Goal: Task Accomplishment & Management: Use online tool/utility

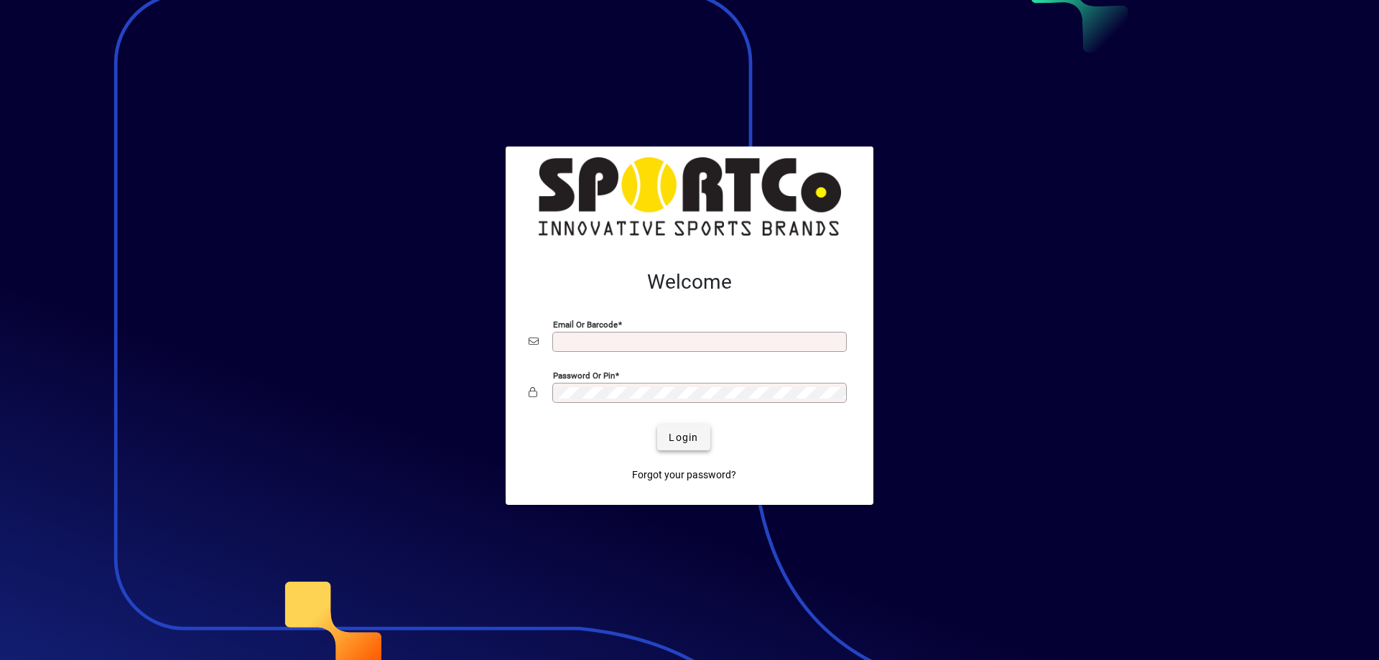
type input "**********"
click at [678, 426] on span "submit" at bounding box center [683, 437] width 52 height 34
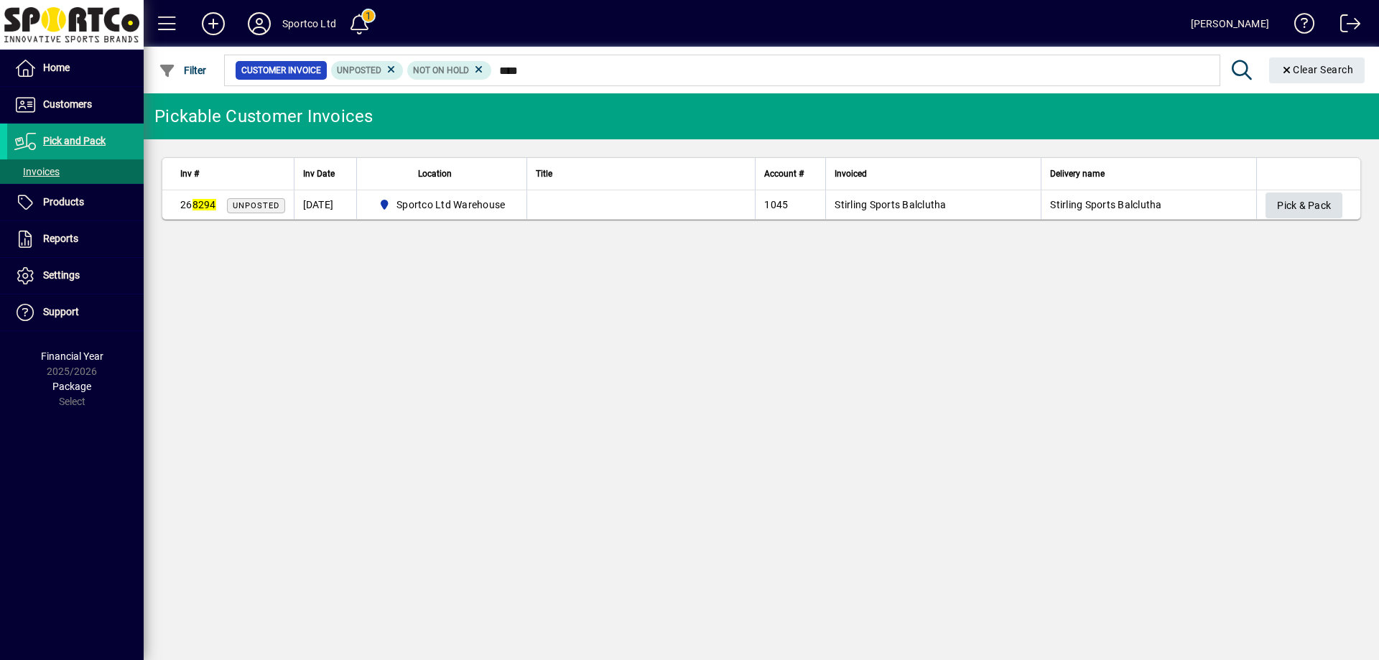
type input "****"
click at [1308, 214] on span "Pick & Pack" at bounding box center [1304, 206] width 54 height 24
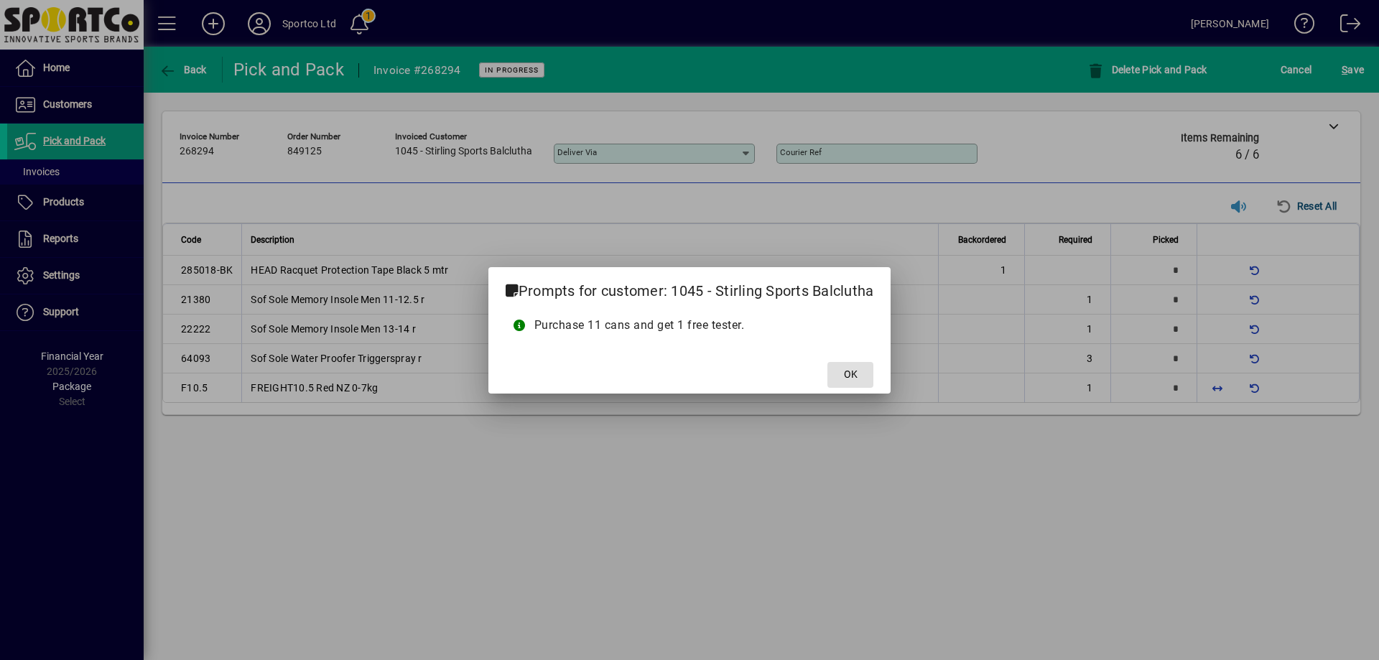
click at [833, 373] on span at bounding box center [851, 375] width 46 height 34
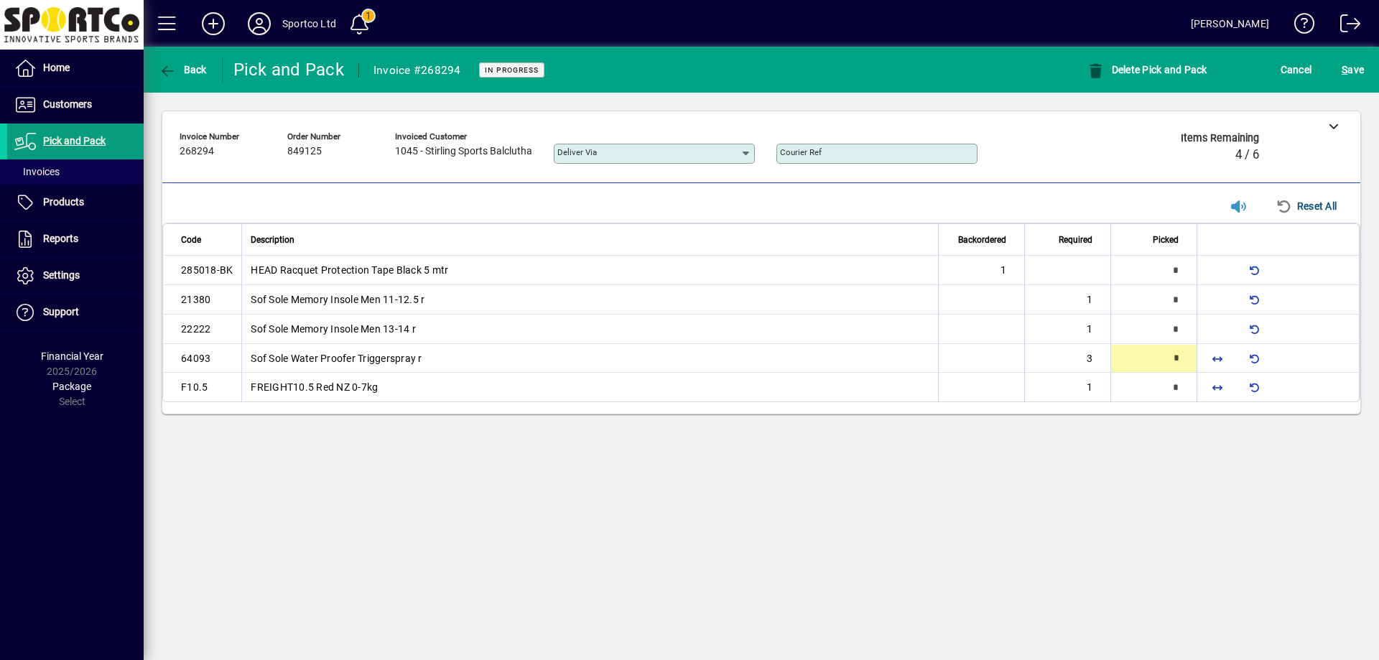
type input "*"
drag, startPoint x: 1226, startPoint y: 394, endPoint x: 1132, endPoint y: 354, distance: 101.4
click at [1218, 388] on span "button" at bounding box center [1217, 388] width 34 height 34
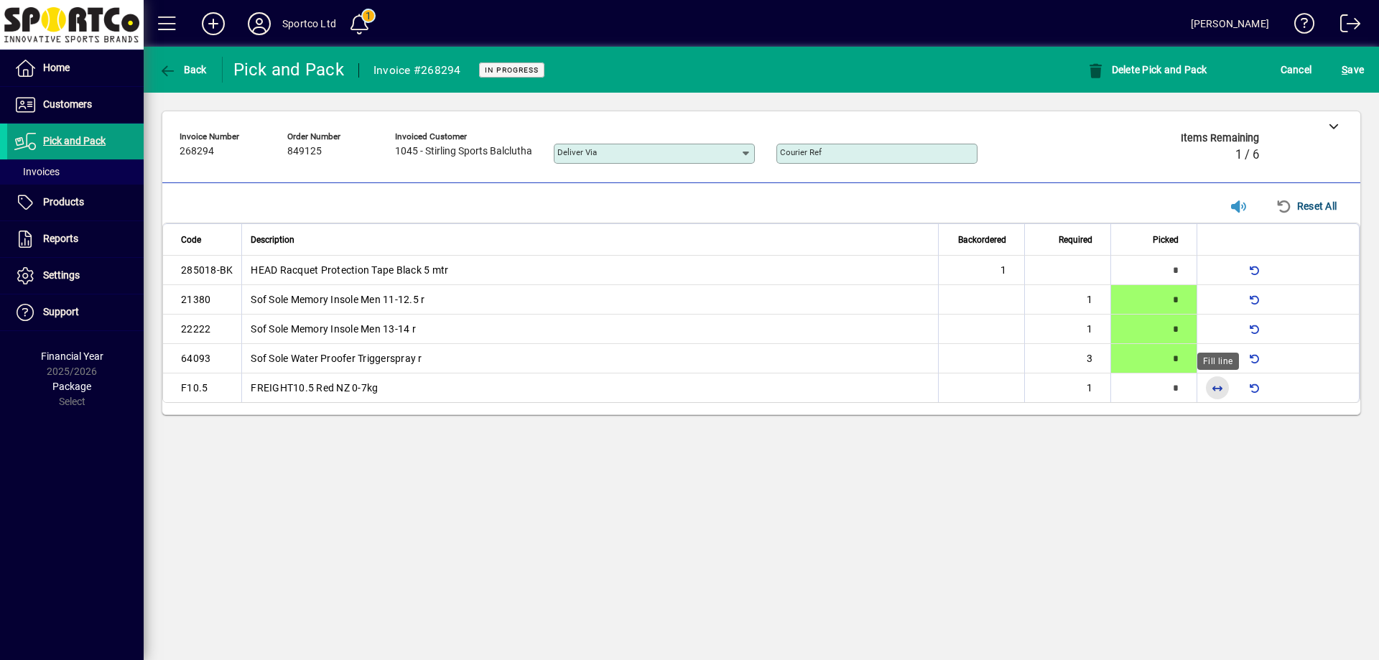
type input "*"
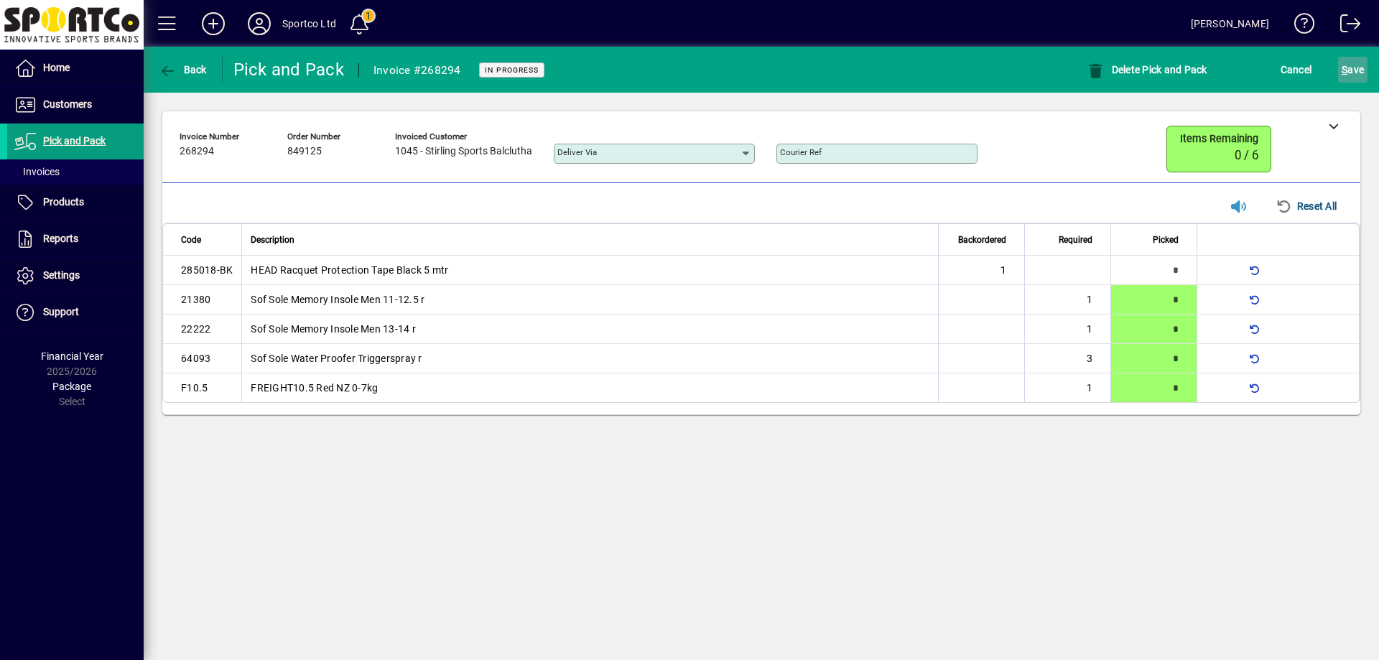
click at [1356, 74] on span "S ave" at bounding box center [1353, 69] width 22 height 23
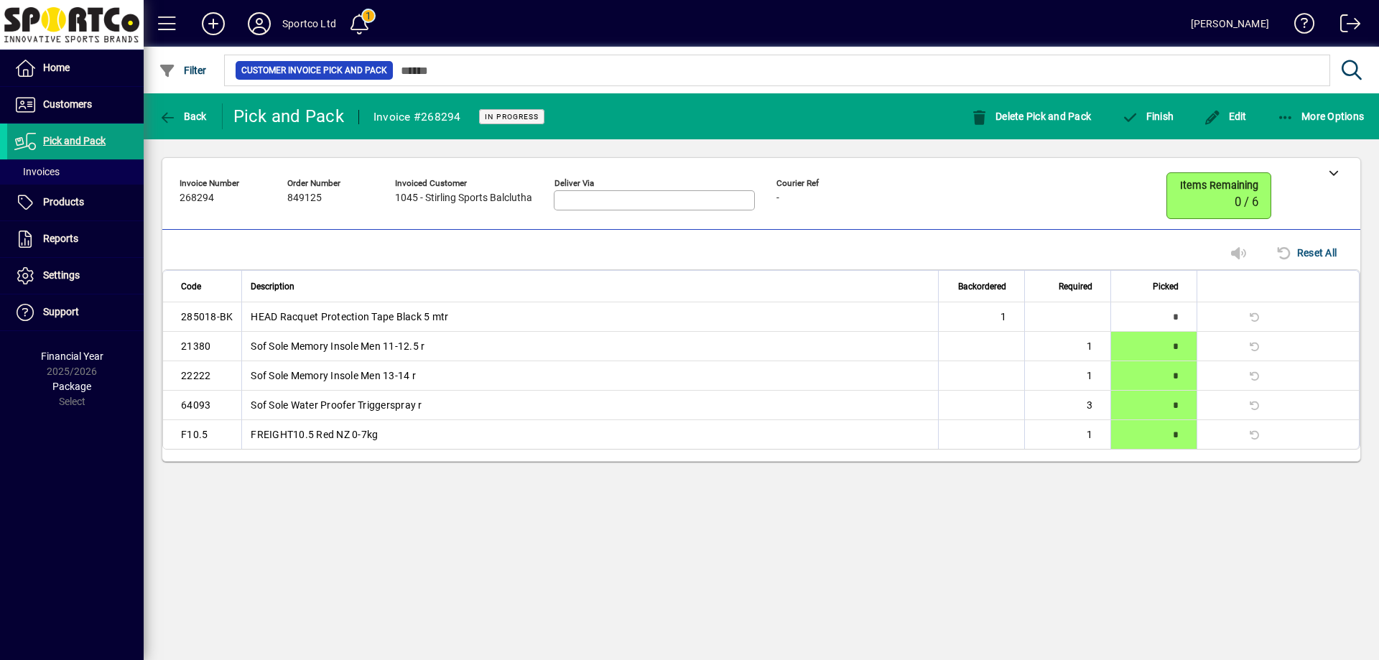
click at [1137, 135] on mat-toolbar-row "Back Pick and Pack Invoice #268294 In Progress Delete Pick and Pack Finish Edit…" at bounding box center [762, 116] width 1236 height 46
click at [1144, 103] on span "button" at bounding box center [1148, 116] width 60 height 34
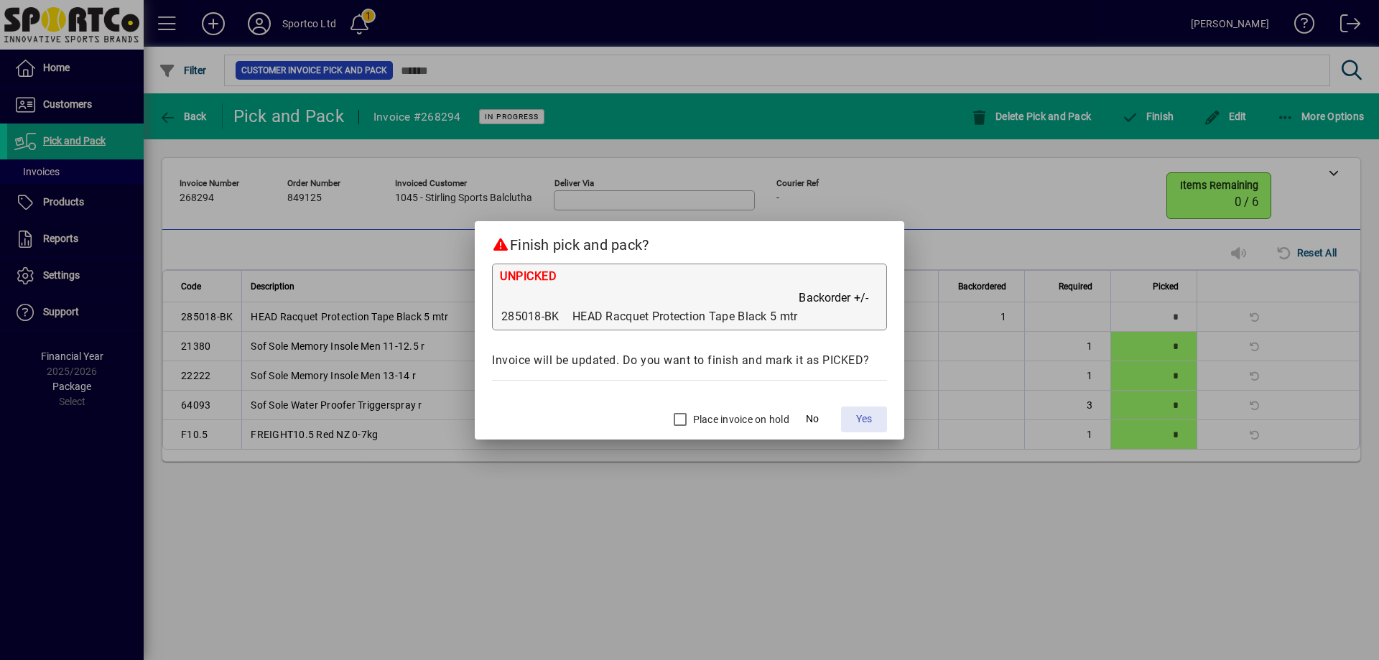
click at [874, 428] on span at bounding box center [864, 419] width 46 height 34
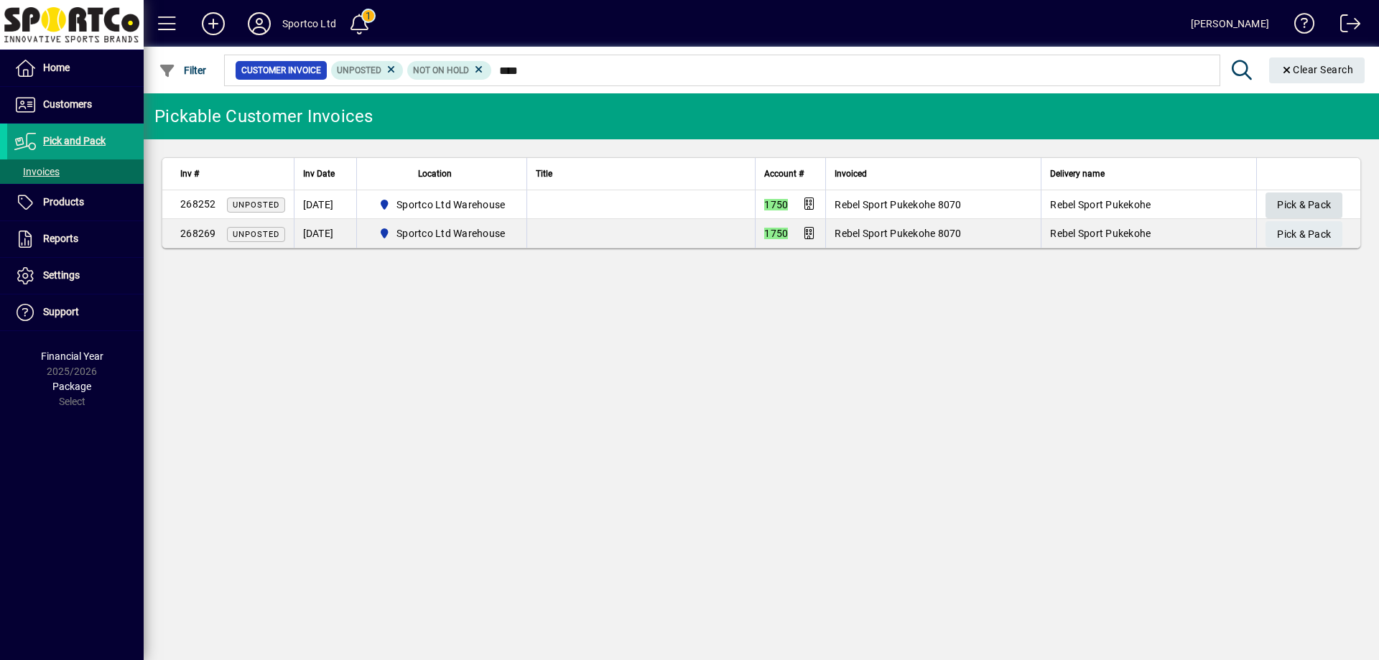
type input "****"
click at [1279, 195] on span "Pick & Pack" at bounding box center [1304, 205] width 54 height 24
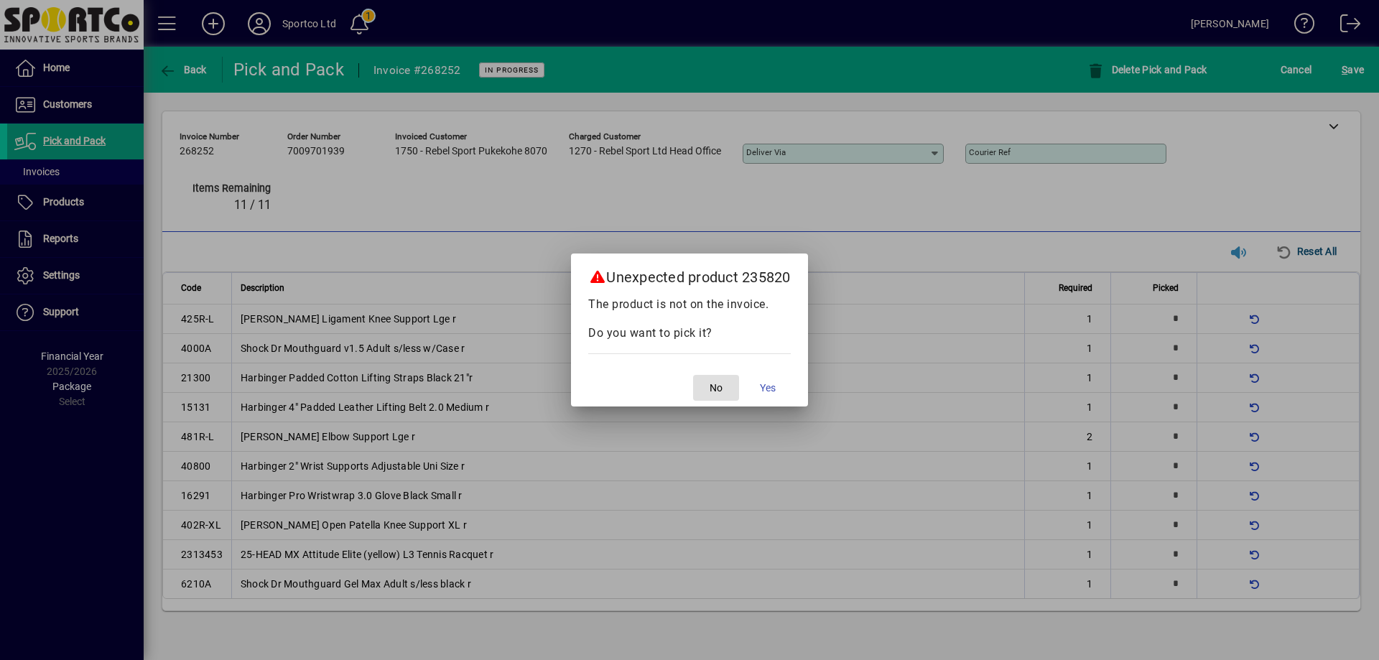
click at [718, 390] on span "No" at bounding box center [716, 388] width 13 height 15
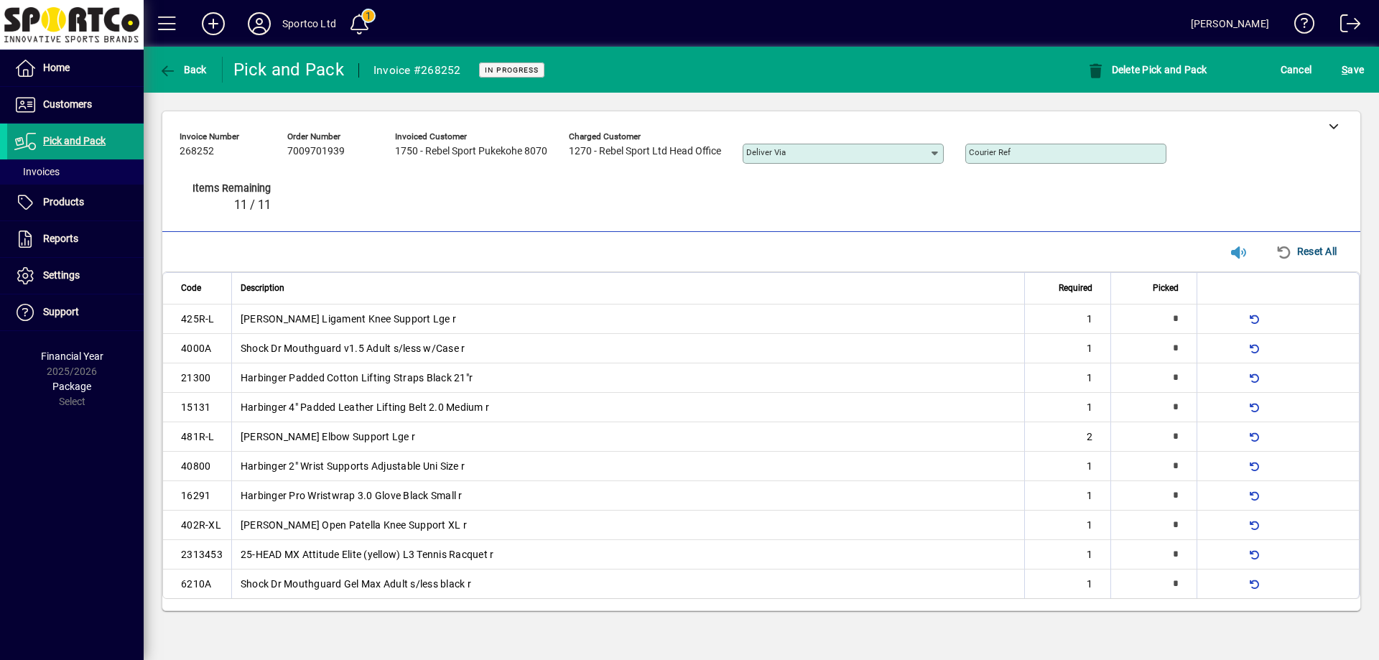
type input "*"
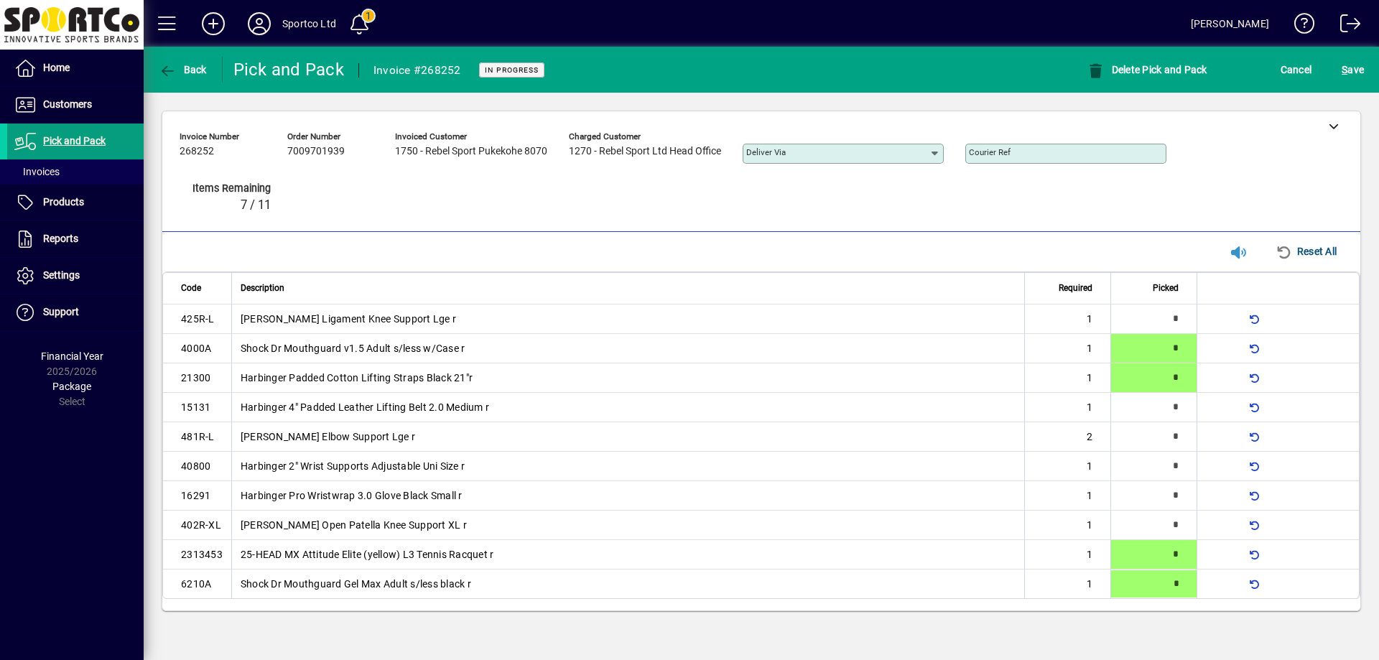
type input "*"
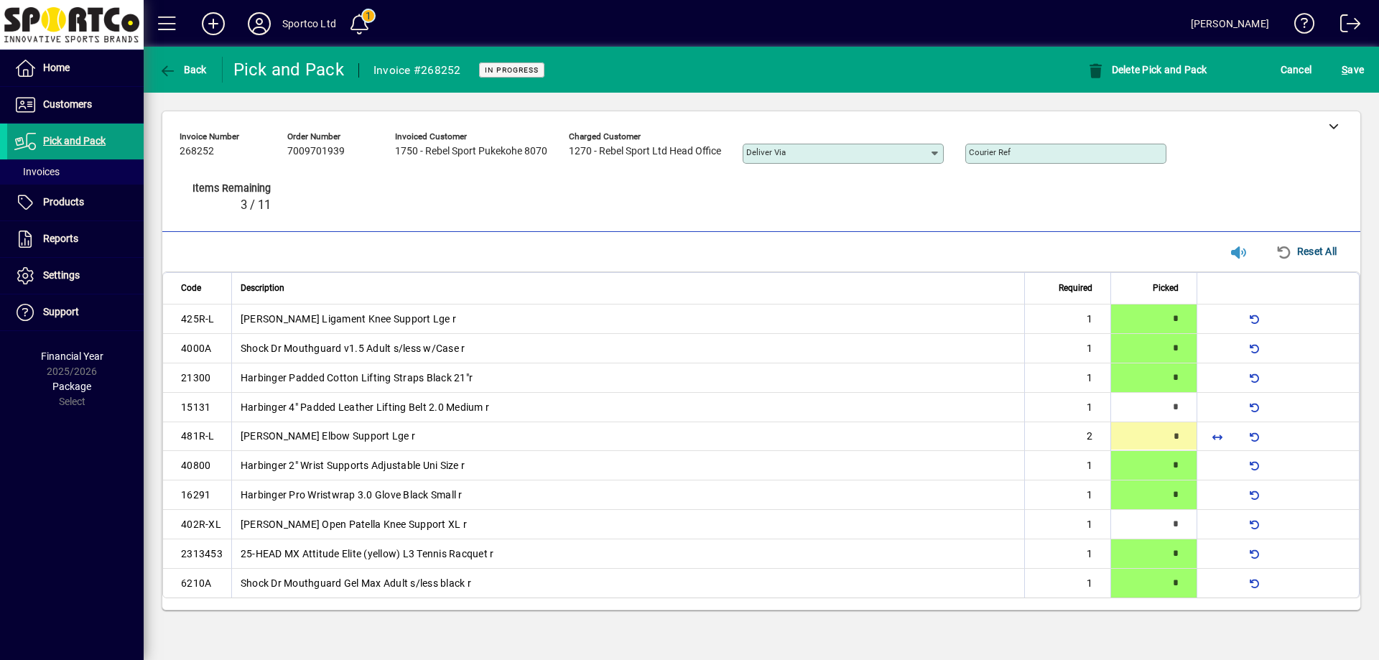
type input "*"
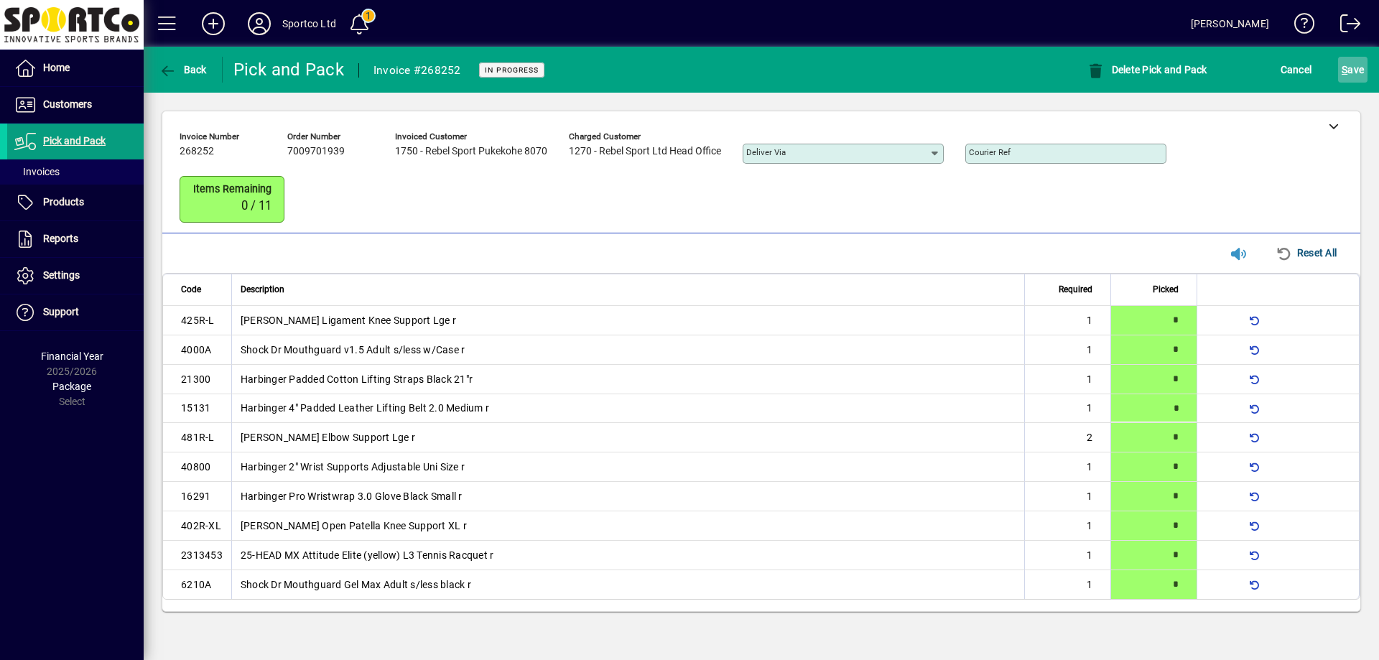
click at [1356, 62] on span "S ave" at bounding box center [1353, 69] width 22 height 23
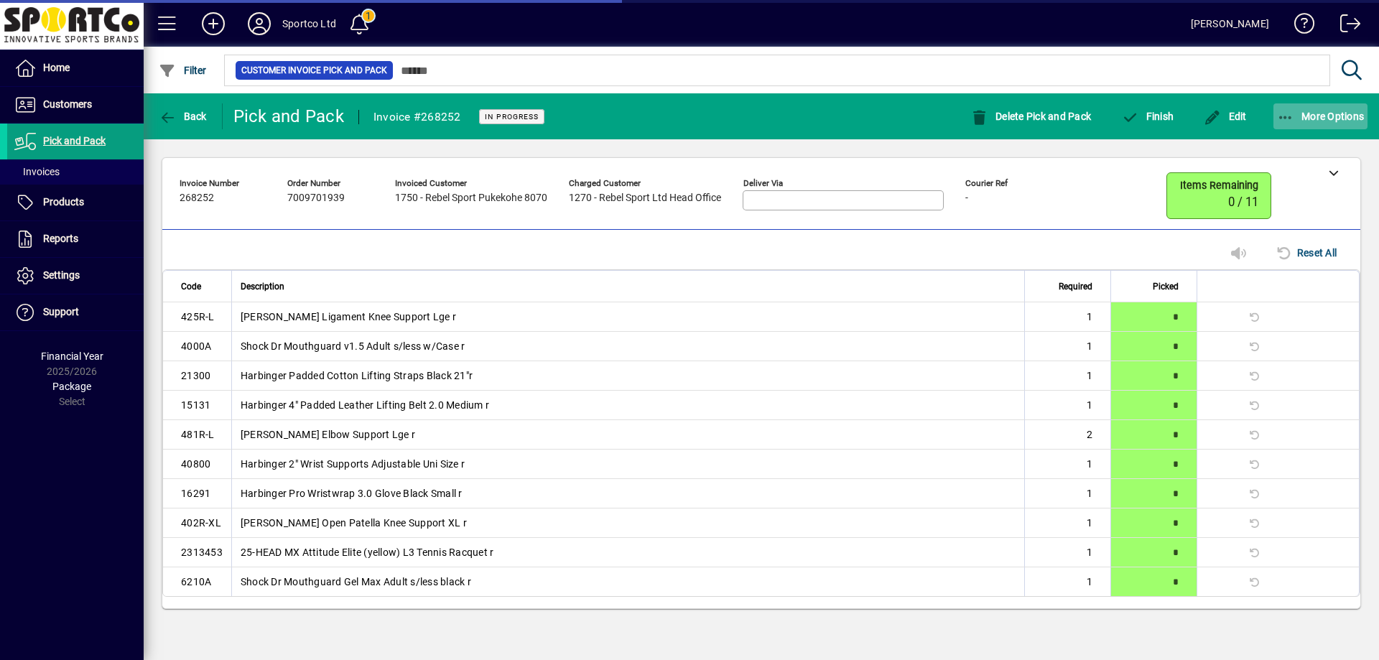
click at [1331, 106] on span "button" at bounding box center [1321, 116] width 95 height 34
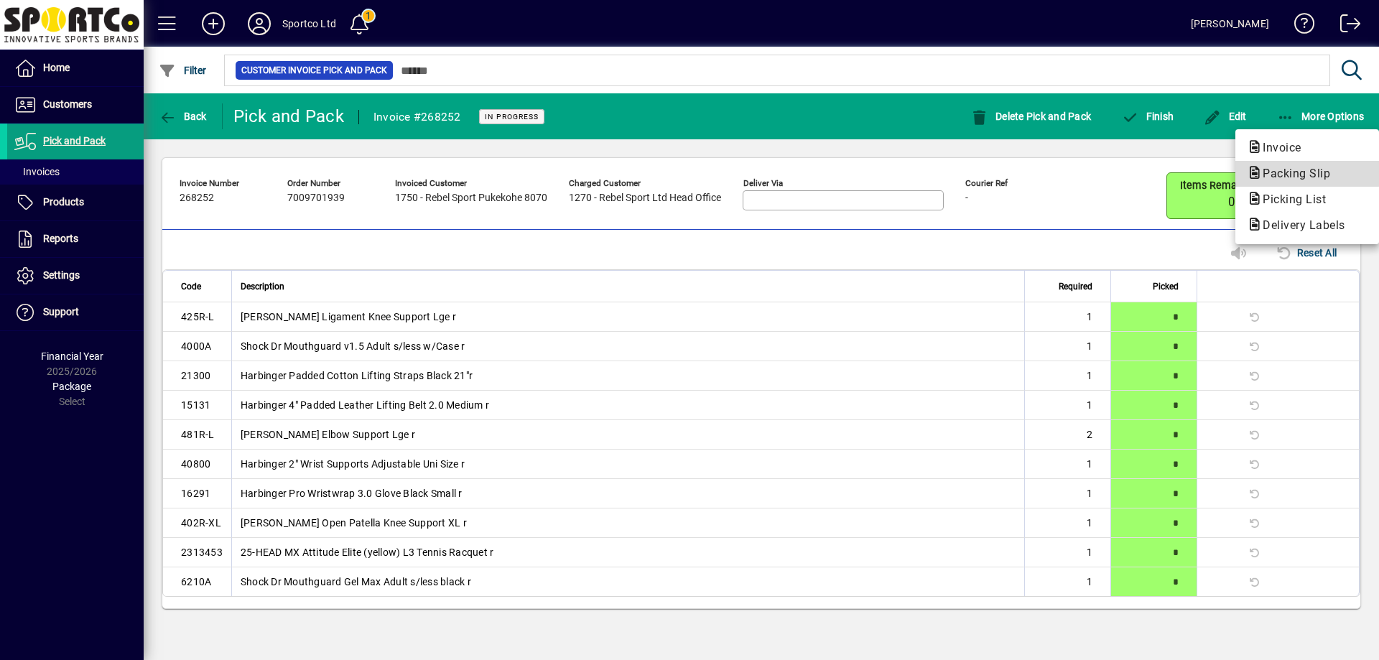
click at [1306, 172] on span "Packing Slip" at bounding box center [1292, 174] width 91 height 14
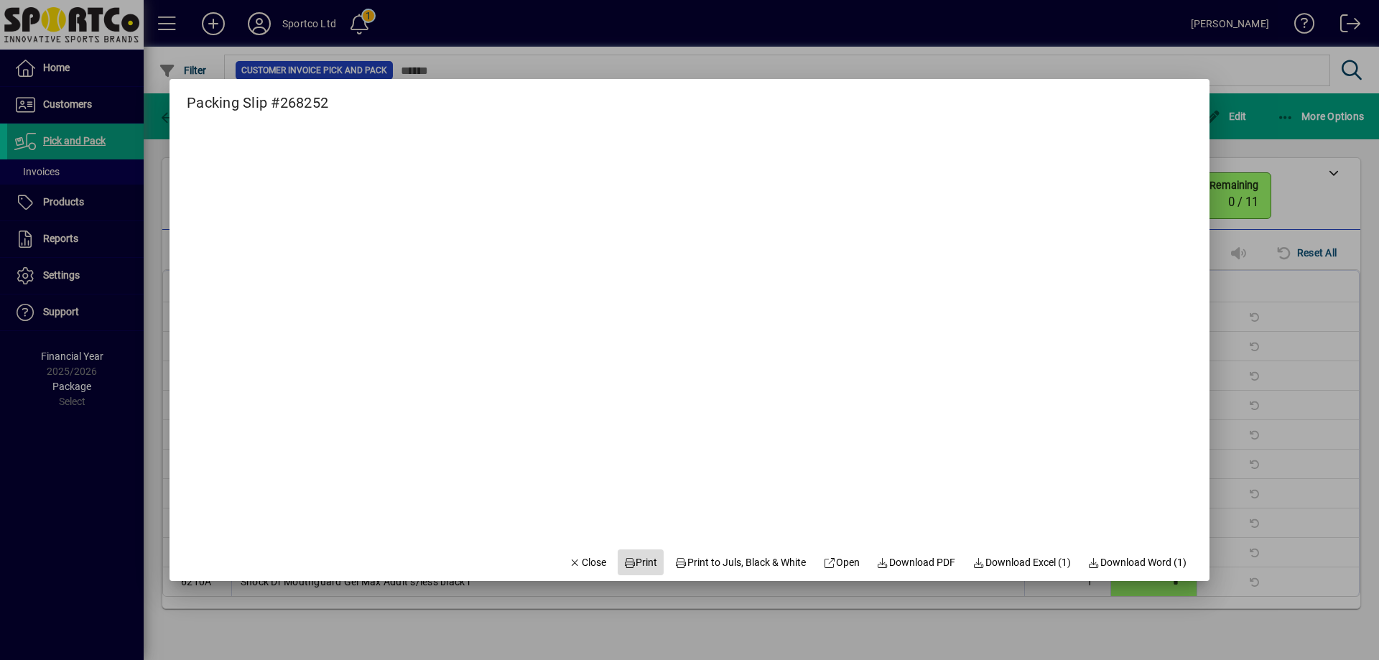
click at [624, 567] on span "Print" at bounding box center [641, 562] width 34 height 15
drag, startPoint x: 572, startPoint y: 572, endPoint x: 582, endPoint y: 565, distance: 12.4
click at [573, 570] on span "button" at bounding box center [587, 562] width 49 height 34
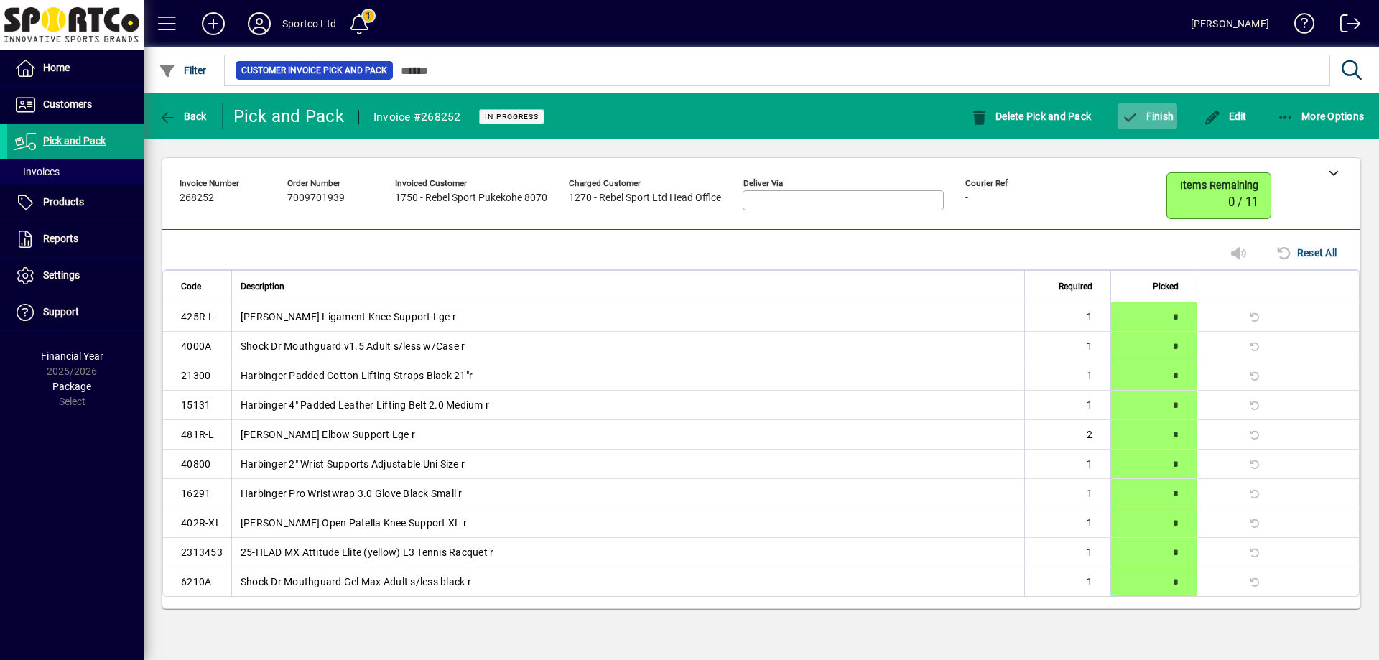
click at [1151, 122] on span "button" at bounding box center [1148, 116] width 60 height 34
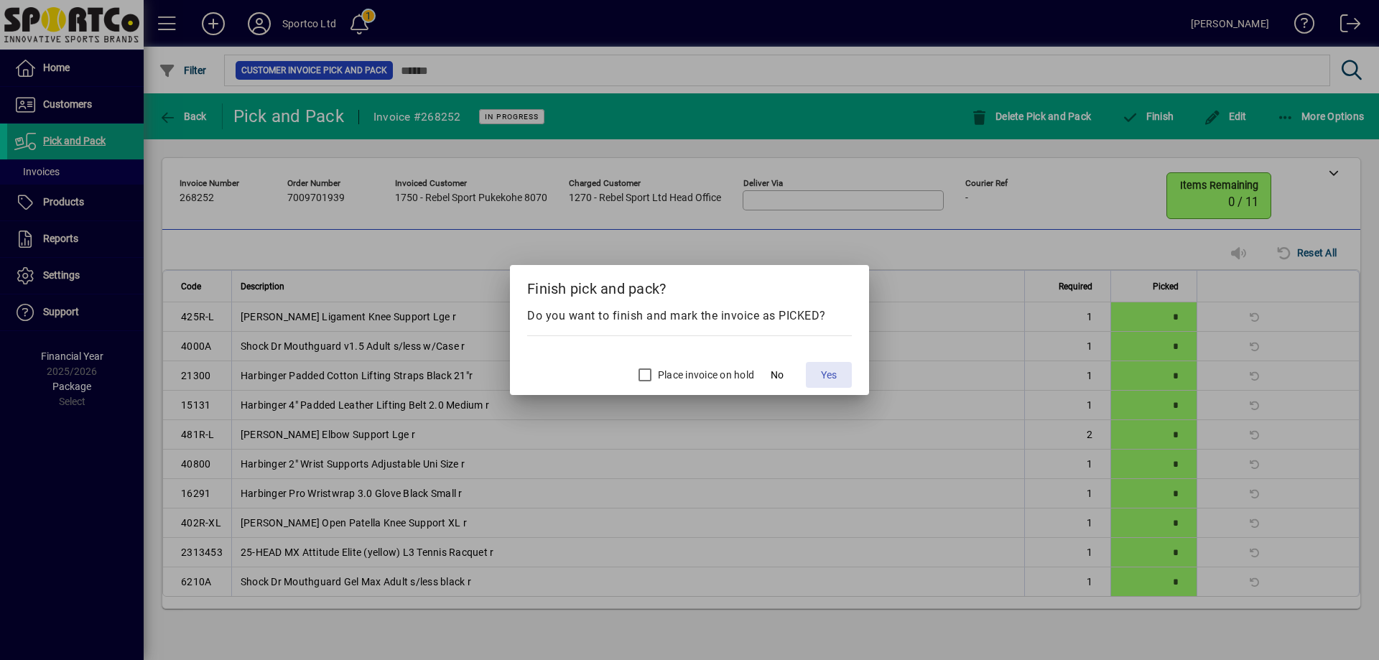
click at [821, 369] on span "Yes" at bounding box center [829, 375] width 16 height 15
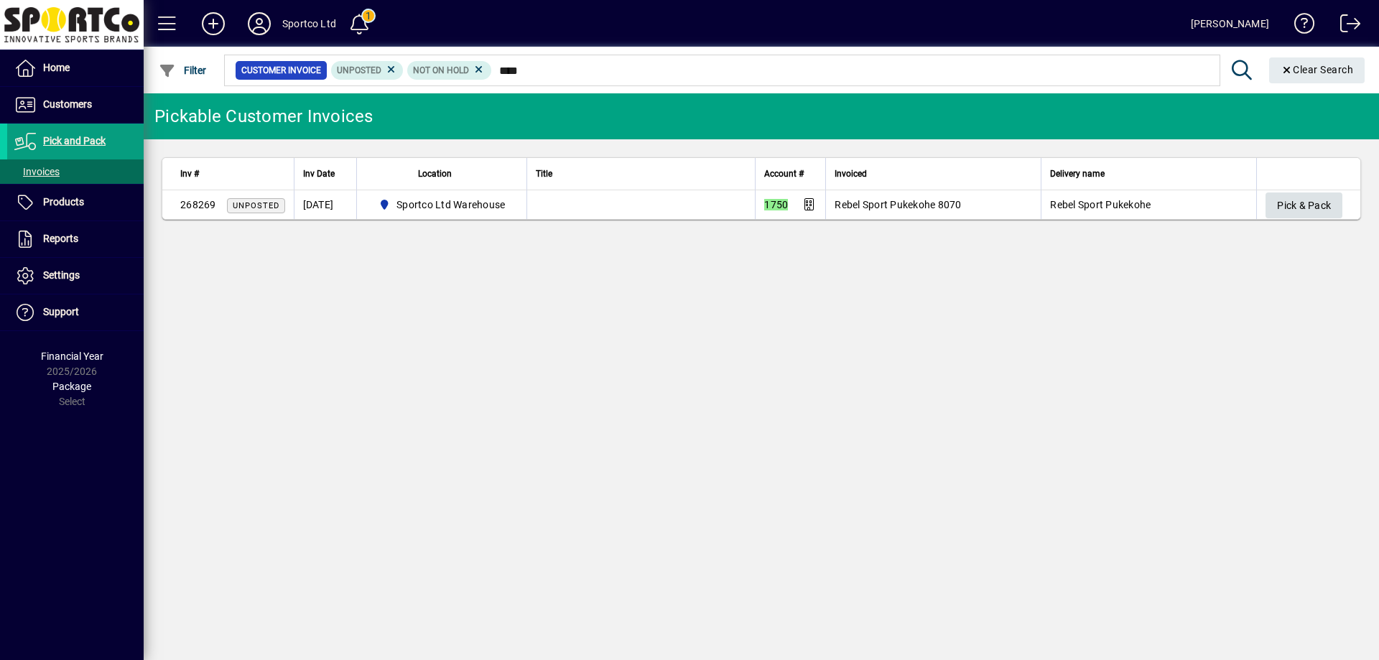
type input "****"
click at [1330, 212] on span "Pick & Pack" at bounding box center [1304, 206] width 54 height 24
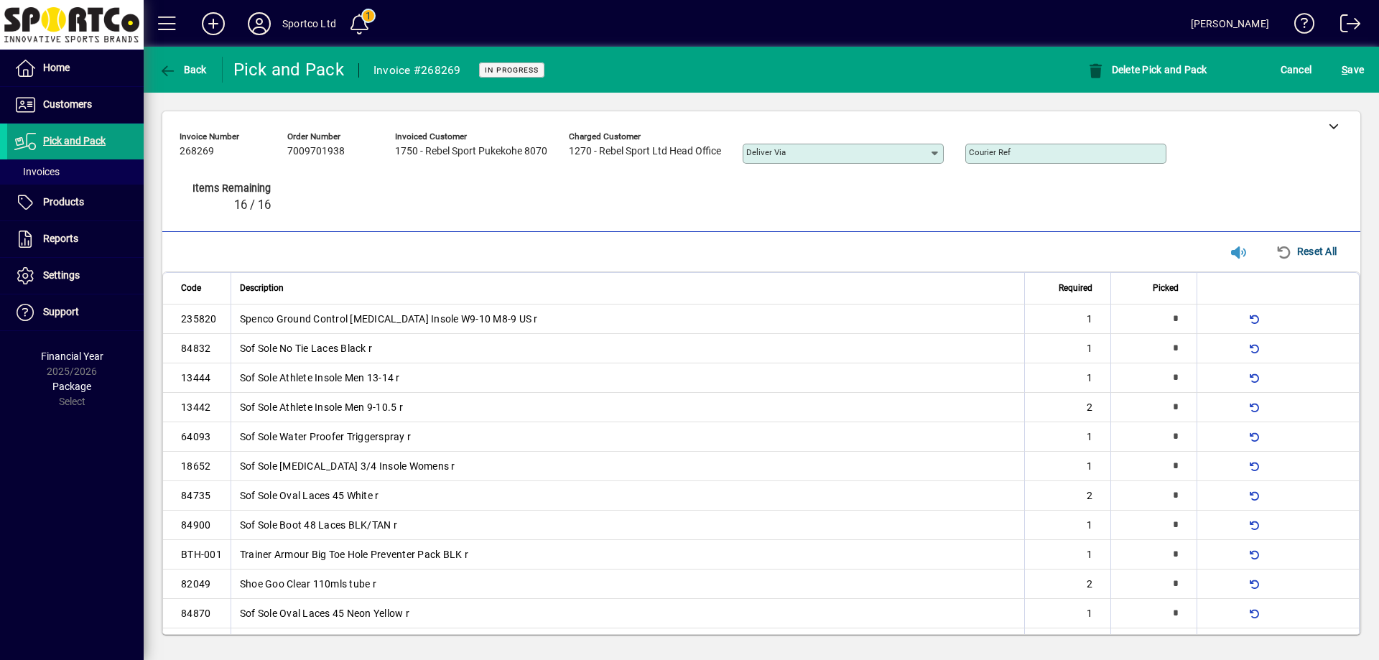
type input "*"
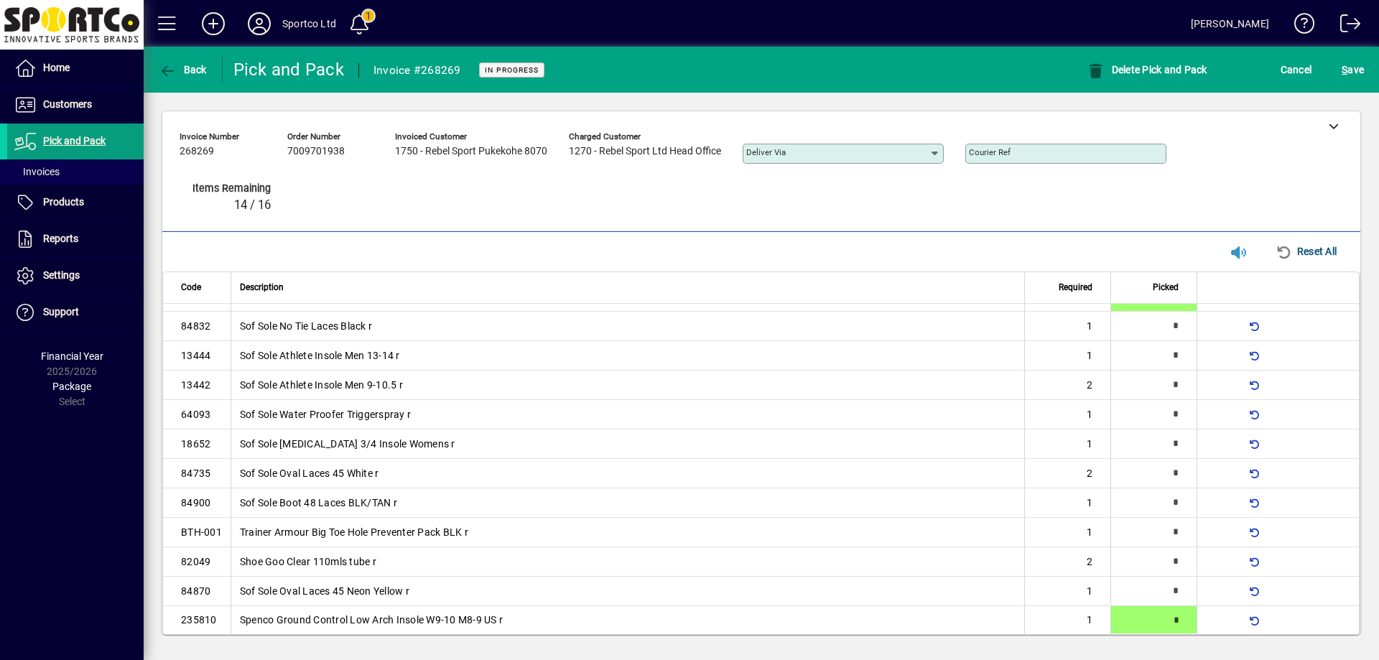
type input "*"
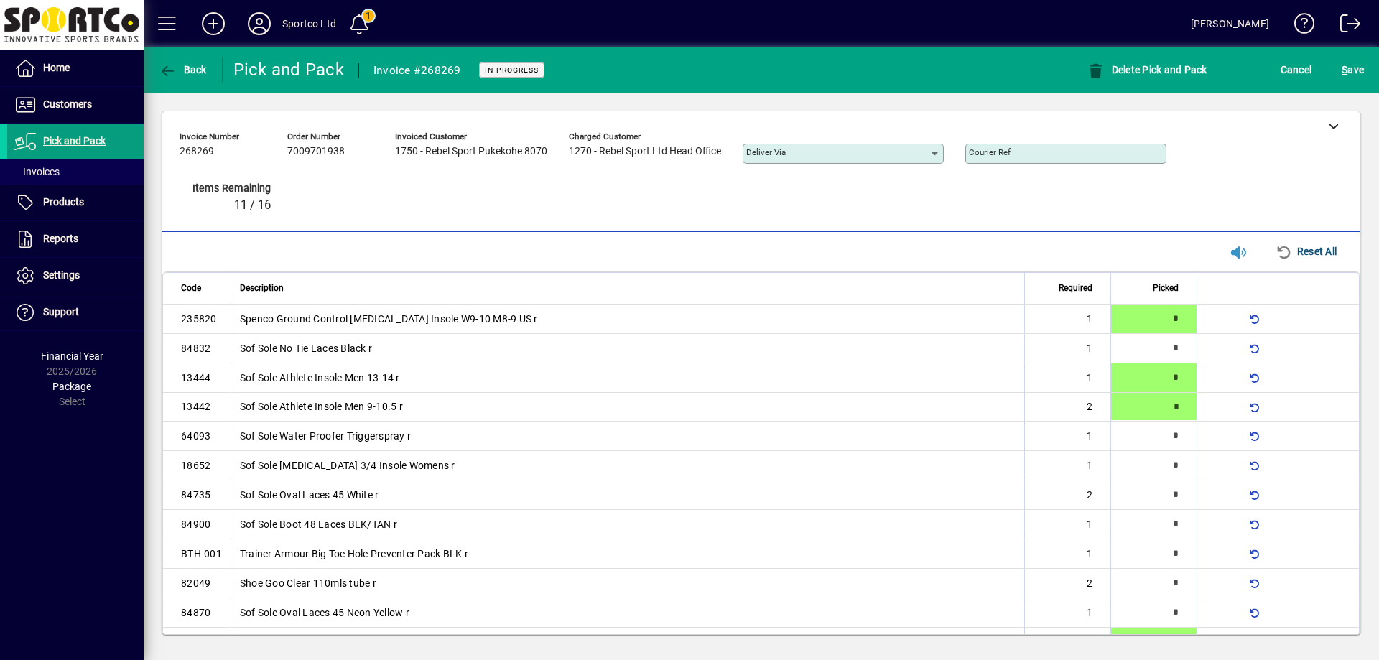
type input "*"
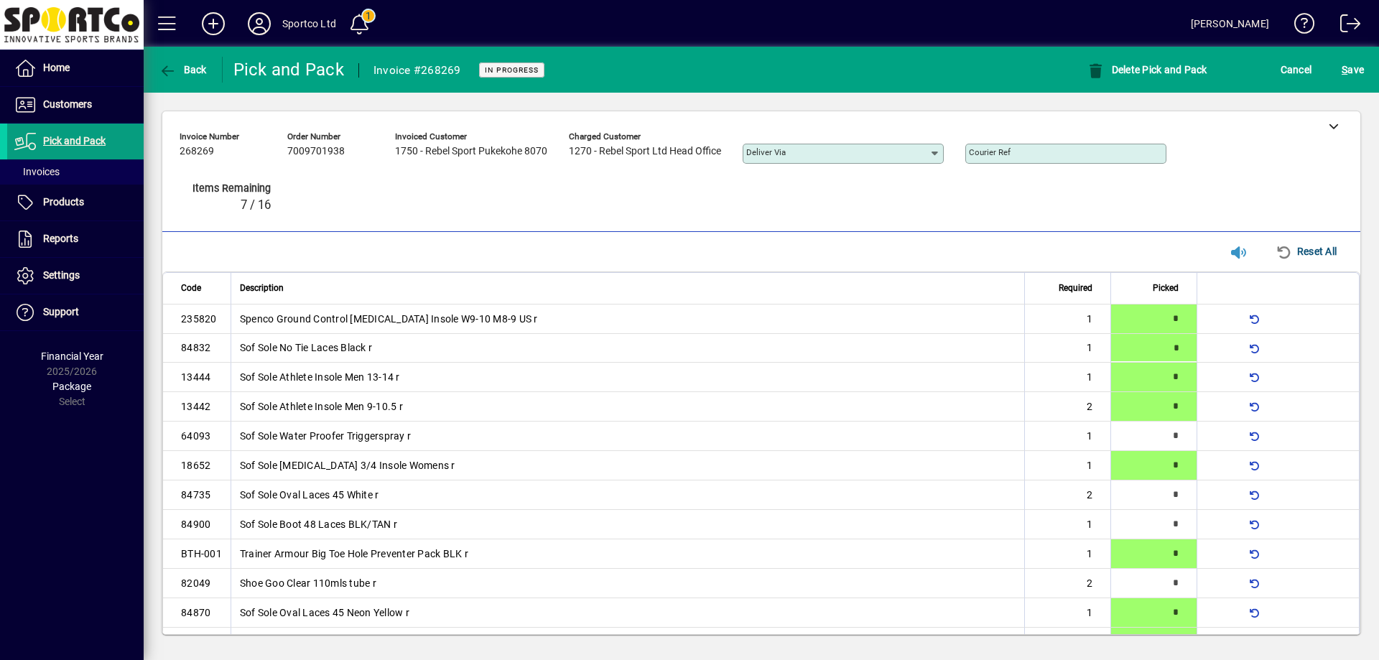
type input "*"
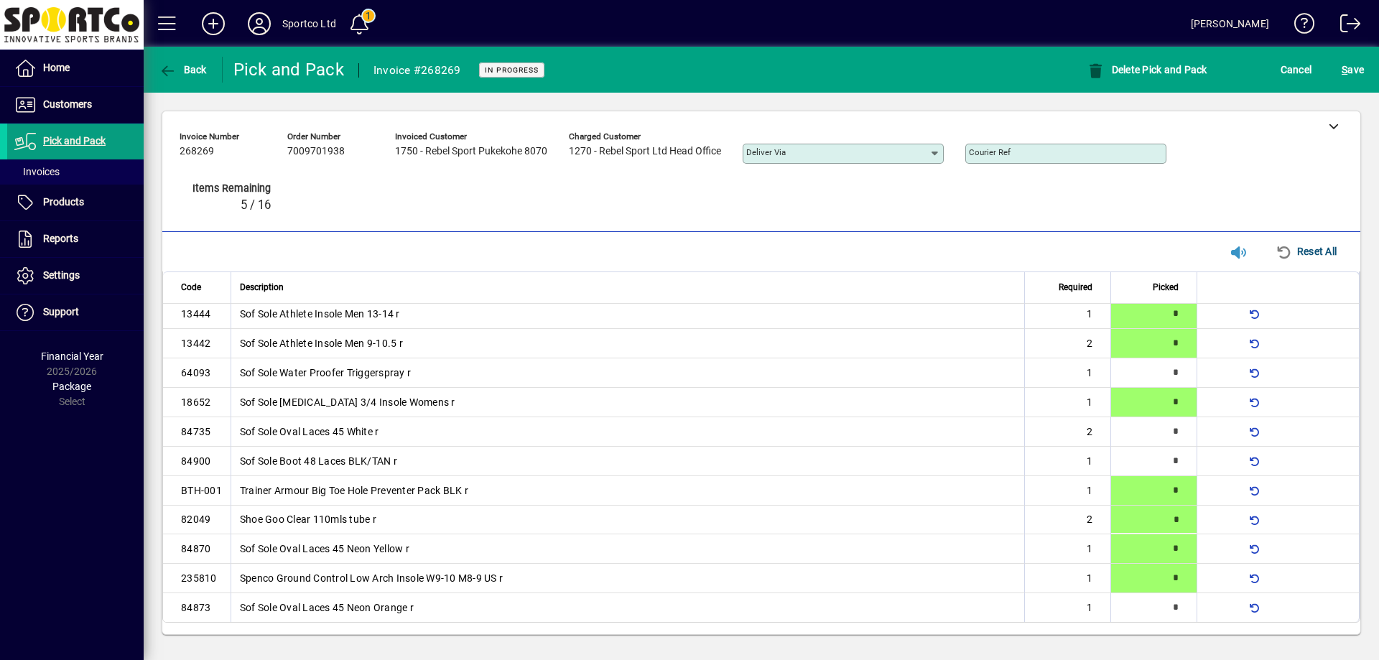
type input "*"
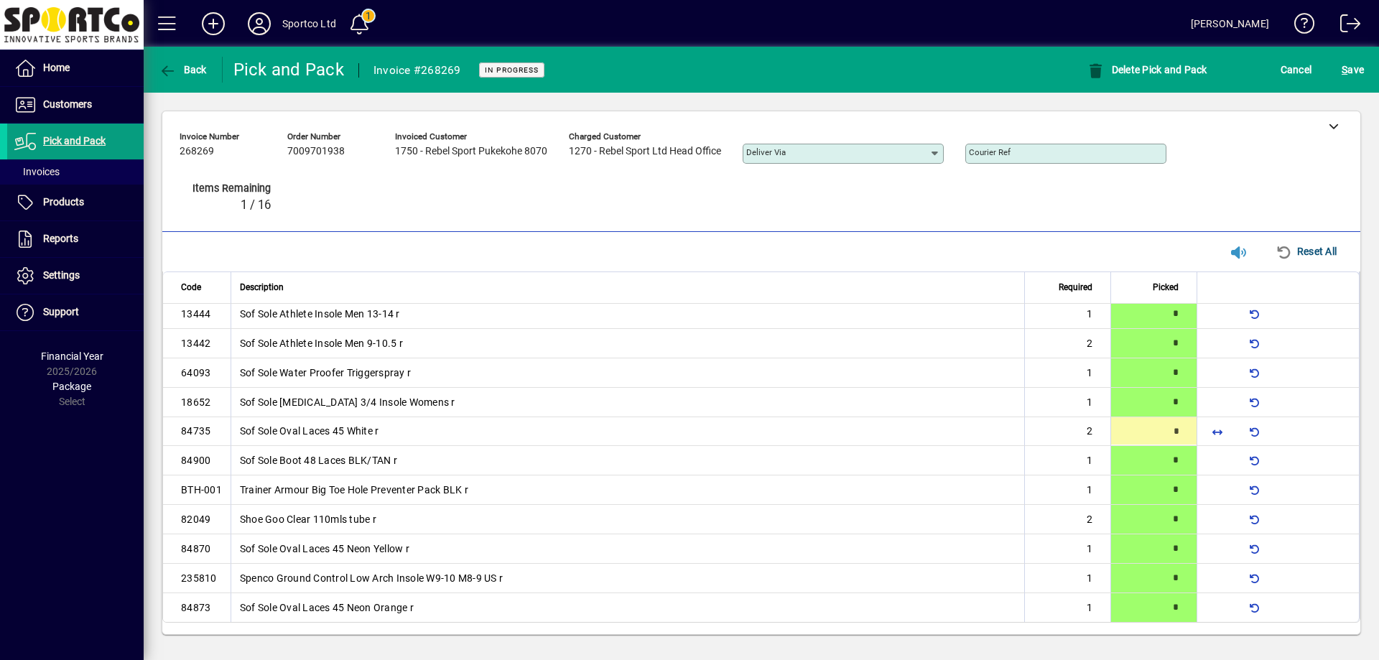
type input "*"
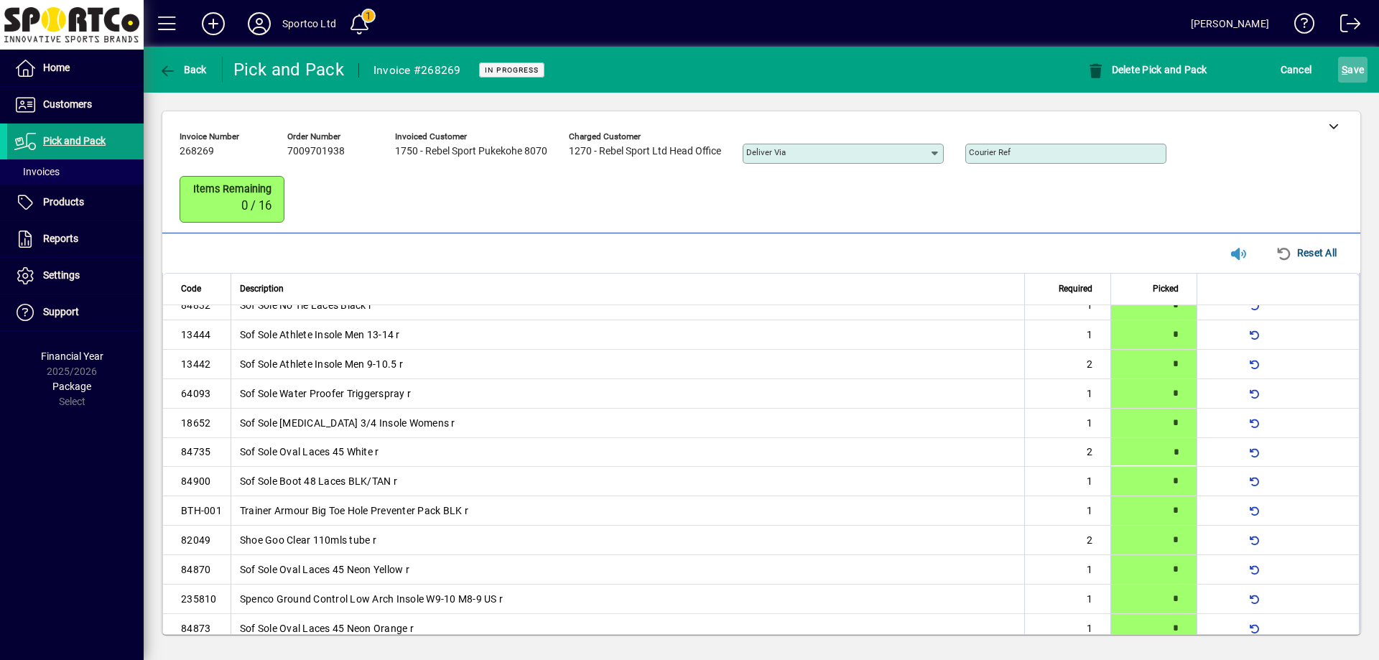
click at [1364, 74] on span "submit" at bounding box center [1352, 69] width 29 height 34
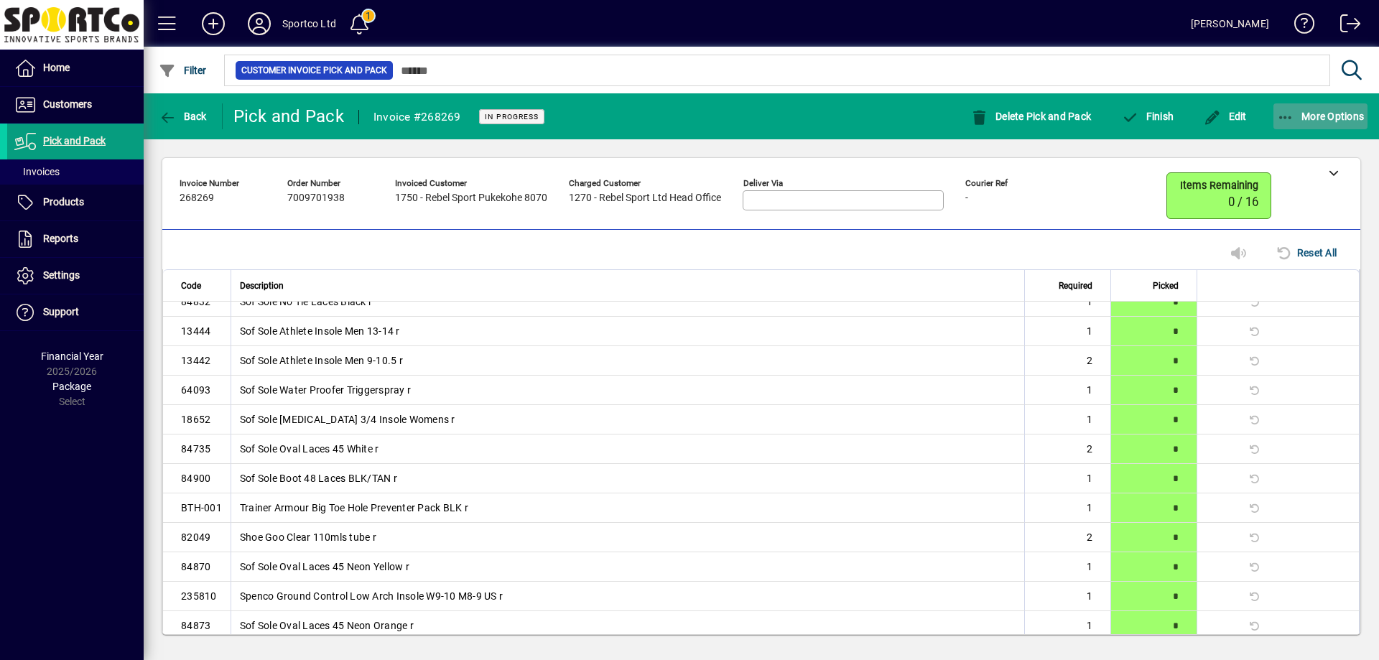
click at [1326, 121] on span "More Options" at bounding box center [1321, 116] width 88 height 11
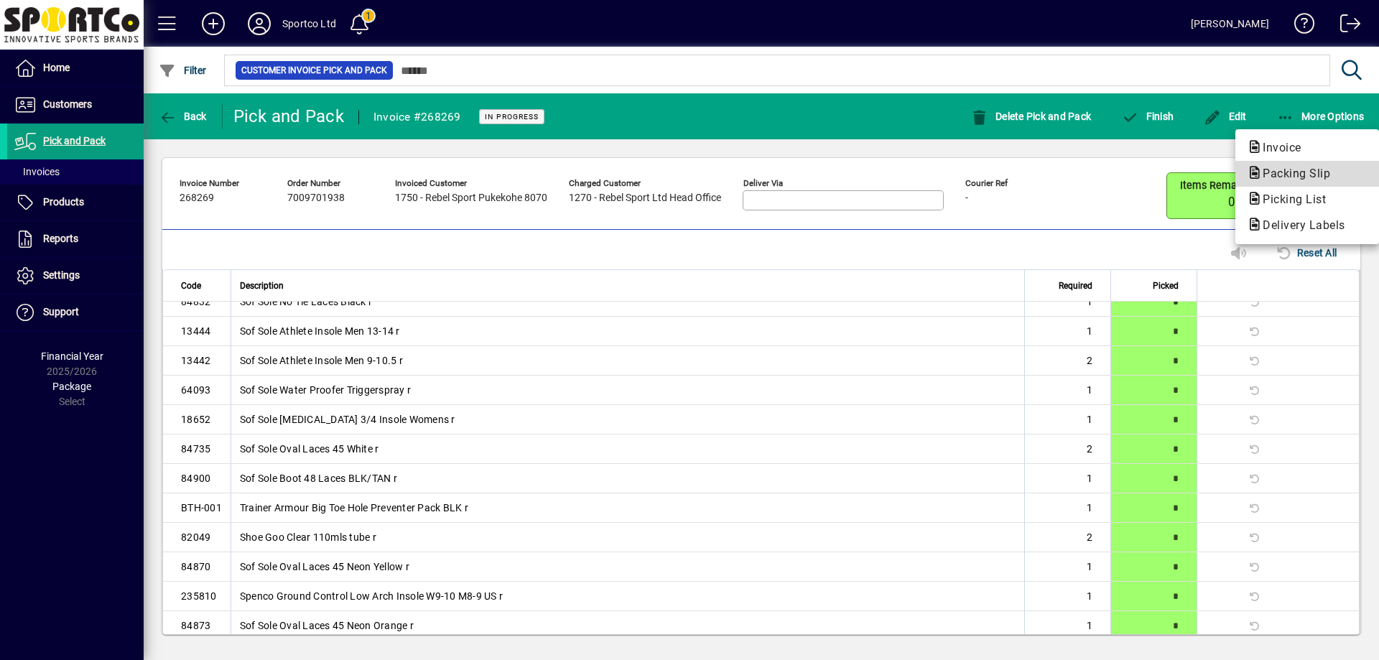
click at [1311, 166] on span "Packing Slip" at bounding box center [1307, 173] width 121 height 17
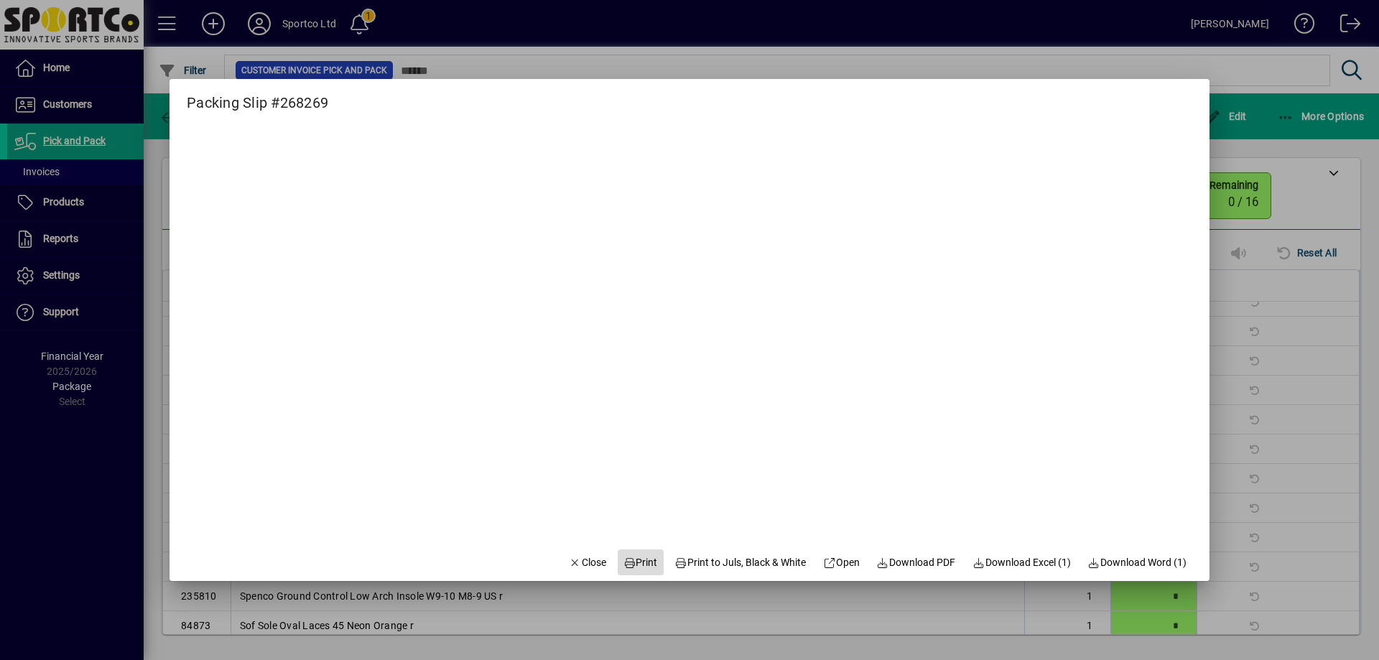
click at [624, 560] on icon at bounding box center [630, 563] width 13 height 10
click at [590, 567] on span "Close" at bounding box center [587, 562] width 37 height 15
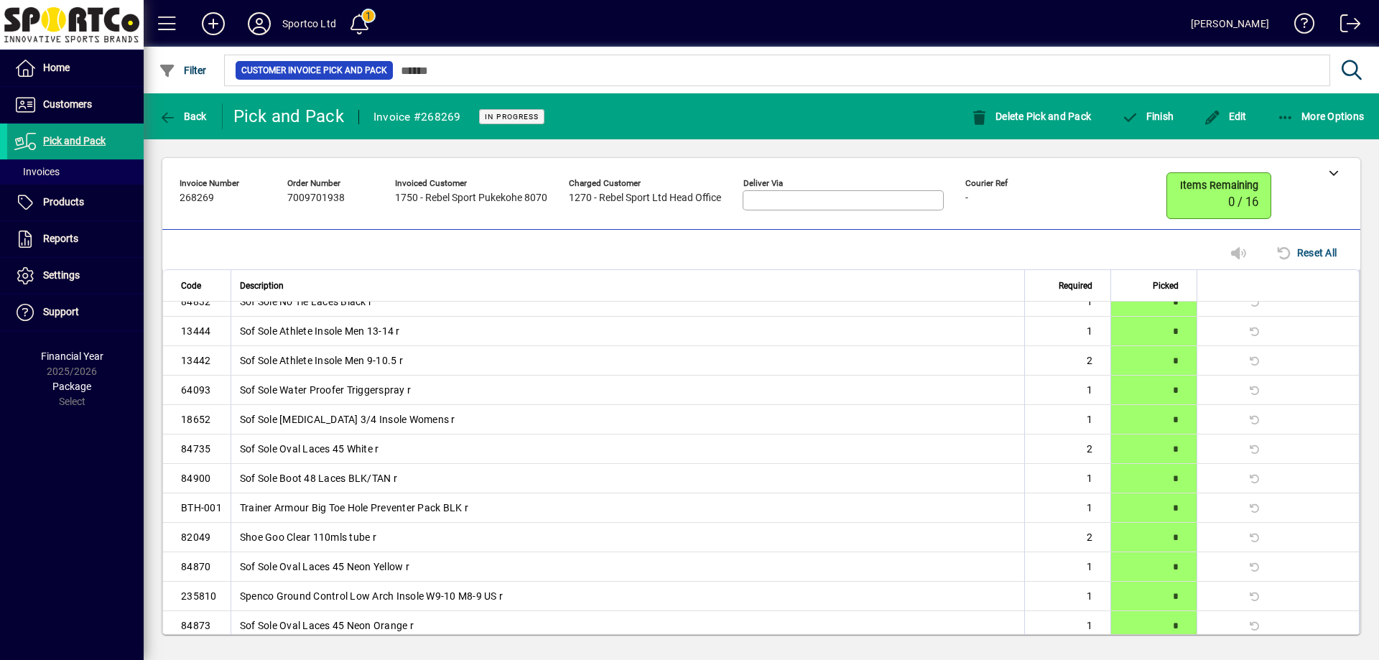
click at [1157, 137] on mat-toolbar-row "Back Pick and Pack Invoice #268269 In Progress Delete Pick and Pack Finish Edit…" at bounding box center [762, 116] width 1236 height 46
click at [1162, 124] on span "button" at bounding box center [1148, 116] width 60 height 34
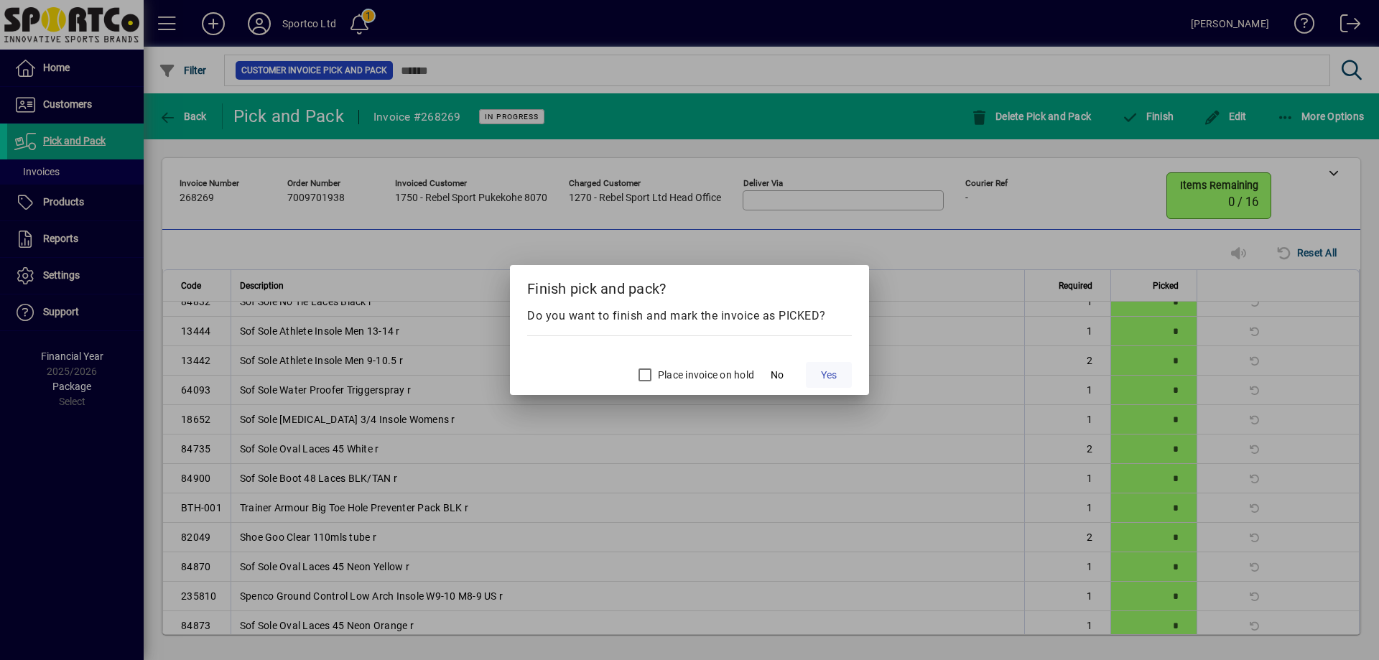
click at [833, 386] on span at bounding box center [829, 375] width 46 height 34
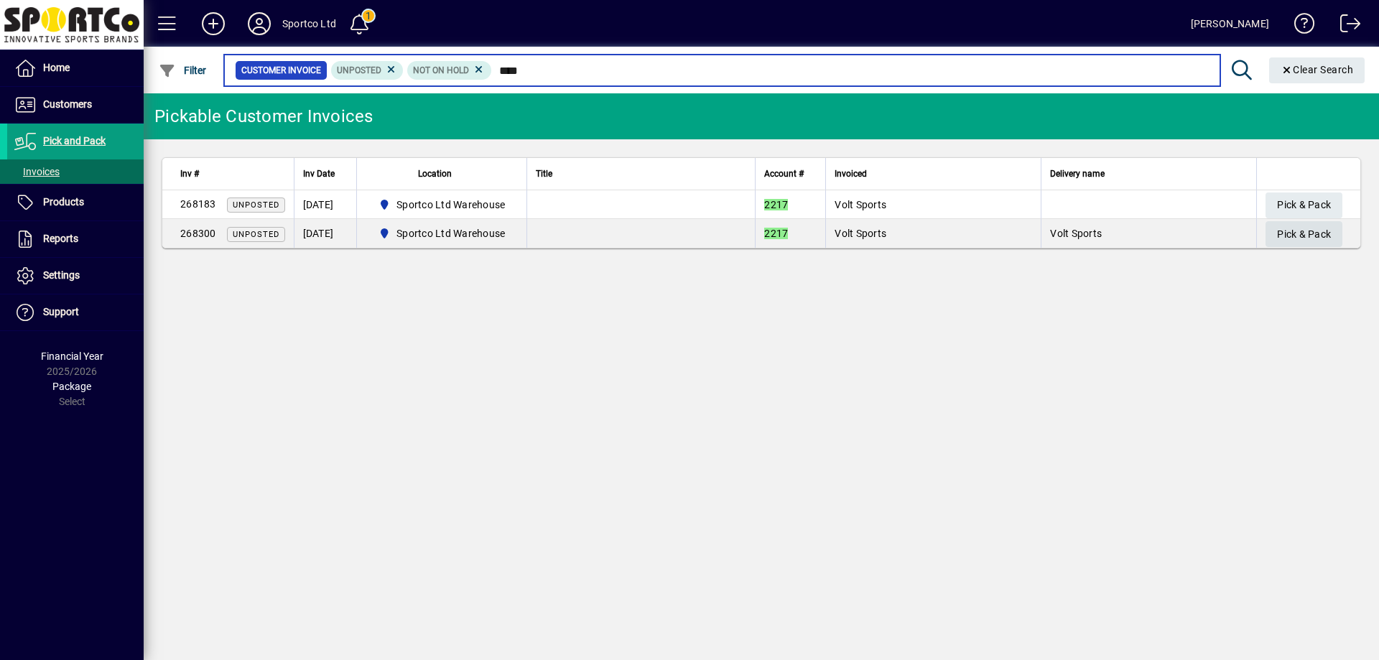
type input "****"
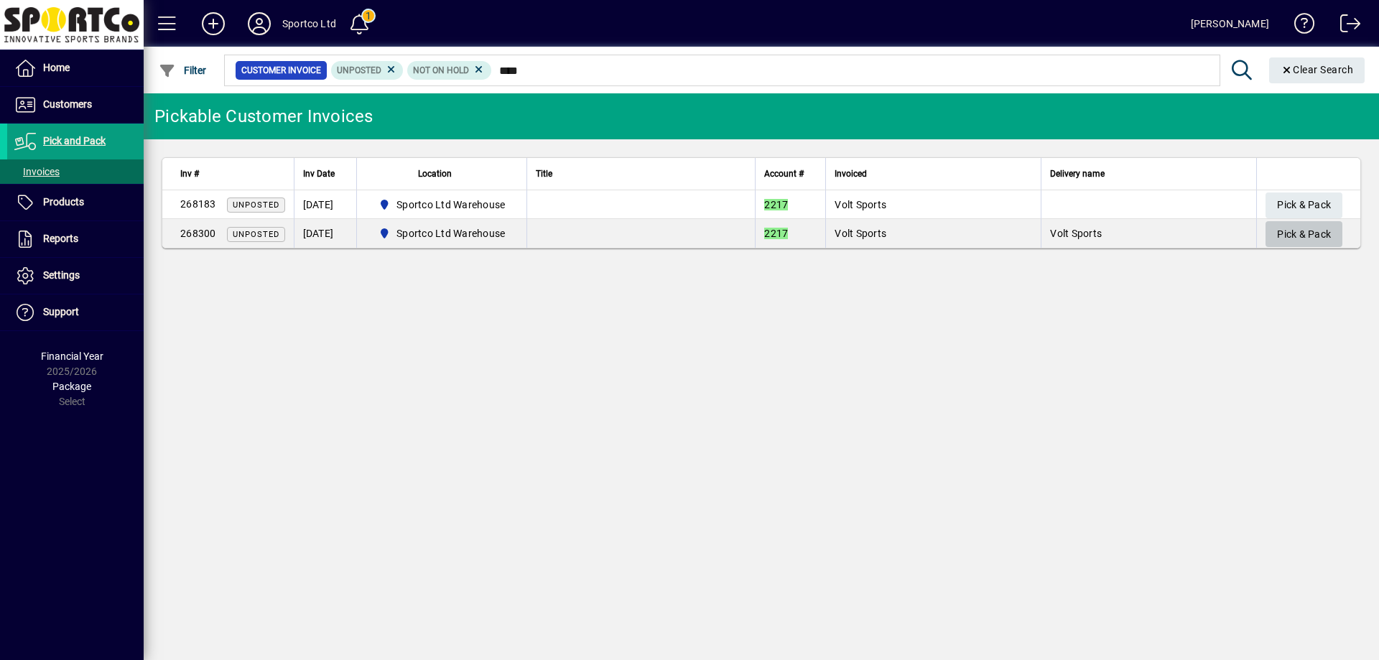
click at [1312, 236] on span "Pick & Pack" at bounding box center [1304, 235] width 54 height 24
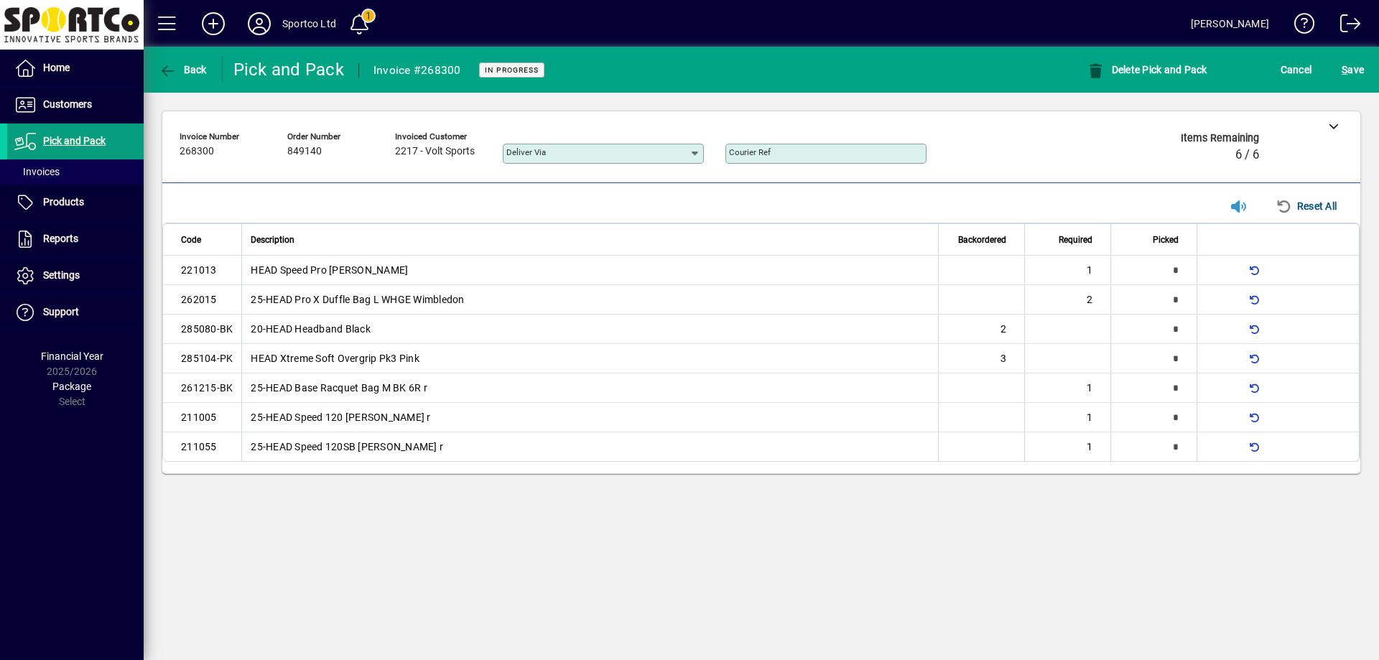
type input "*"
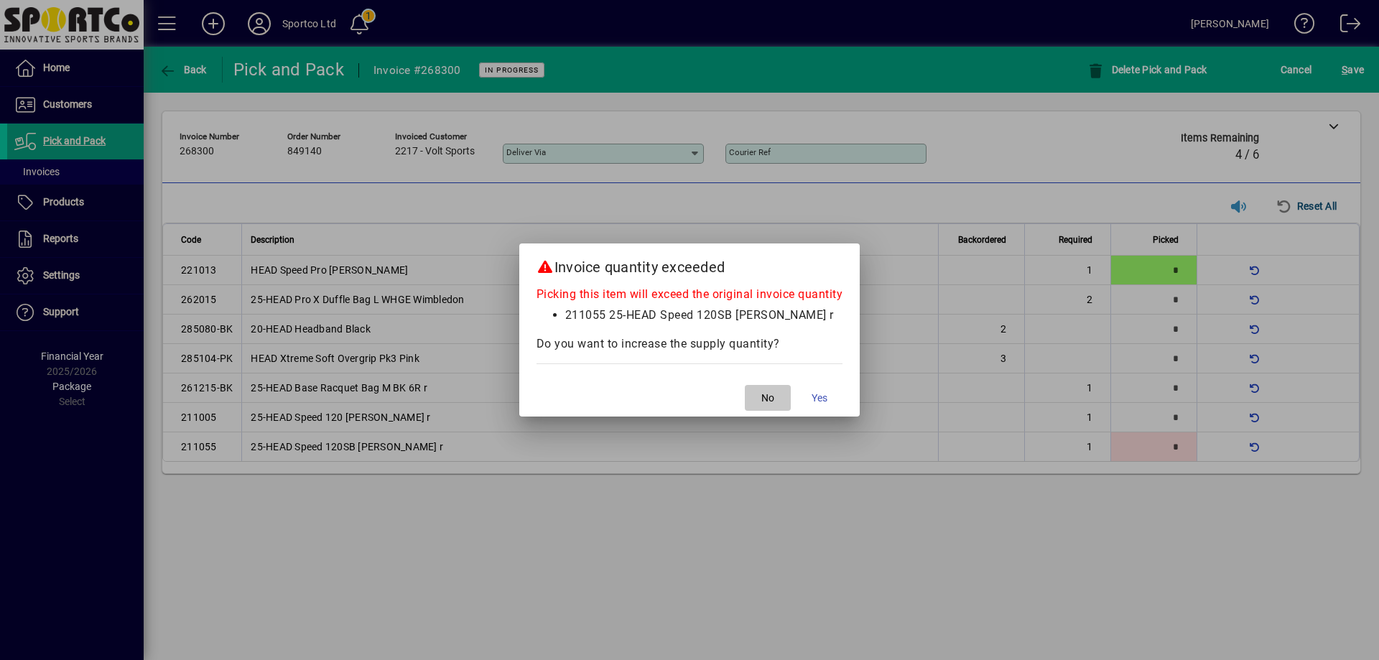
click at [764, 394] on span "No" at bounding box center [768, 398] width 13 height 15
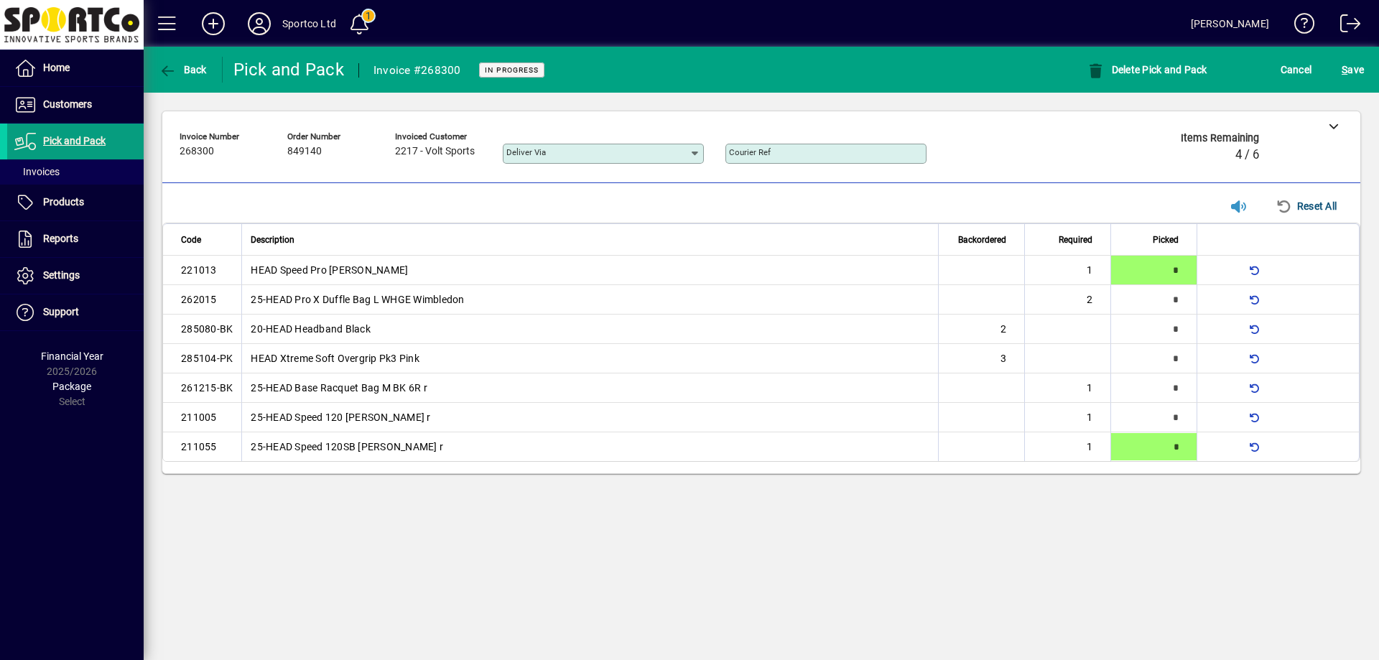
type input "*"
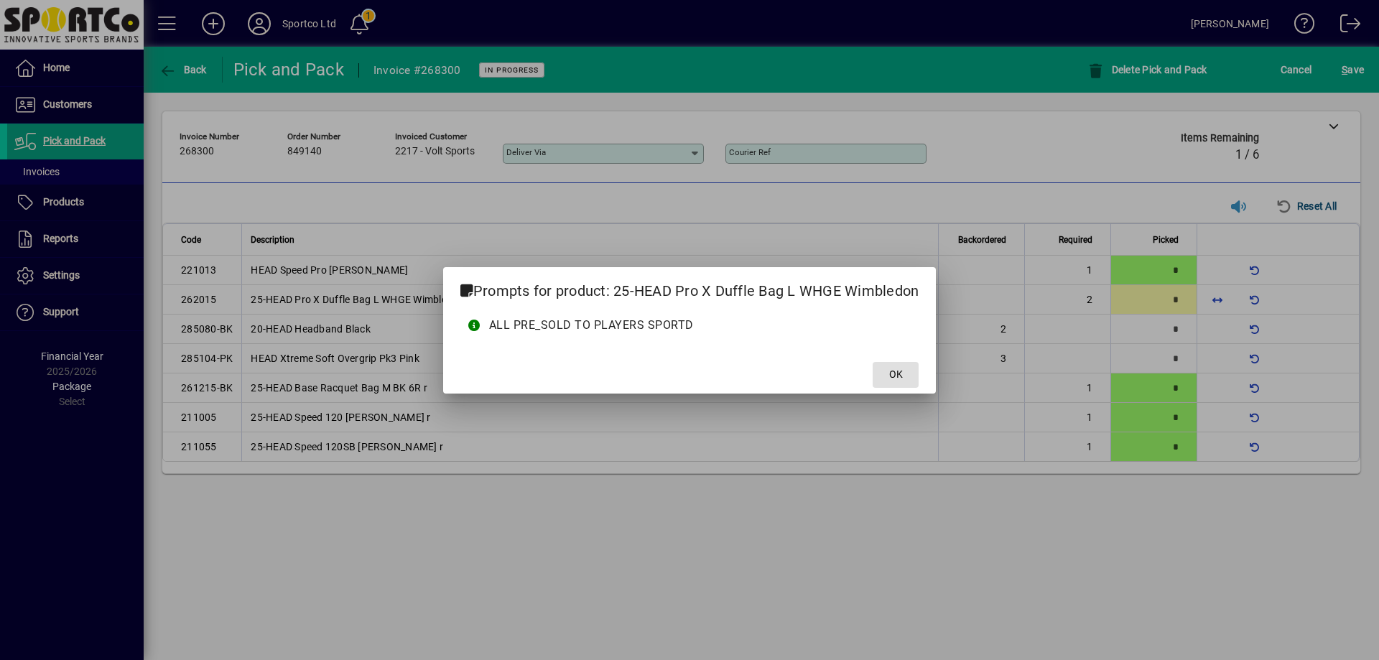
click at [911, 379] on span at bounding box center [896, 375] width 46 height 34
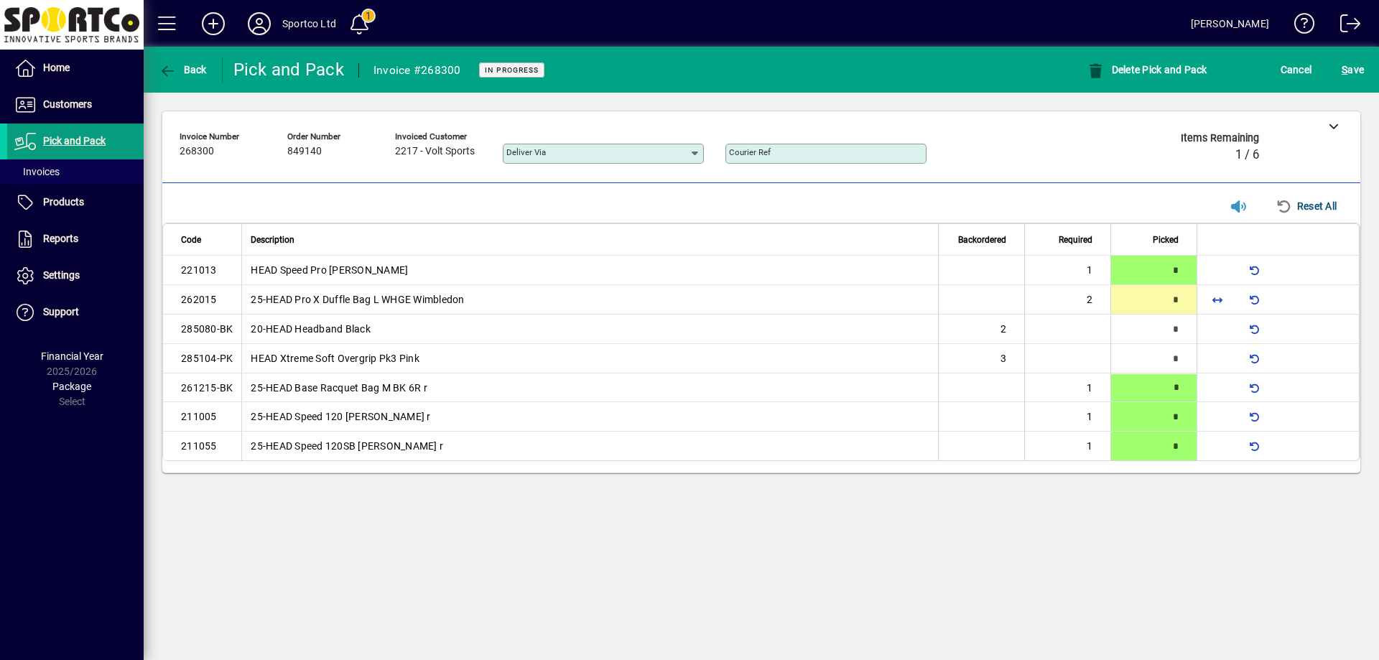
type input "*"
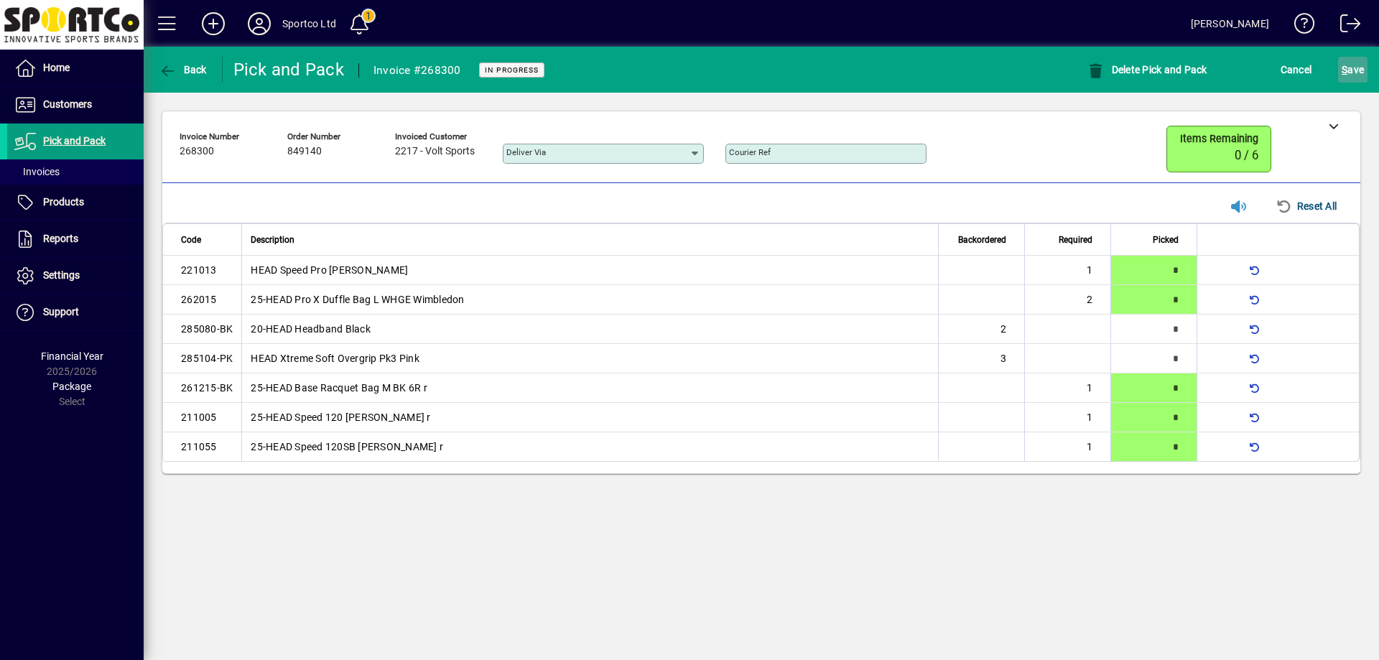
click at [1367, 68] on span "submit" at bounding box center [1352, 69] width 29 height 34
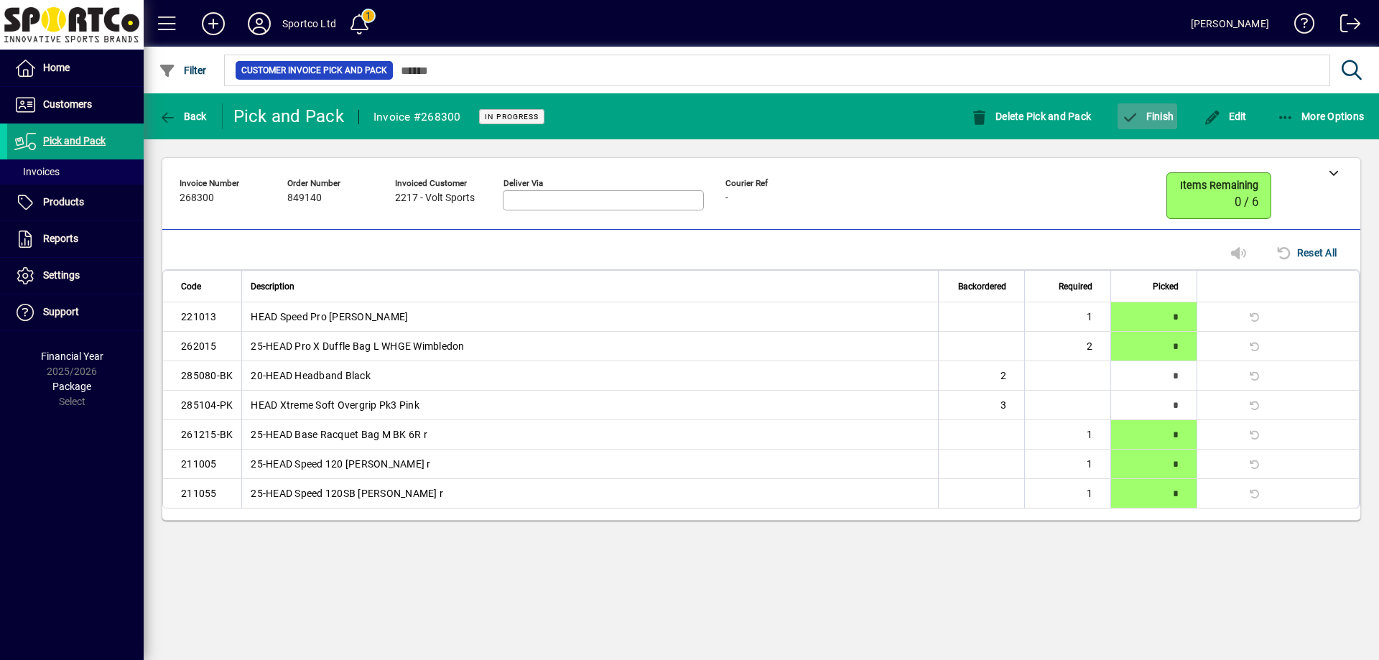
click at [1147, 114] on span "Finish" at bounding box center [1147, 116] width 52 height 11
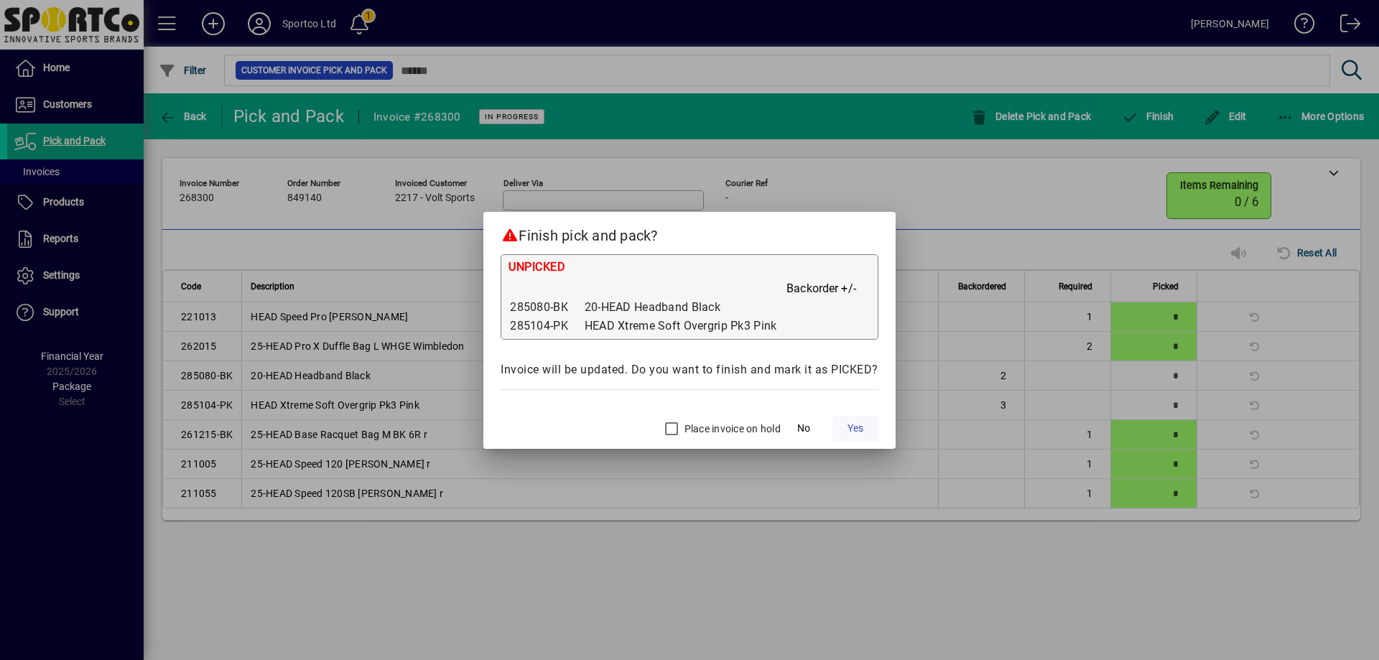
click at [848, 425] on span "Yes" at bounding box center [856, 428] width 16 height 15
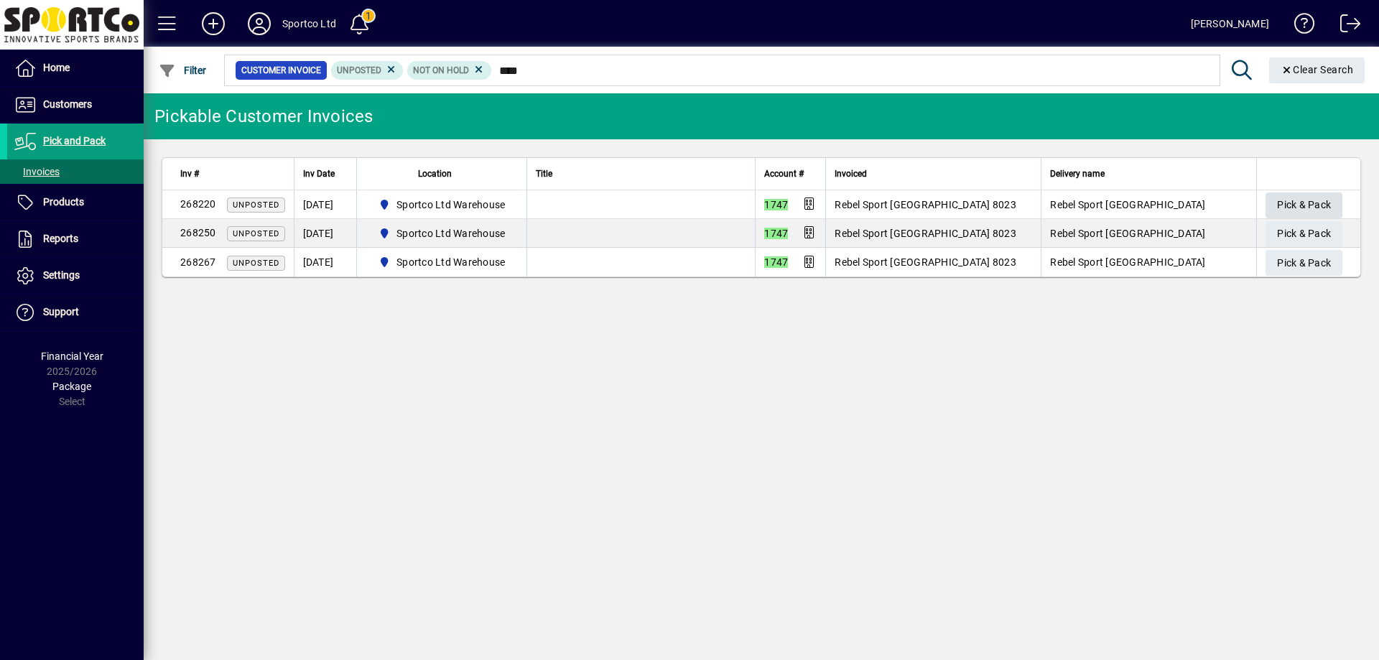
type input "****"
click at [1315, 192] on span "button" at bounding box center [1304, 205] width 77 height 34
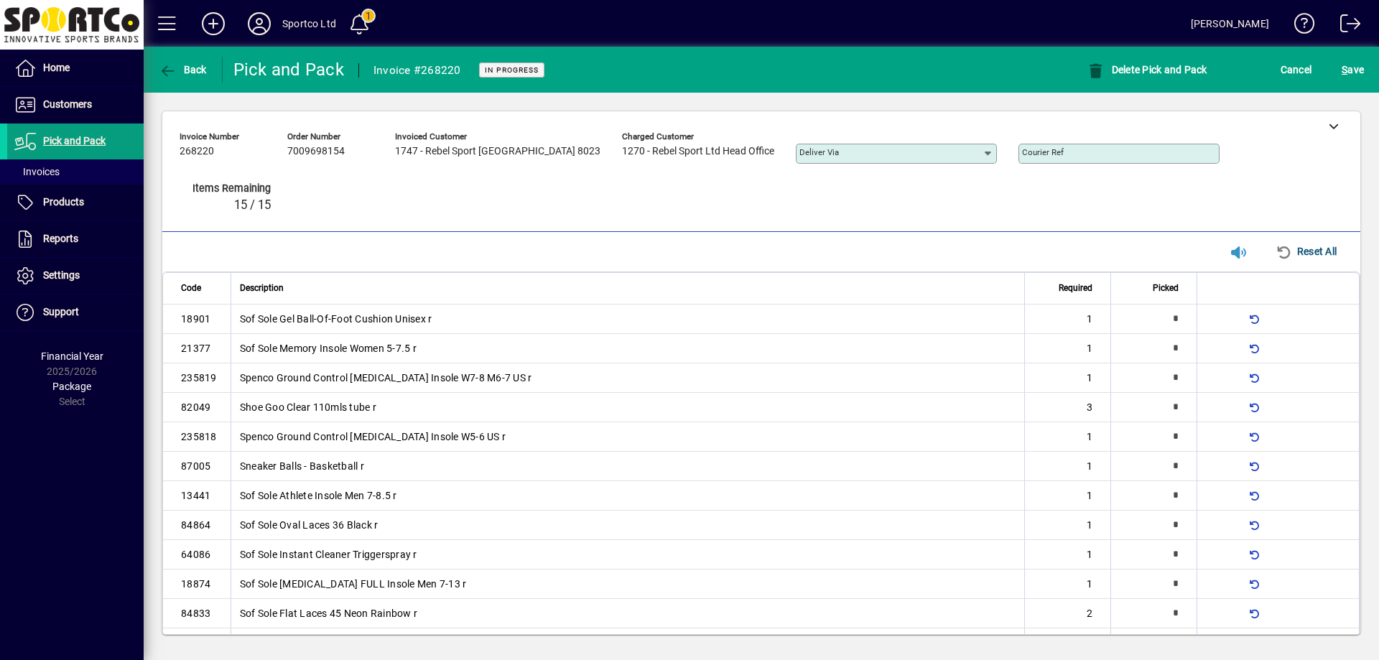
type input "*"
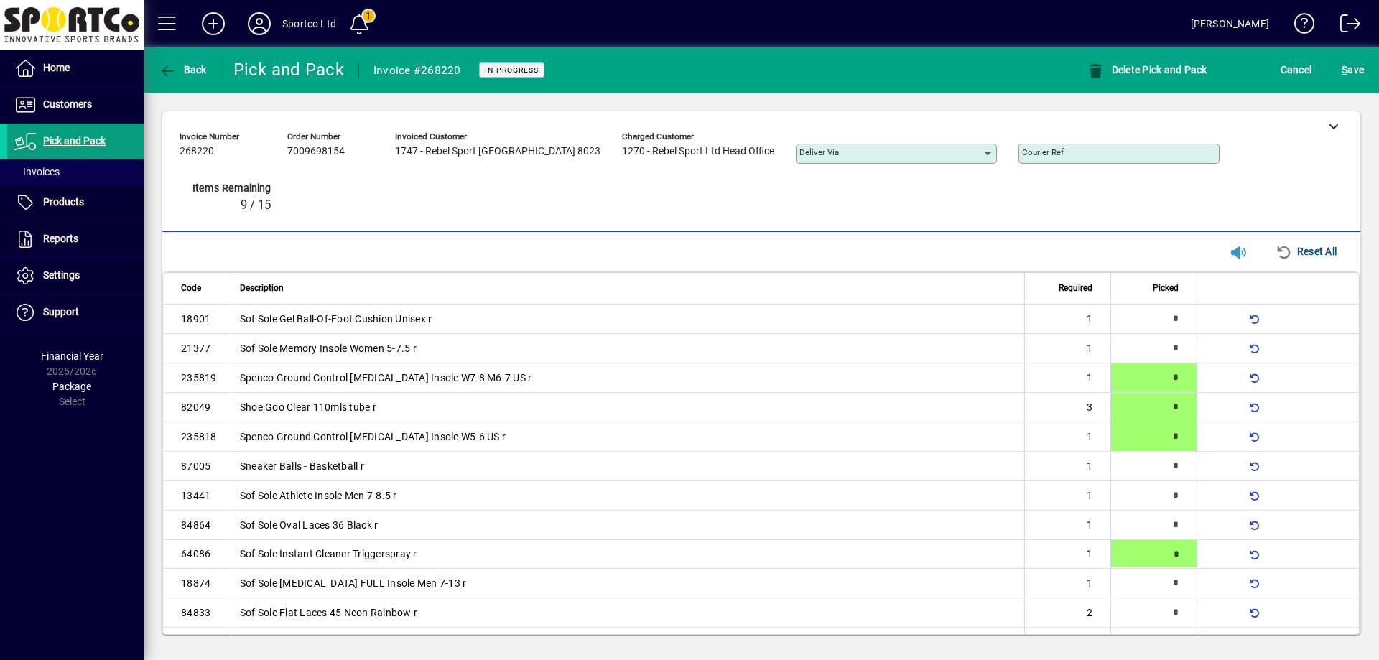
type input "*"
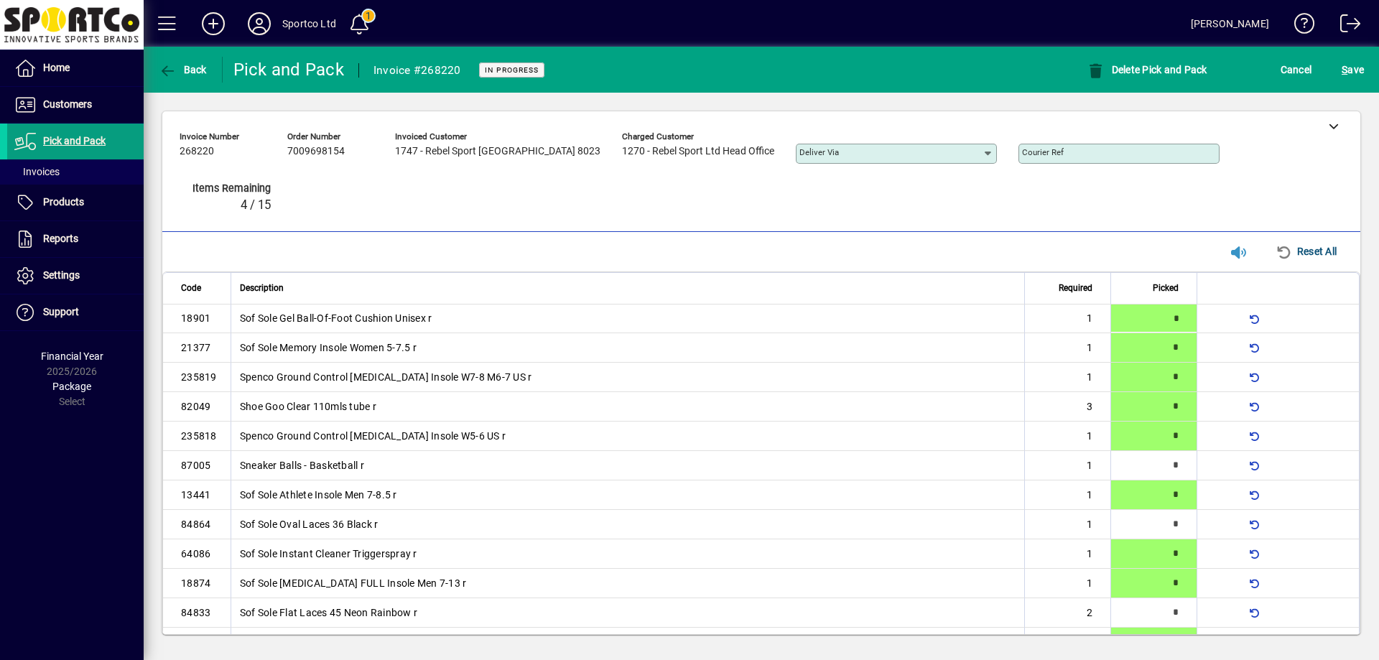
type input "*"
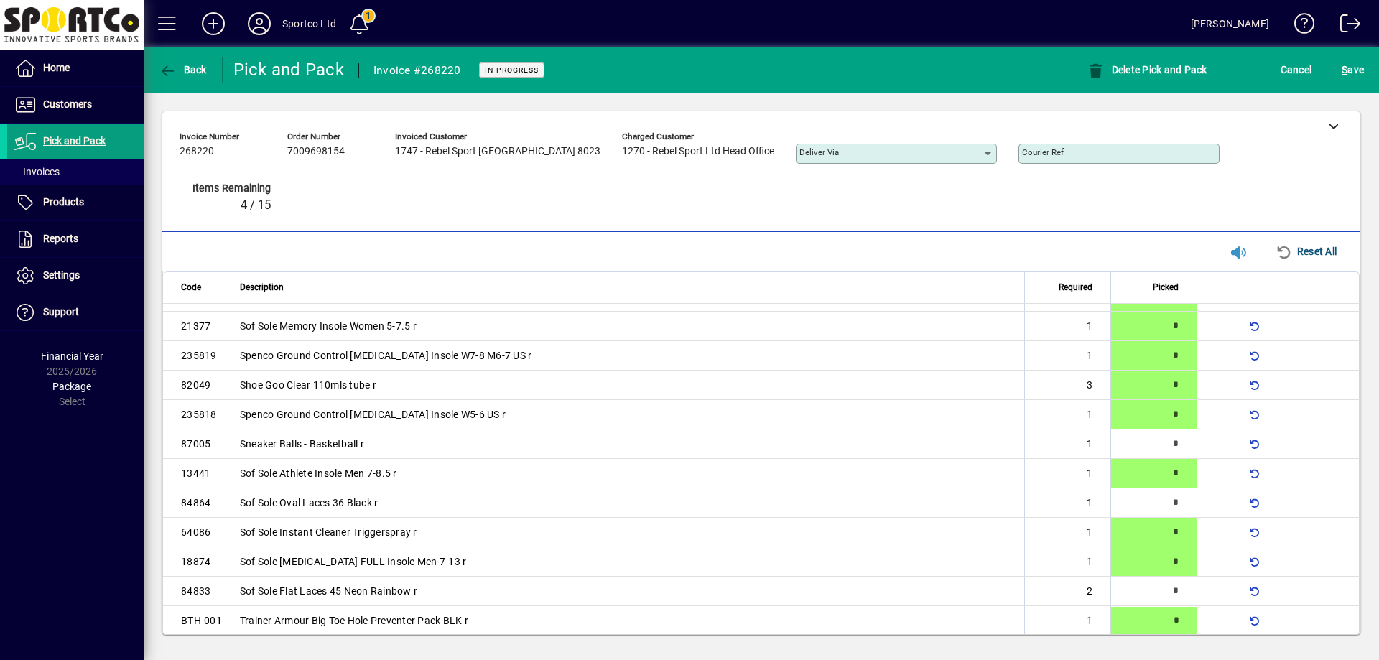
type input "*"
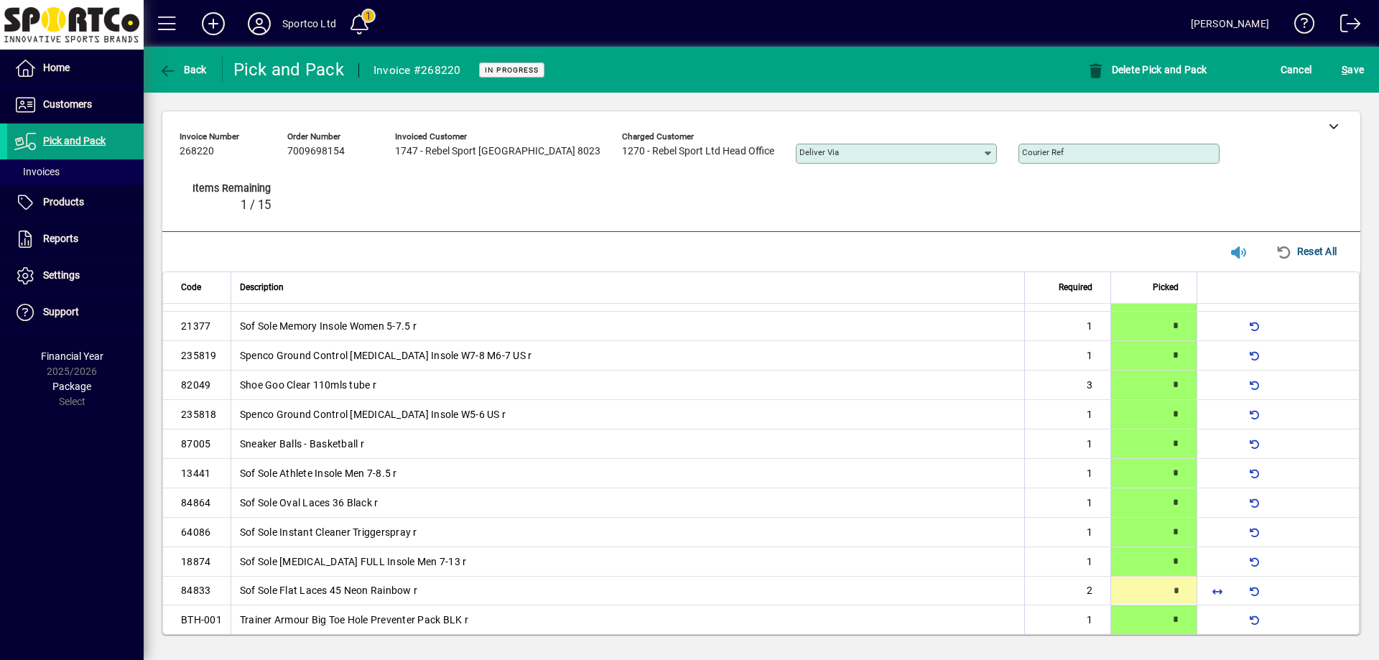
type input "*"
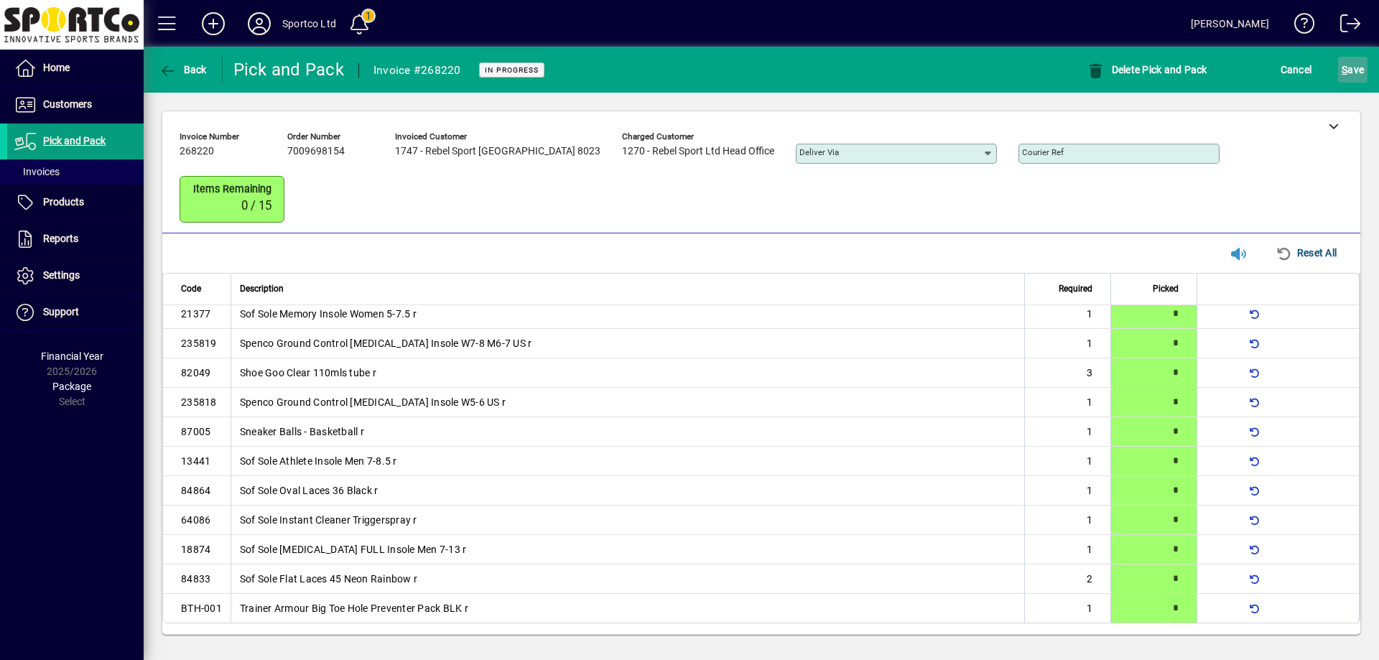
click at [1358, 58] on span "S ave" at bounding box center [1353, 69] width 22 height 23
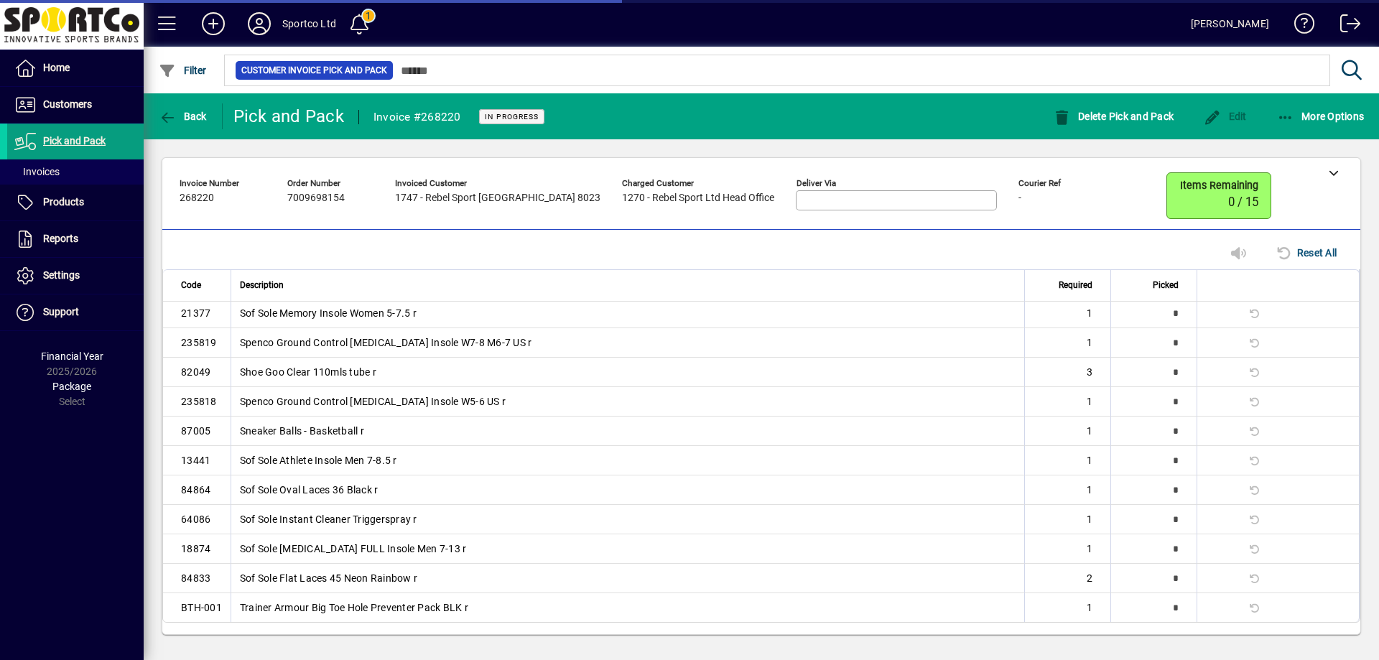
scroll to position [0, 0]
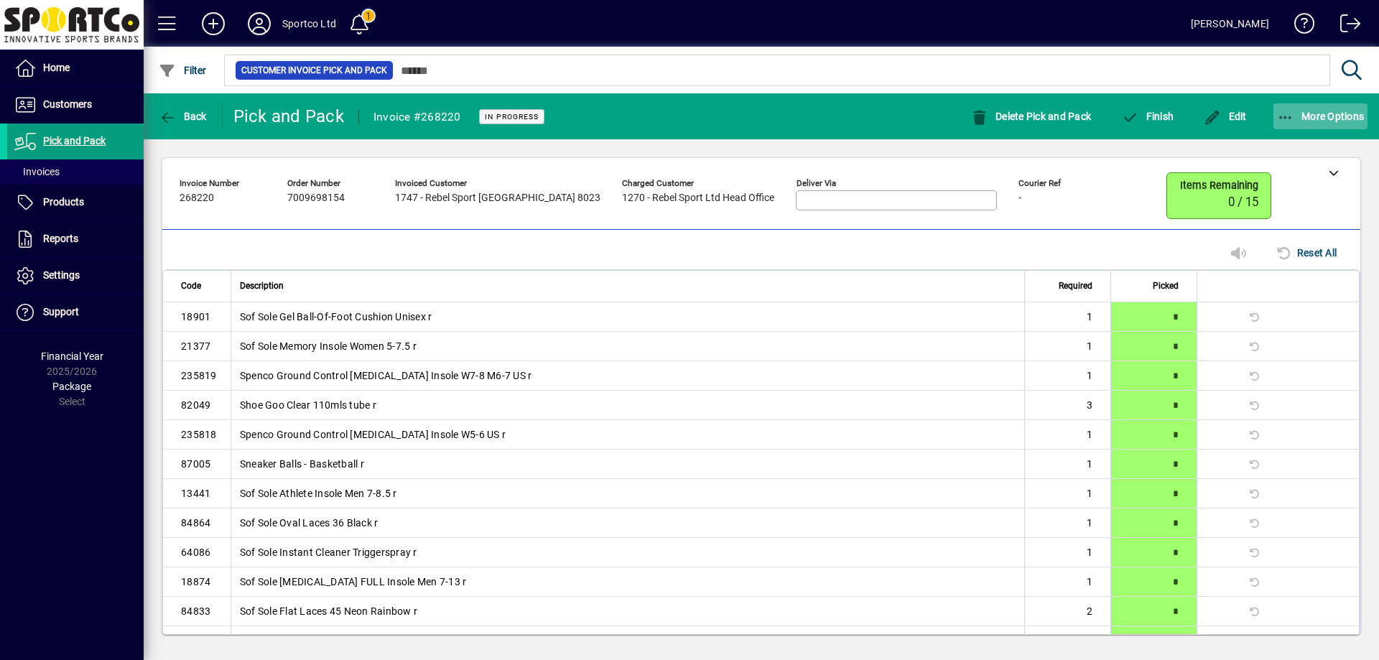
click at [1339, 111] on span "More Options" at bounding box center [1321, 116] width 88 height 11
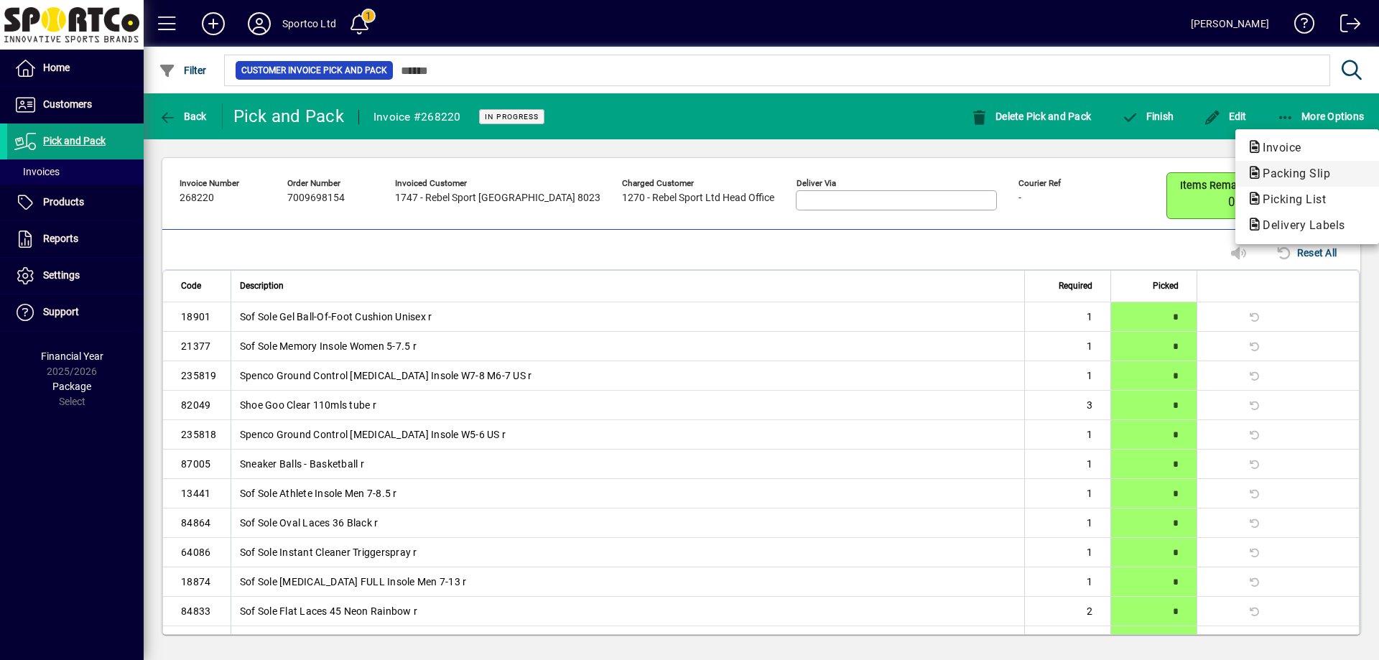
click at [1319, 172] on span "Packing Slip" at bounding box center [1292, 174] width 91 height 14
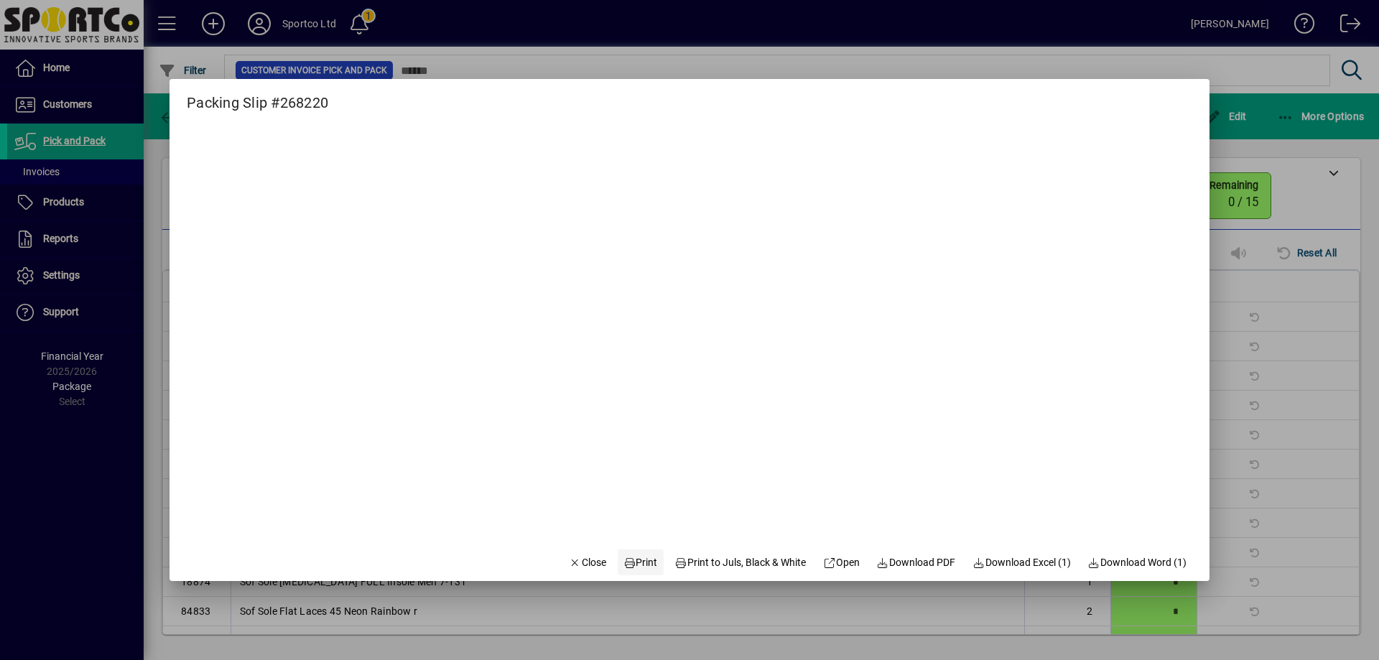
click at [631, 573] on span at bounding box center [641, 562] width 46 height 34
drag, startPoint x: 587, startPoint y: 567, endPoint x: 585, endPoint y: 551, distance: 16.0
click at [586, 567] on span "Close" at bounding box center [587, 562] width 37 height 15
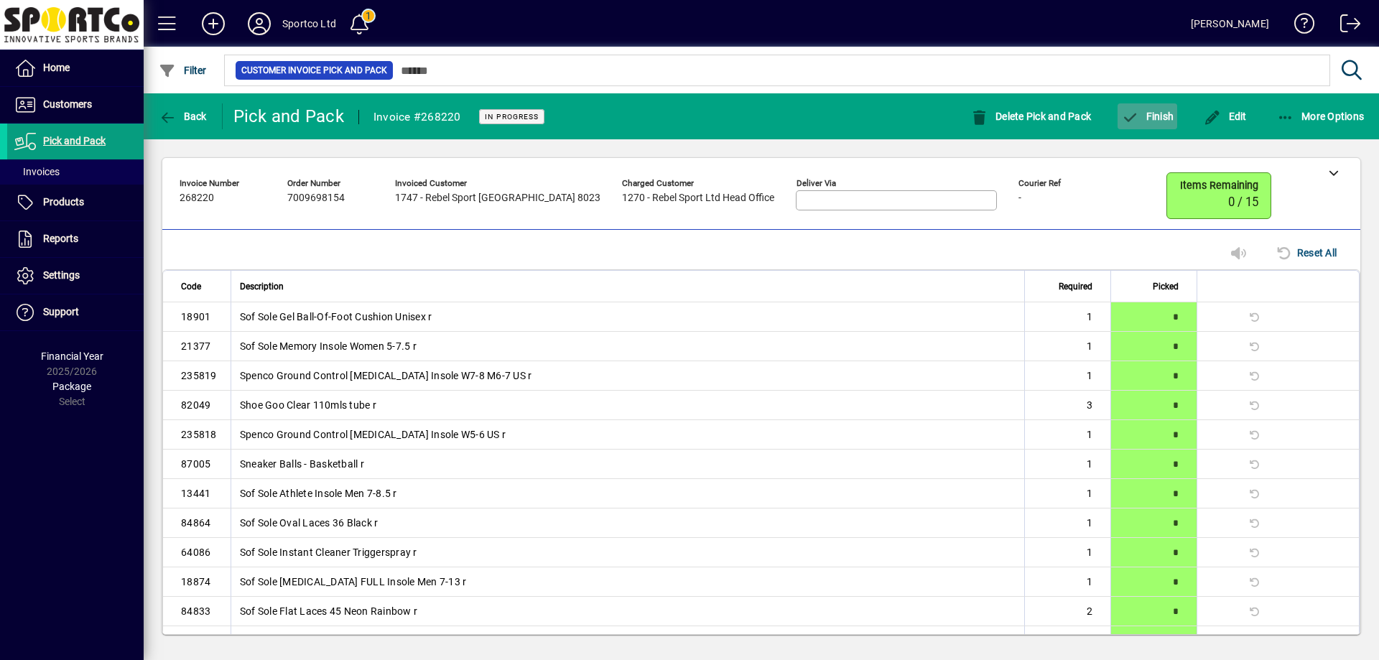
click at [1153, 116] on span "Finish" at bounding box center [1147, 116] width 52 height 11
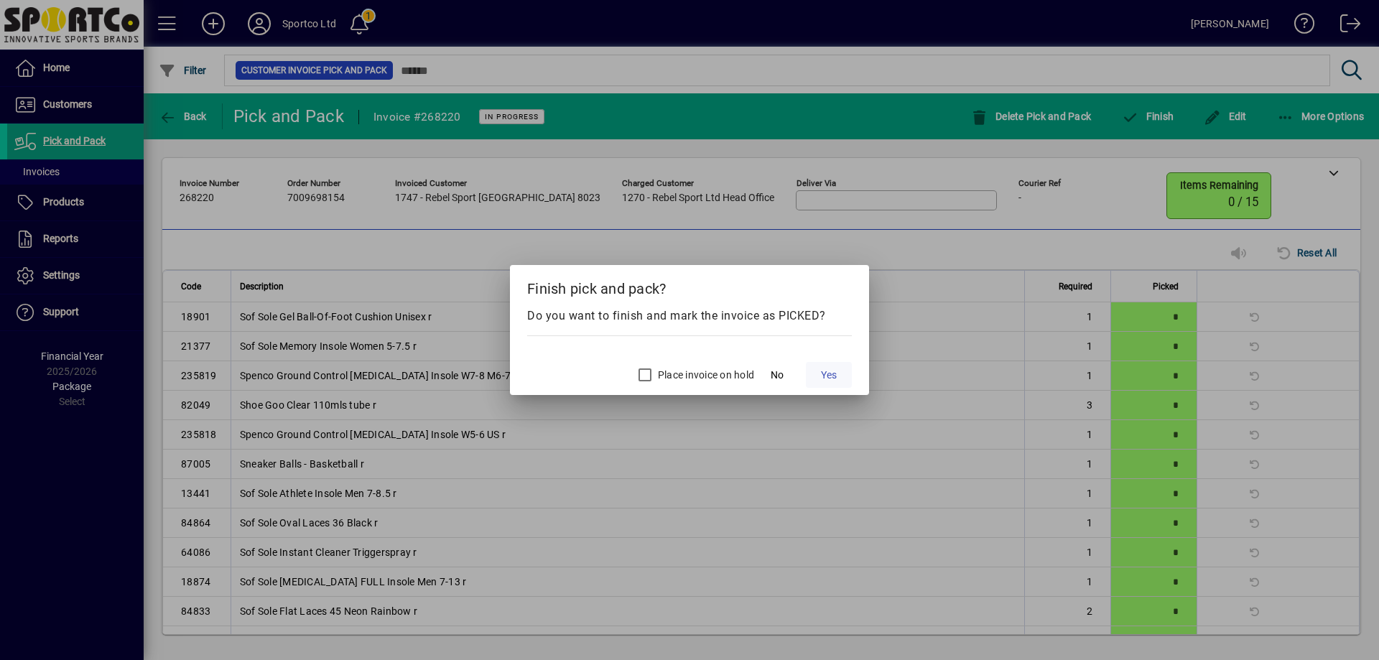
click at [831, 379] on span "Yes" at bounding box center [829, 375] width 16 height 15
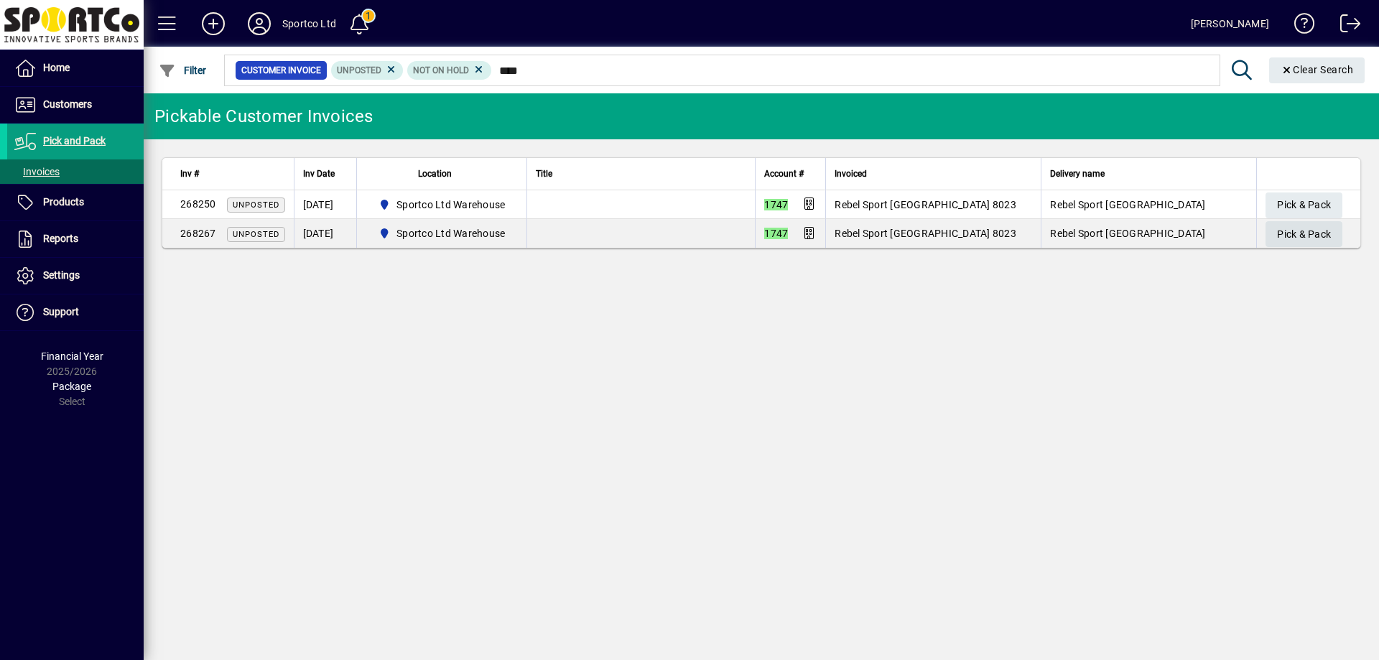
type input "****"
click at [1284, 226] on span "Pick & Pack" at bounding box center [1304, 235] width 54 height 24
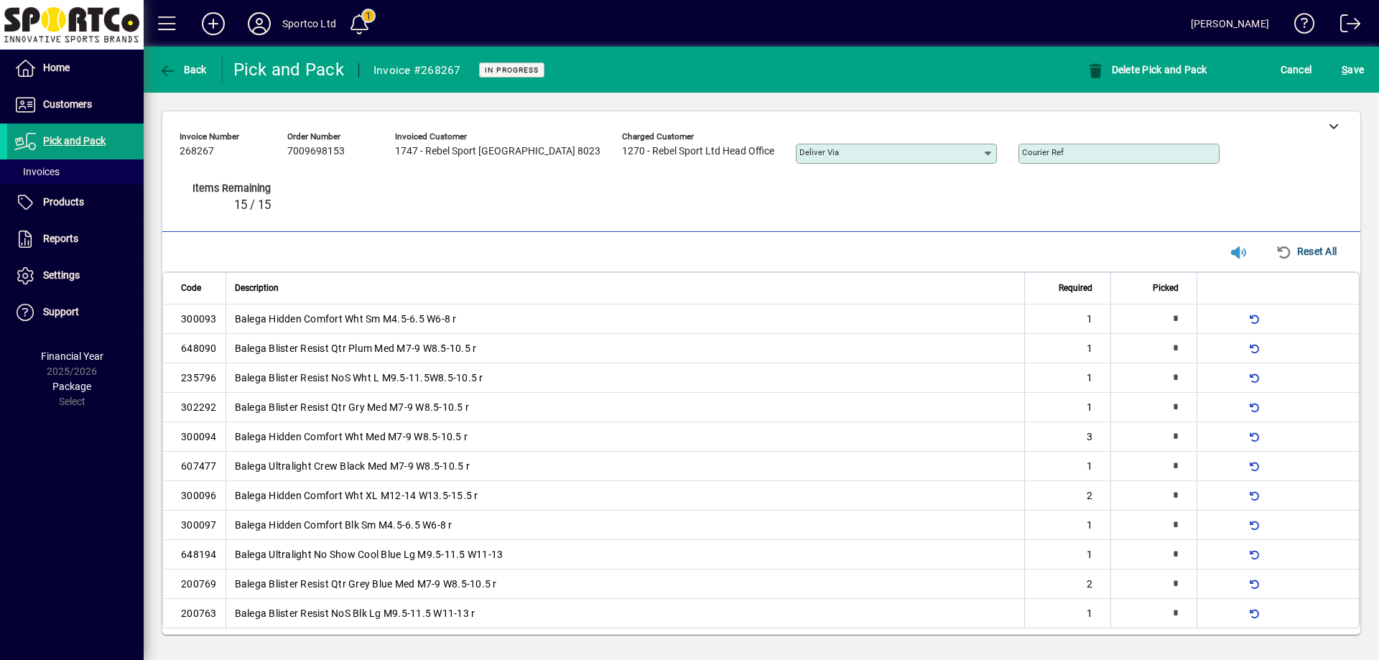
type input "*"
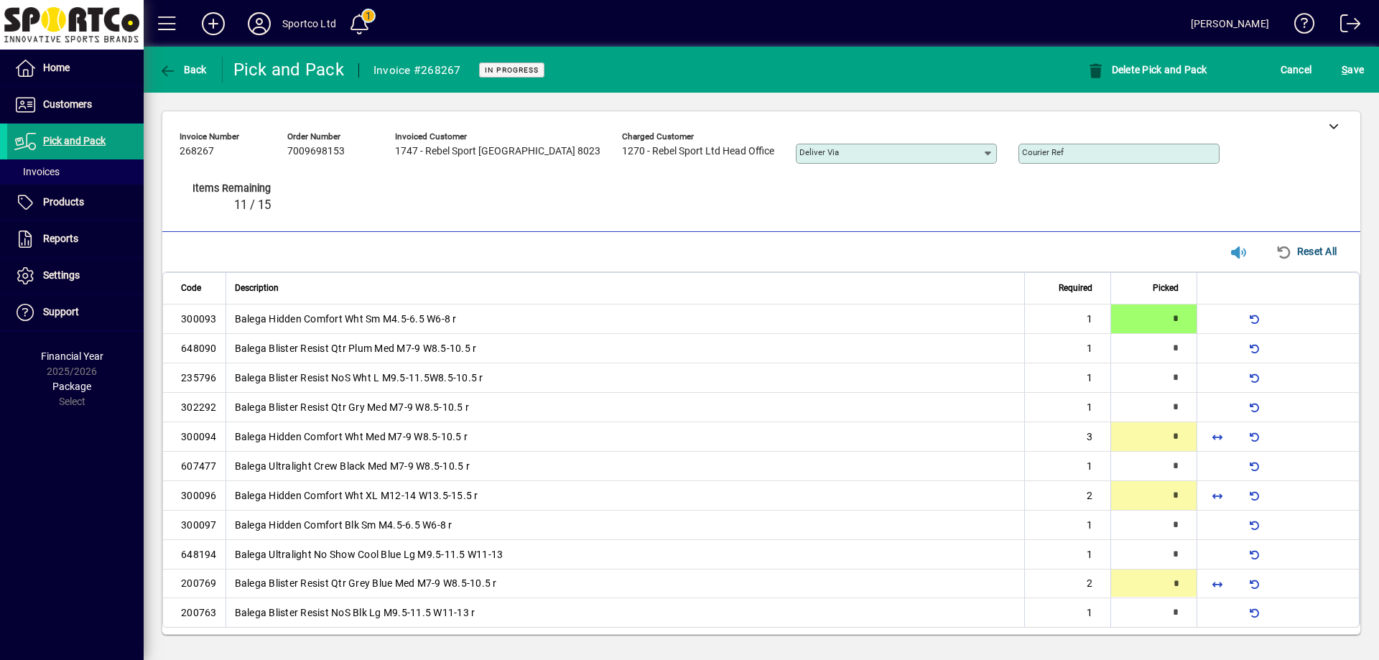
type input "*"
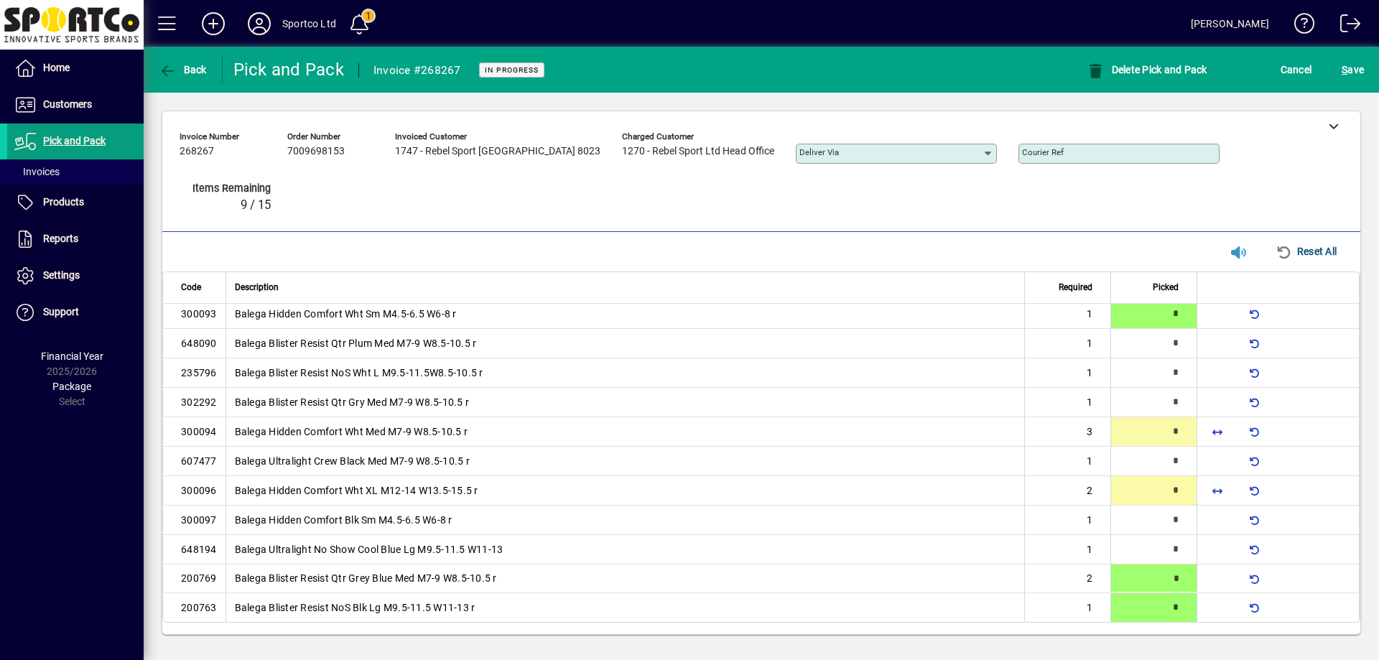
type input "*"
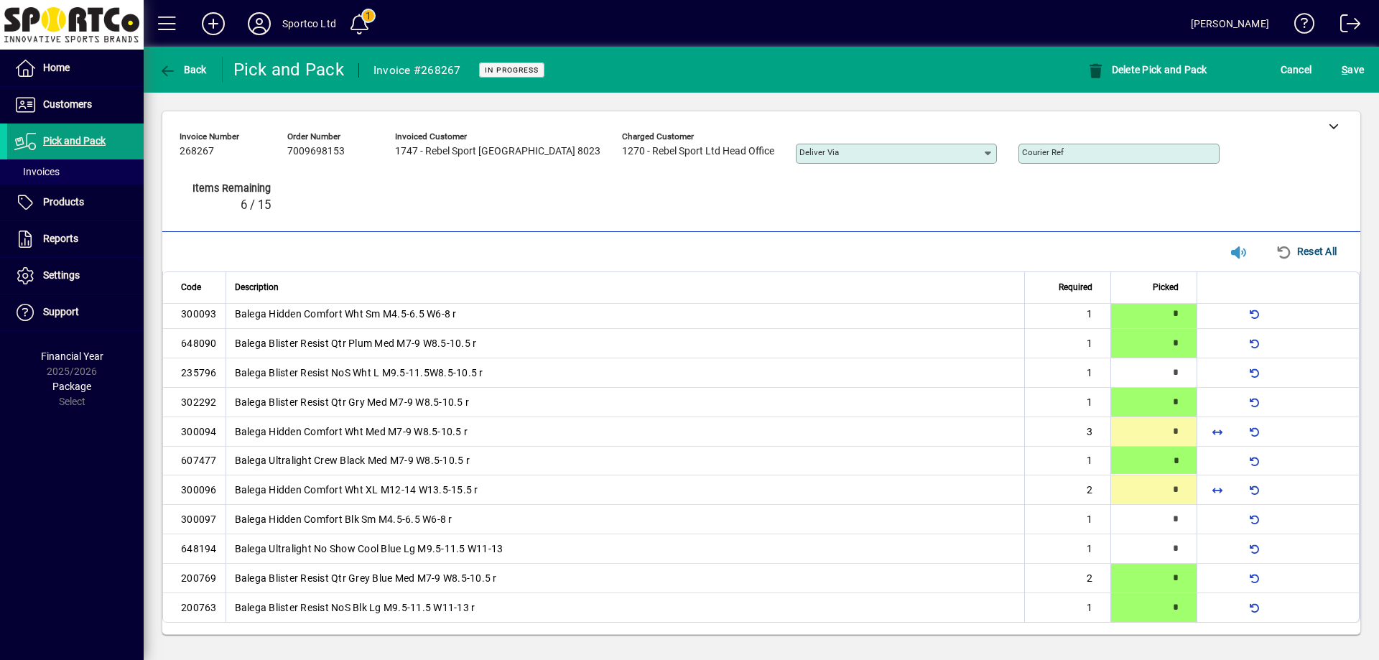
type input "*"
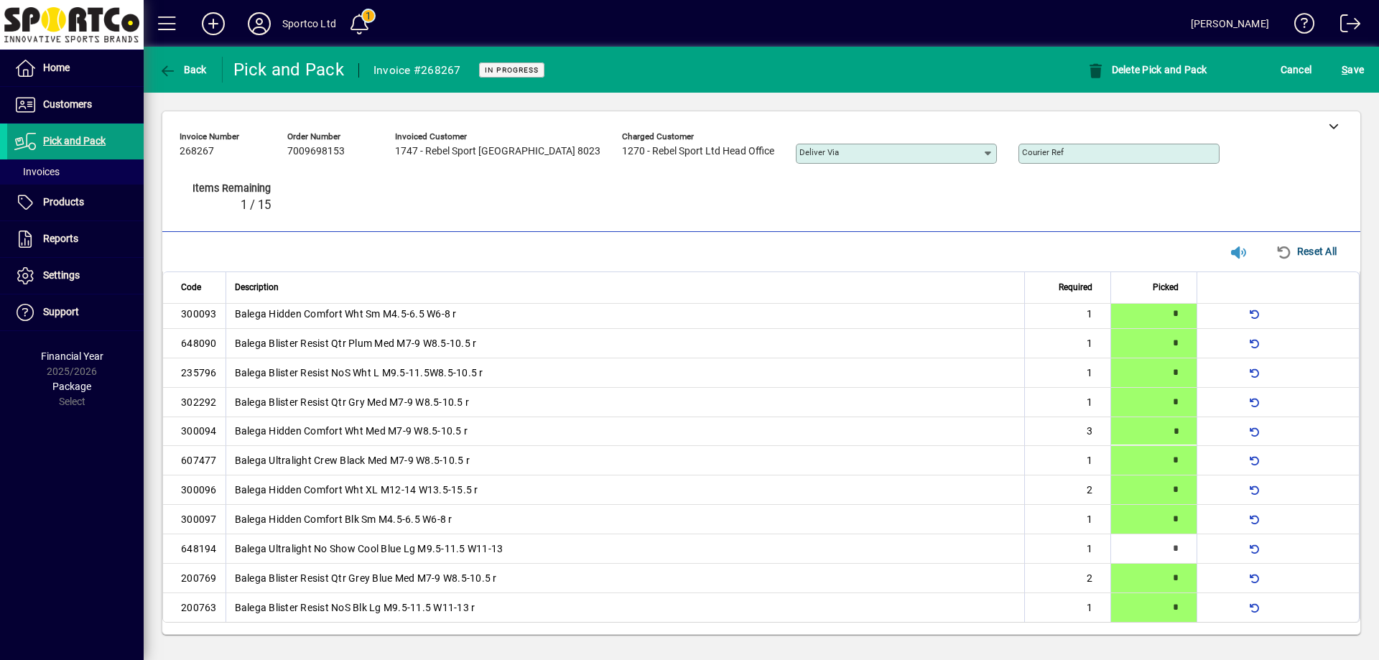
type input "*"
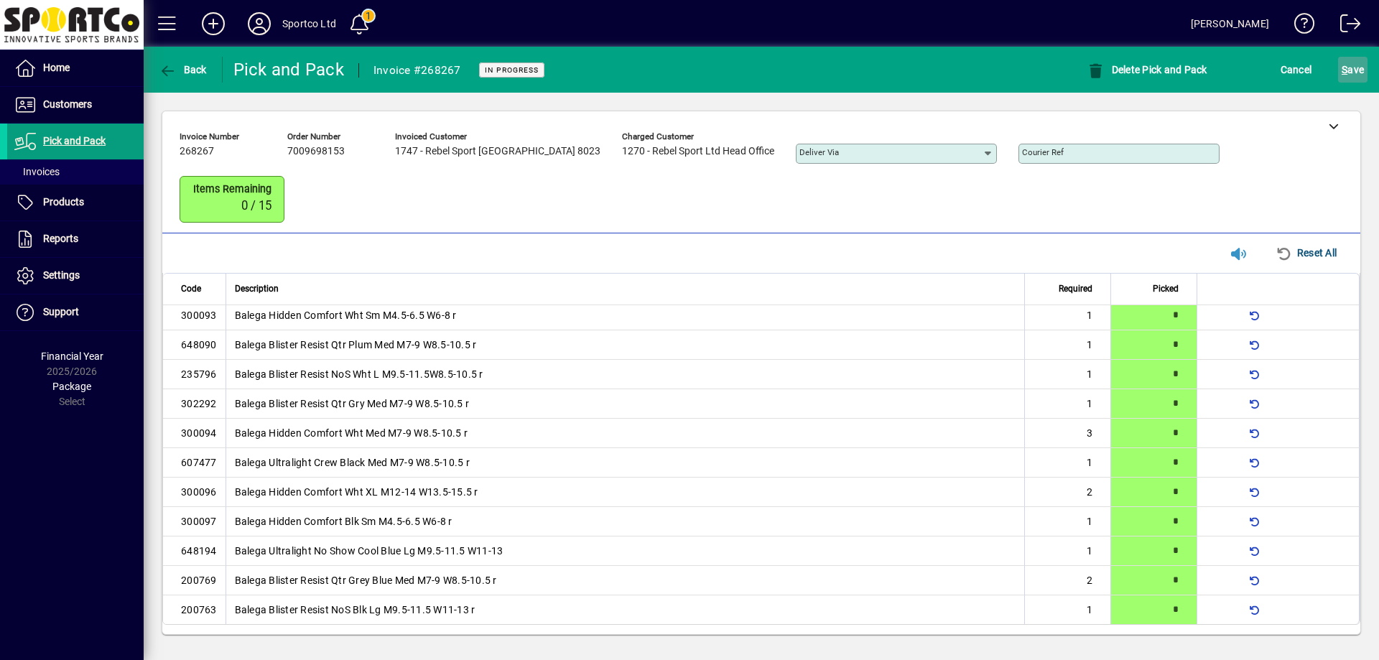
click at [1361, 78] on span "S ave" at bounding box center [1353, 69] width 22 height 23
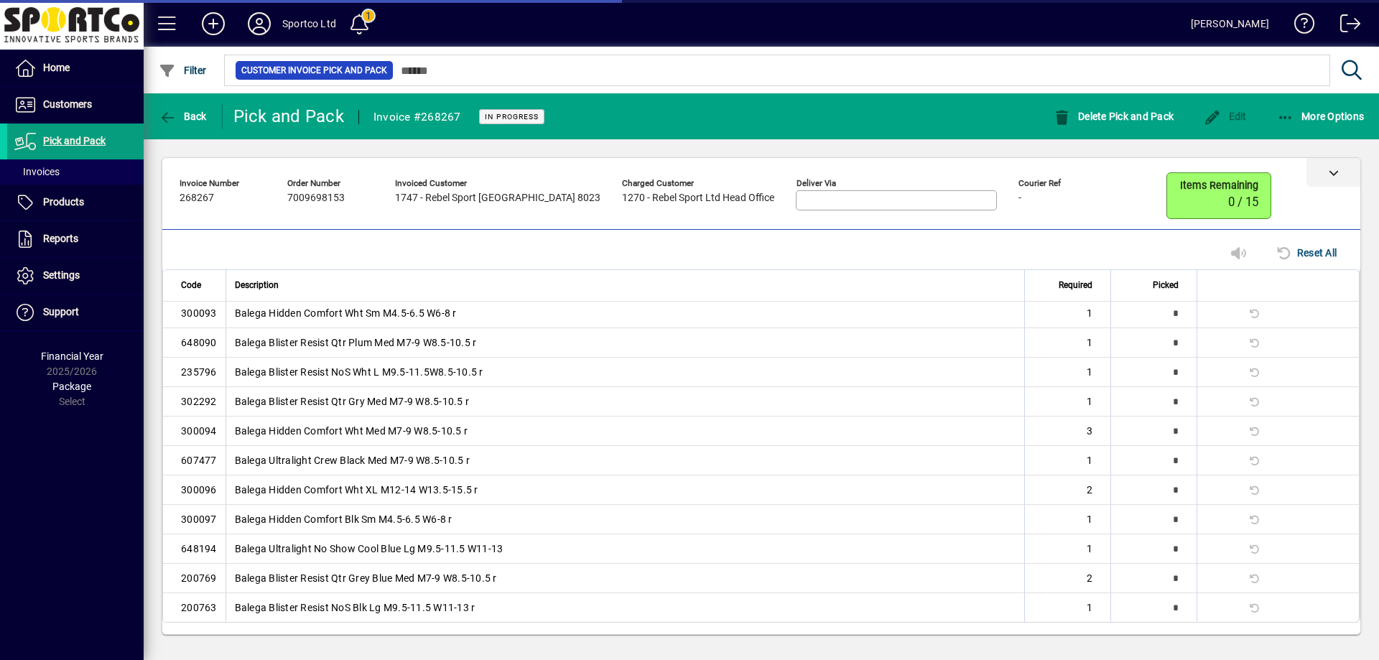
scroll to position [0, 0]
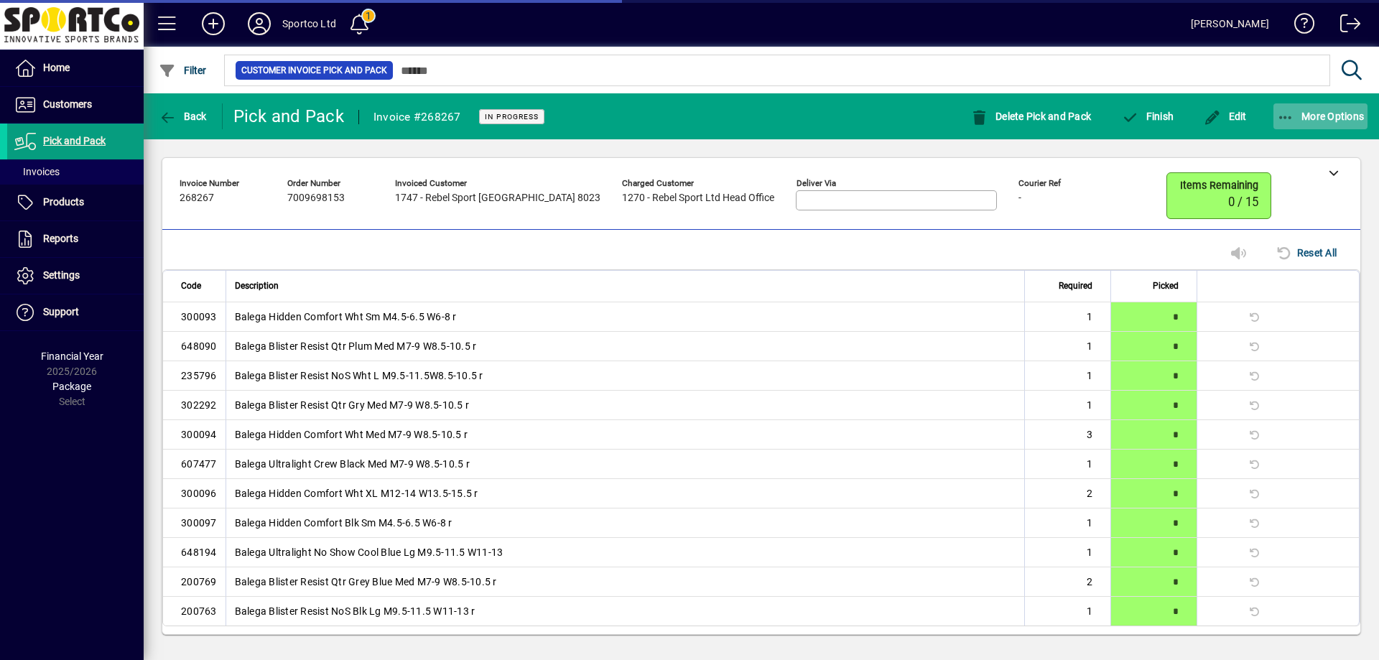
click at [1352, 123] on span "button" at bounding box center [1321, 116] width 95 height 34
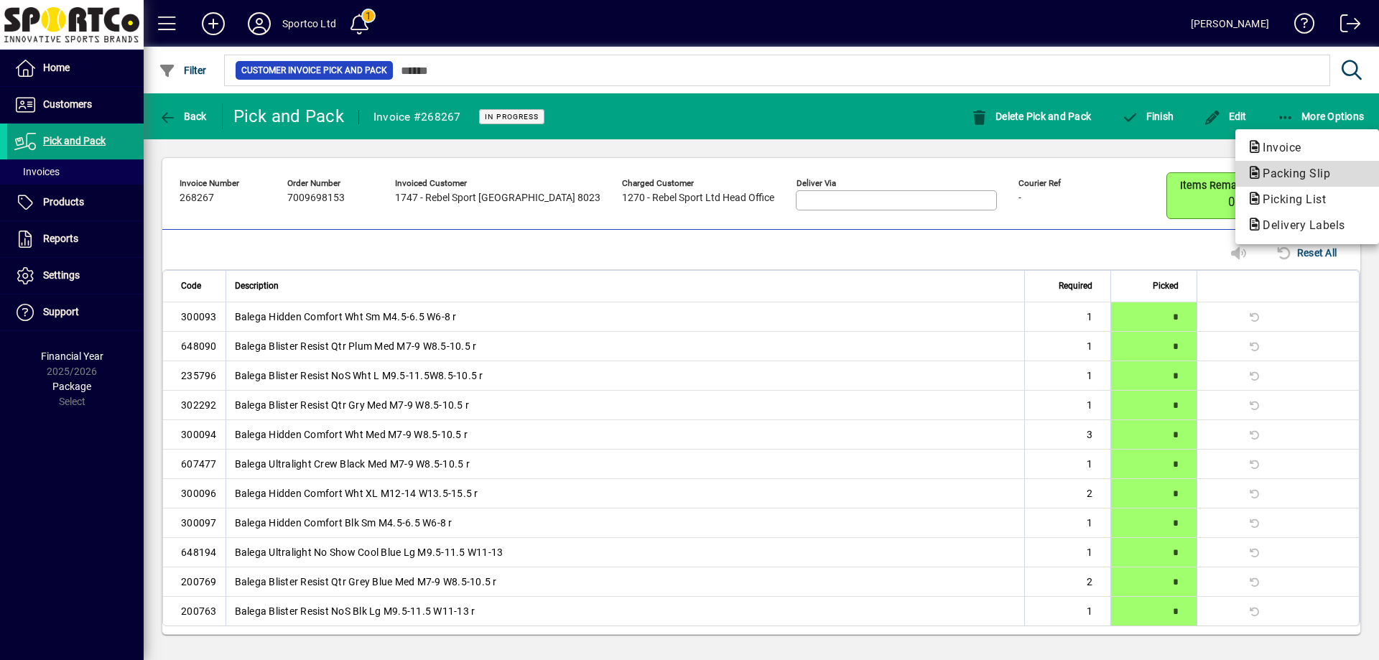
click at [1331, 169] on span "Packing Slip" at bounding box center [1292, 174] width 91 height 14
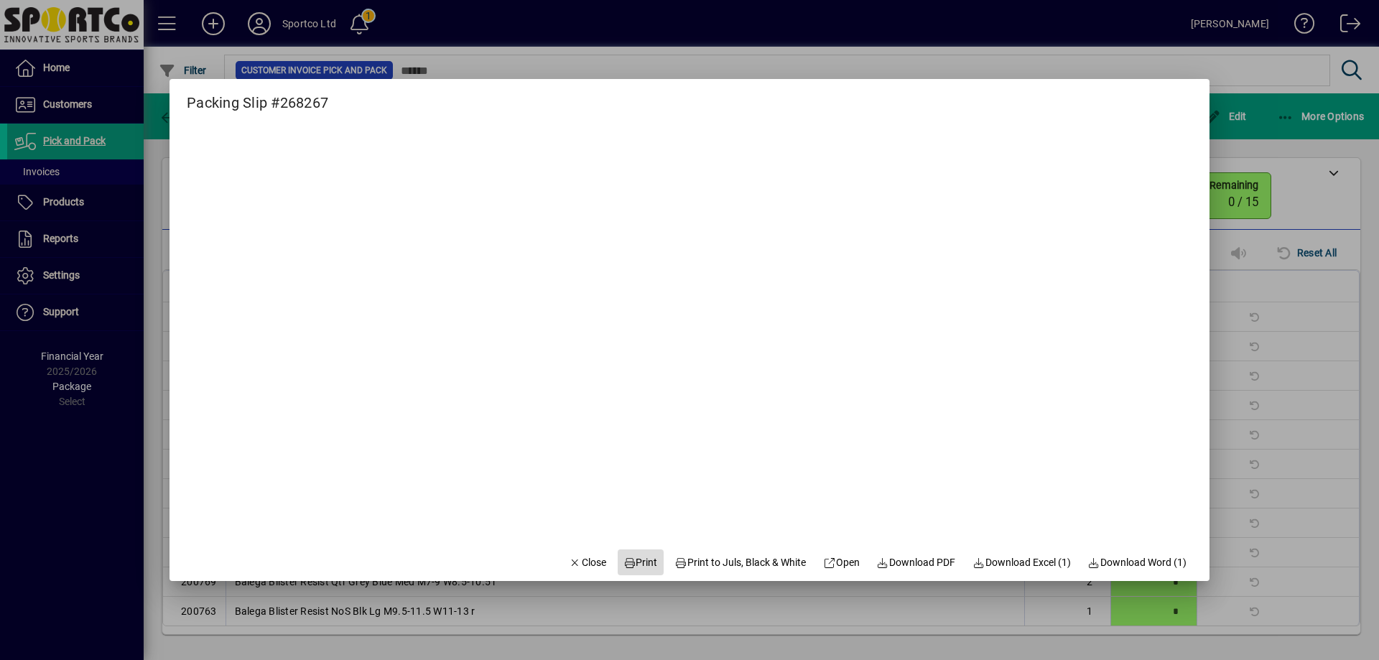
click at [624, 566] on icon at bounding box center [630, 563] width 13 height 10
click at [569, 560] on icon "button" at bounding box center [575, 563] width 13 height 10
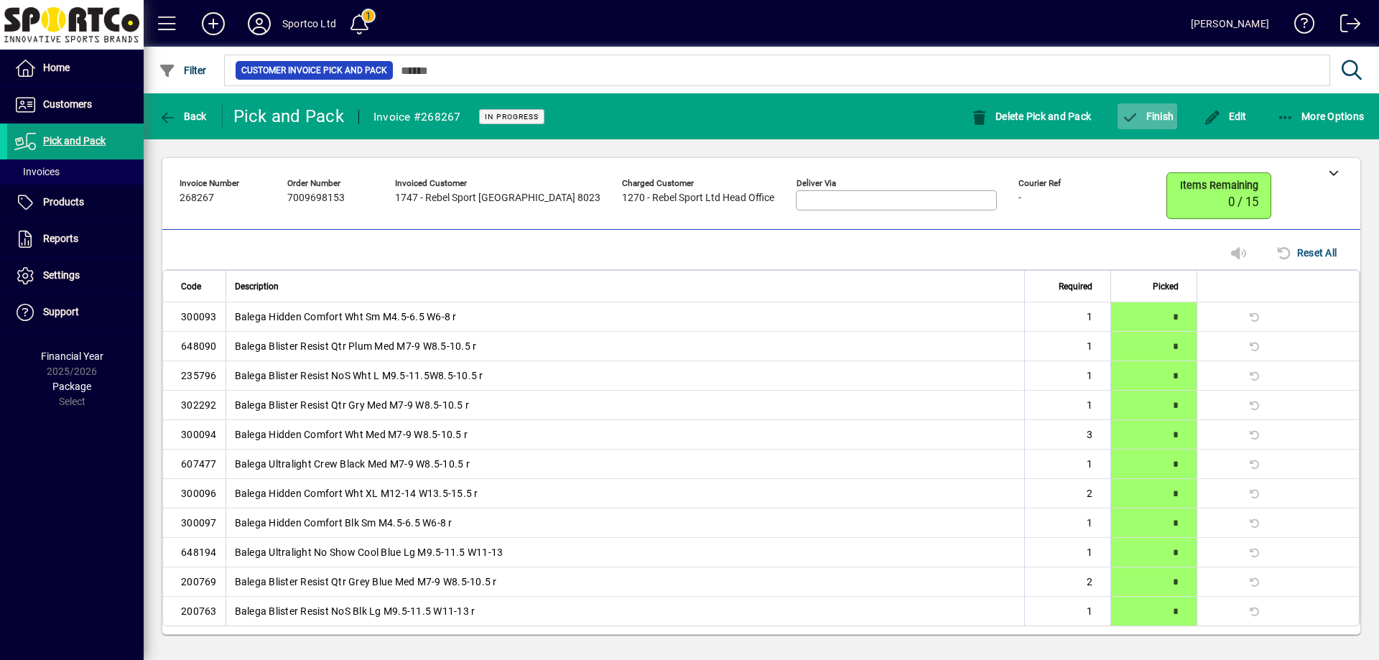
click at [1159, 119] on span "Finish" at bounding box center [1147, 116] width 52 height 11
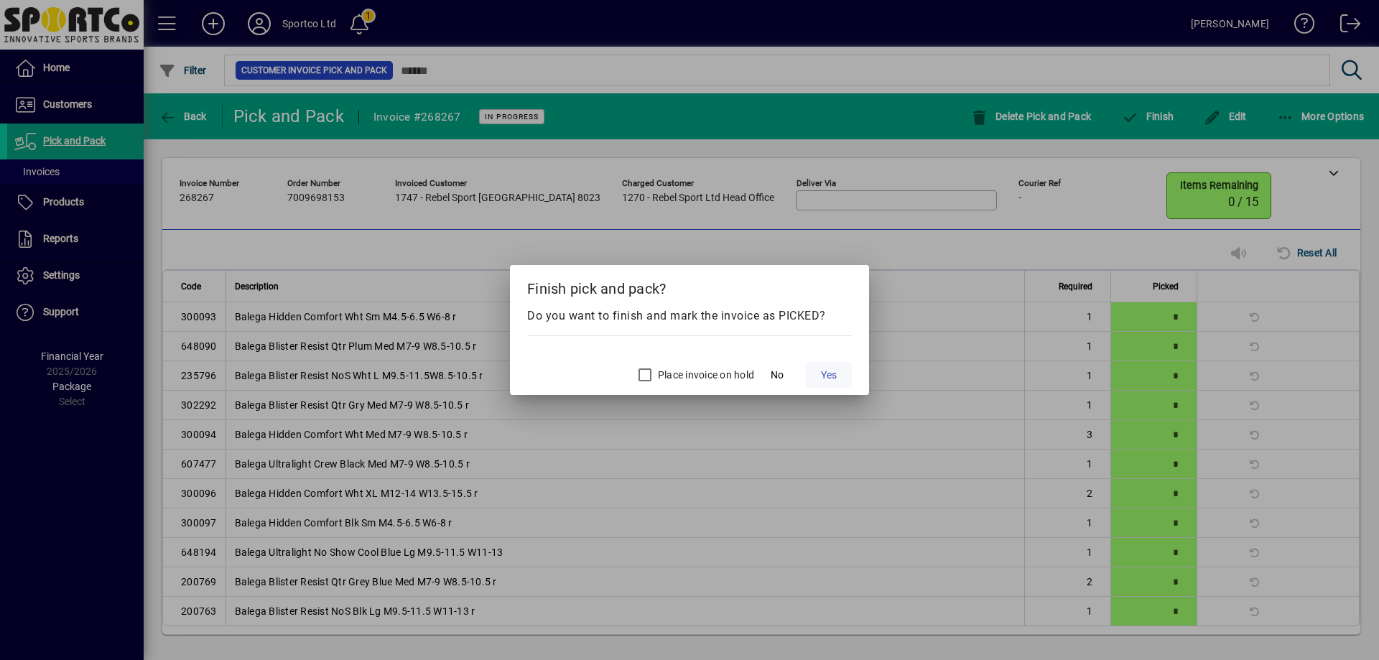
click at [830, 375] on span "Yes" at bounding box center [829, 375] width 16 height 15
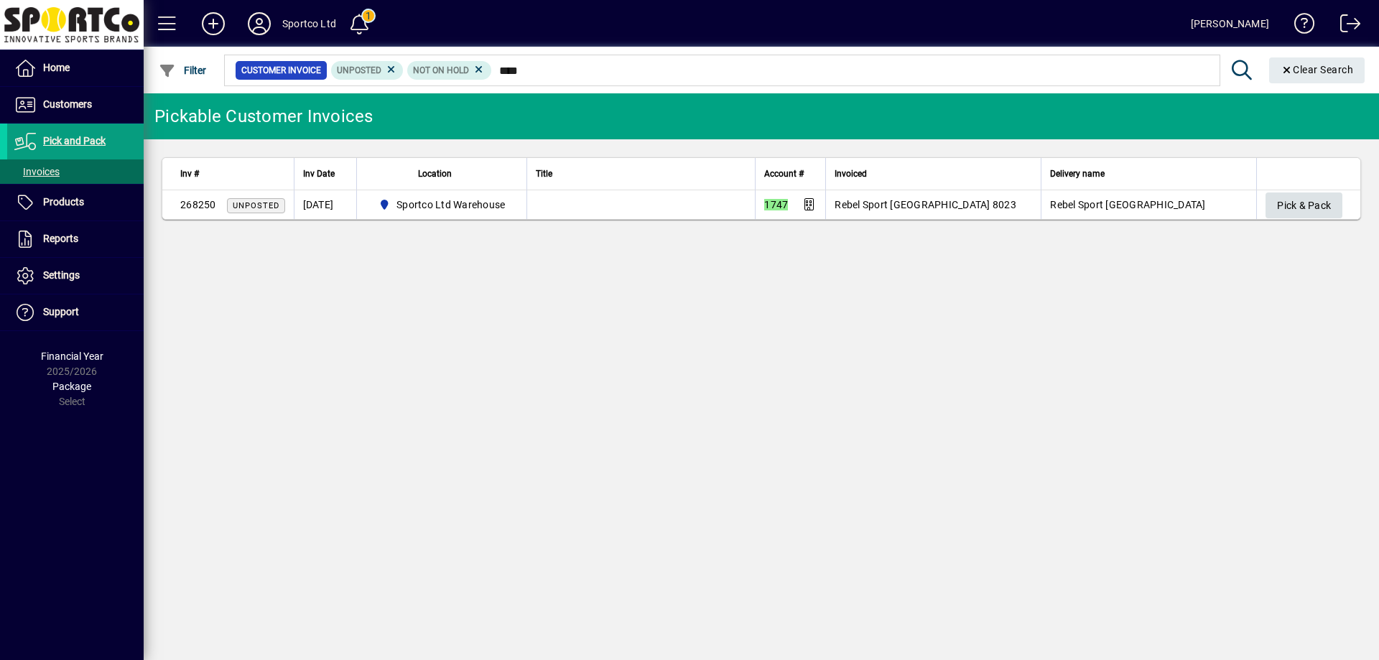
type input "****"
click at [1296, 207] on span "Pick & Pack" at bounding box center [1304, 206] width 54 height 24
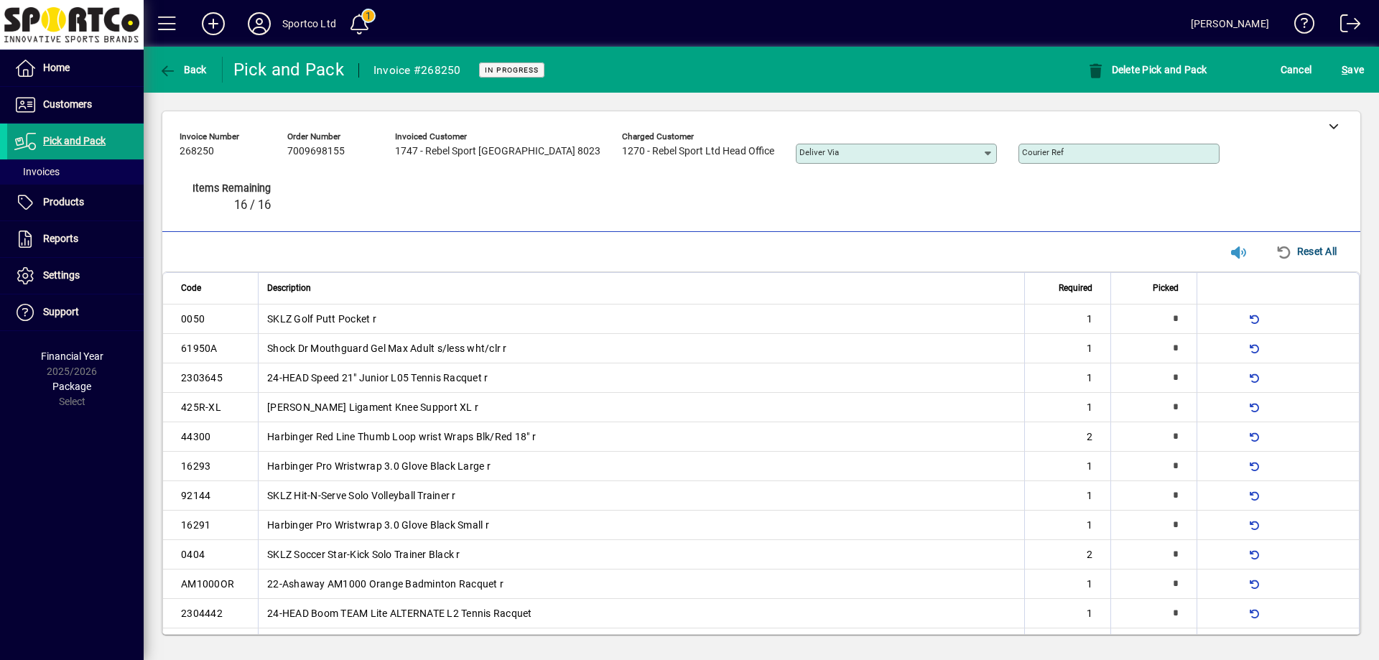
type input "*"
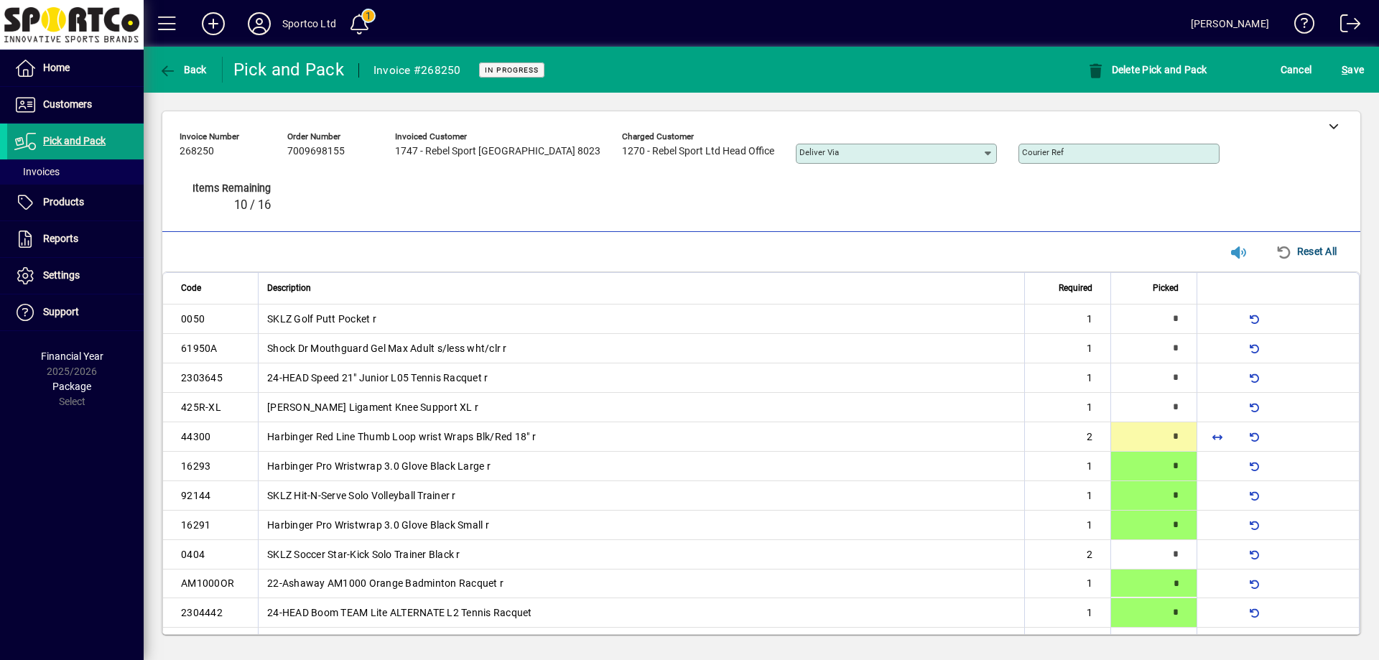
type input "*"
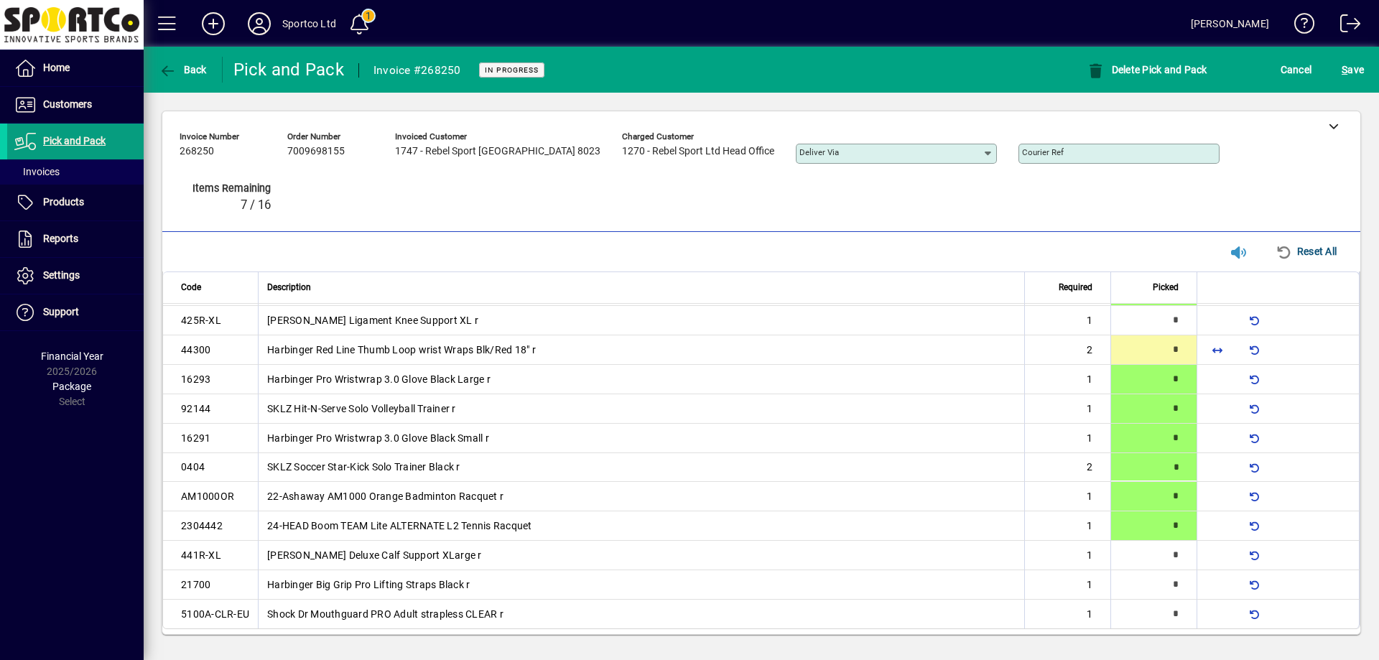
scroll to position [93, 0]
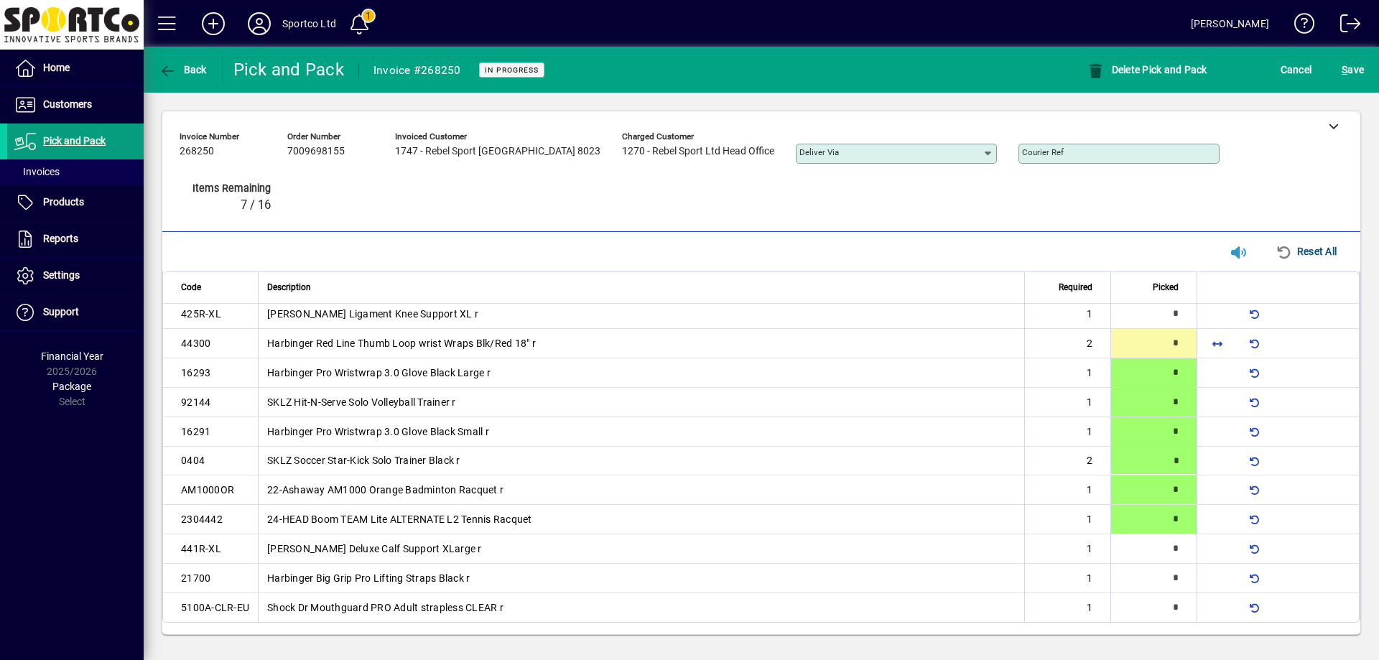
type input "*"
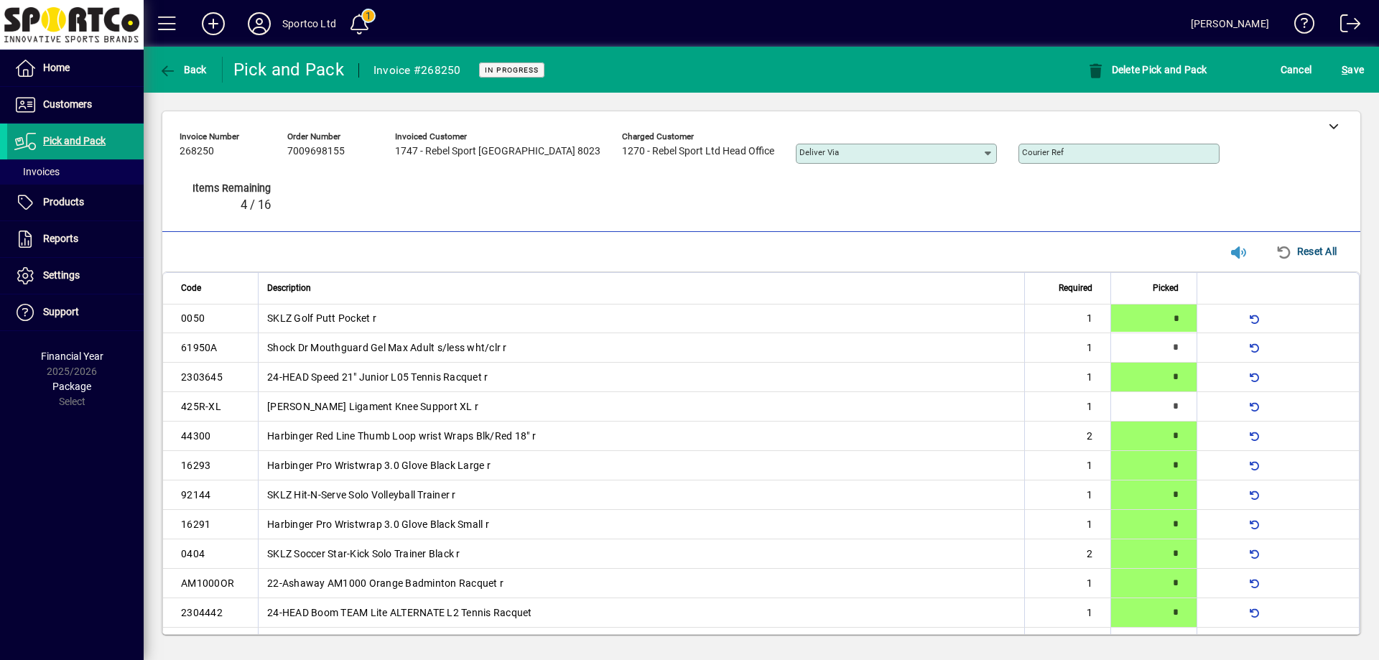
type input "*"
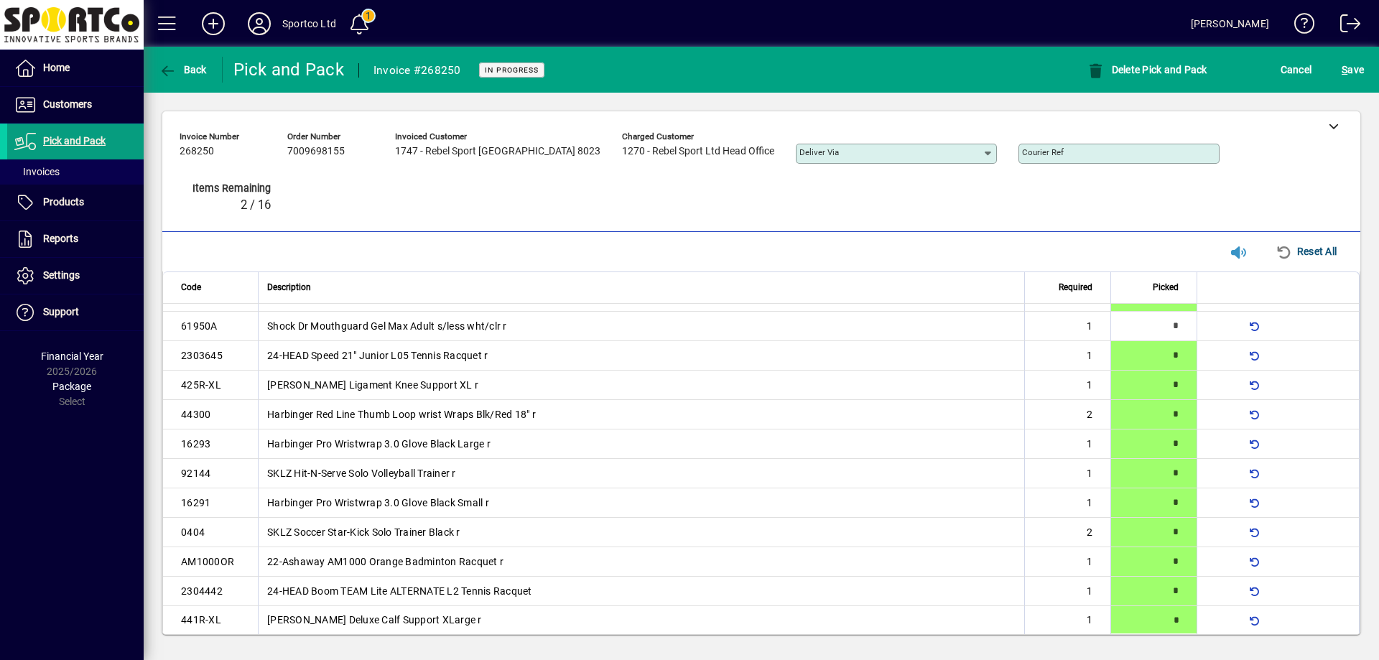
type input "*"
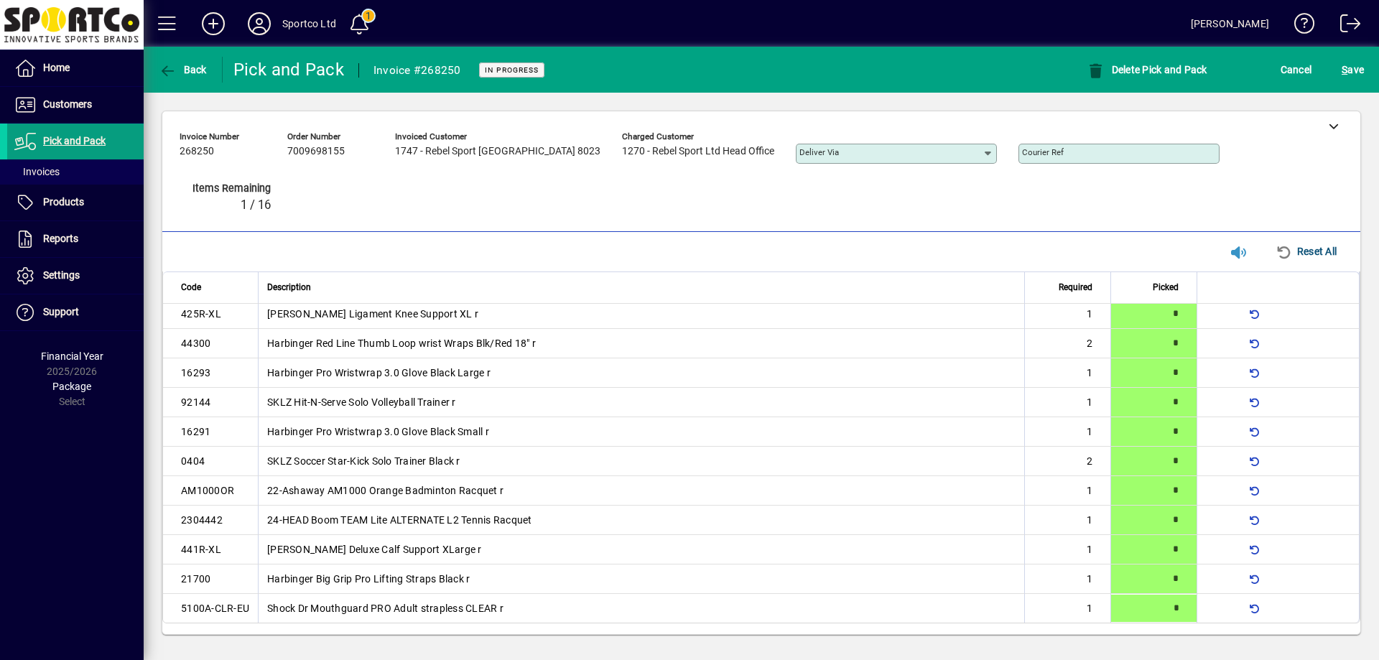
type input "*"
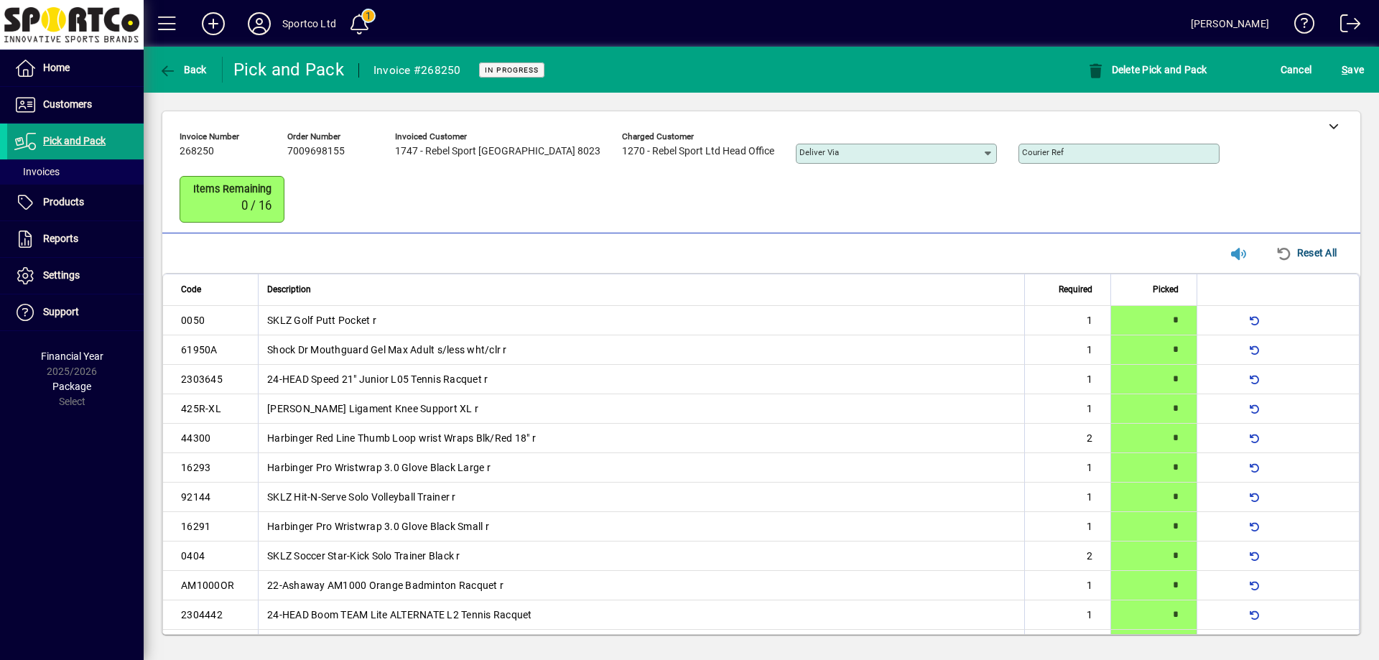
click at [1355, 88] on mat-toolbar-row "Back Pick and Pack Invoice #268250 In Progress Delete Pick and Pack Cancel S ave" at bounding box center [762, 70] width 1236 height 46
click at [1357, 77] on span "S ave" at bounding box center [1353, 69] width 22 height 23
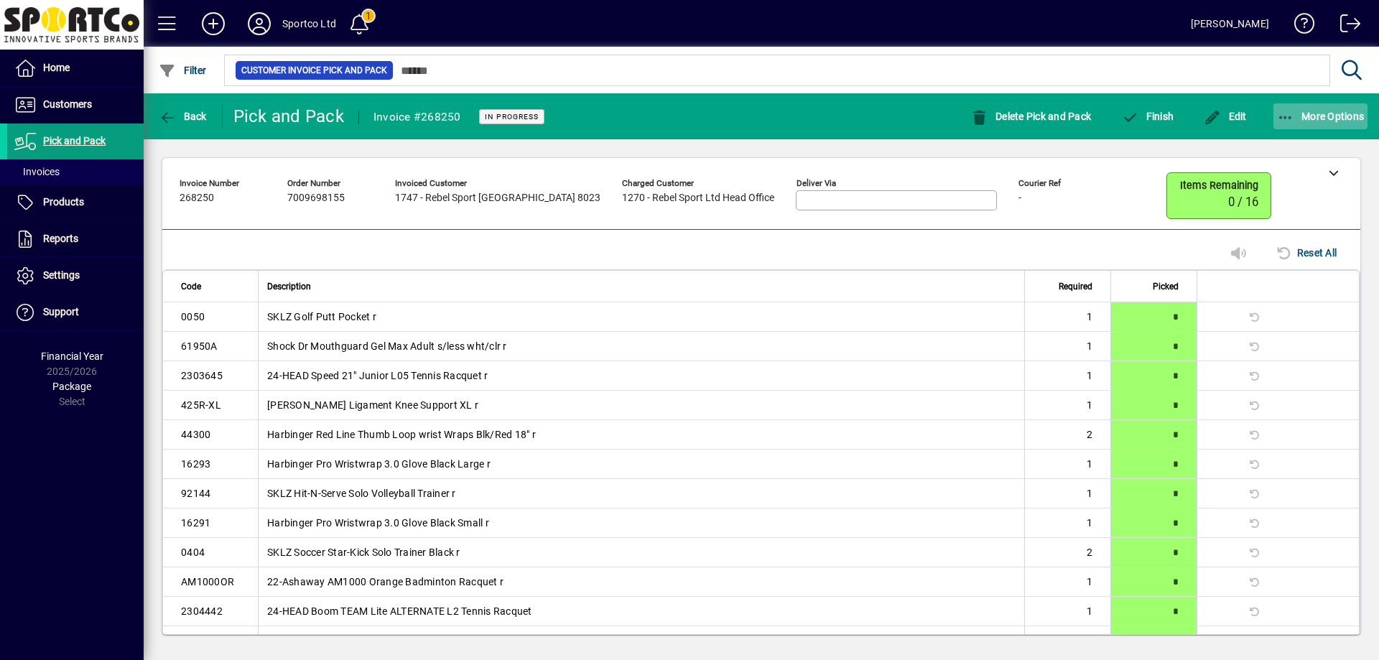
click at [1323, 132] on span "button" at bounding box center [1321, 116] width 95 height 34
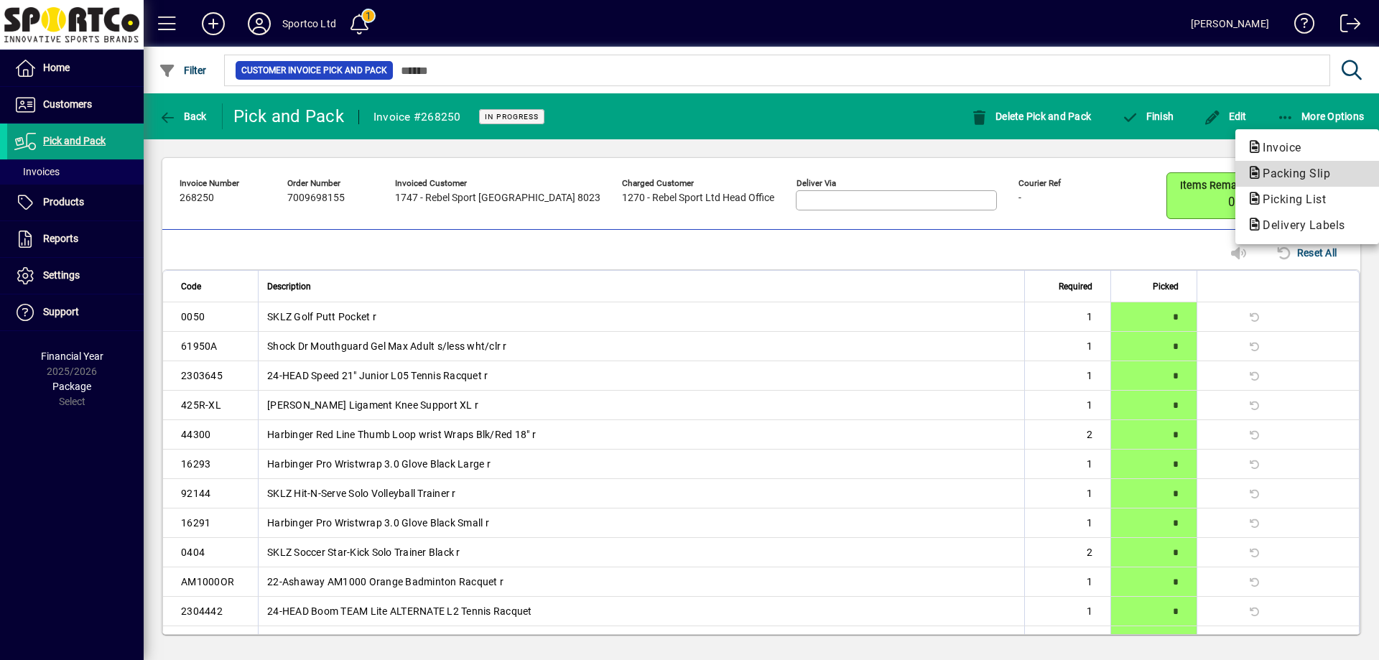
click at [1313, 164] on button "Packing Slip" at bounding box center [1308, 174] width 144 height 26
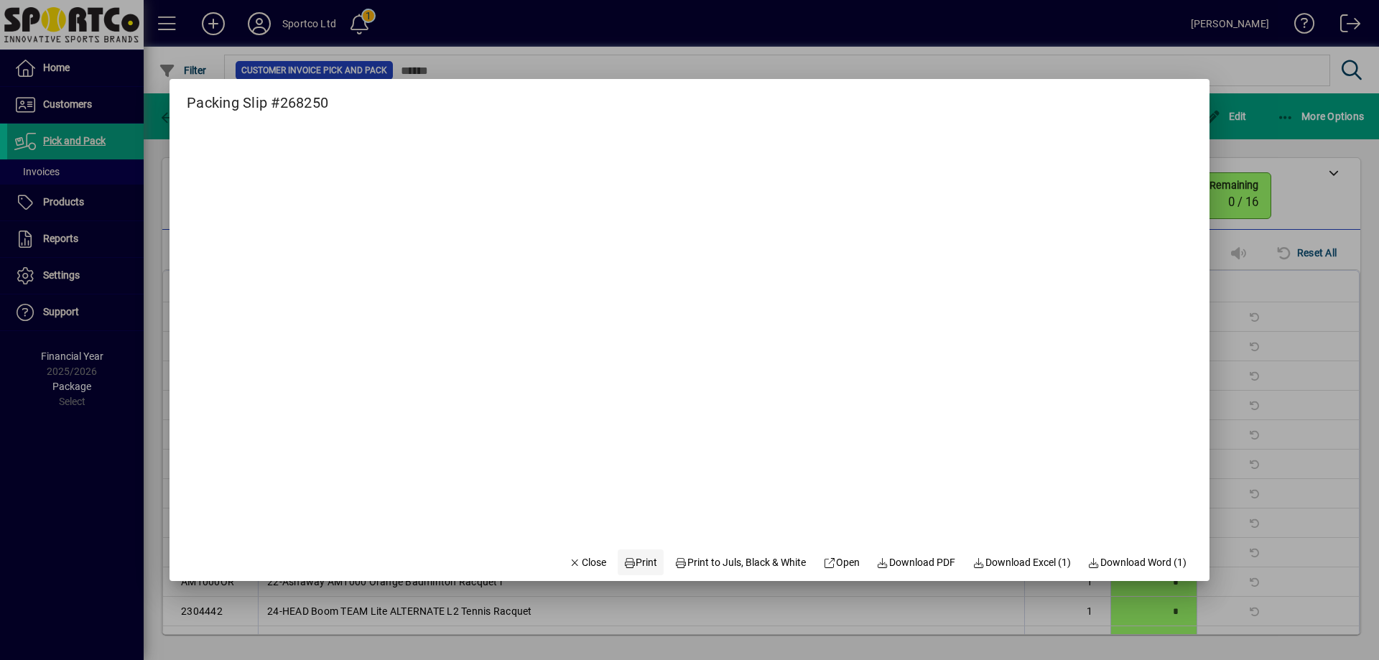
click at [639, 572] on span at bounding box center [641, 562] width 46 height 34
click at [569, 559] on icon "button" at bounding box center [575, 563] width 13 height 10
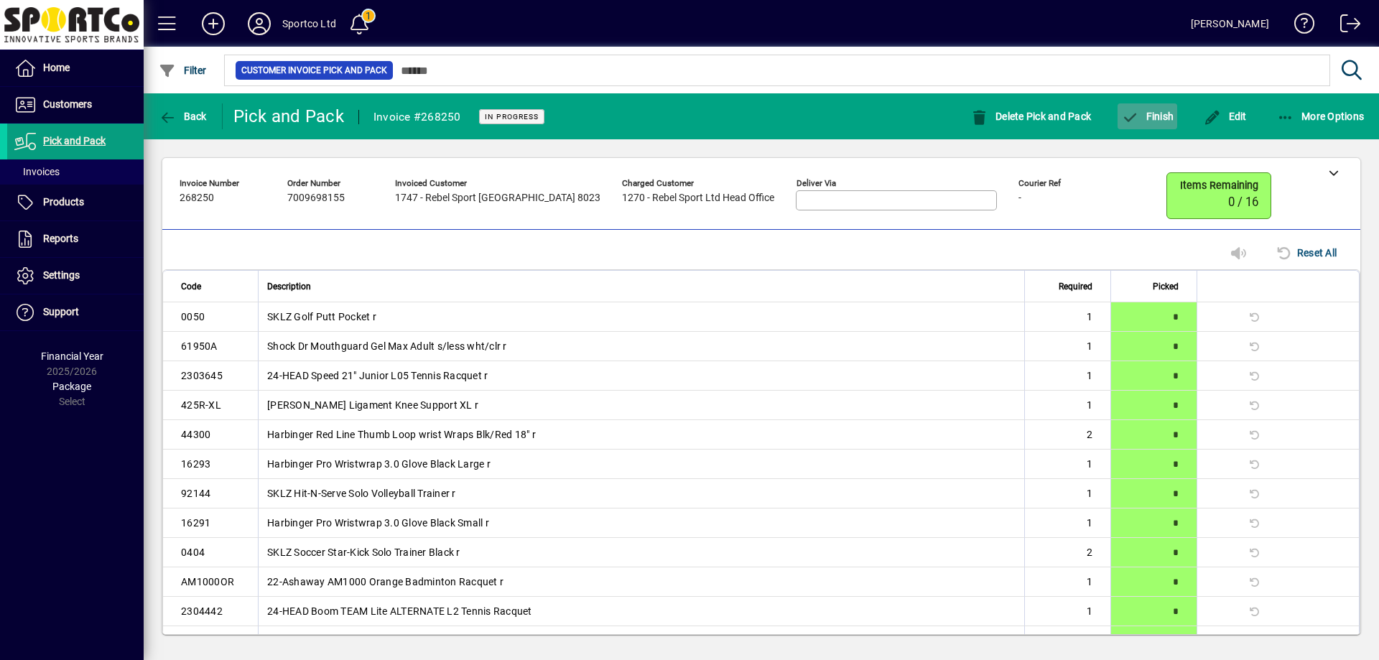
click at [1167, 109] on span "button" at bounding box center [1148, 116] width 60 height 34
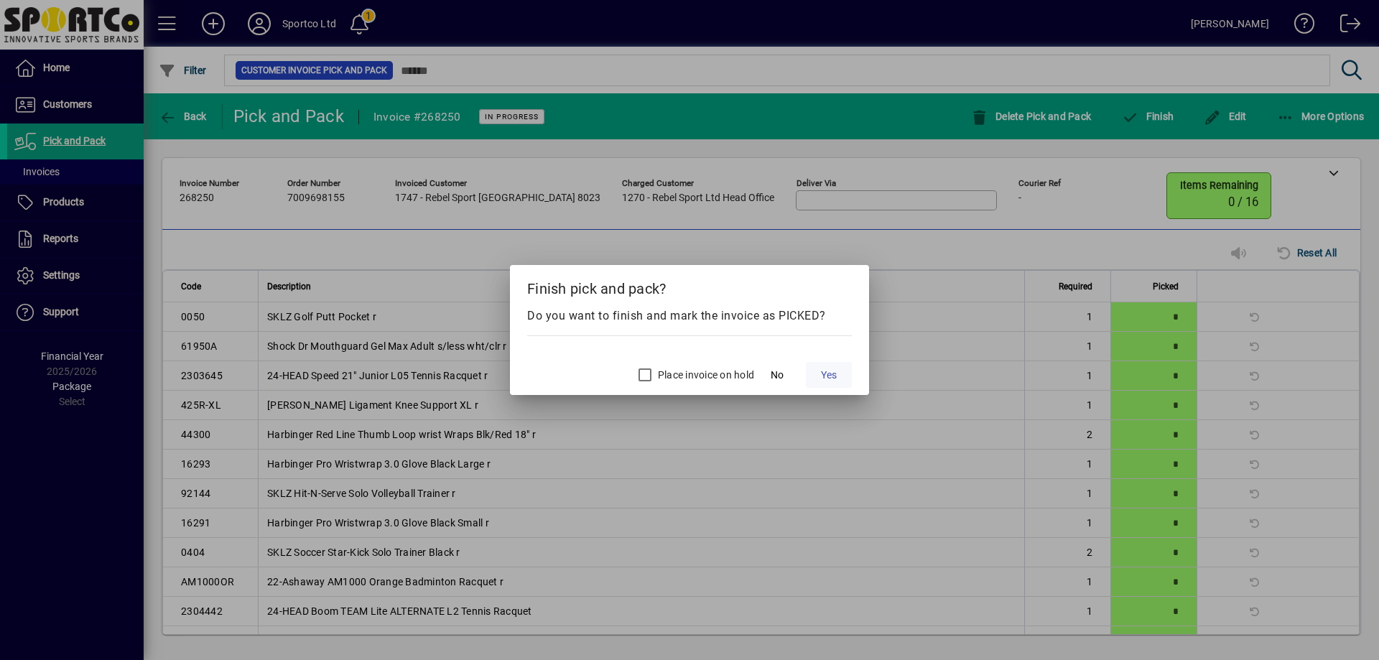
click at [833, 374] on span "Yes" at bounding box center [829, 375] width 16 height 15
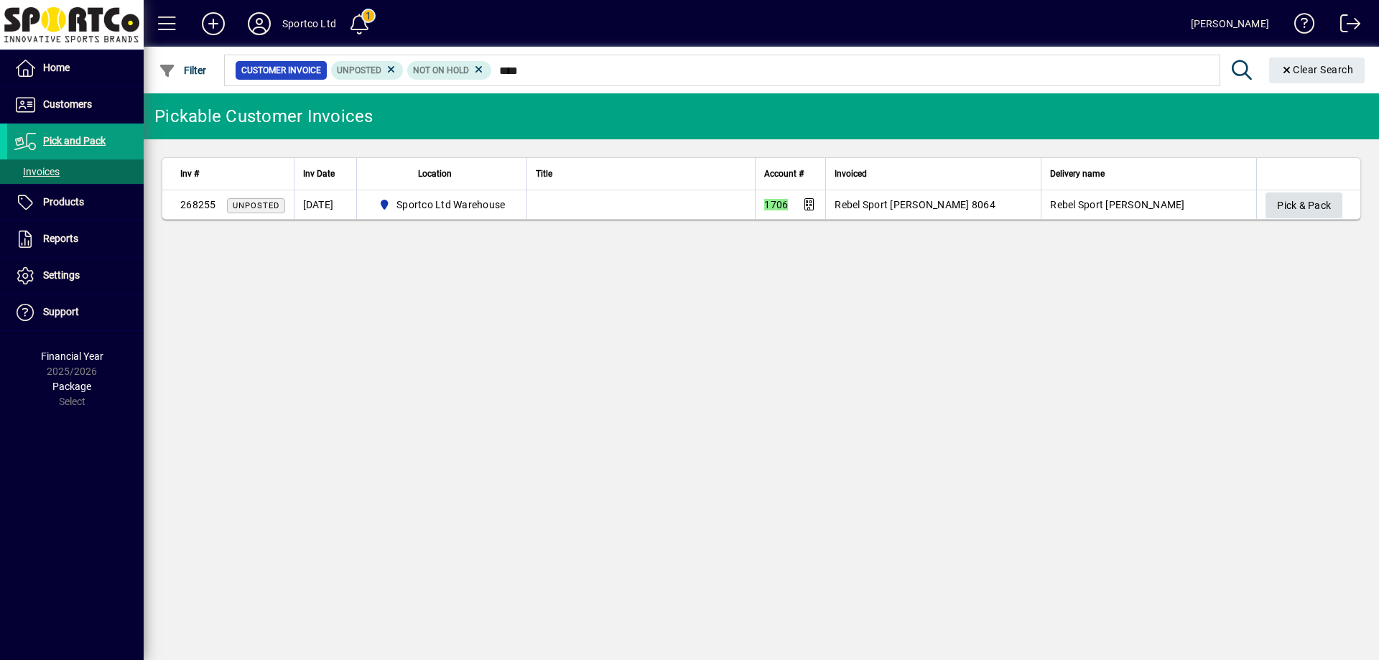
type input "****"
click at [1285, 207] on span "Pick & Pack" at bounding box center [1304, 206] width 54 height 24
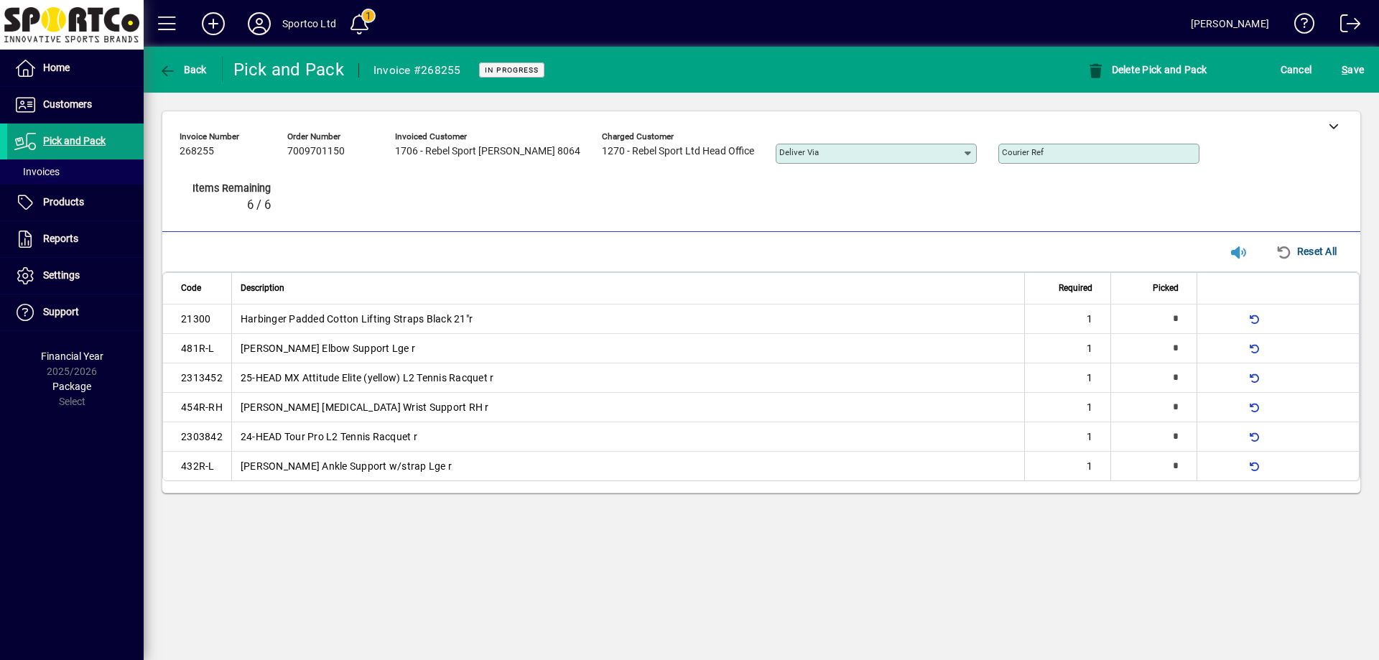
type input "*"
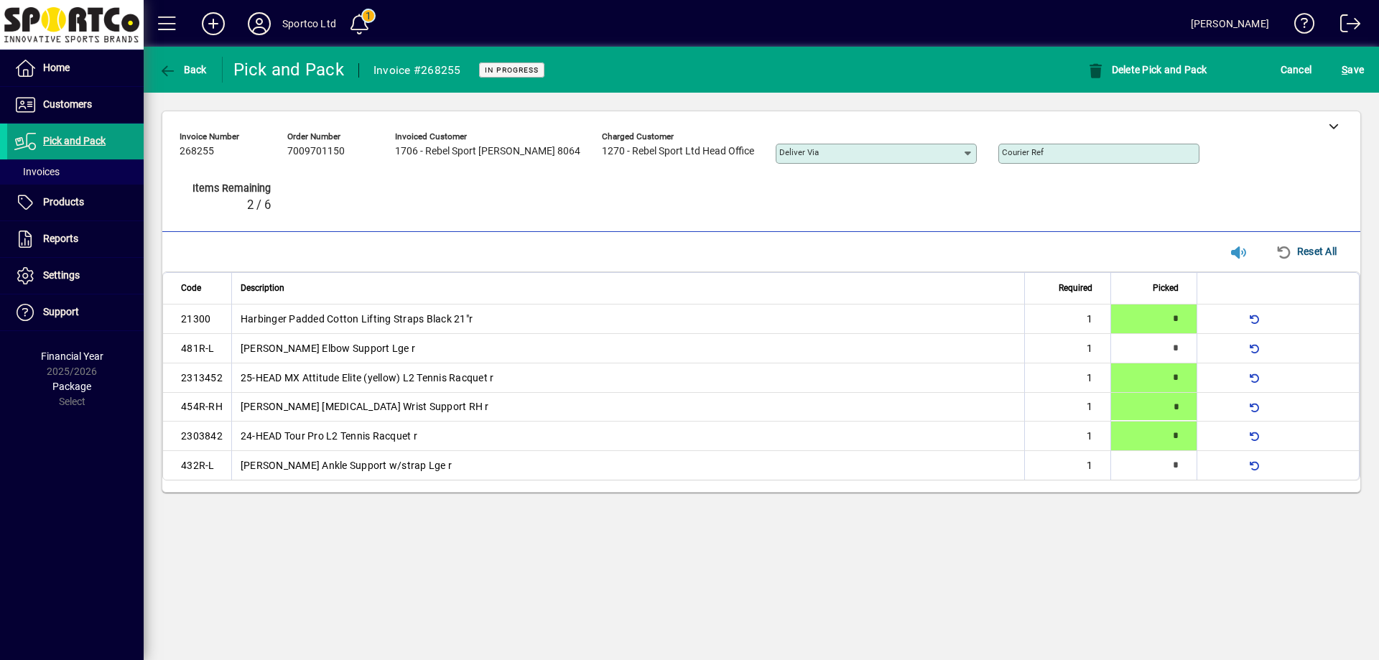
type input "*"
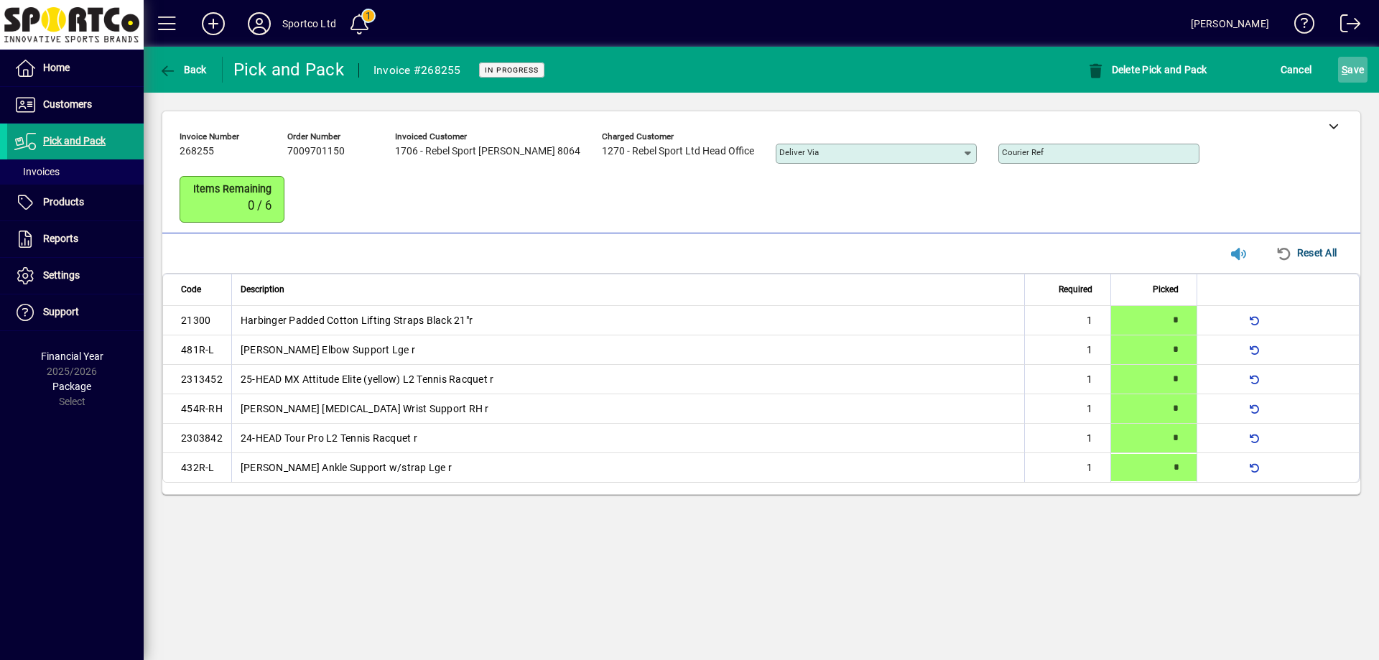
click at [1352, 69] on span "S ave" at bounding box center [1353, 69] width 22 height 23
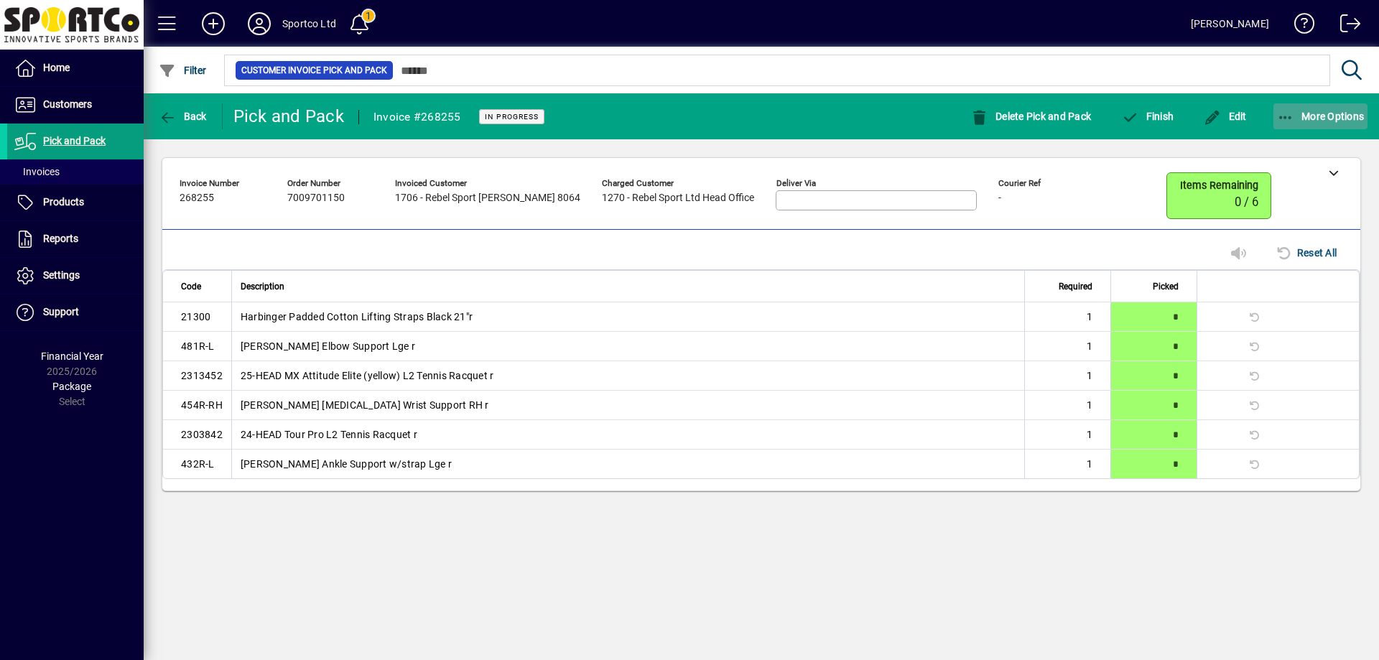
click at [1339, 108] on span "button" at bounding box center [1321, 116] width 95 height 34
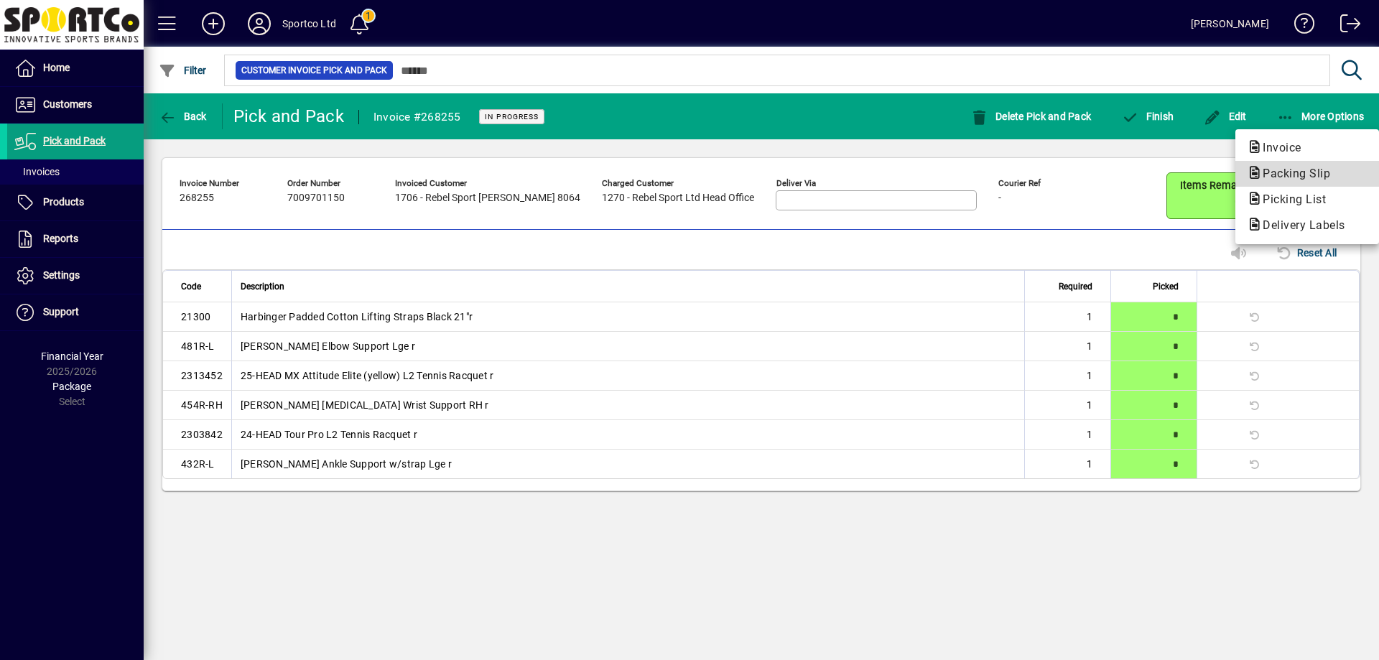
click at [1318, 172] on span "Packing Slip" at bounding box center [1292, 174] width 91 height 14
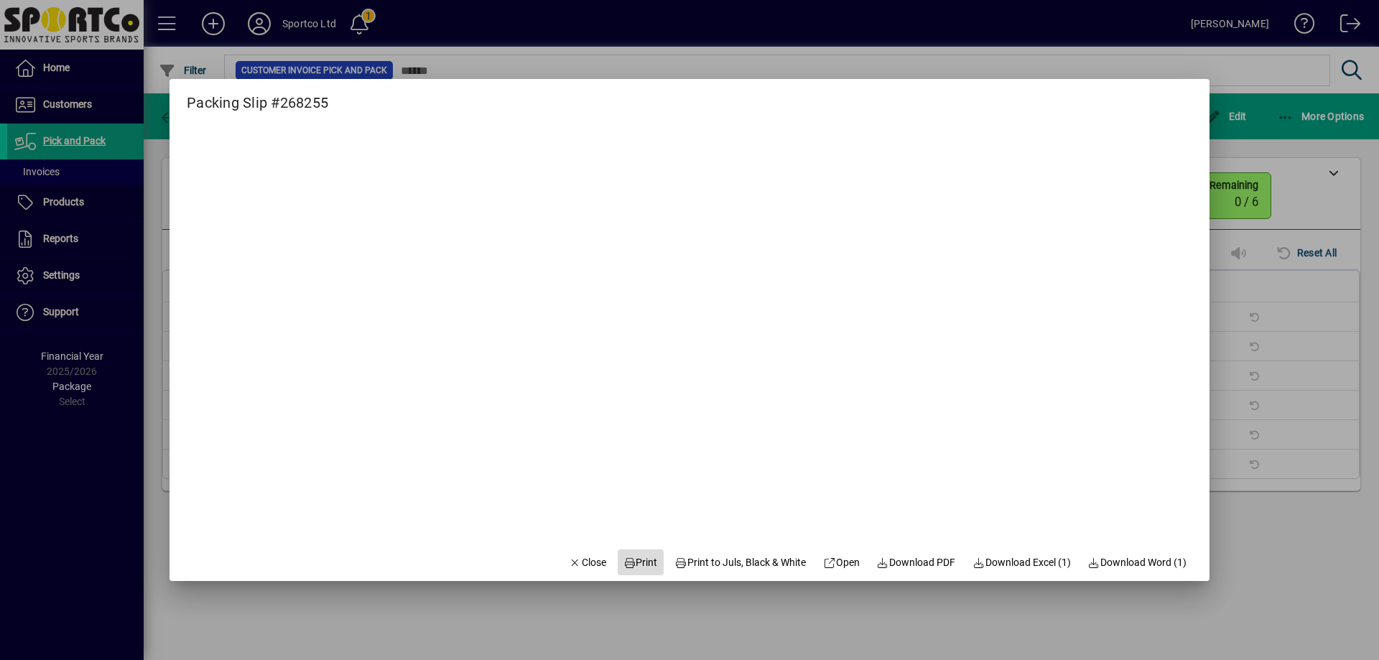
drag, startPoint x: 635, startPoint y: 577, endPoint x: 622, endPoint y: 580, distance: 13.2
click at [632, 578] on span at bounding box center [641, 562] width 46 height 34
click at [569, 563] on icon "button" at bounding box center [575, 563] width 13 height 10
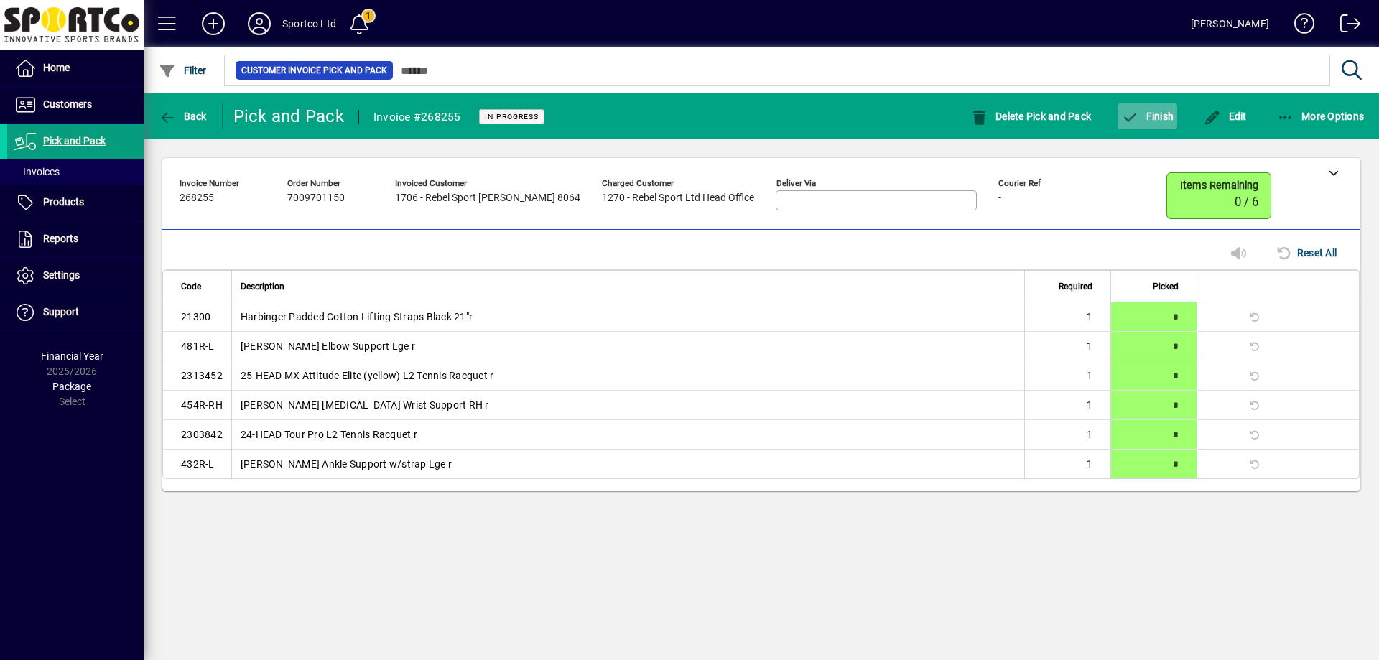
click at [1144, 121] on span "Finish" at bounding box center [1147, 116] width 52 height 11
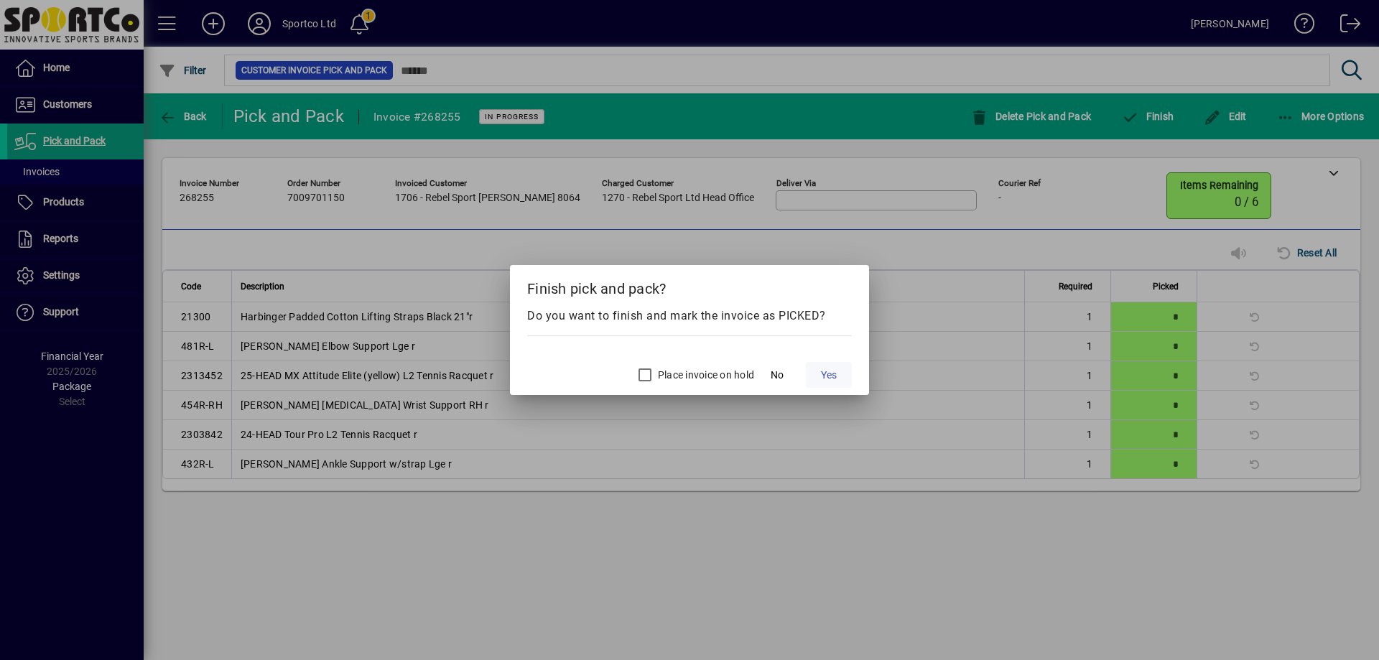
click at [829, 380] on span "Yes" at bounding box center [829, 375] width 16 height 15
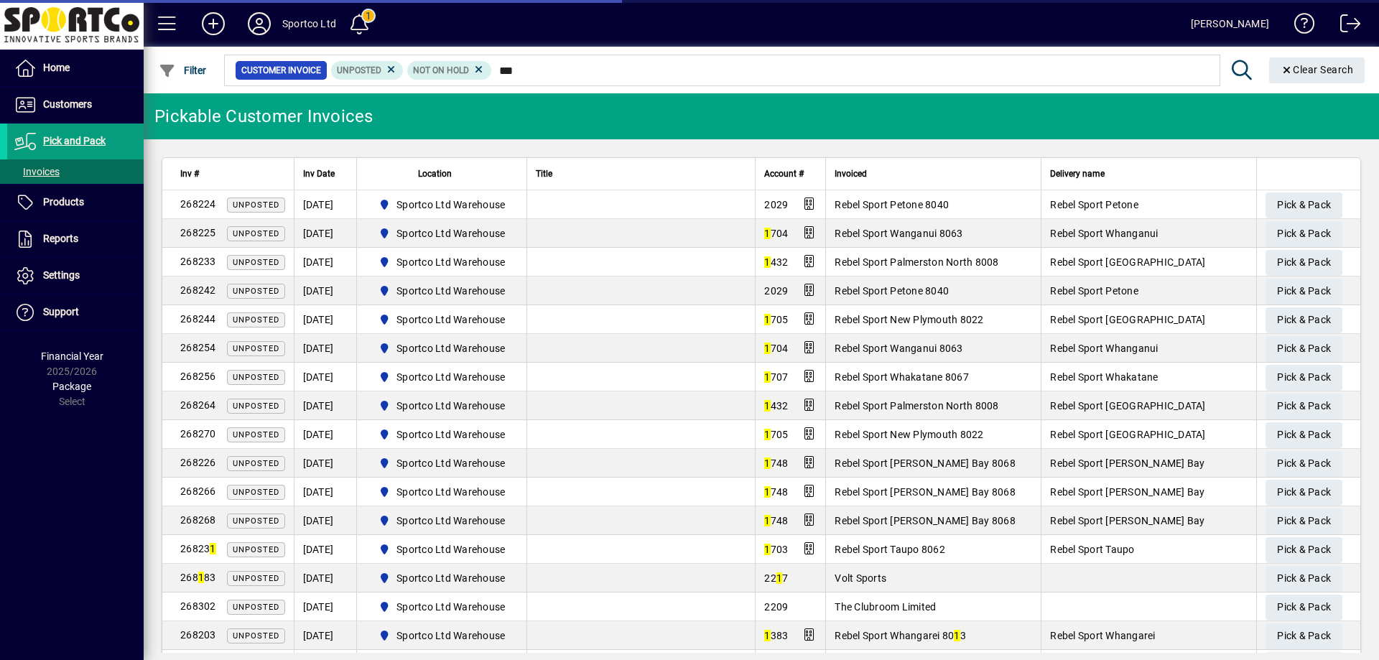
type input "****"
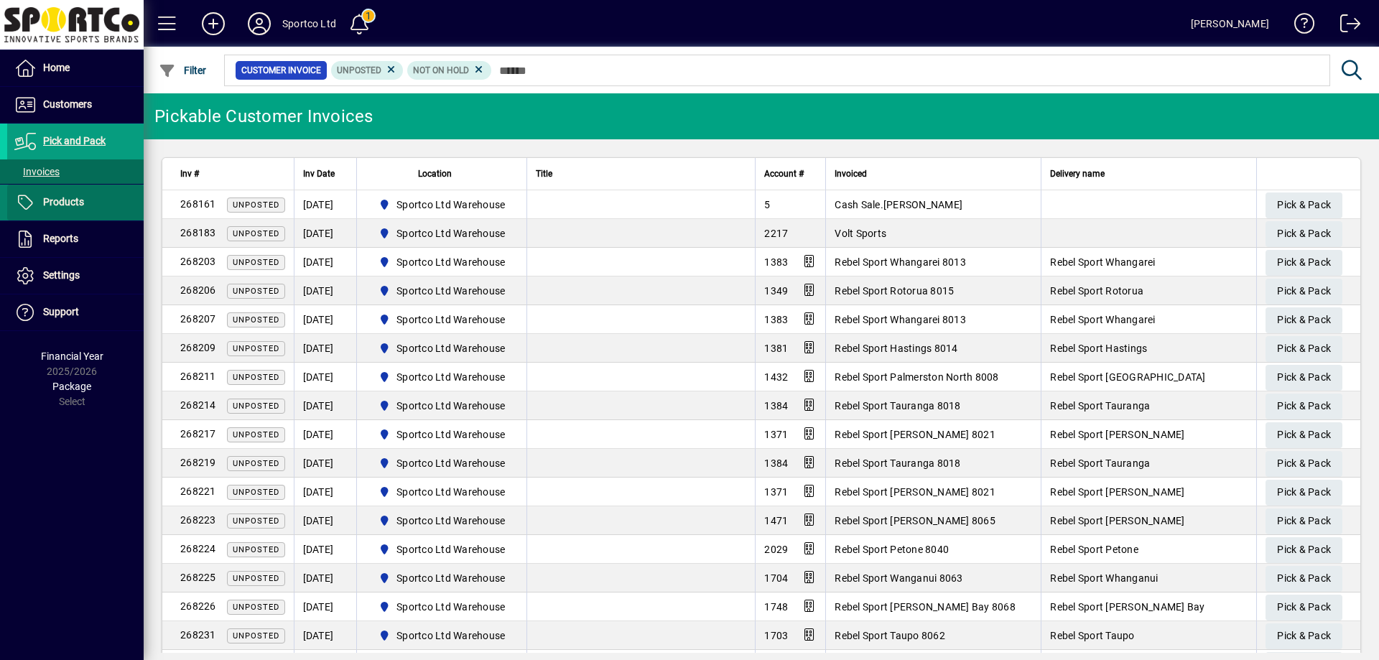
click at [42, 214] on span at bounding box center [75, 202] width 136 height 34
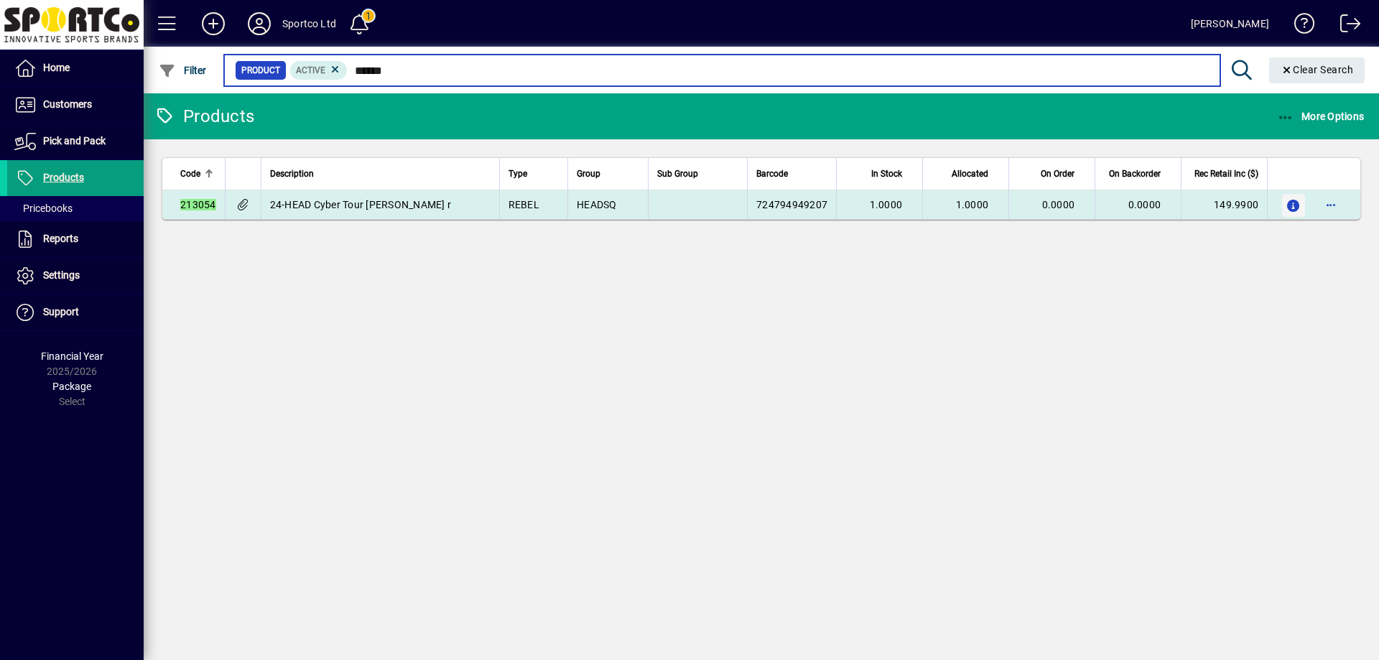
type input "******"
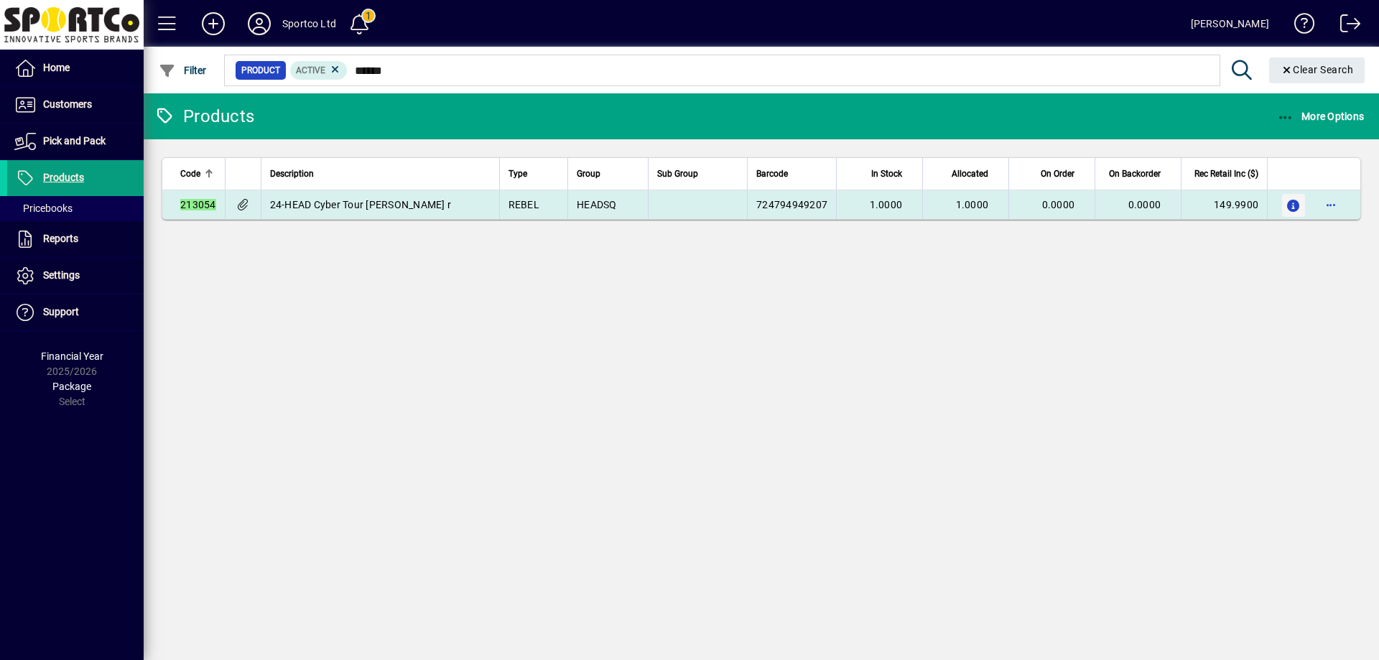
click at [1292, 210] on icon "button" at bounding box center [1294, 206] width 15 height 12
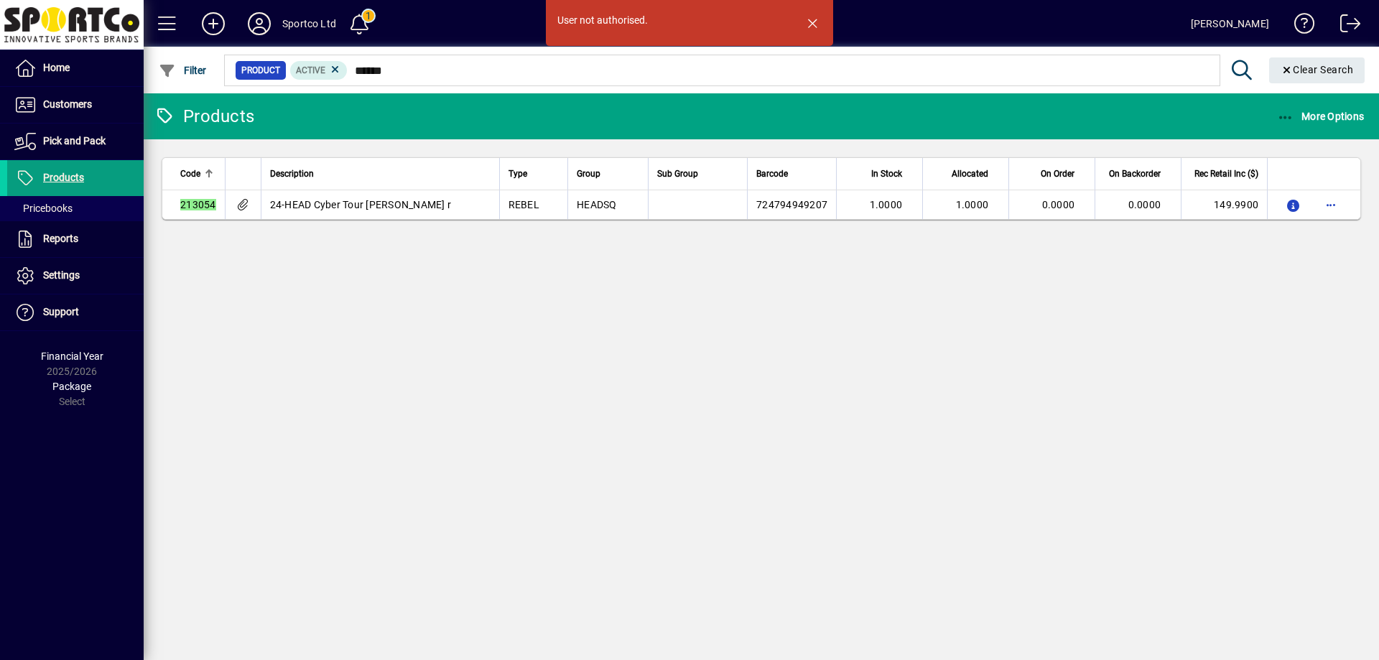
click at [480, 392] on div "User not authorised. Products More Options Code Description Type Group Sub Grou…" at bounding box center [762, 376] width 1236 height 567
click at [804, 22] on span "button" at bounding box center [812, 23] width 34 height 34
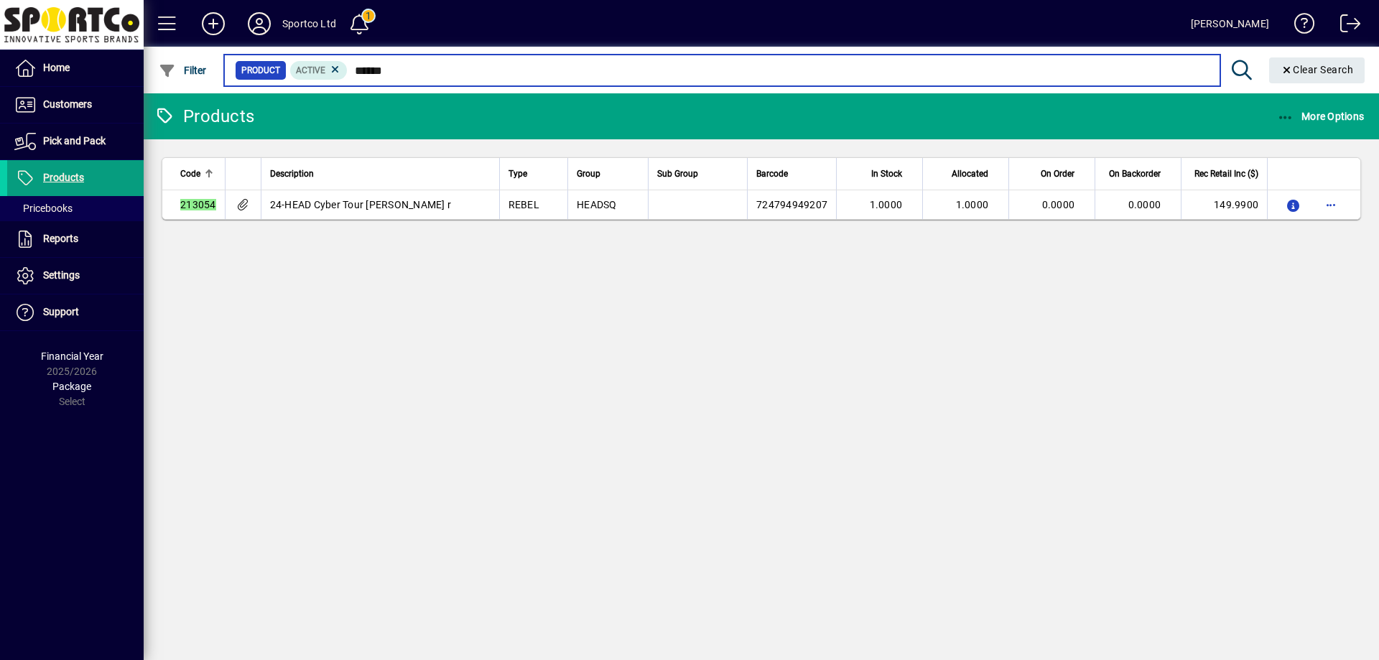
drag, startPoint x: 414, startPoint y: 74, endPoint x: 344, endPoint y: 54, distance: 72.5
click at [344, 54] on mat-form-field "Product Active ****** Clear Search" at bounding box center [797, 70] width 1150 height 47
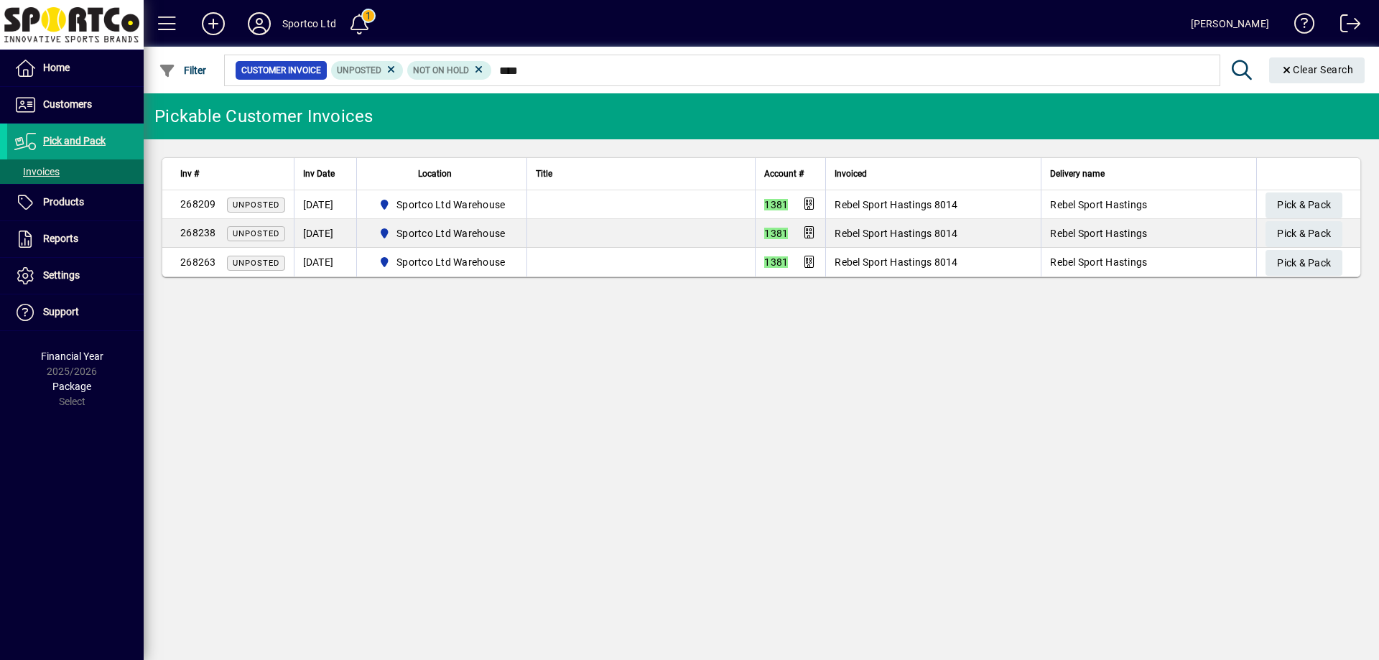
type input "****"
click at [1313, 267] on span "Pick & Pack" at bounding box center [1304, 263] width 54 height 24
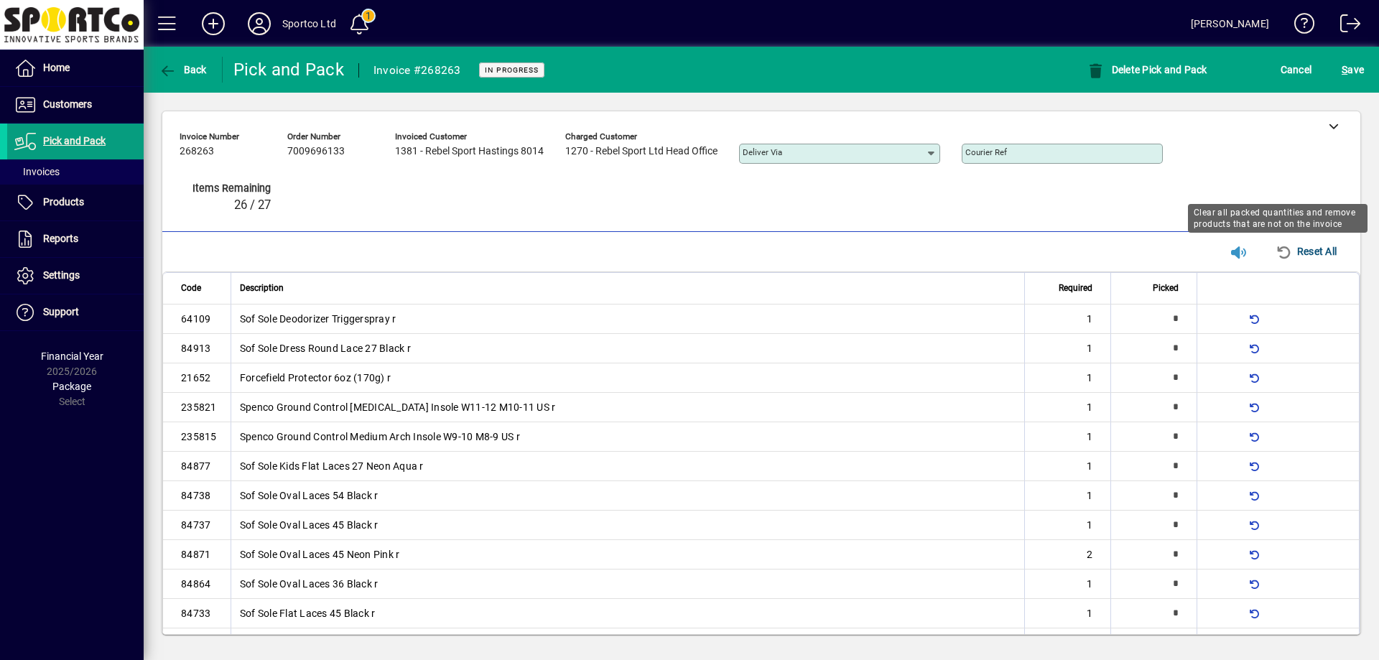
scroll to position [330, 0]
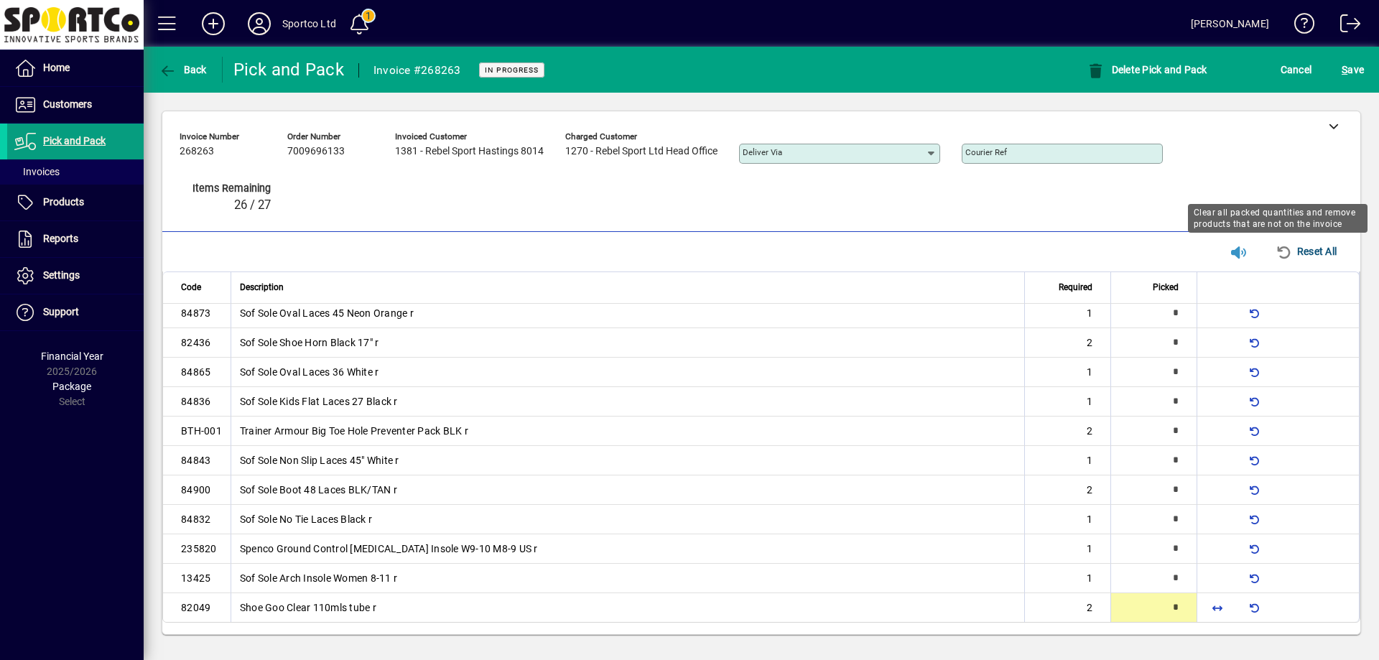
type input "*"
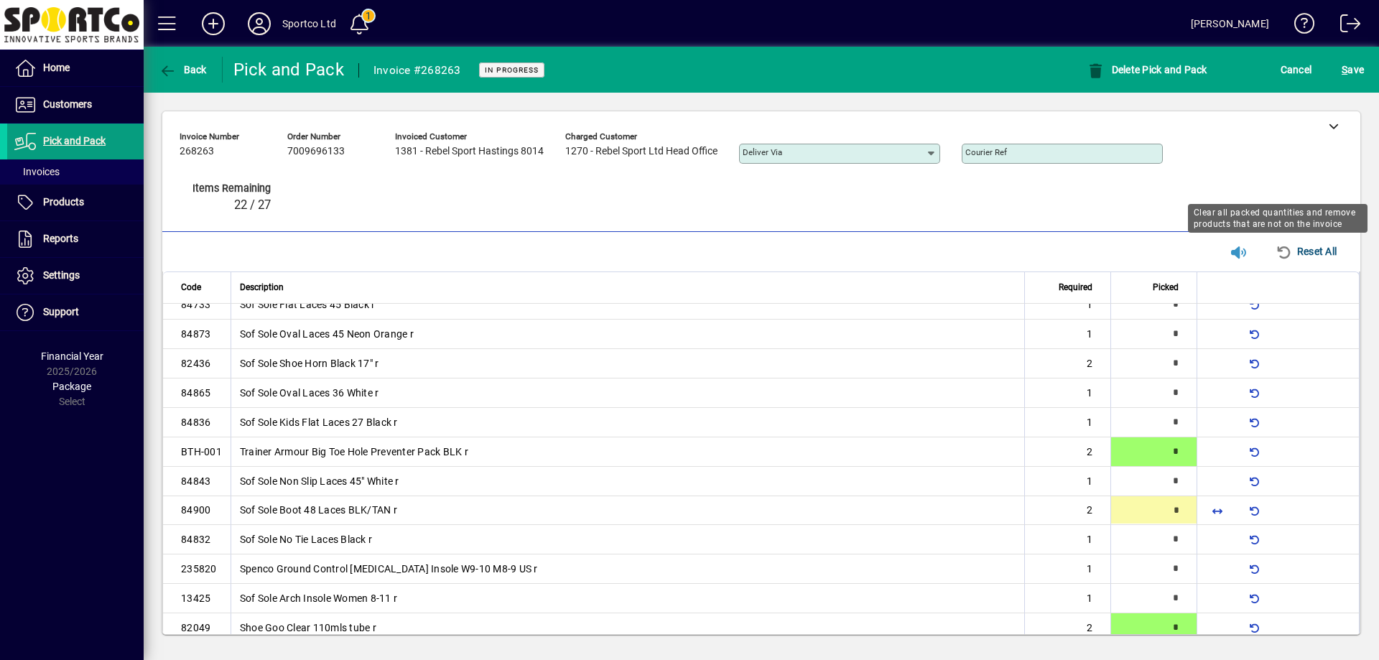
type input "*"
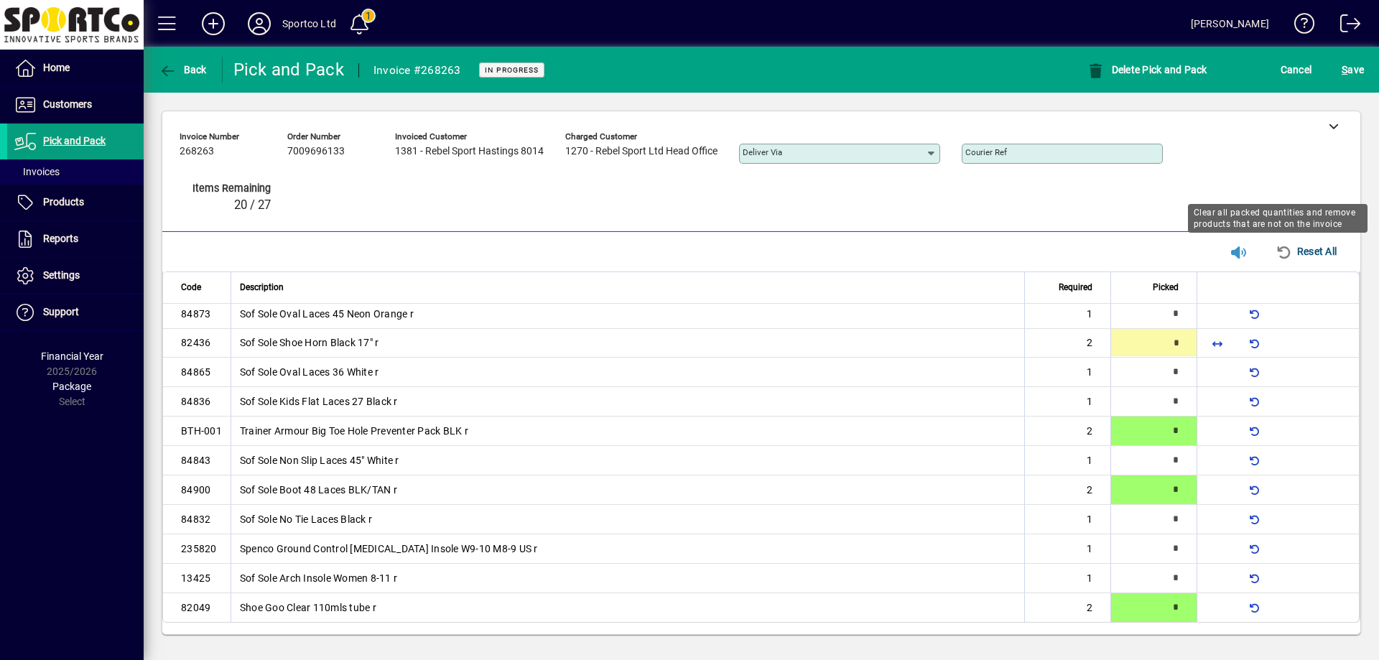
type input "*"
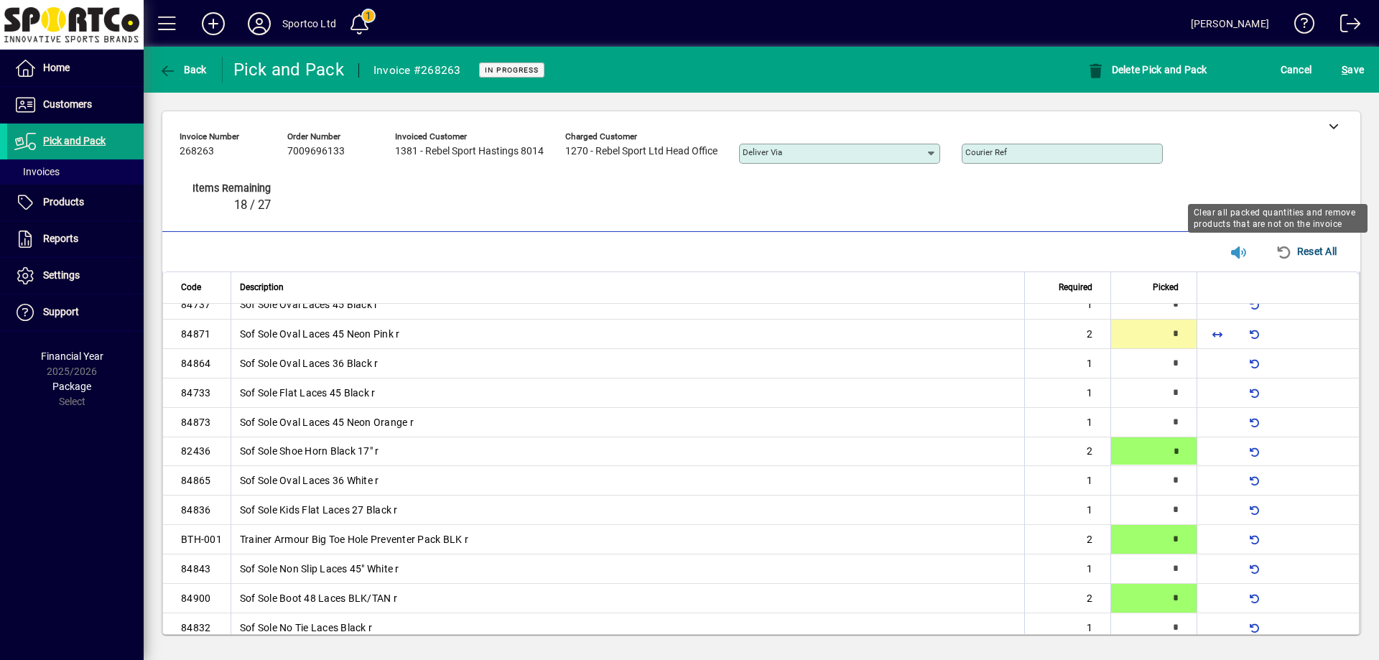
type input "*"
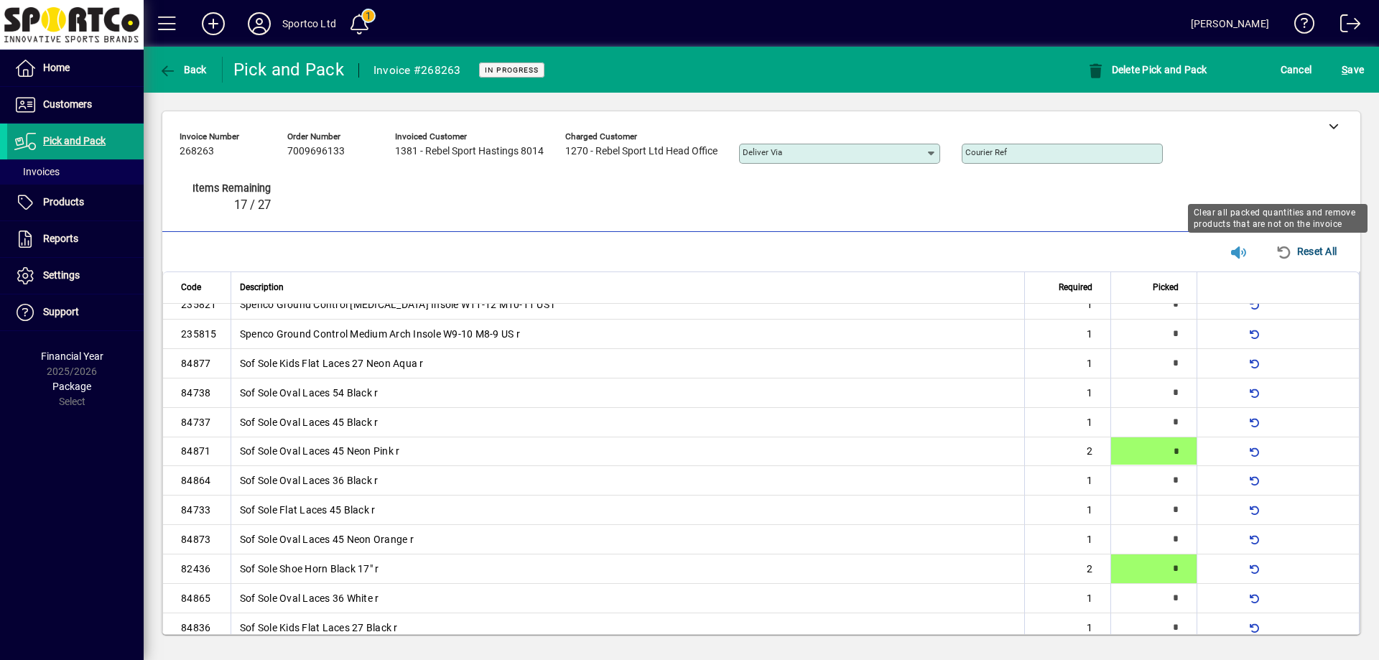
type input "*"
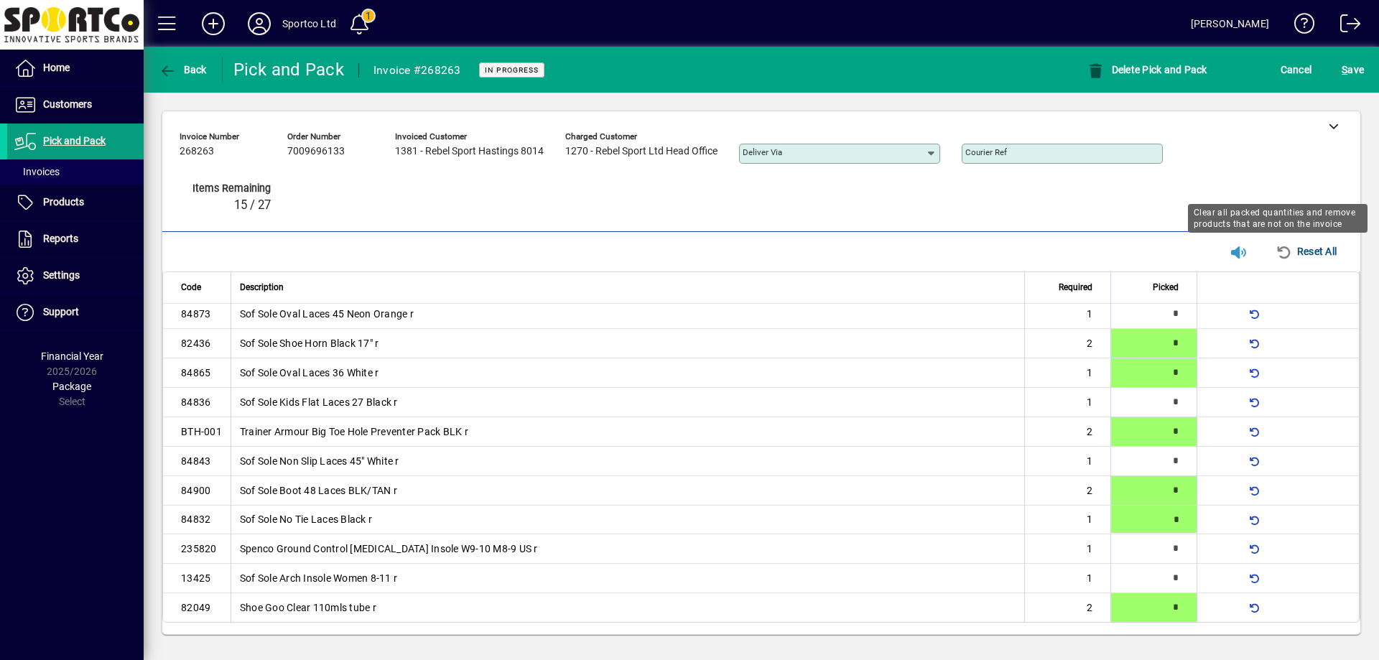
type input "*"
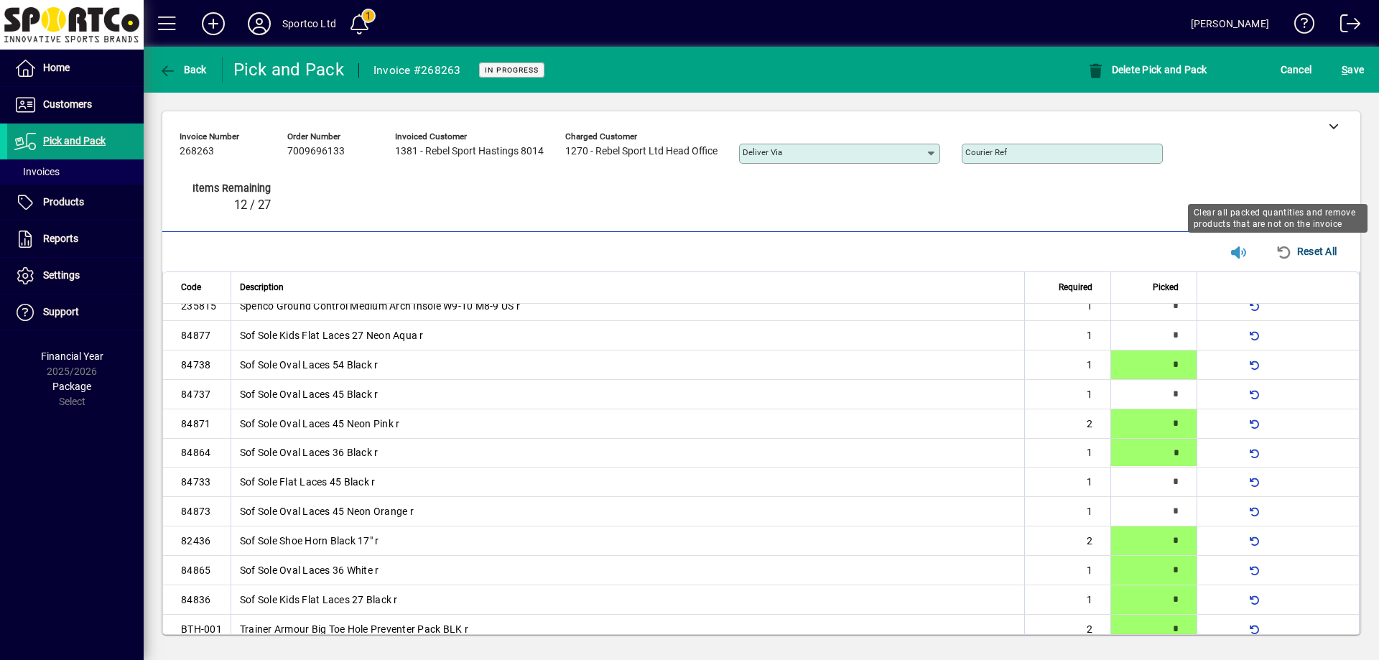
type input "*"
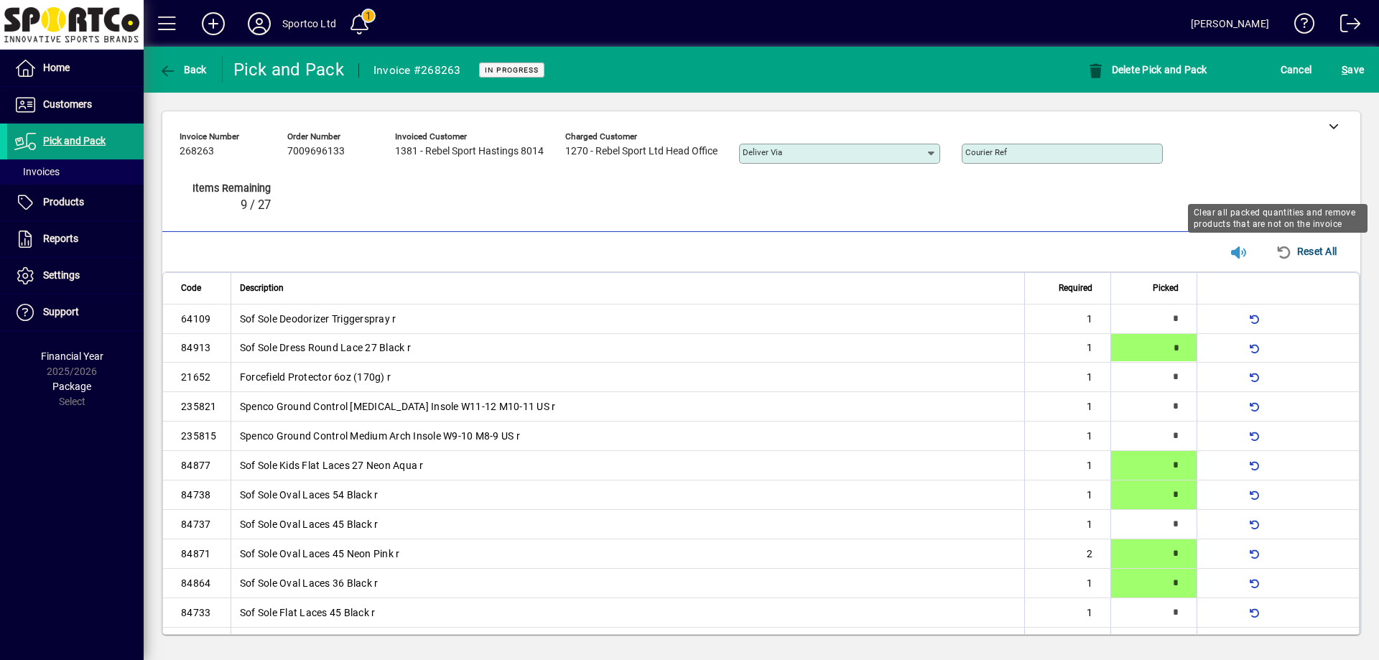
type input "*"
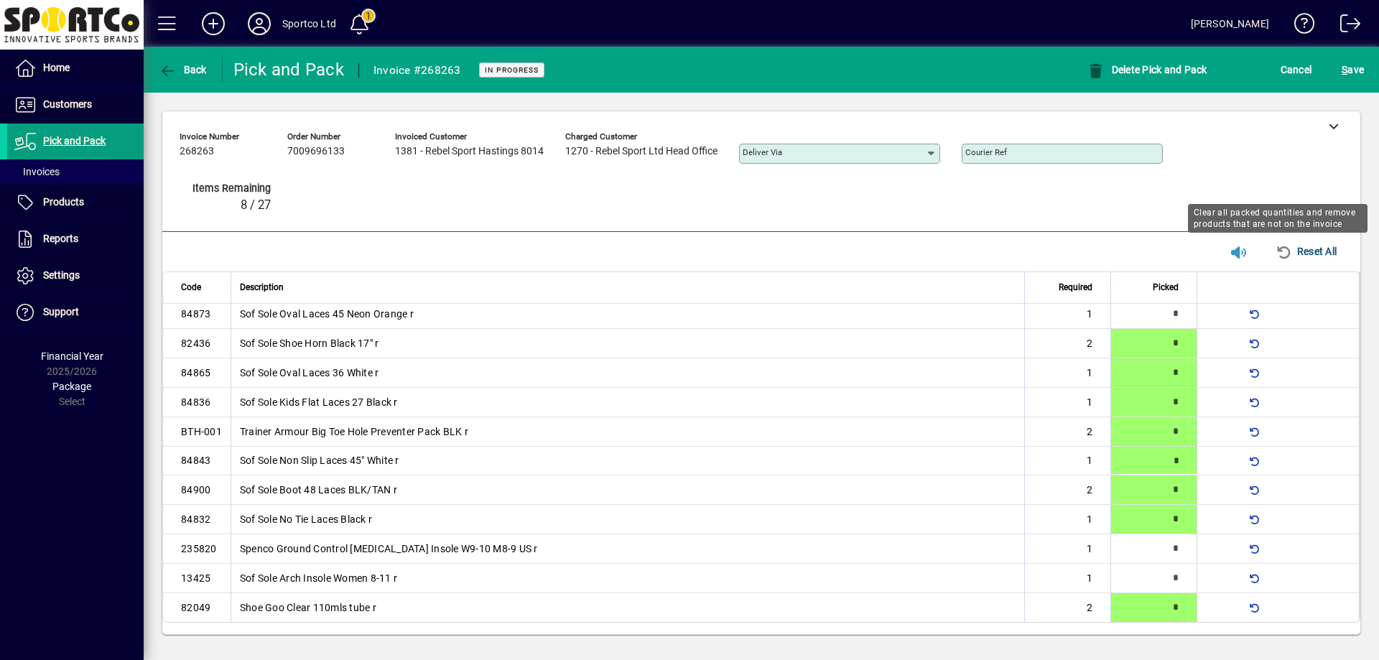
type input "*"
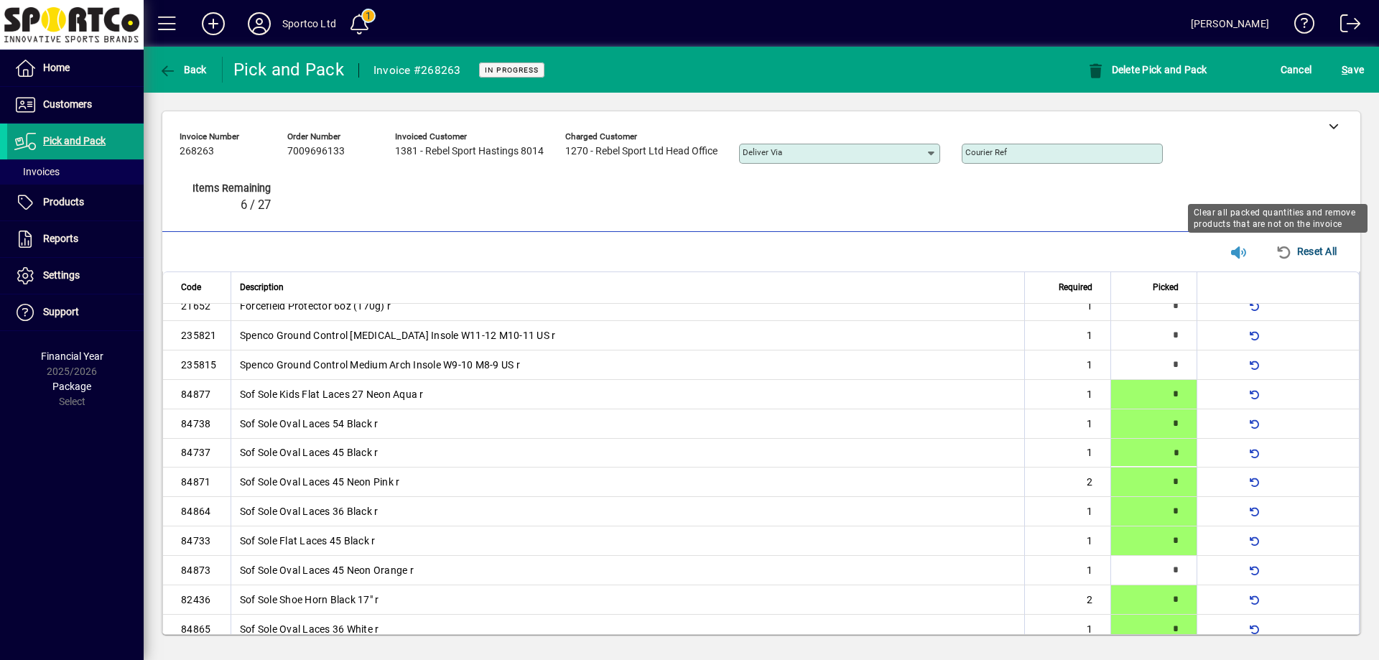
type input "*"
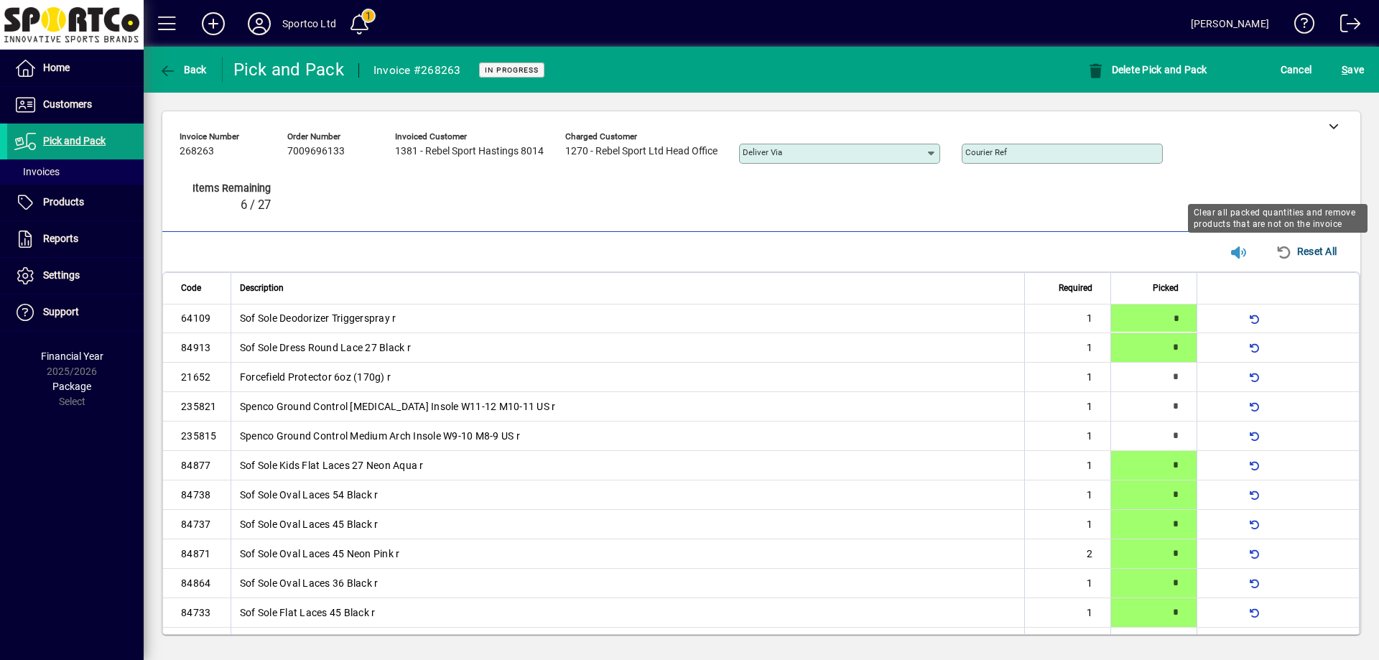
type input "*"
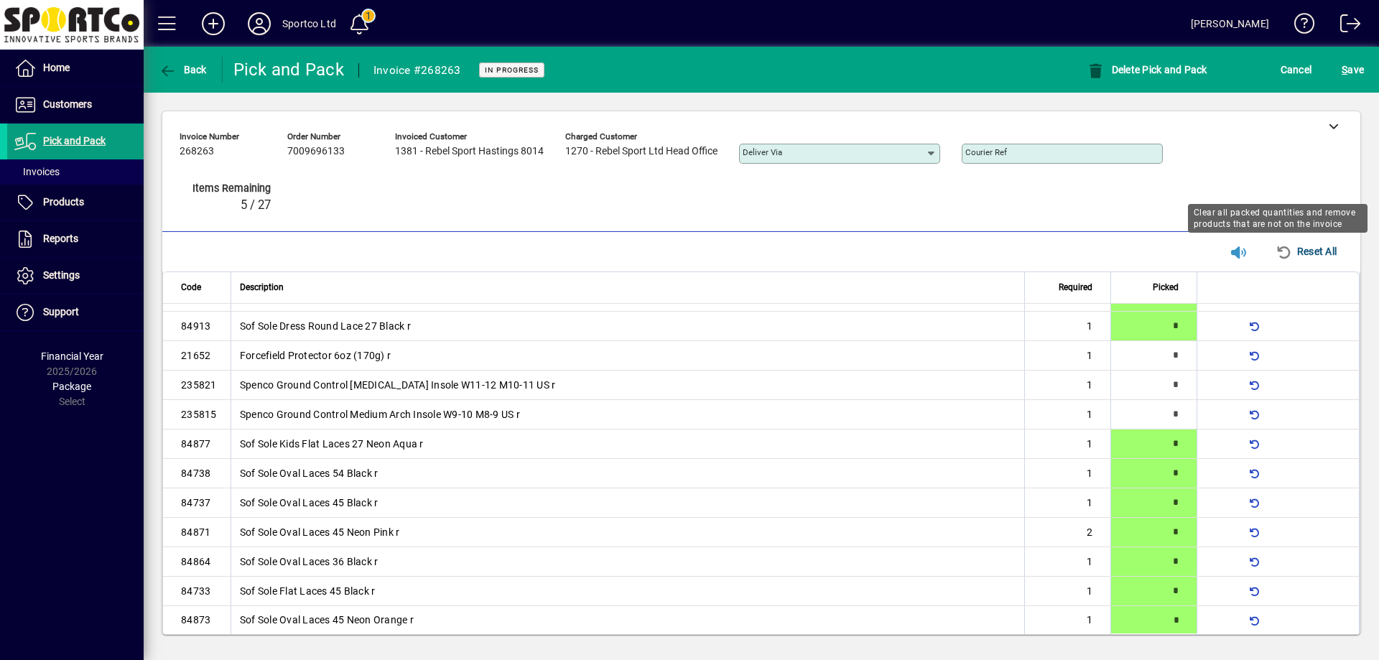
type input "*"
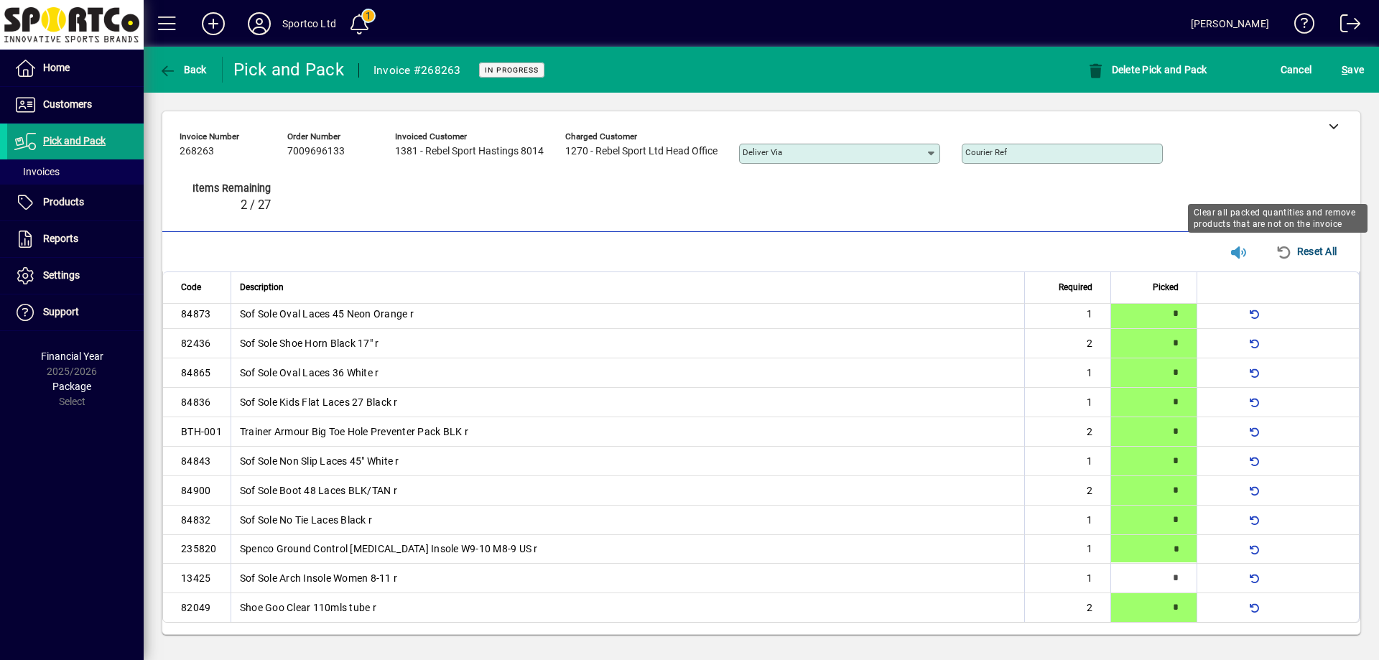
type input "*"
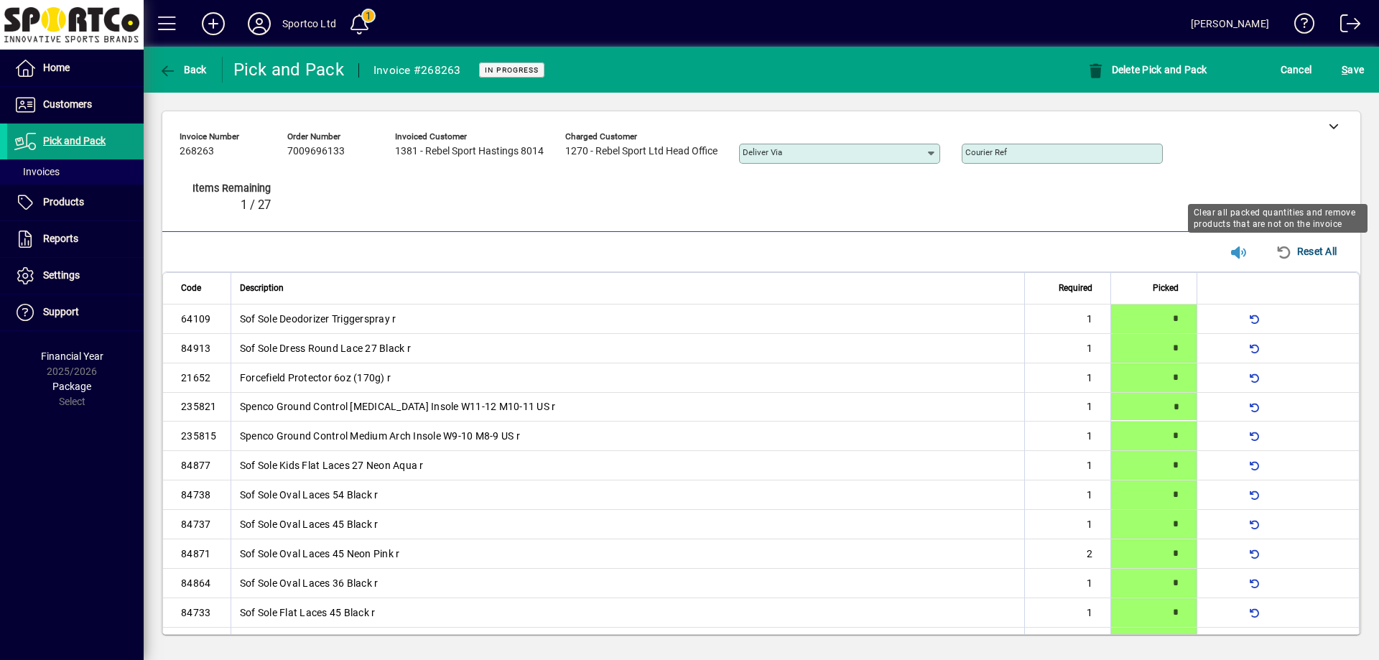
type input "*"
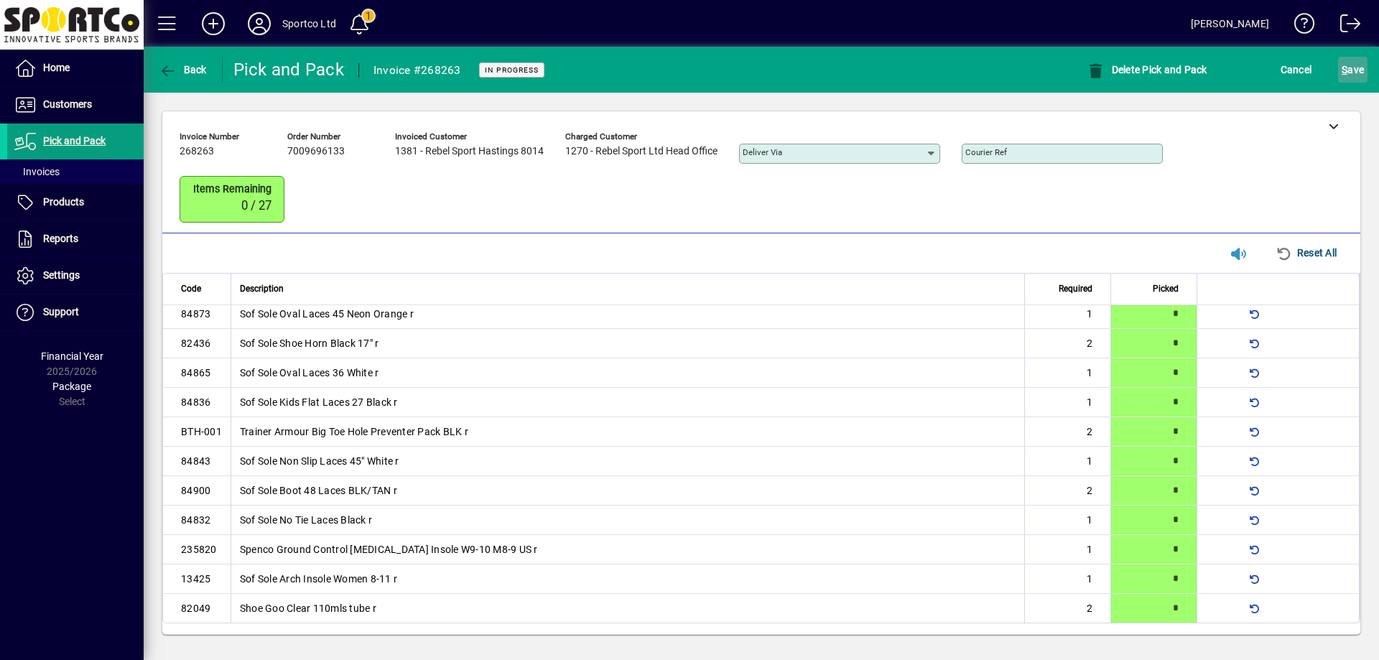
click at [1356, 67] on span "S ave" at bounding box center [1353, 69] width 22 height 23
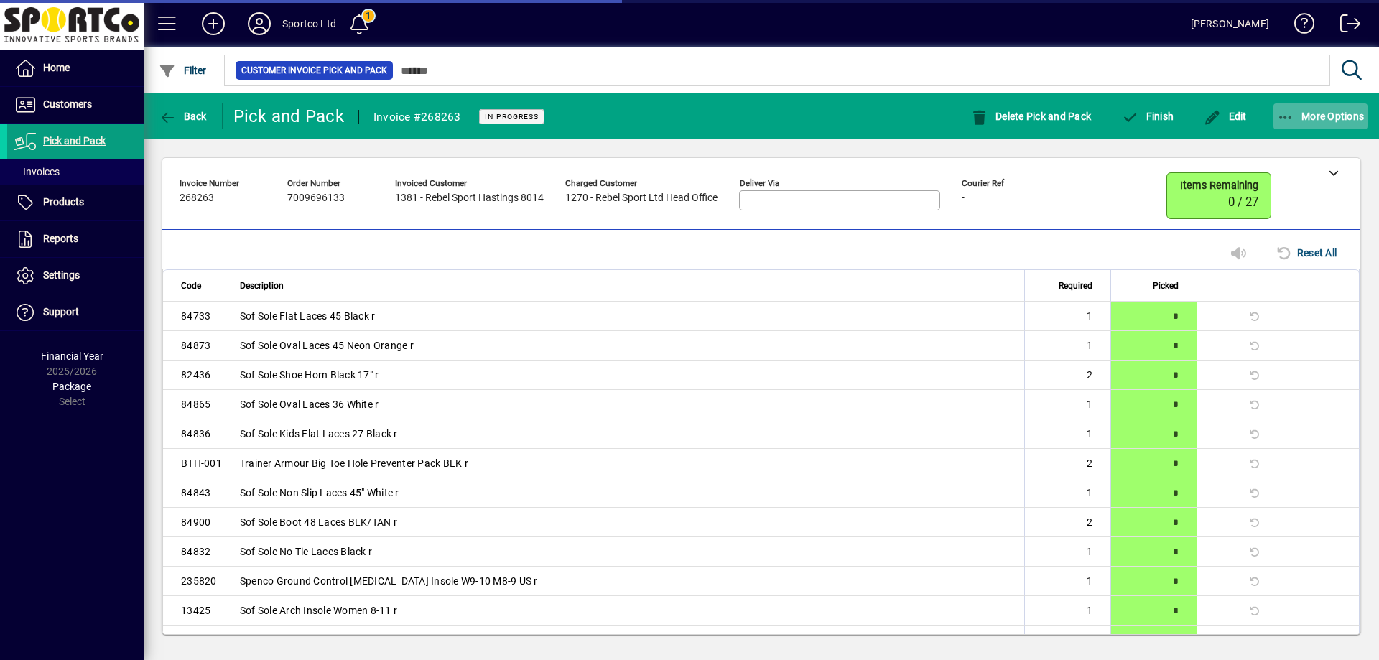
scroll to position [321, 0]
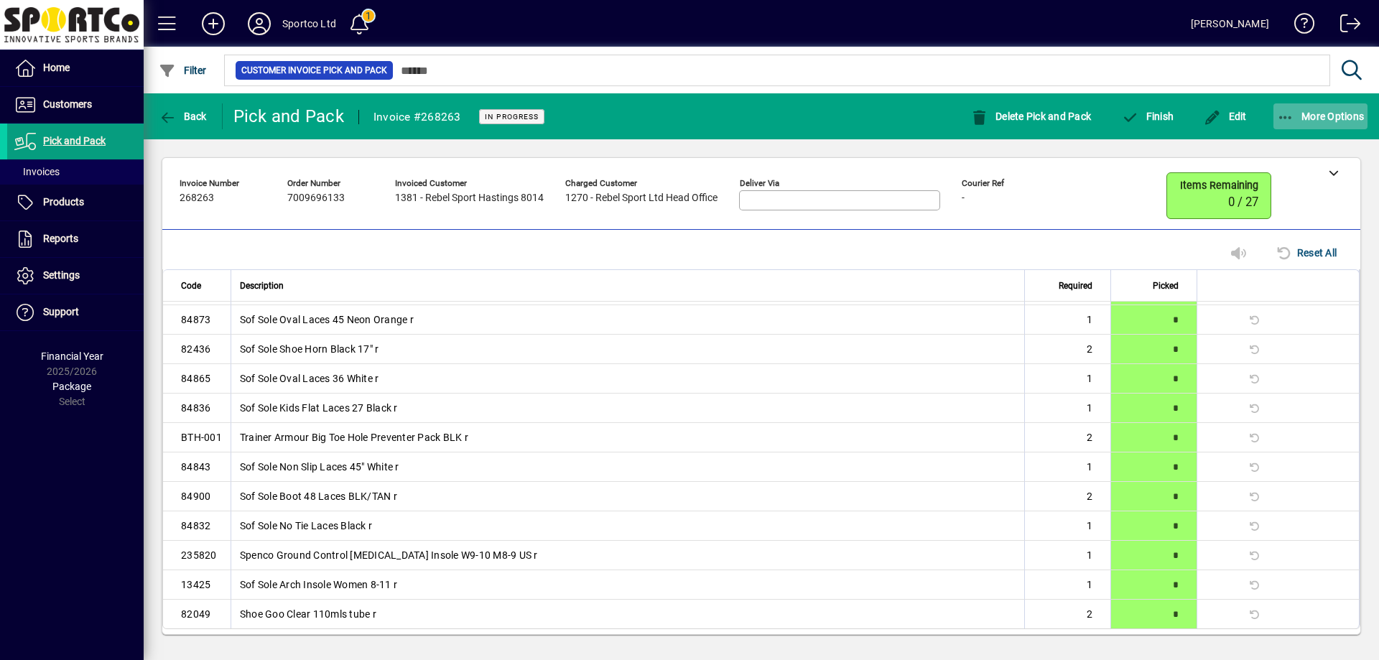
click at [1344, 113] on span "More Options" at bounding box center [1321, 116] width 88 height 11
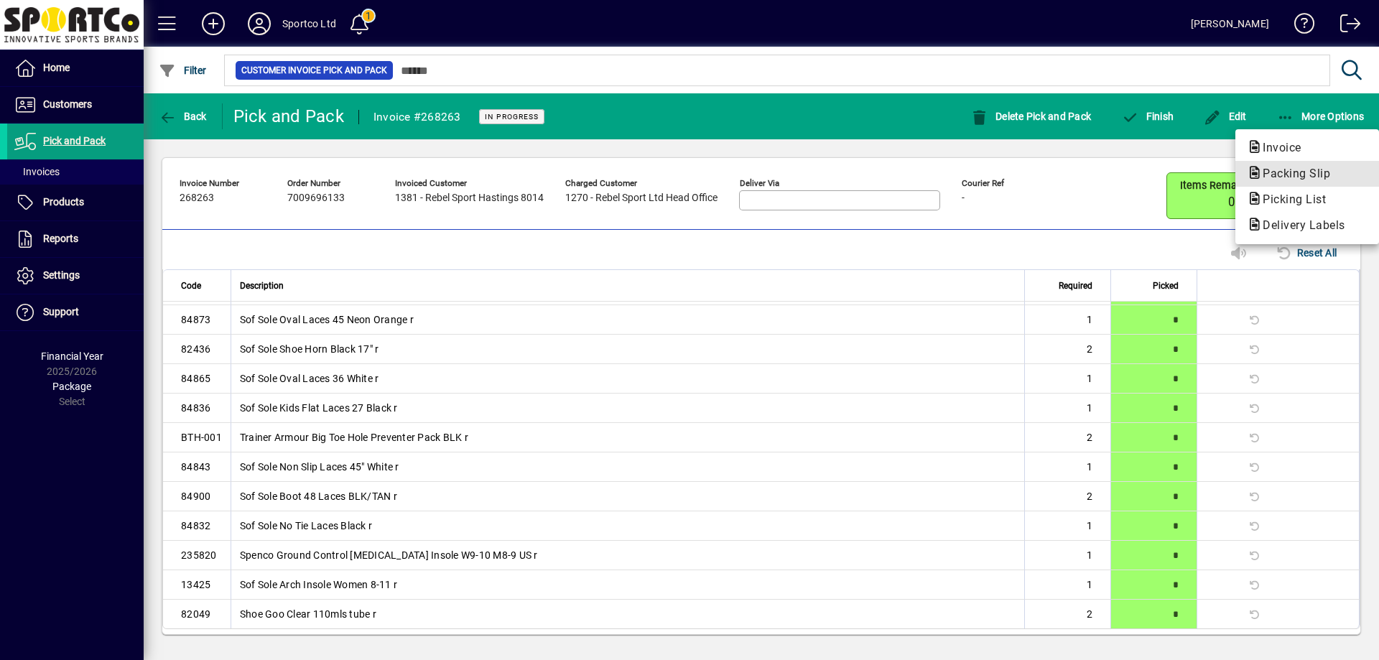
click at [1323, 173] on span "Packing Slip" at bounding box center [1292, 174] width 91 height 14
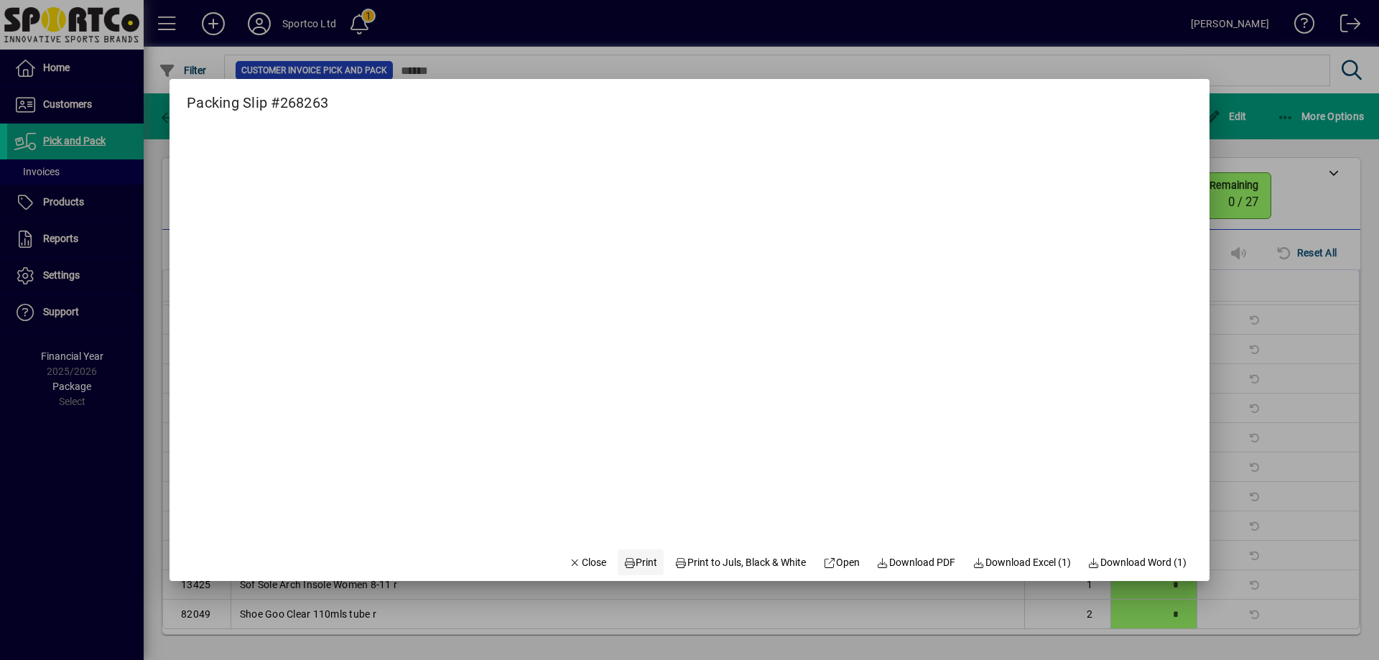
click at [639, 567] on span "Print" at bounding box center [641, 562] width 34 height 15
click at [573, 566] on span "Close" at bounding box center [587, 562] width 37 height 15
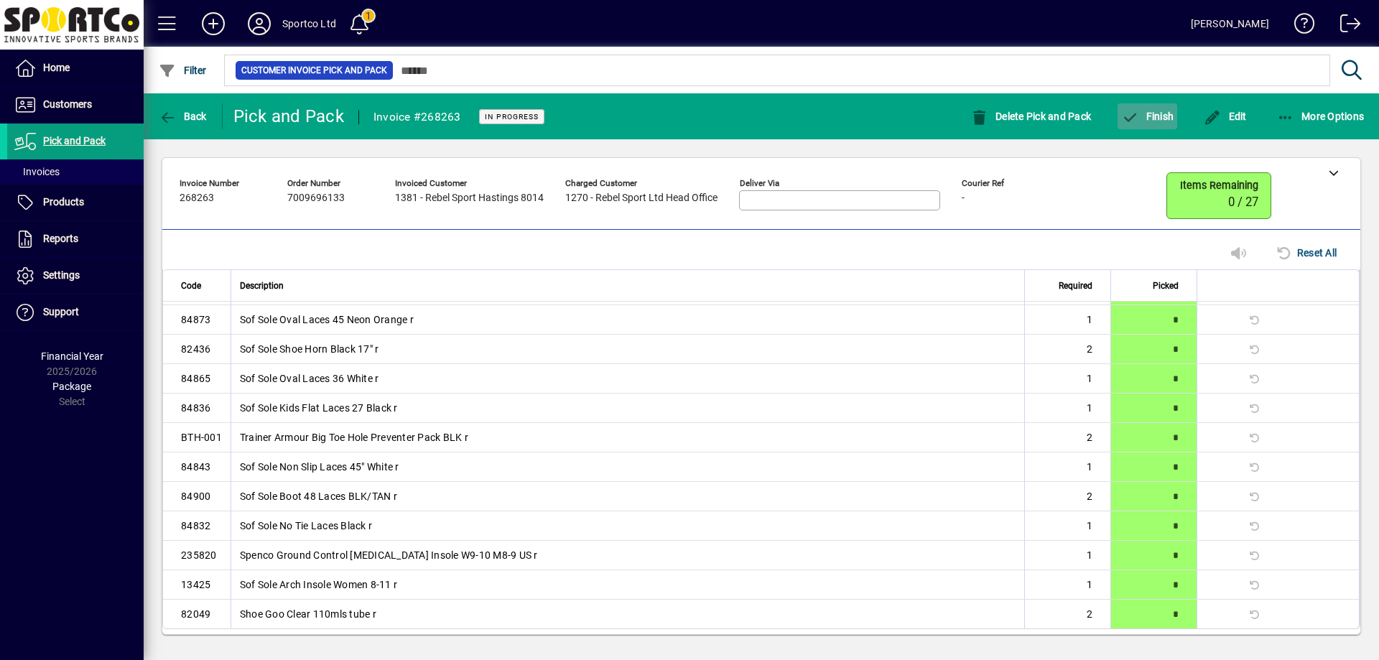
click at [1162, 115] on span "Finish" at bounding box center [1147, 116] width 52 height 11
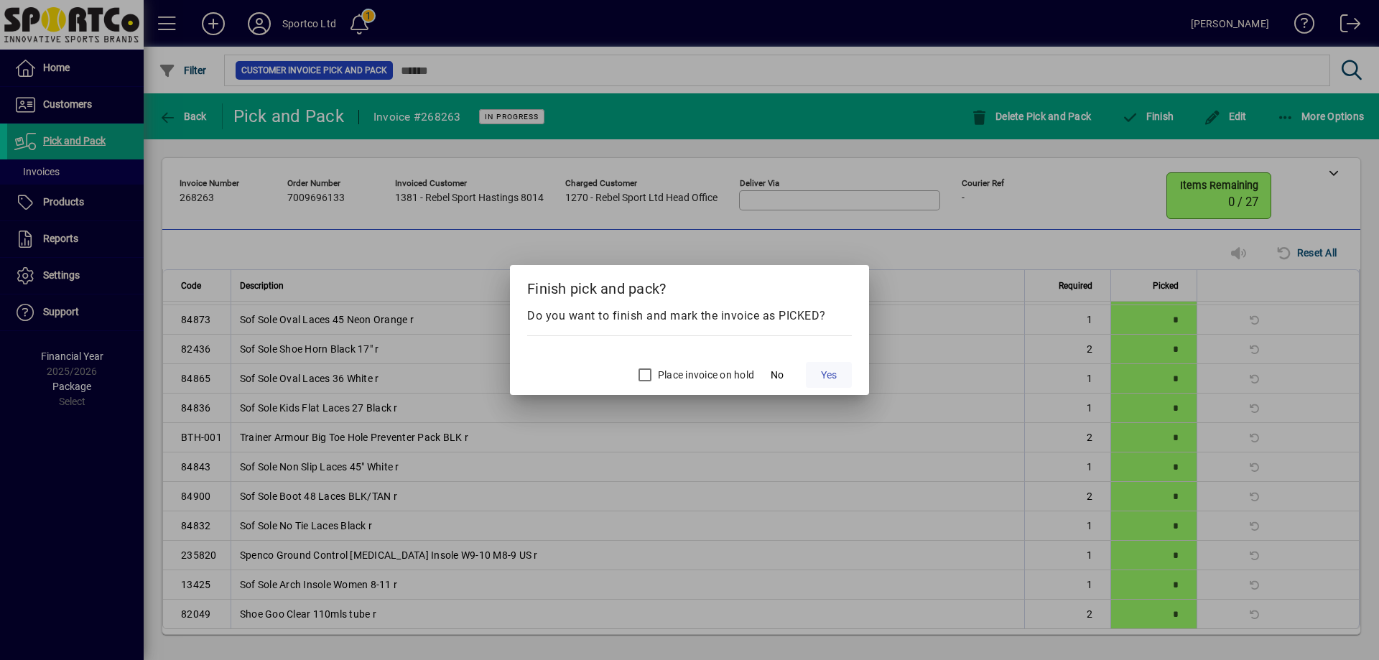
click at [835, 376] on span "Yes" at bounding box center [829, 375] width 16 height 15
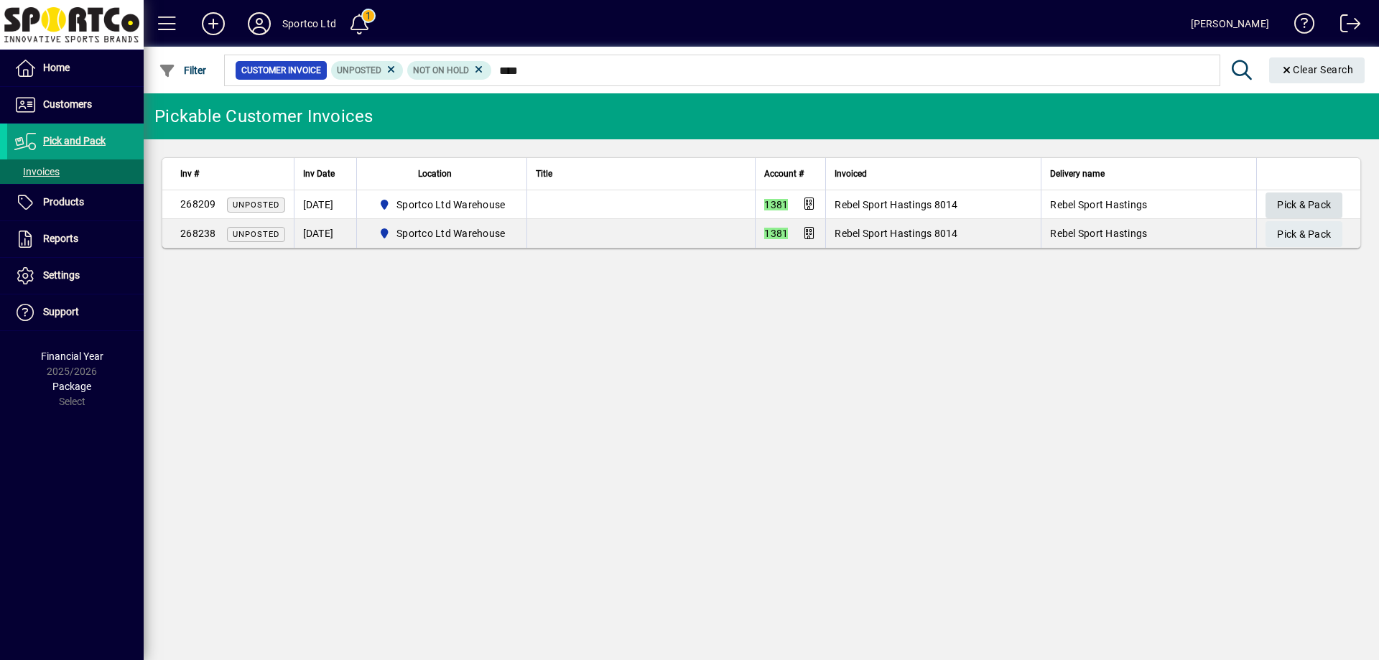
type input "****"
click at [1306, 199] on span "Pick & Pack" at bounding box center [1304, 205] width 54 height 24
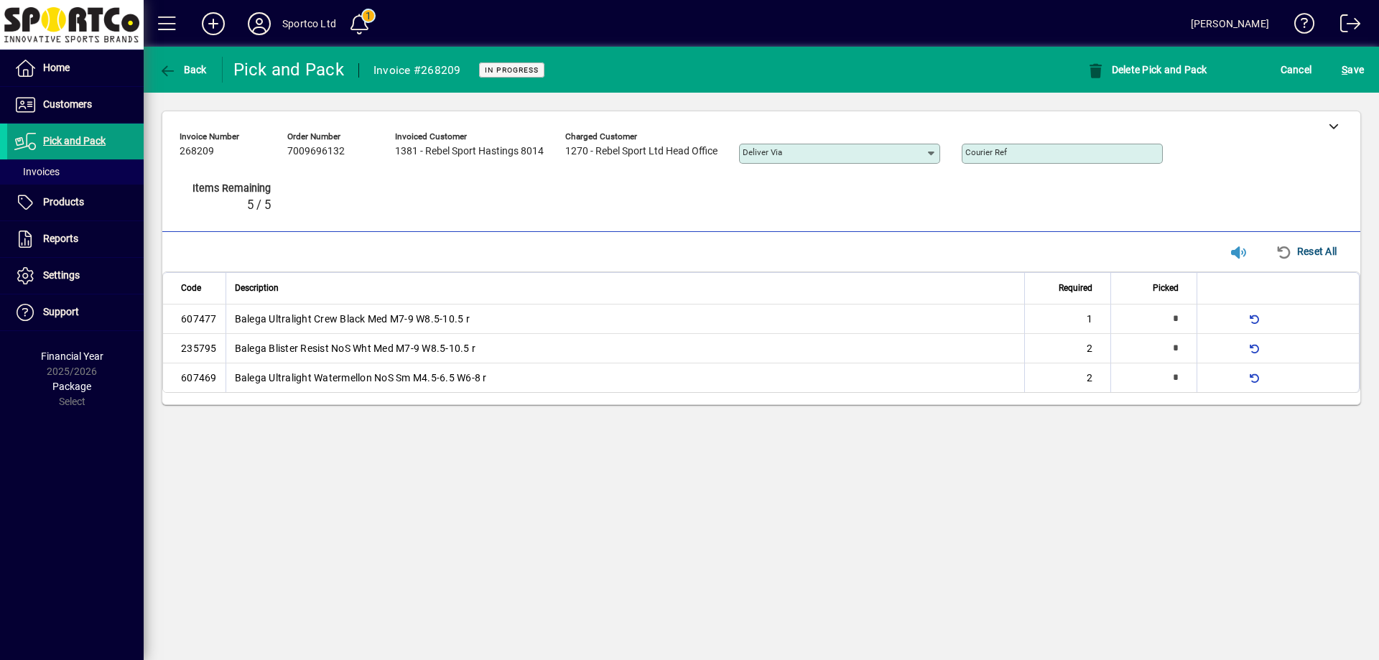
type input "*"
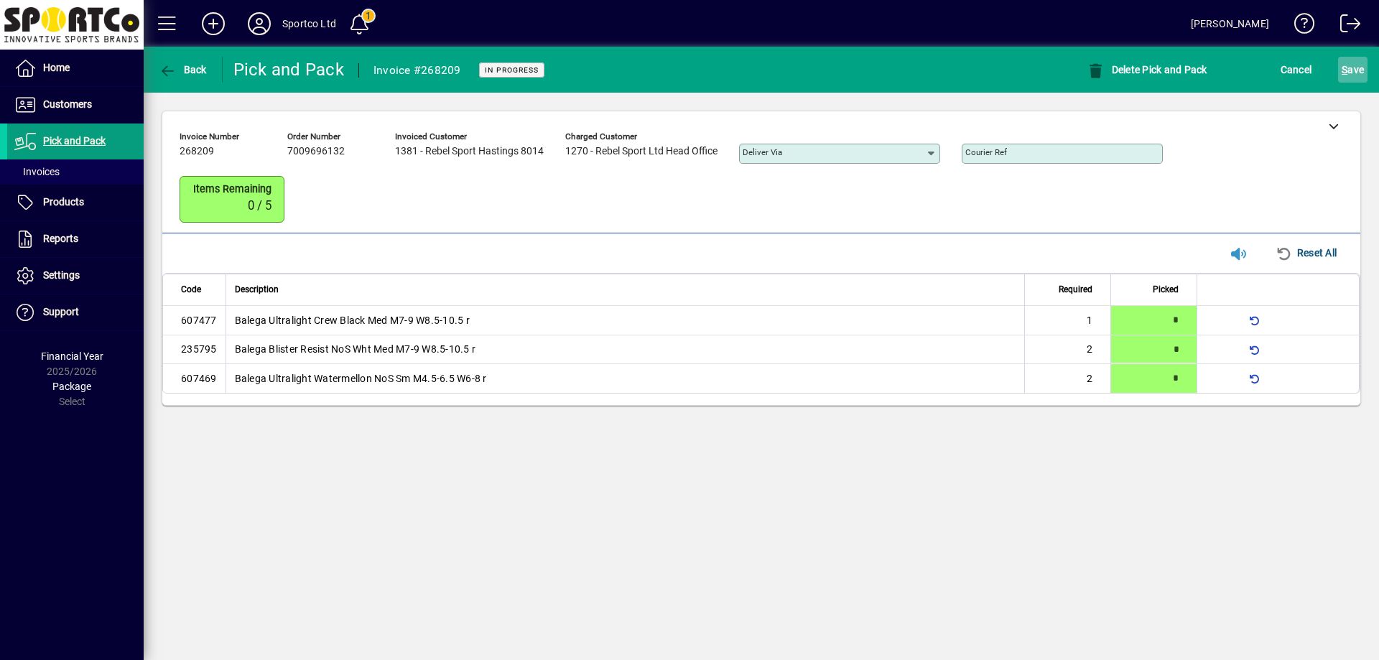
click at [1346, 80] on span "S ave" at bounding box center [1353, 69] width 22 height 23
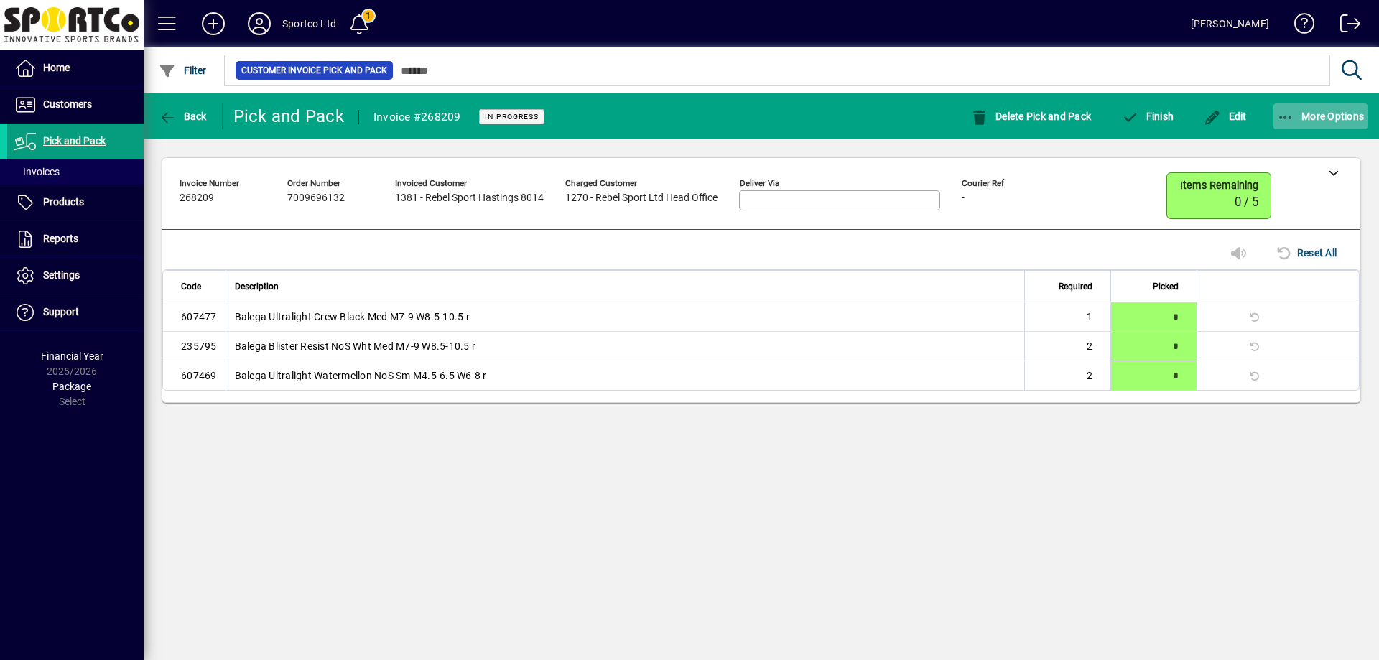
click at [1337, 125] on span "button" at bounding box center [1321, 116] width 95 height 34
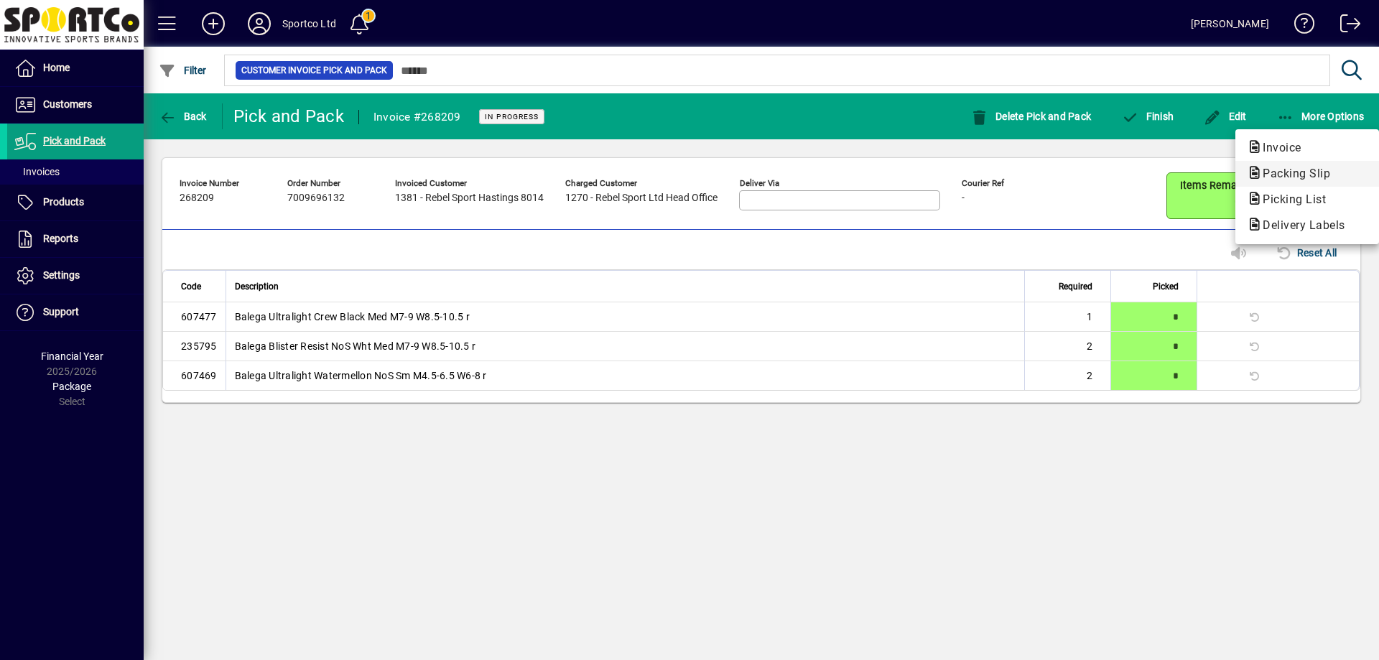
click at [1337, 172] on span "Packing Slip" at bounding box center [1292, 174] width 91 height 14
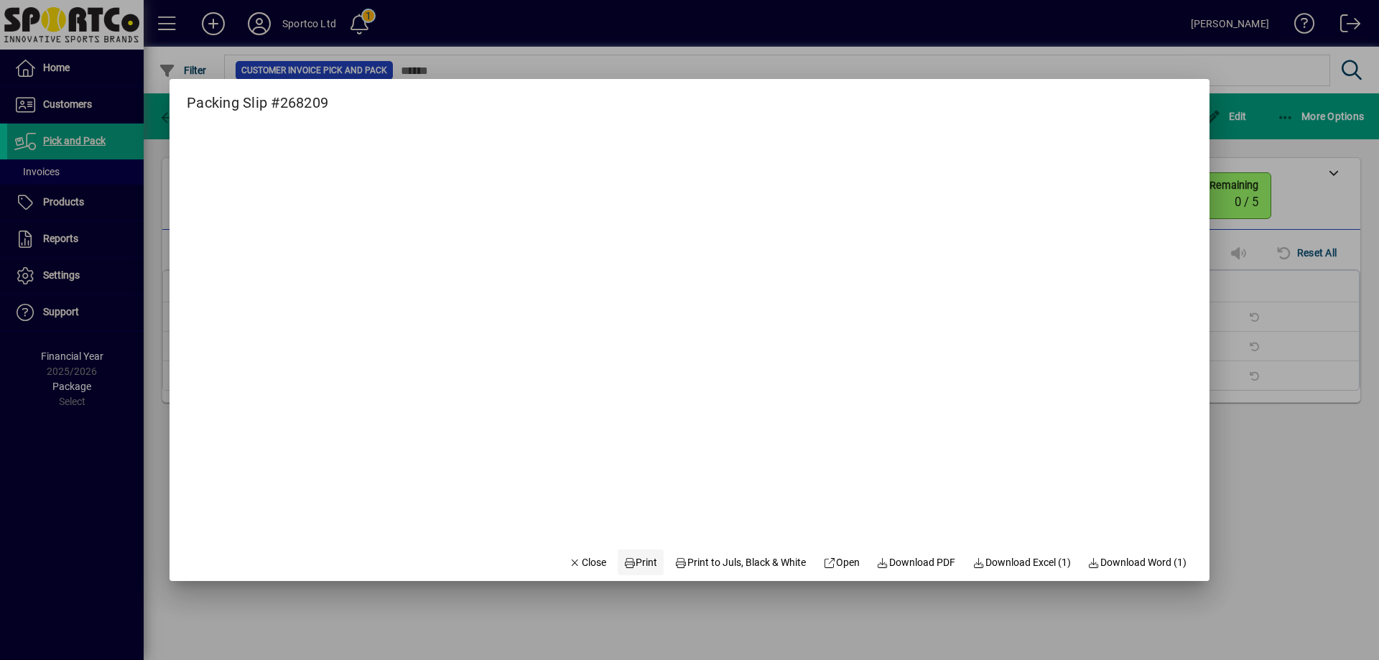
click at [624, 563] on icon at bounding box center [630, 563] width 13 height 10
click at [580, 570] on span "button" at bounding box center [587, 562] width 49 height 34
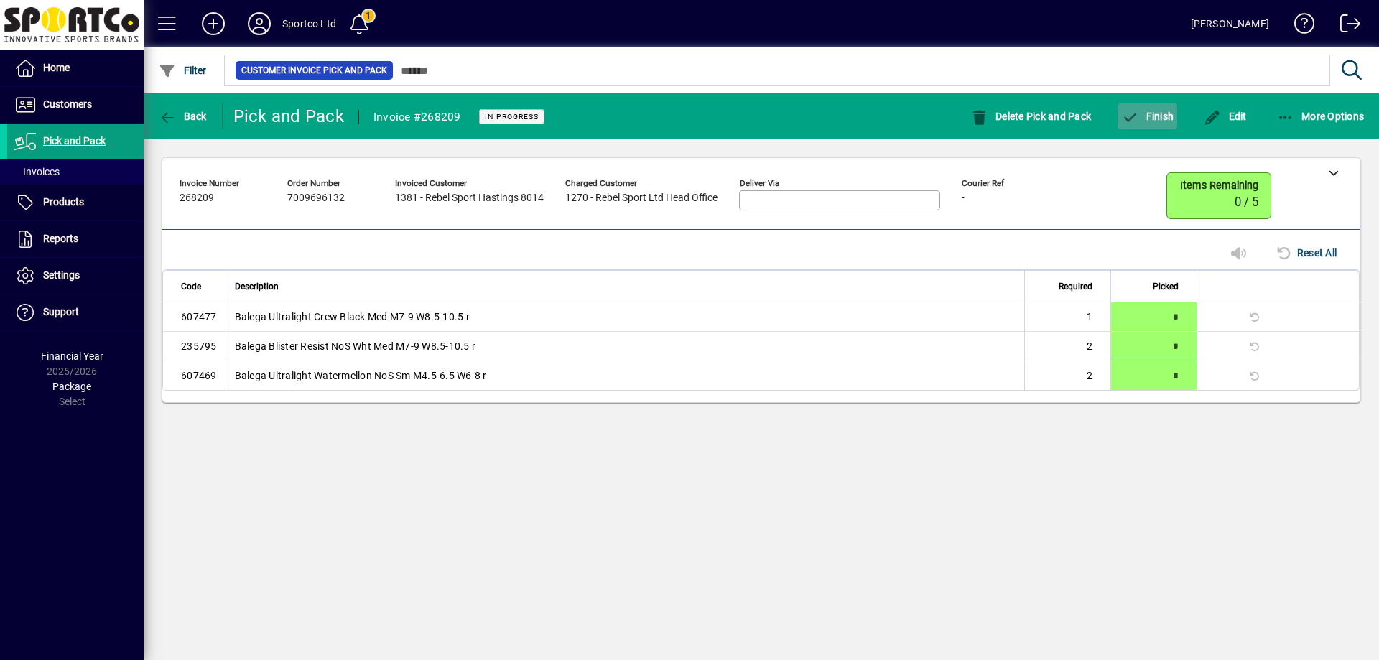
click at [1159, 114] on span "Finish" at bounding box center [1147, 116] width 52 height 11
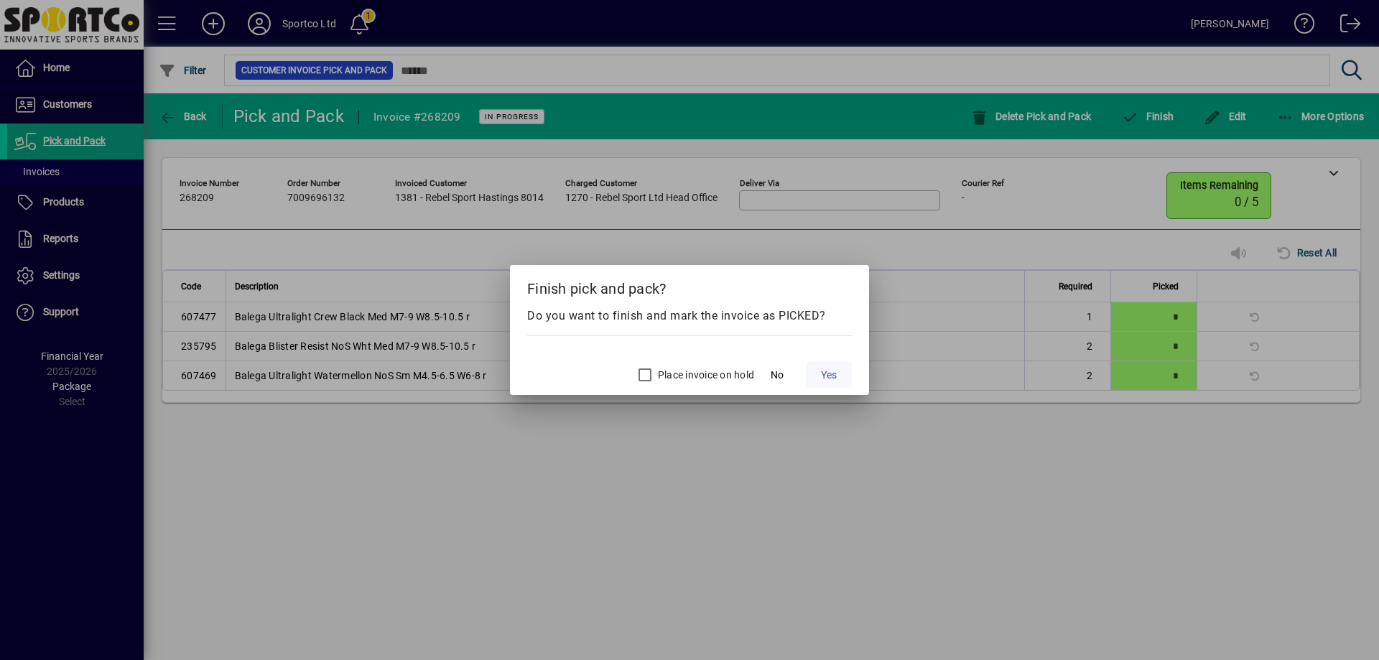
click at [841, 380] on span at bounding box center [829, 375] width 46 height 34
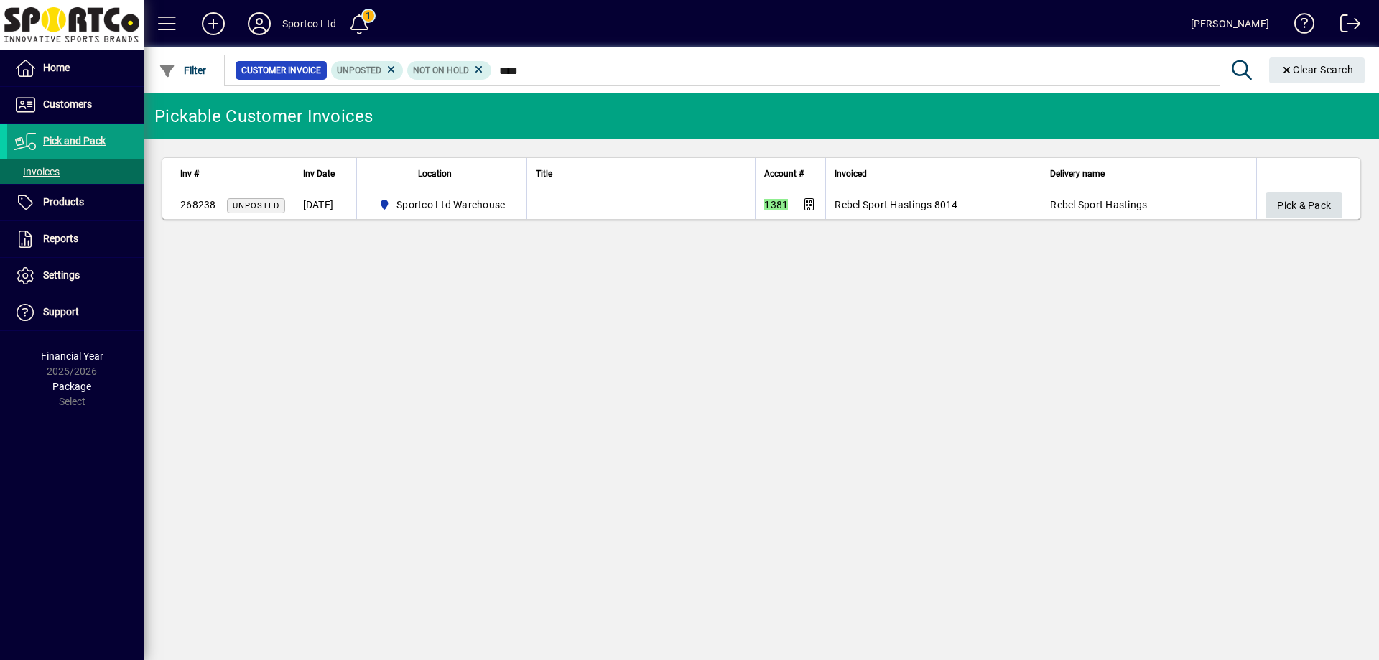
type input "****"
click at [1300, 204] on span "Pick & Pack" at bounding box center [1304, 206] width 54 height 24
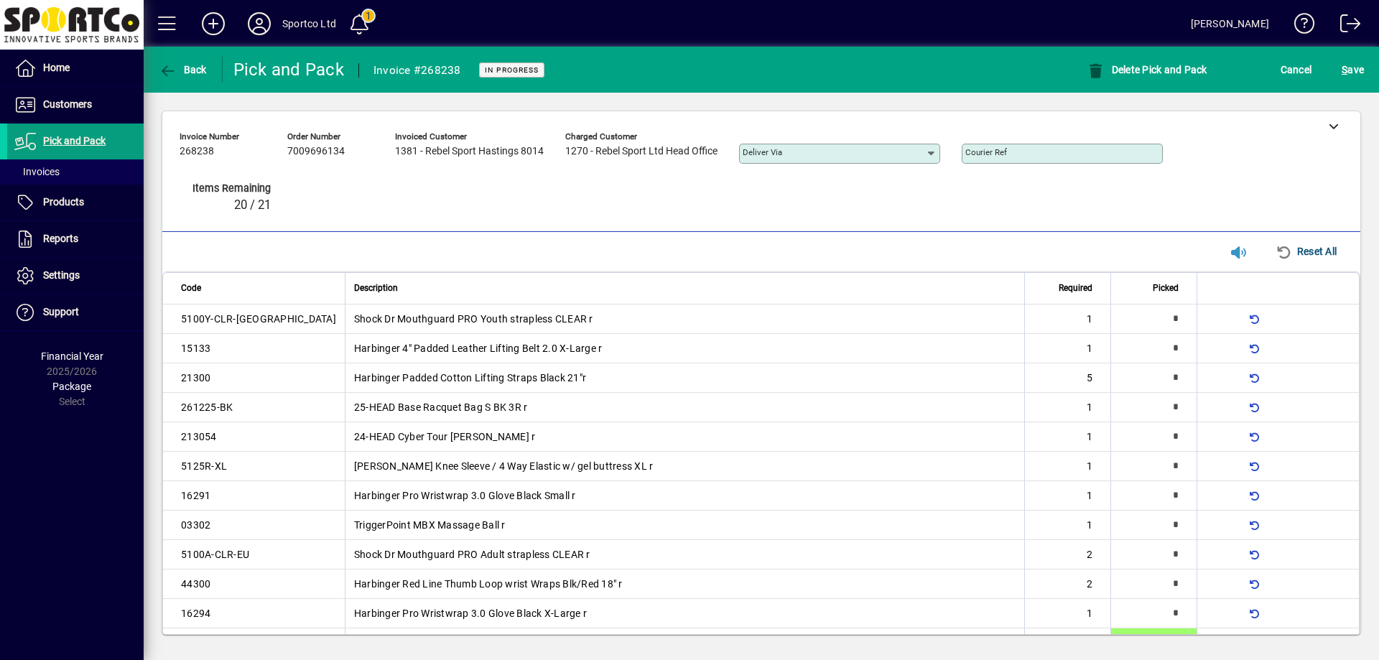
type input "*"
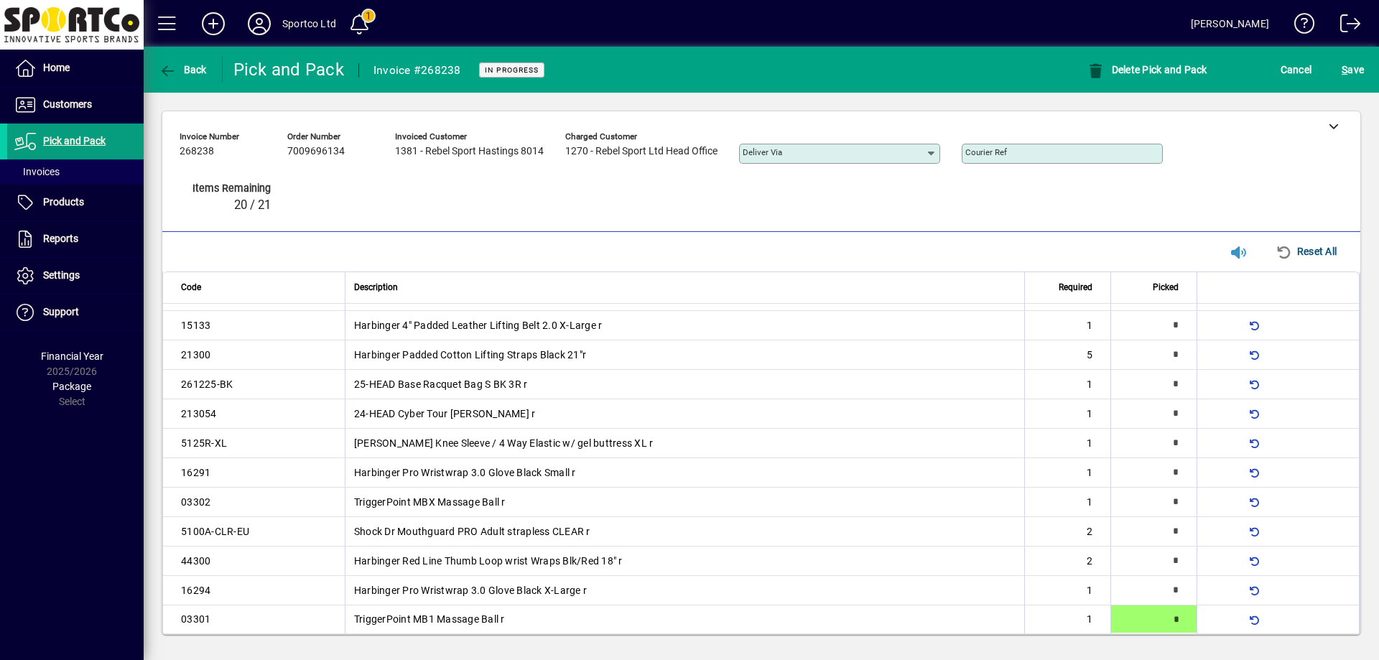
type input "*"
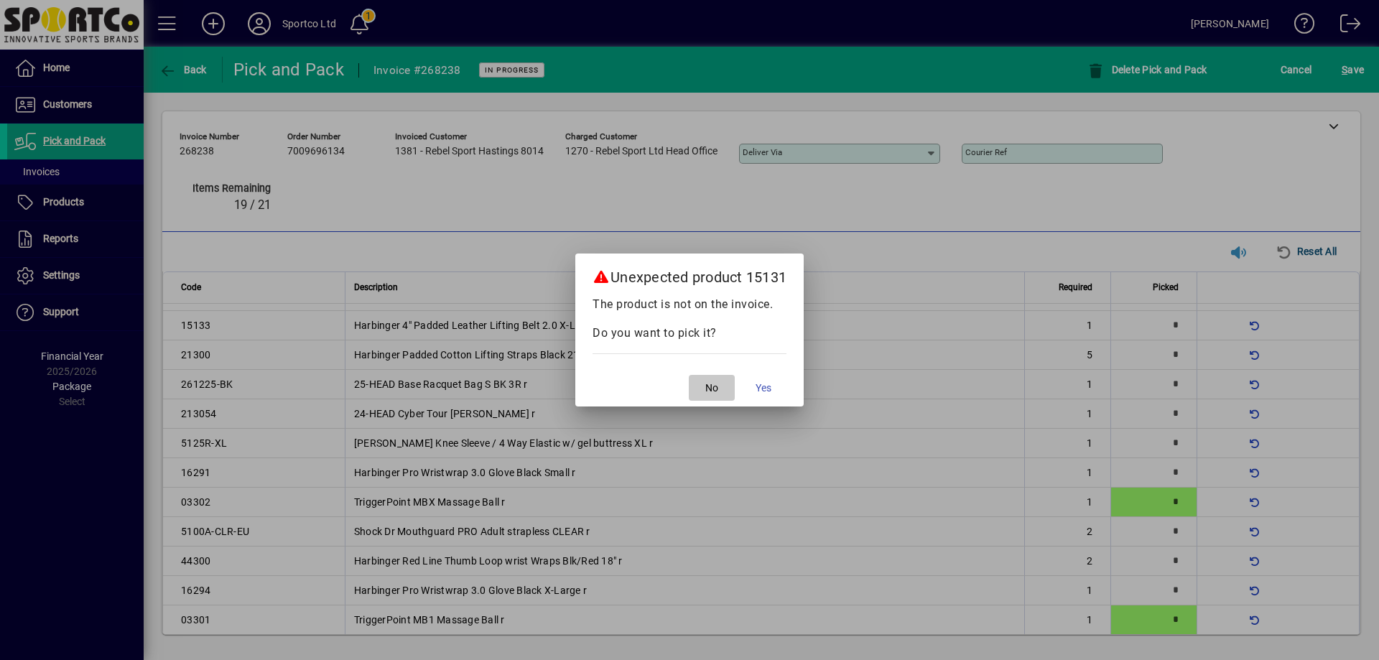
click at [724, 376] on span "button" at bounding box center [712, 388] width 46 height 34
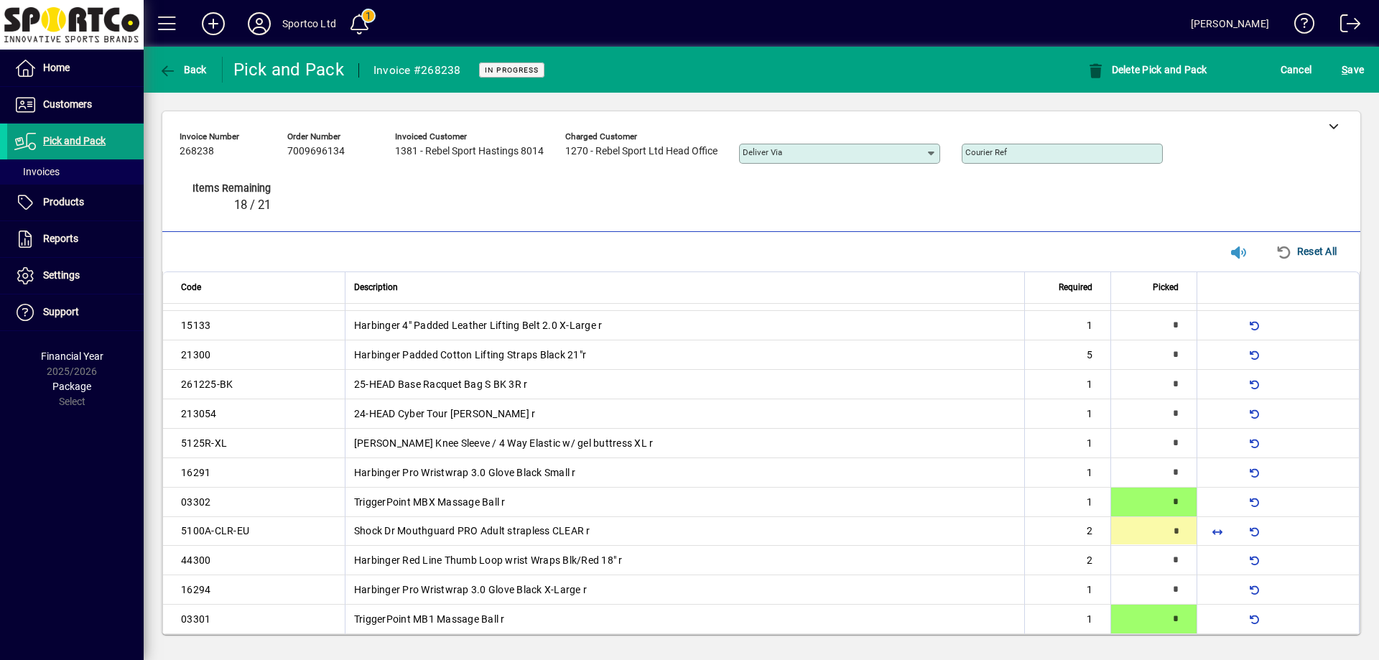
type input "*"
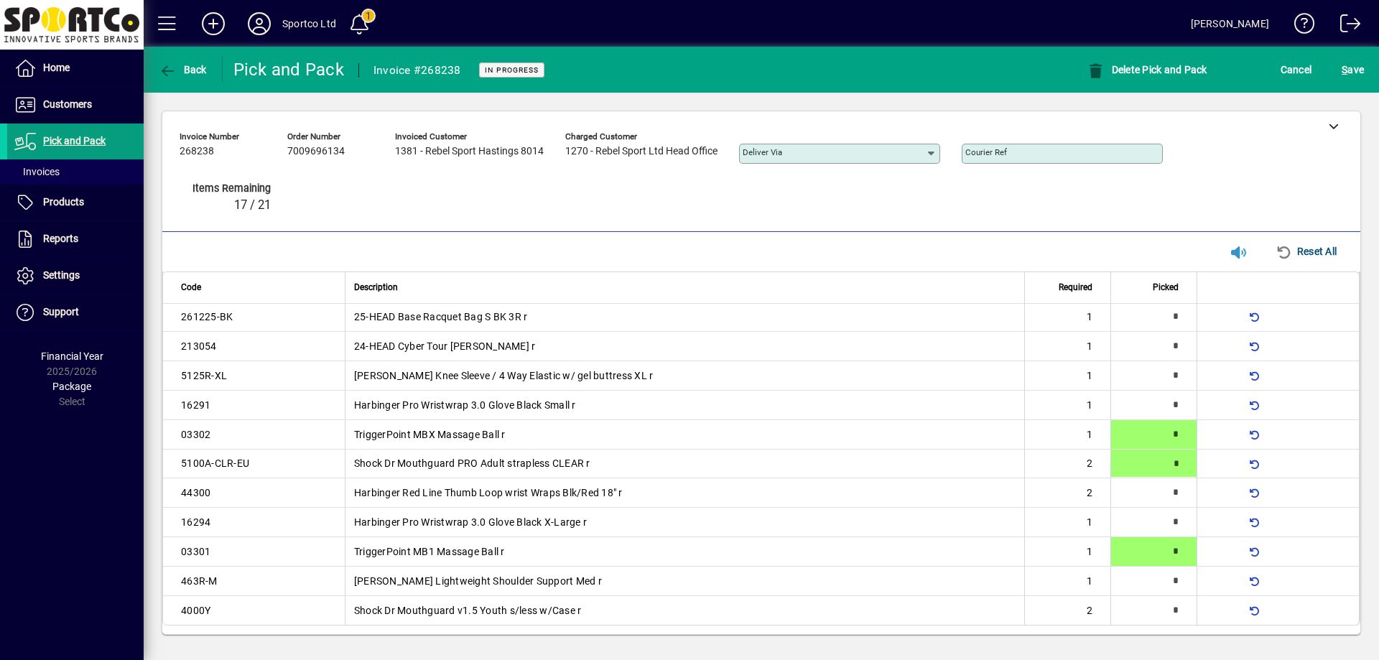
scroll to position [93, 0]
type input "*"
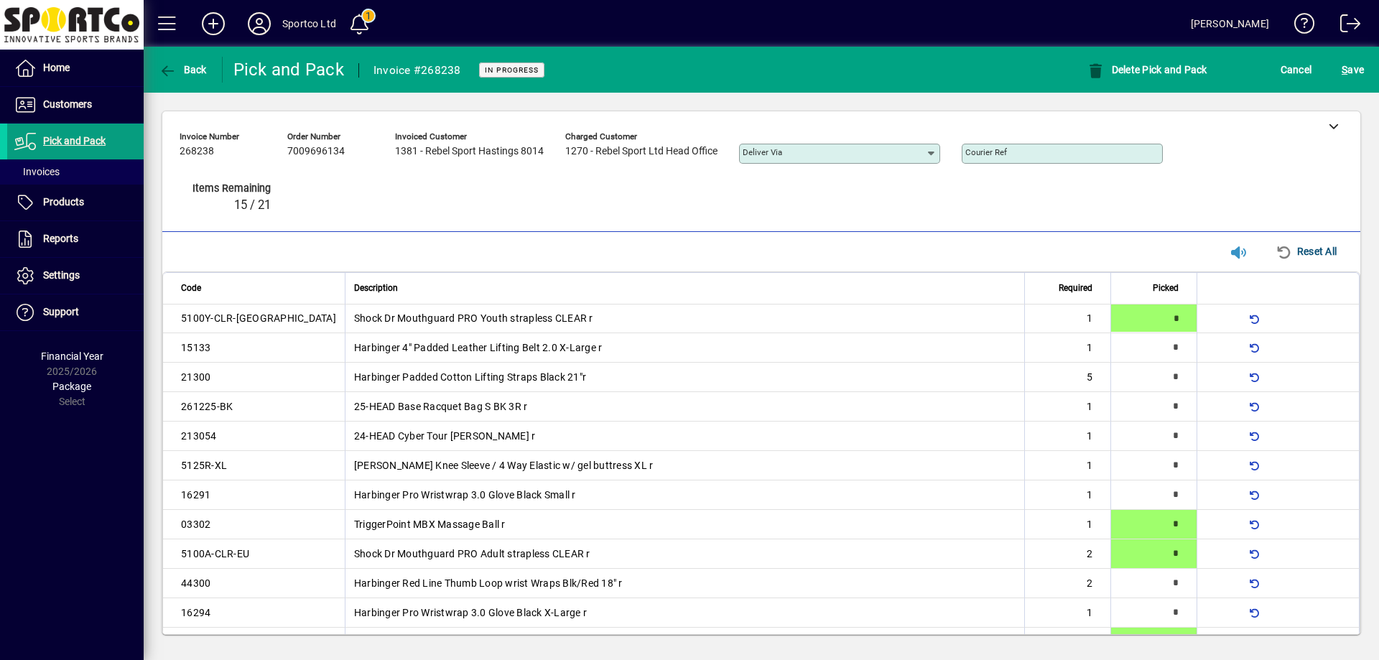
type input "*"
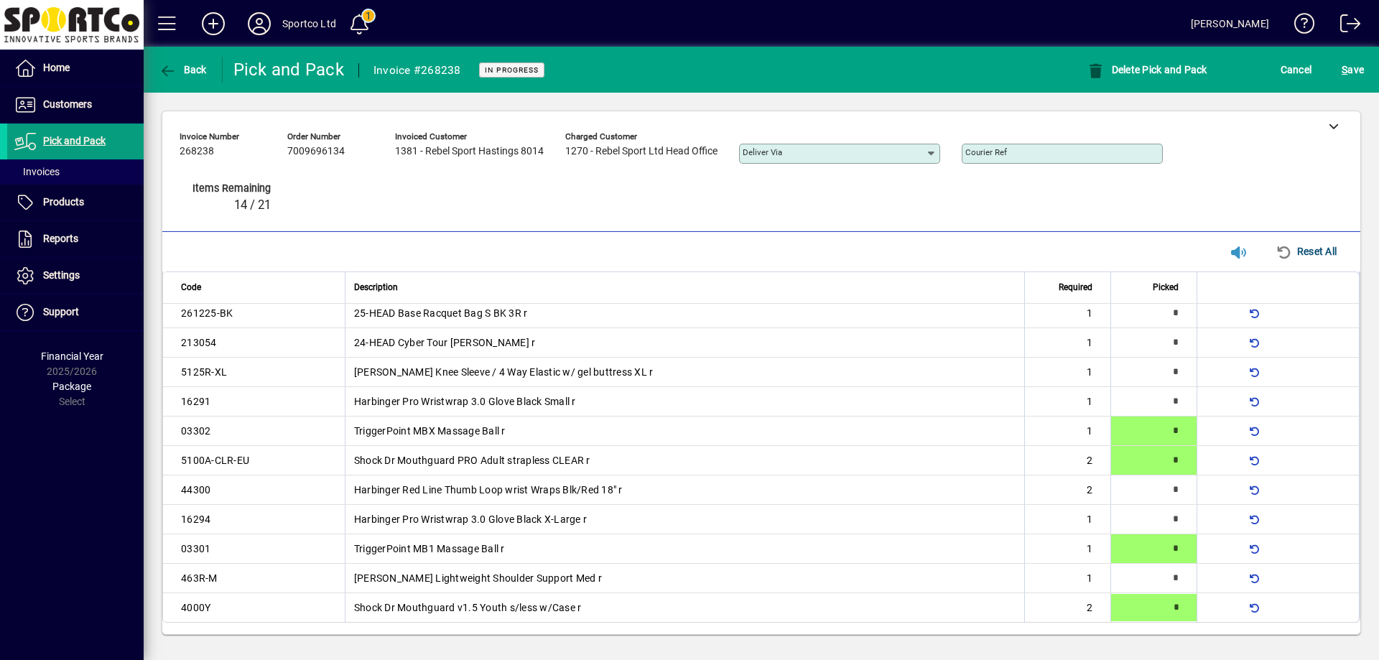
type input "*"
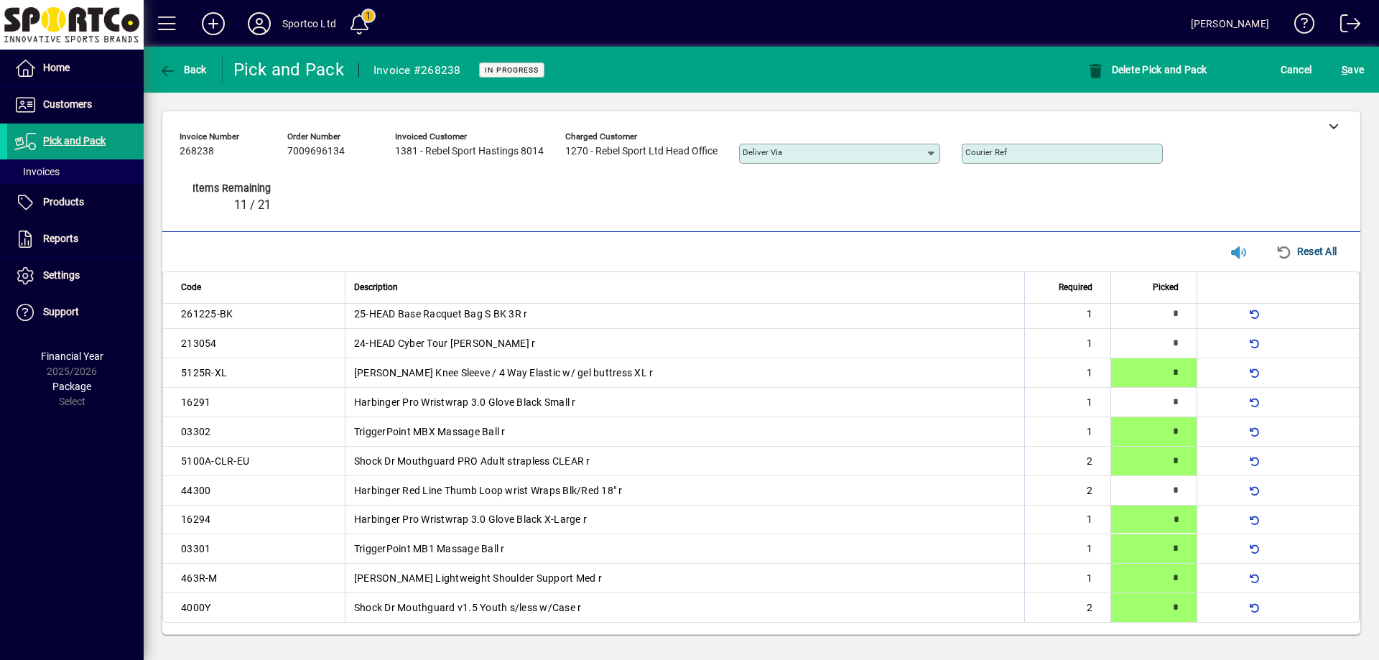
type input "*"
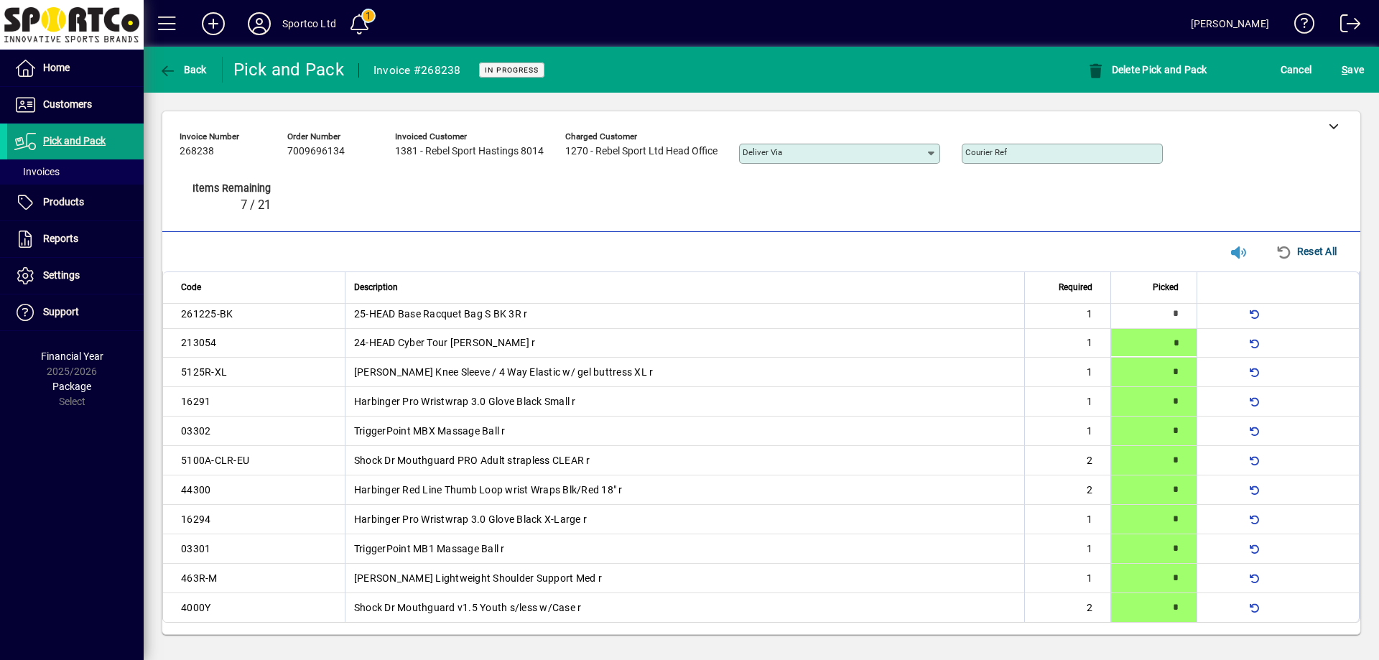
type input "*"
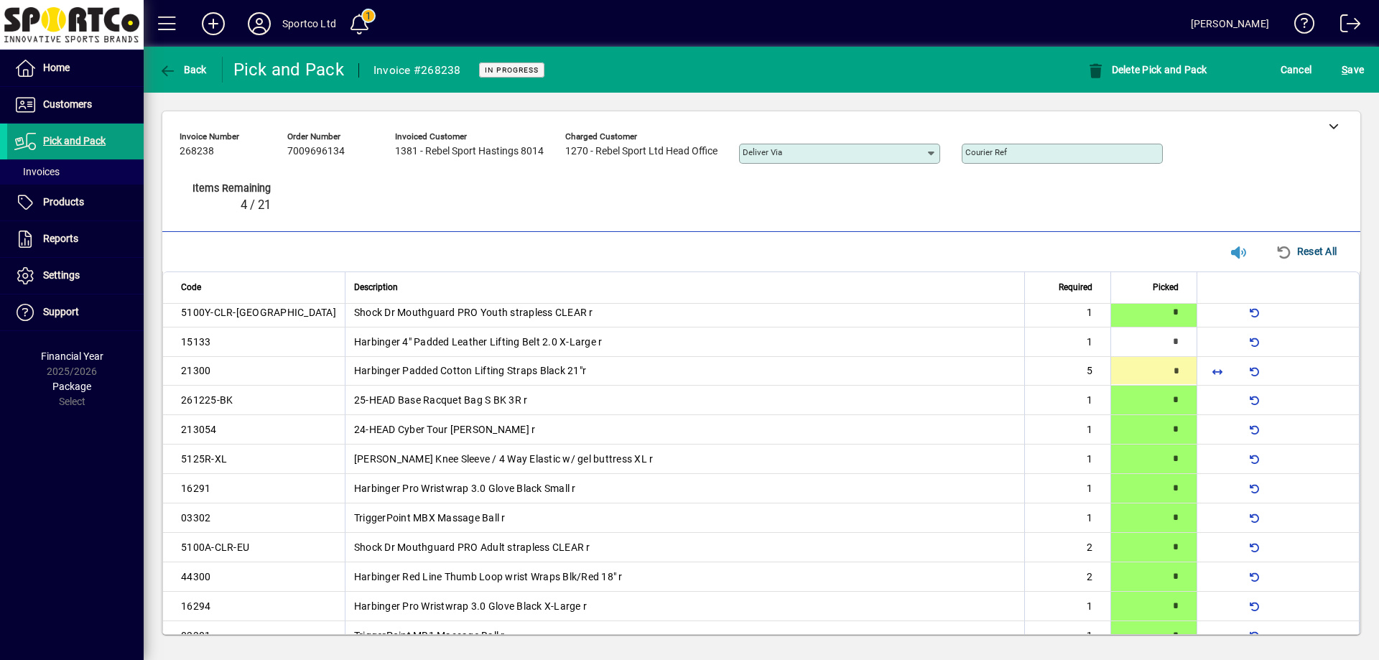
scroll to position [0, 0]
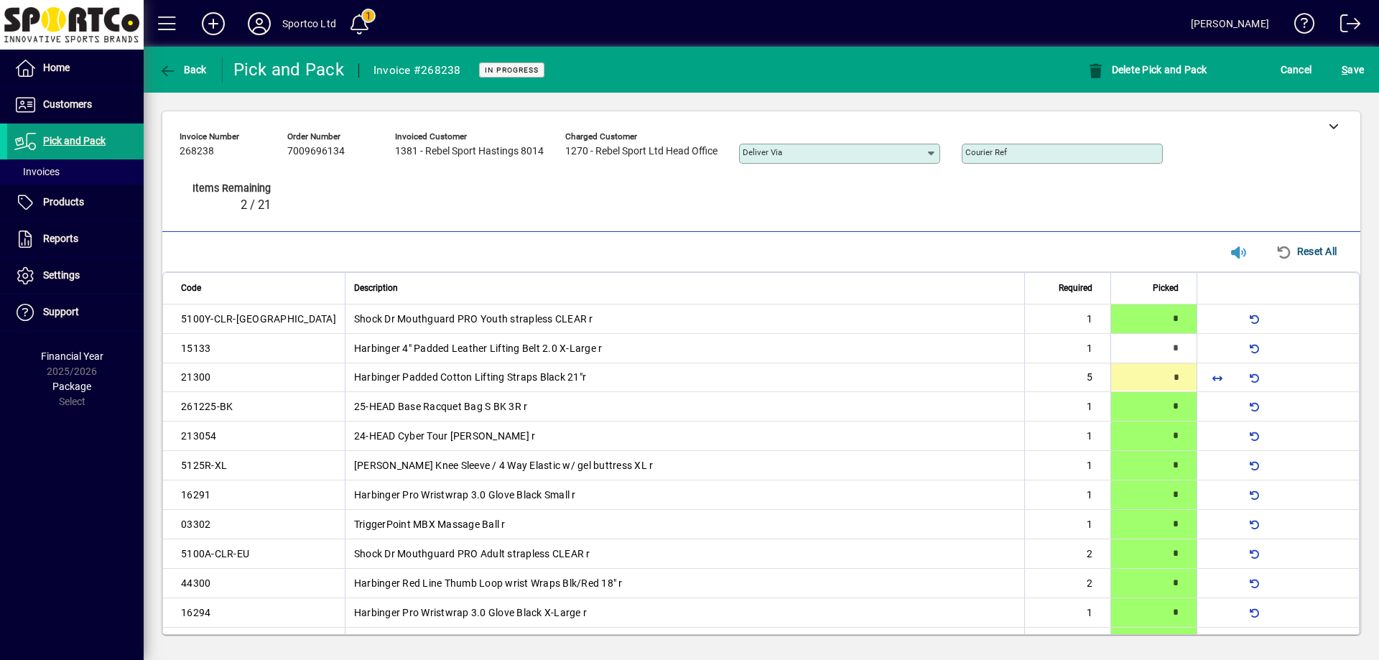
type input "*"
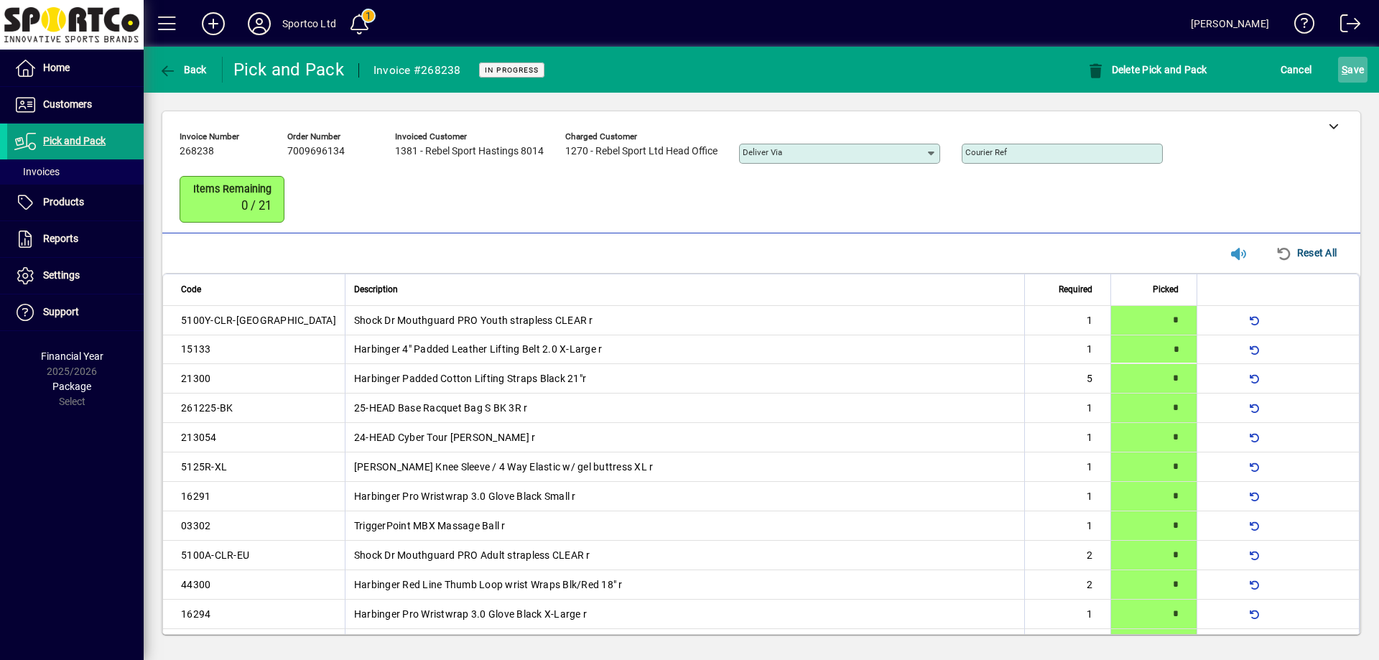
click at [1362, 68] on span "S ave" at bounding box center [1353, 69] width 22 height 23
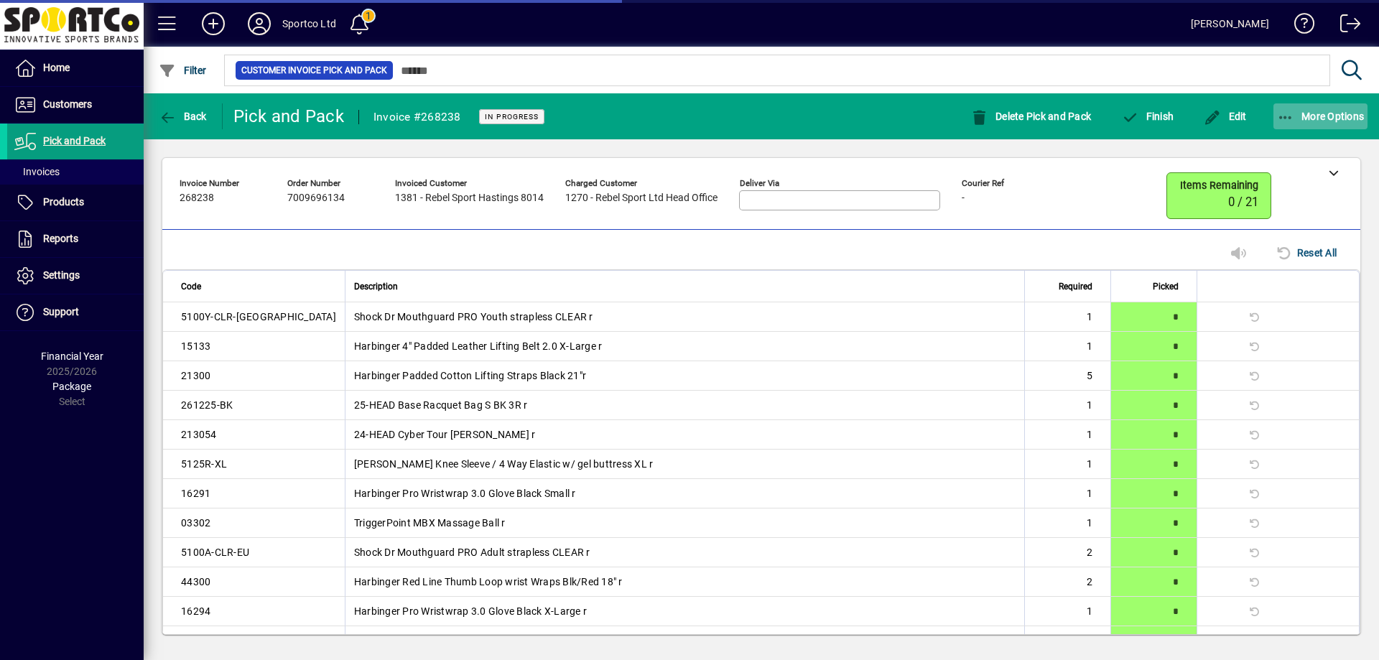
click at [1336, 104] on span "button" at bounding box center [1321, 116] width 95 height 34
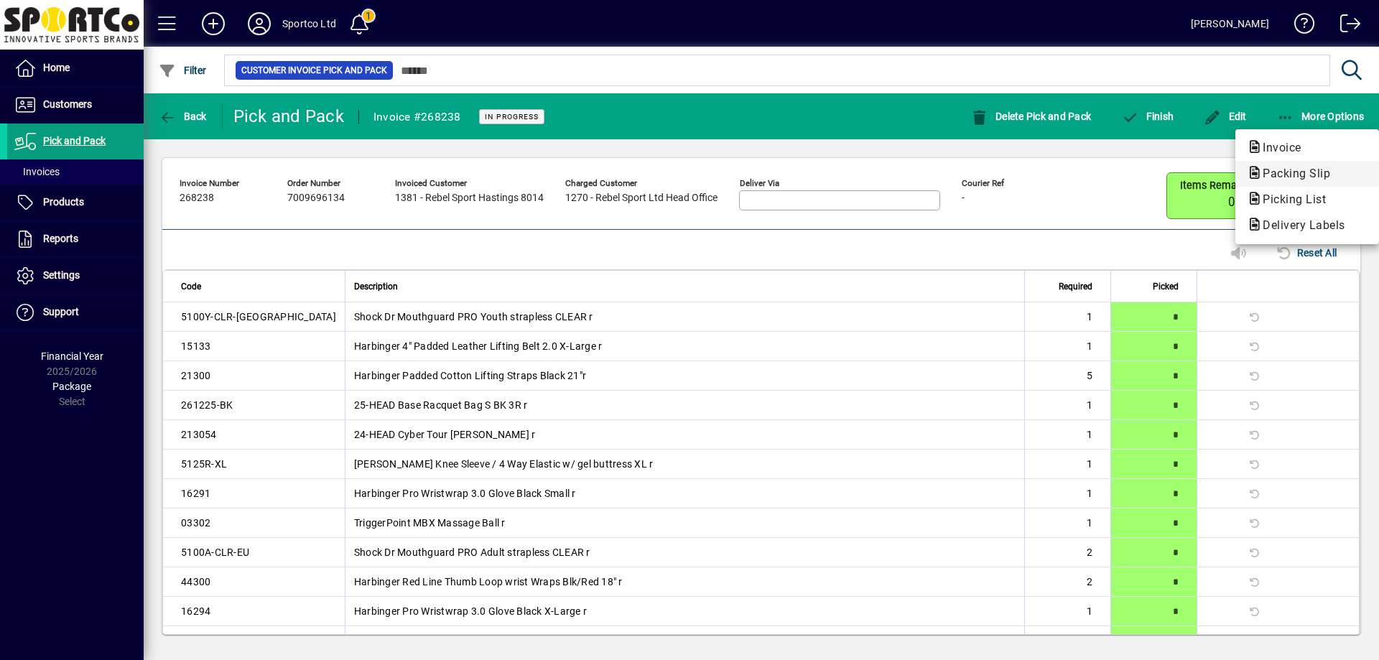
click at [1313, 179] on span "Packing Slip" at bounding box center [1292, 174] width 91 height 14
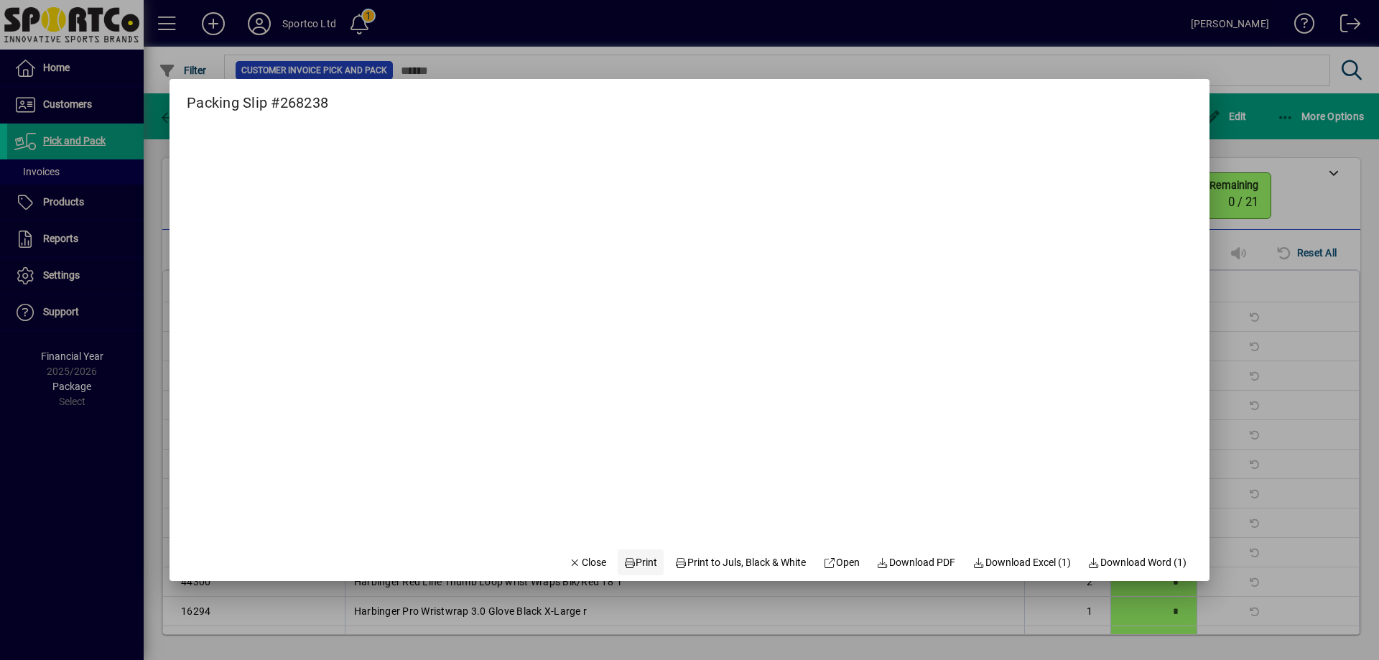
click at [626, 566] on span "Print" at bounding box center [641, 562] width 34 height 15
drag, startPoint x: 574, startPoint y: 555, endPoint x: 925, endPoint y: 338, distance: 412.9
click at [583, 550] on button "Close" at bounding box center [587, 563] width 49 height 26
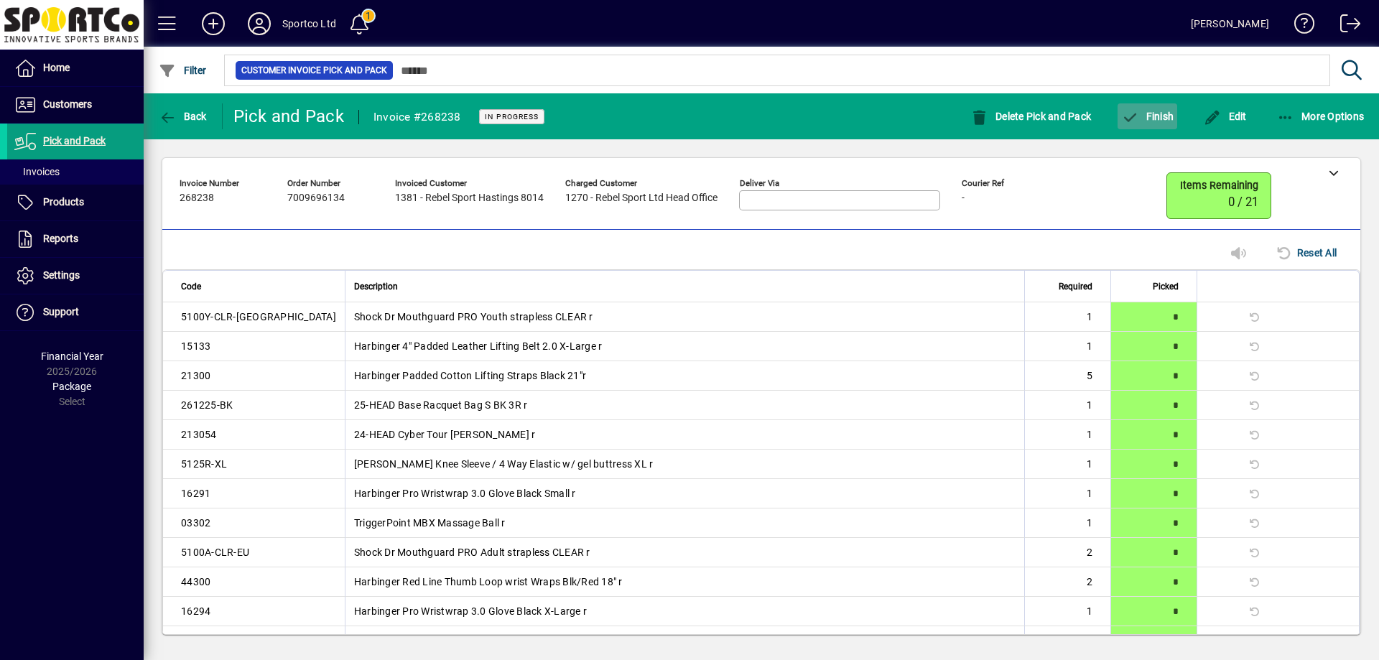
click at [1165, 111] on button "Finish" at bounding box center [1148, 116] width 60 height 26
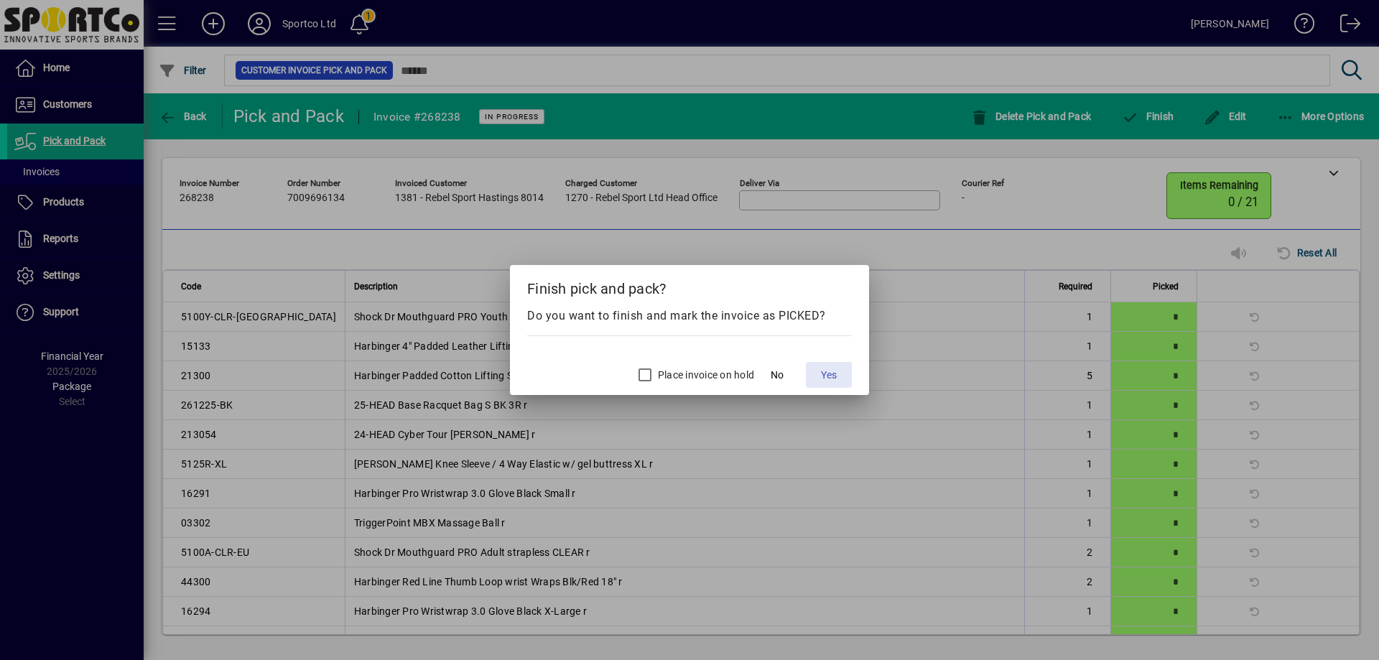
click at [846, 374] on span at bounding box center [829, 375] width 46 height 34
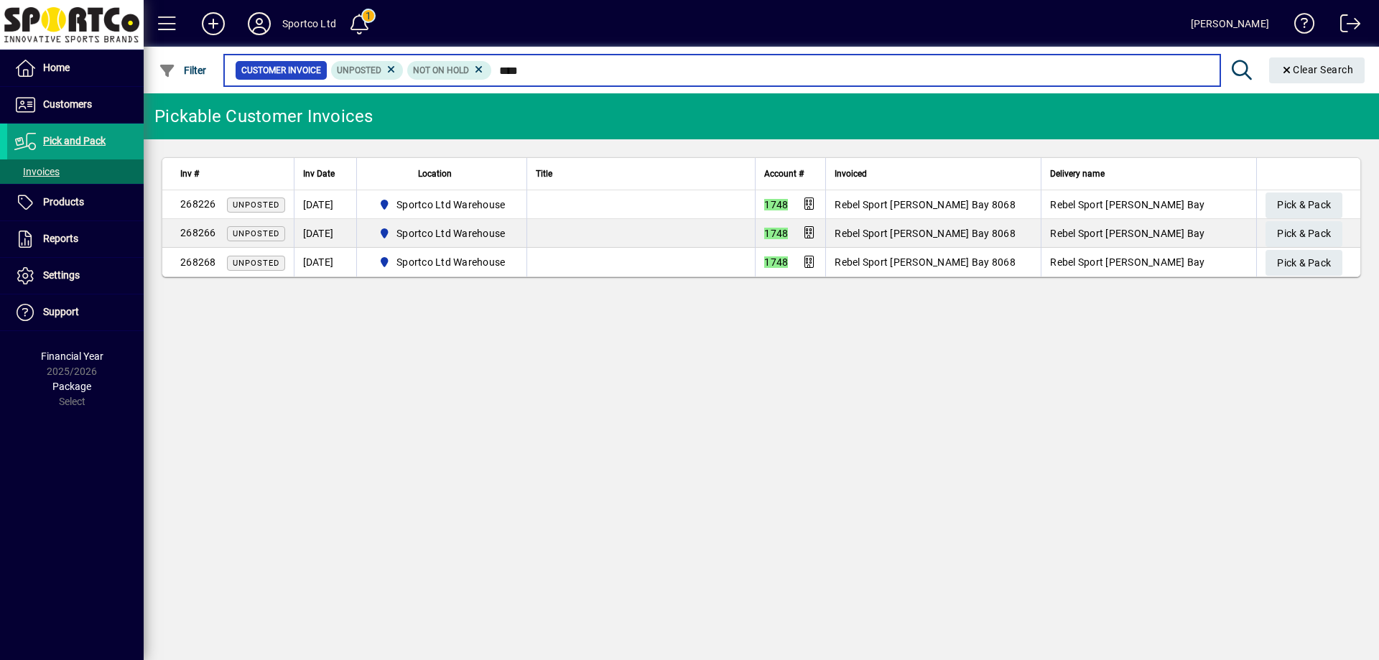
type input "****"
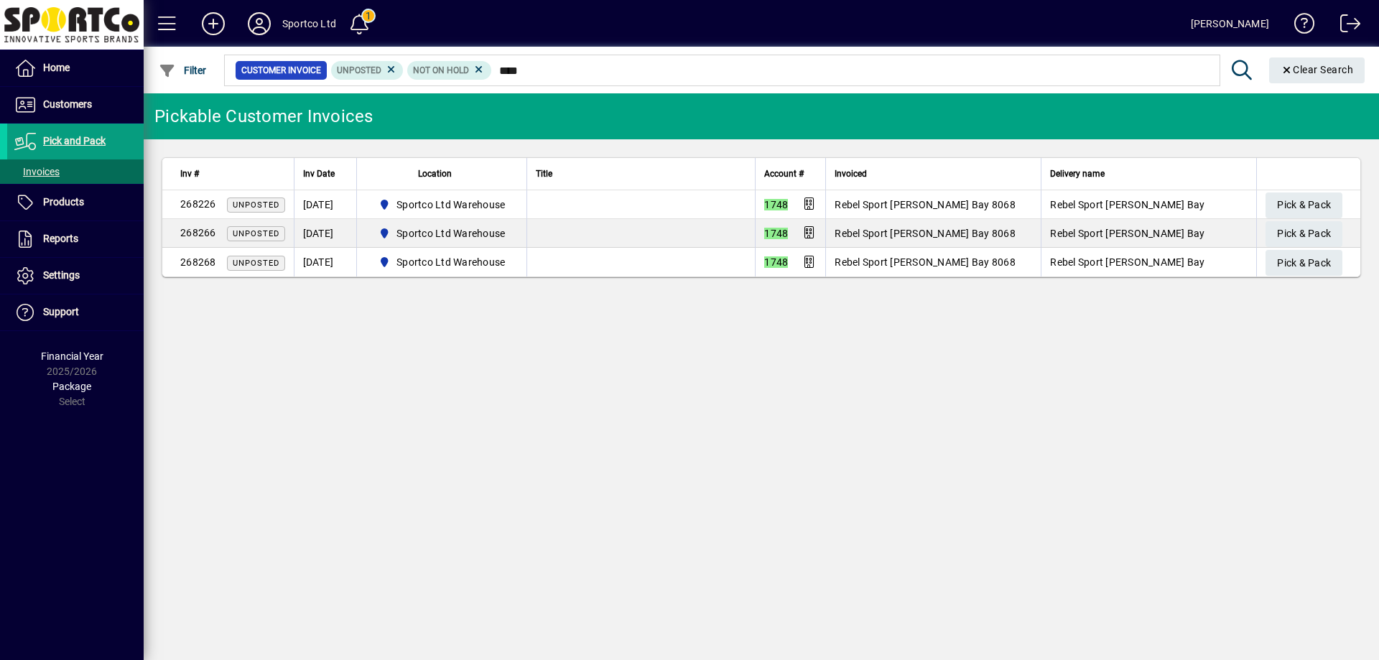
click at [1287, 182] on th at bounding box center [1308, 174] width 104 height 32
click at [1323, 202] on span "Pick & Pack" at bounding box center [1304, 205] width 54 height 24
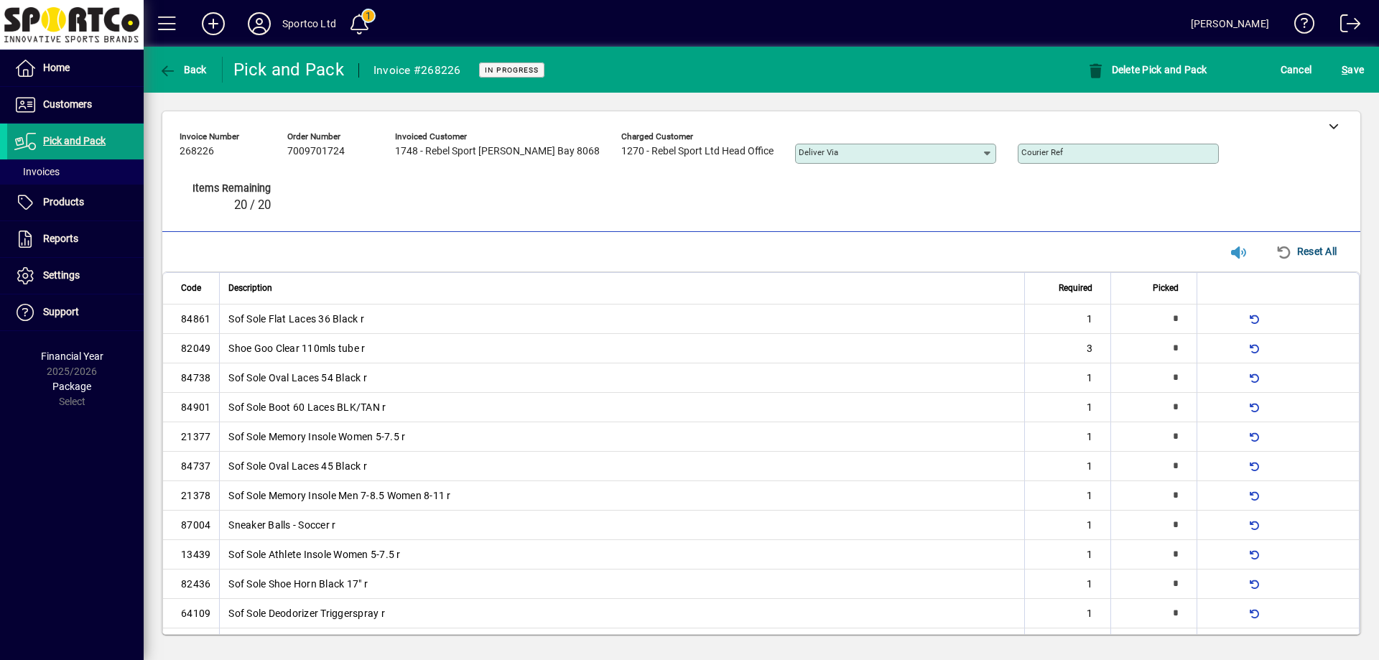
type input "*"
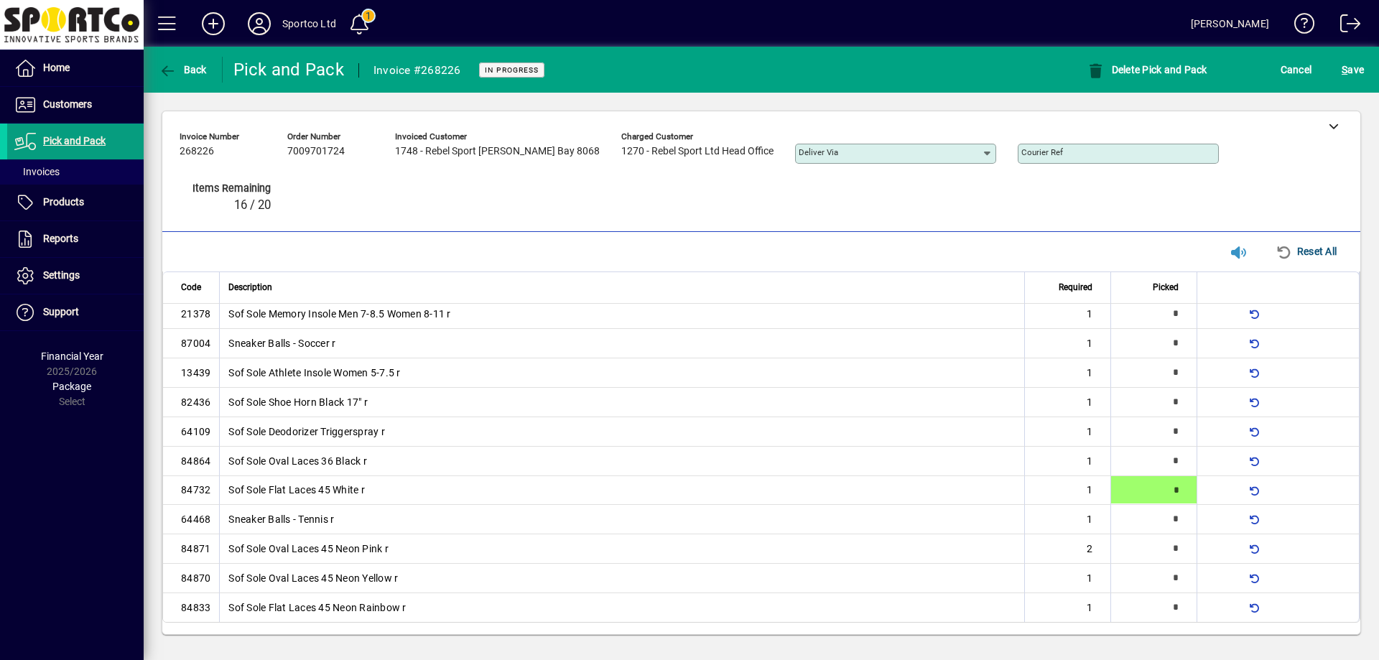
type input "*"
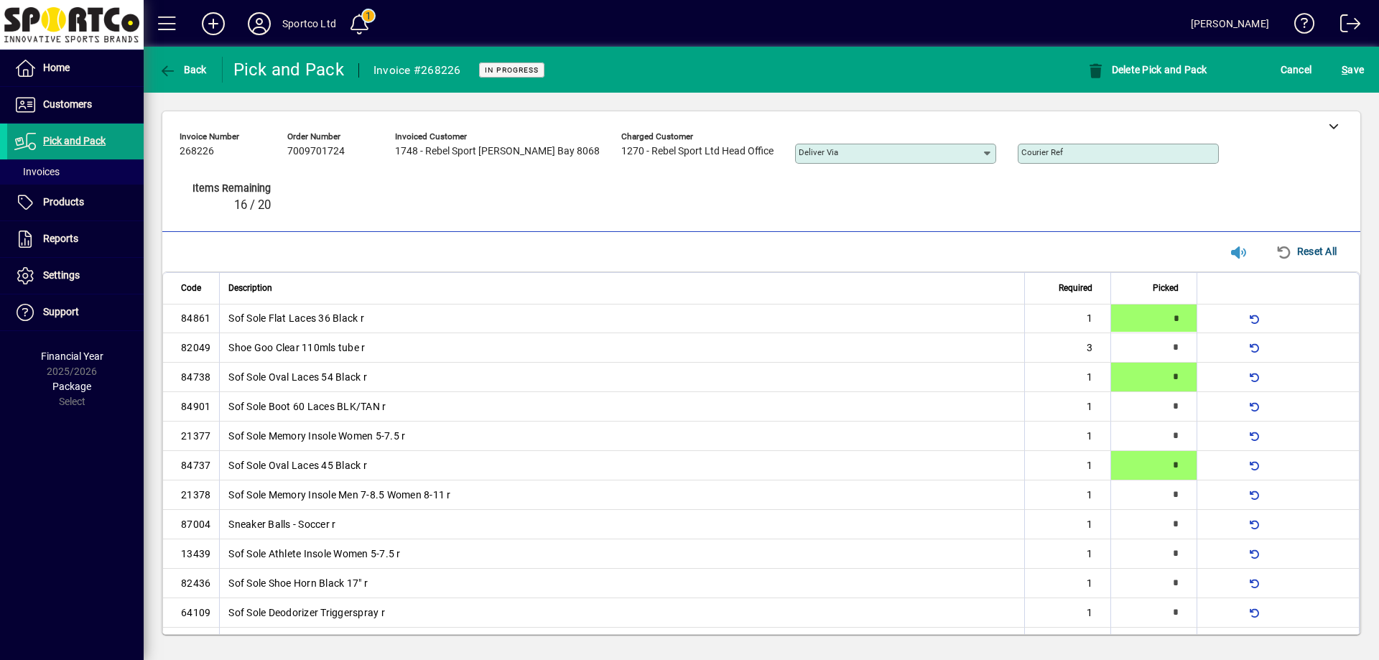
type input "*"
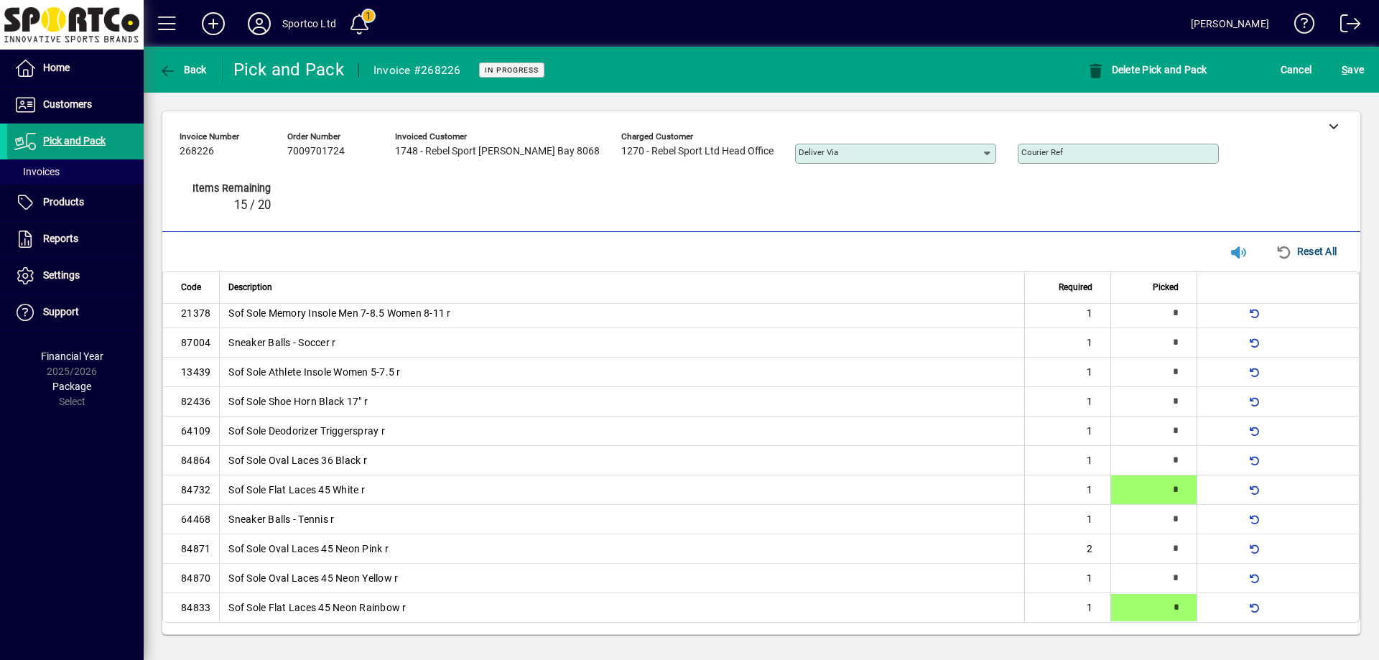
type input "*"
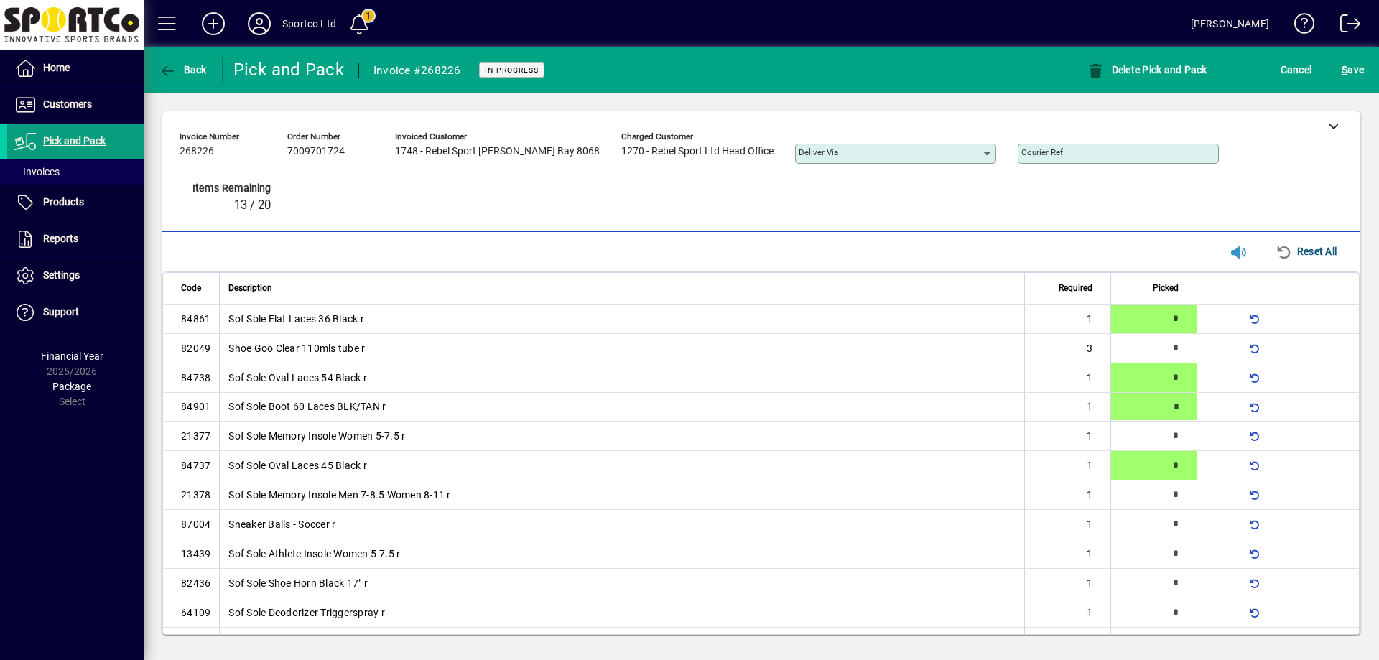
type input "*"
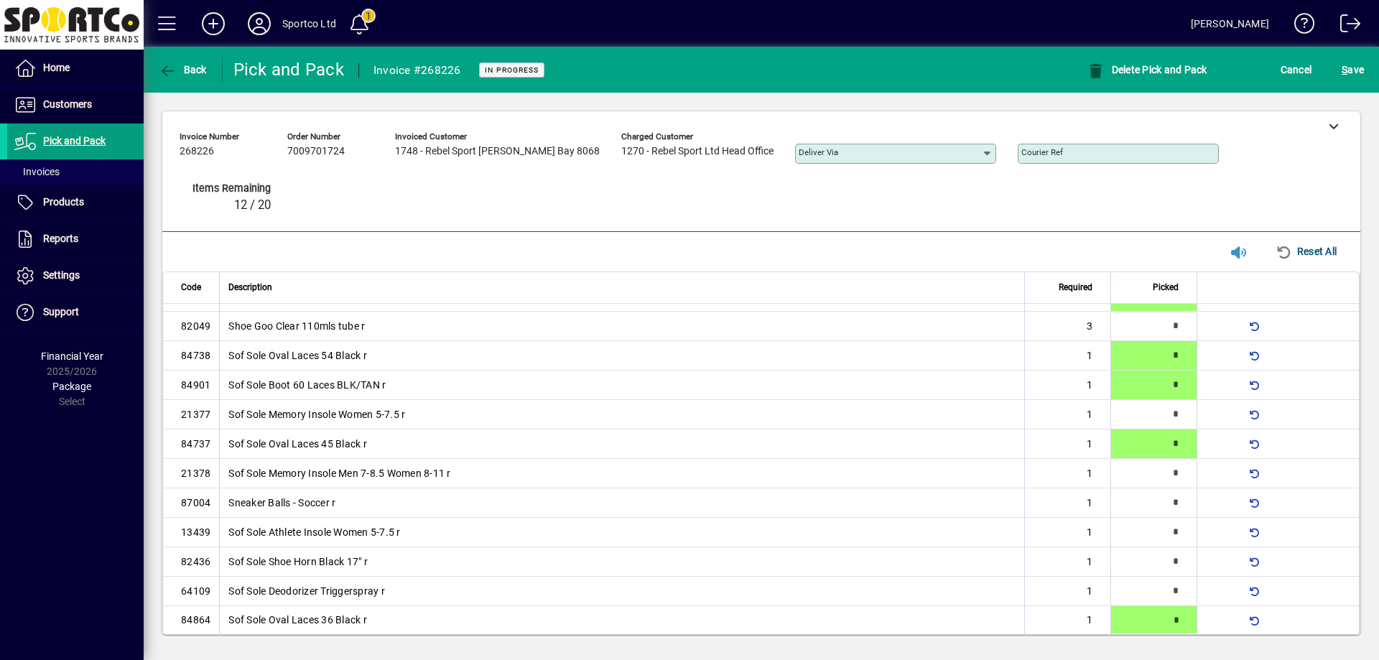
type input "*"
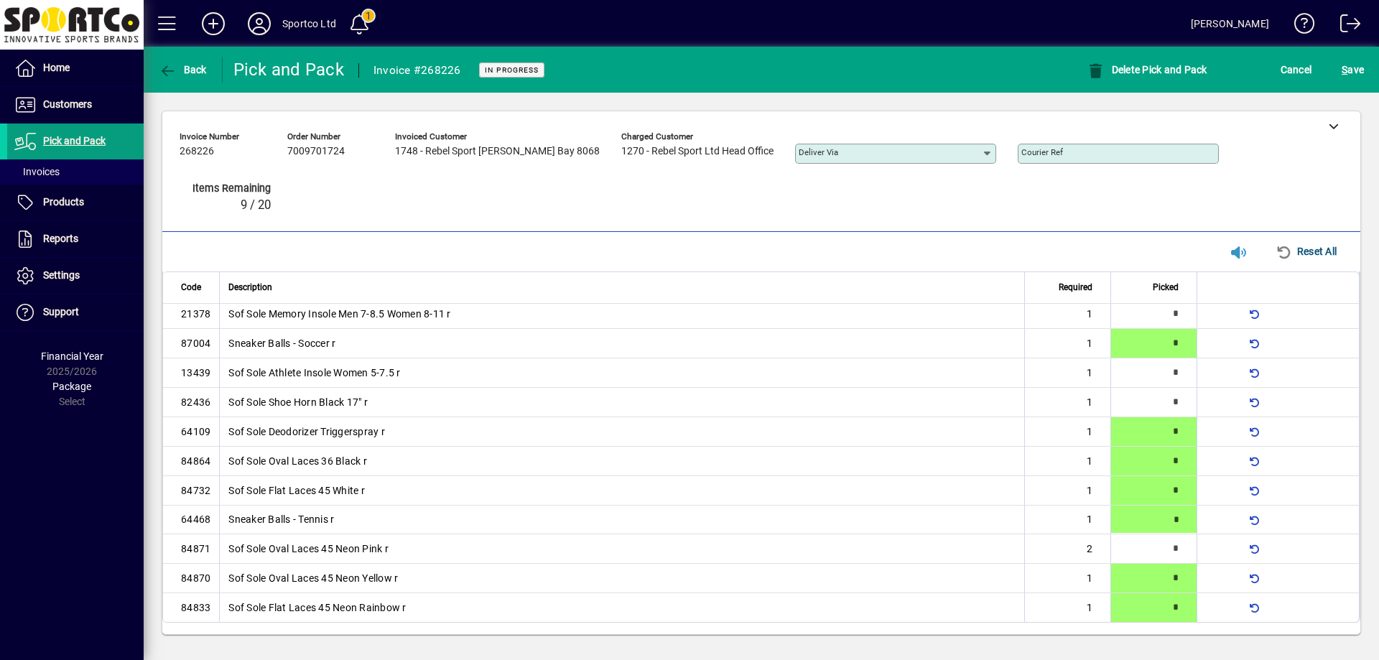
type input "*"
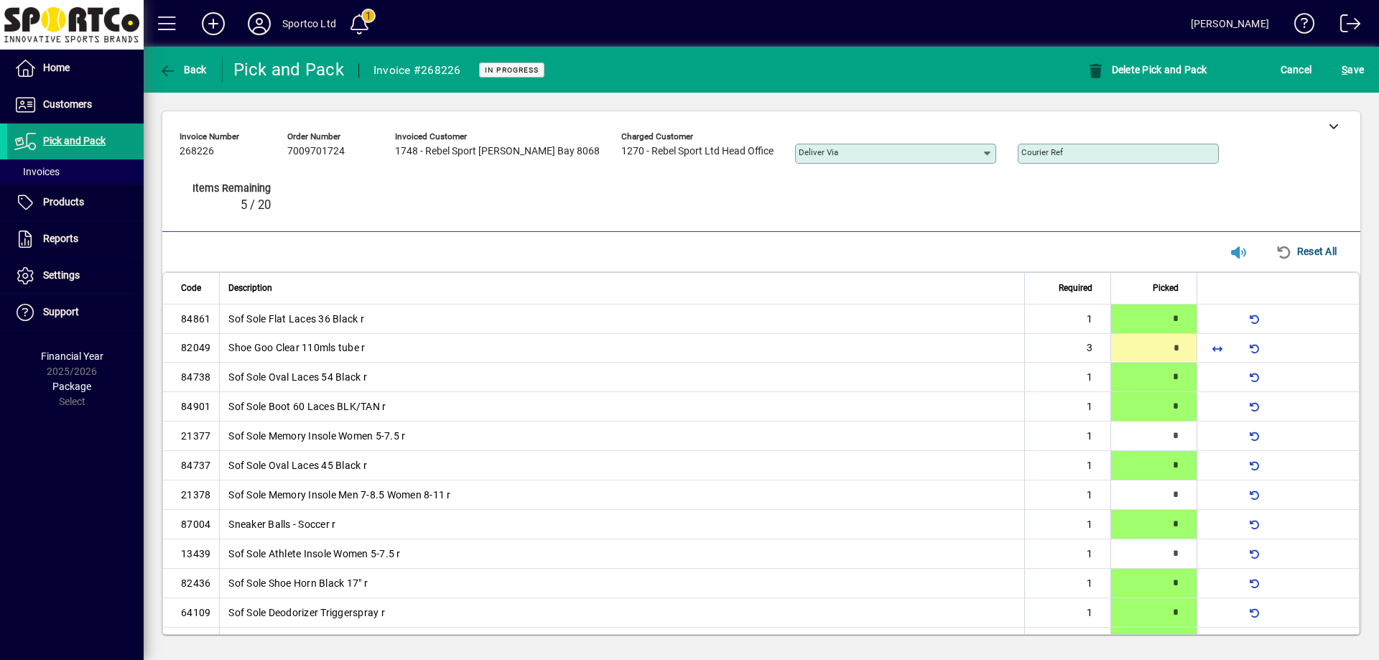
type input "*"
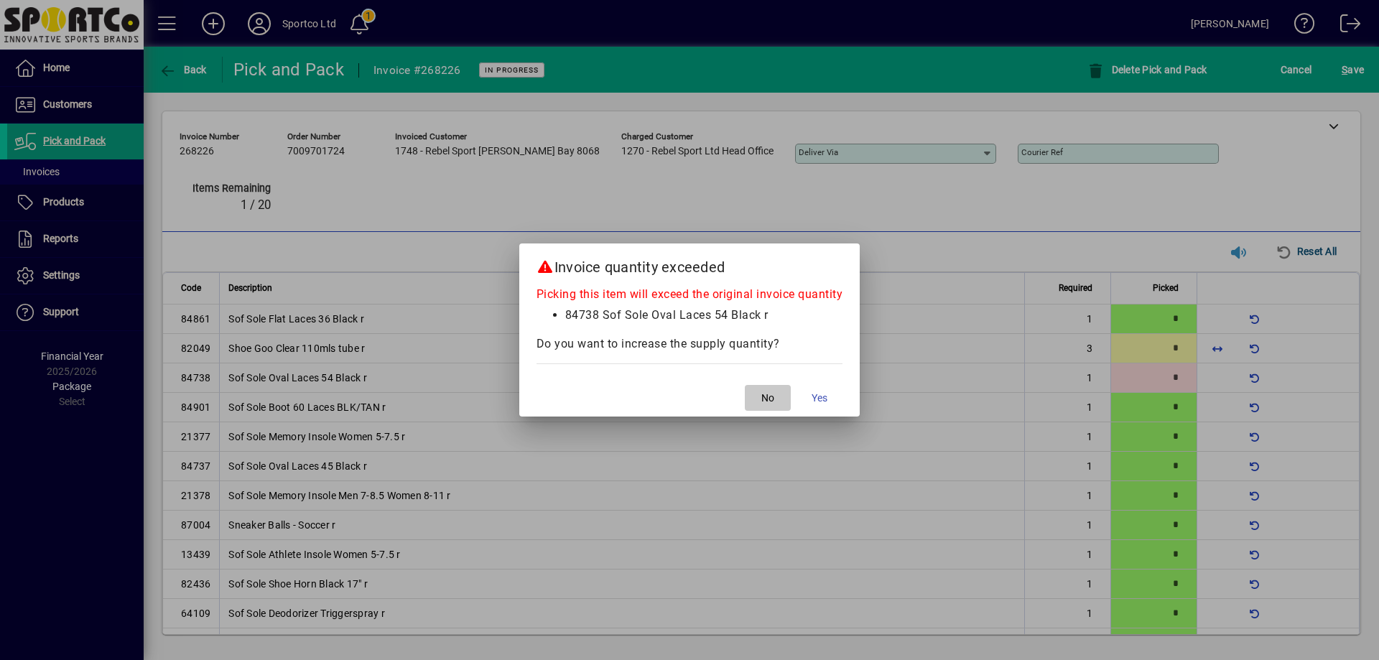
click at [776, 409] on span "button" at bounding box center [768, 398] width 46 height 34
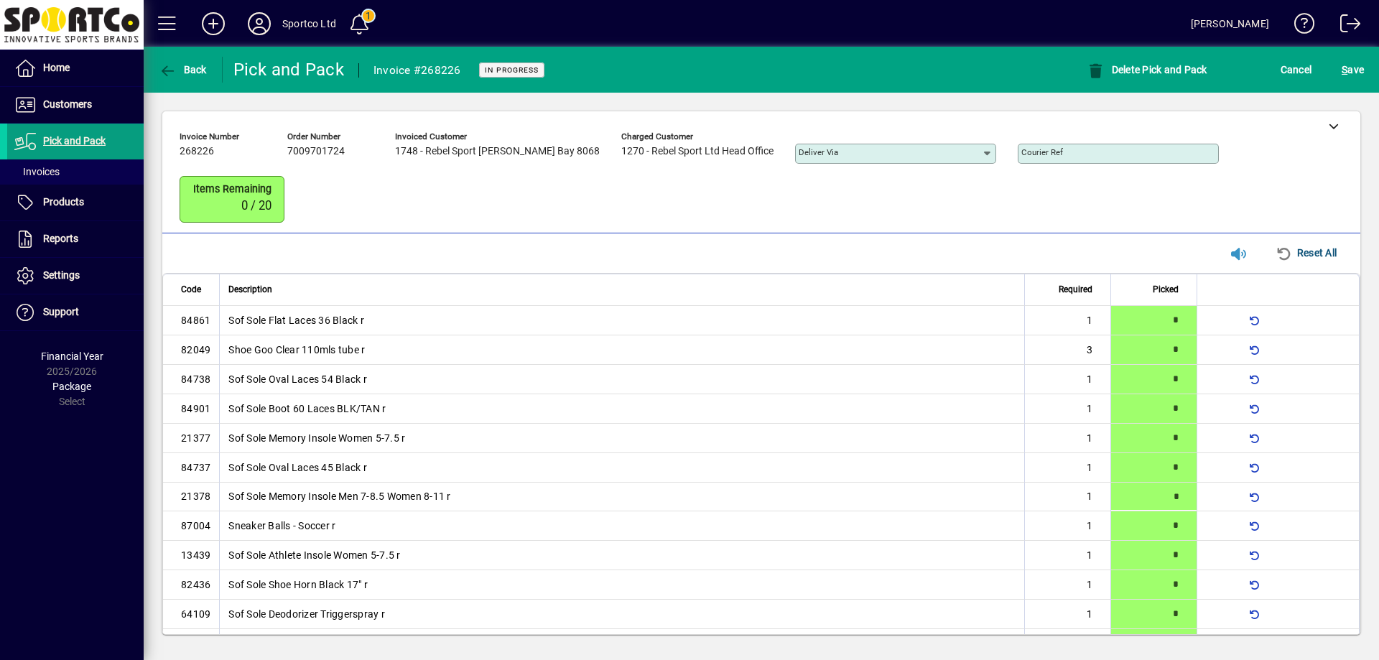
type input "*"
click at [1351, 76] on span "S ave" at bounding box center [1353, 69] width 22 height 23
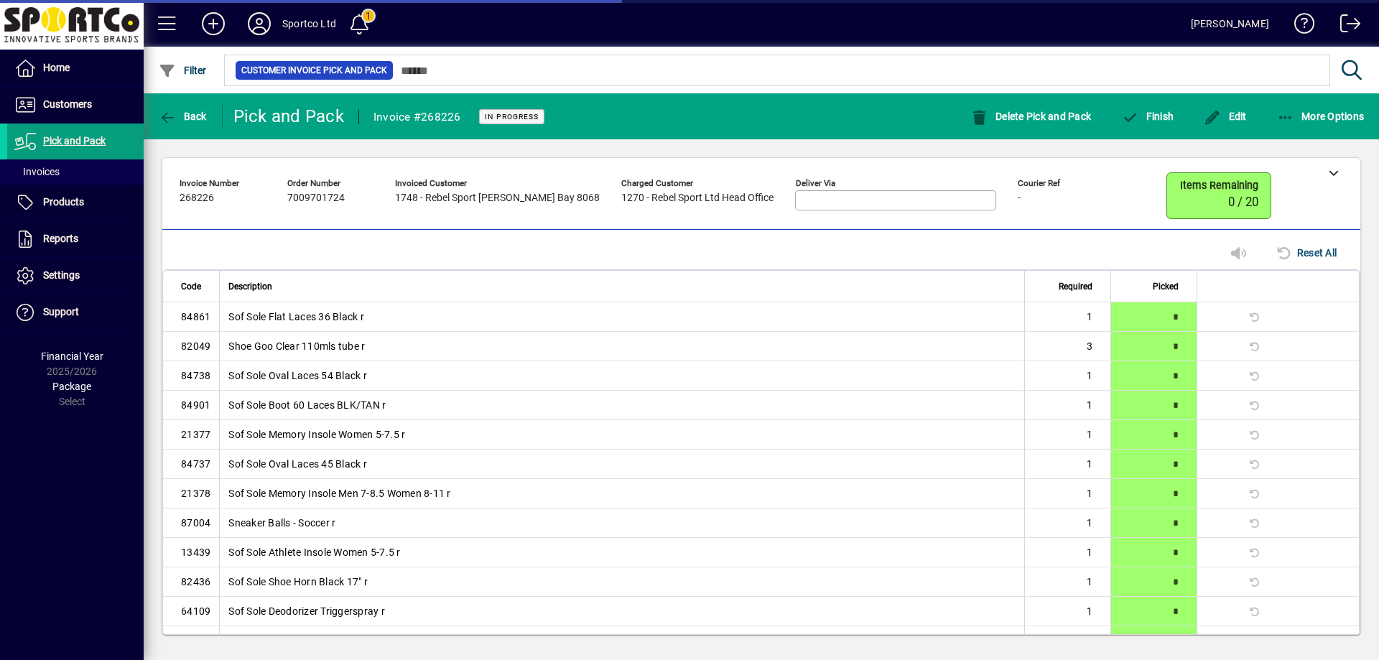
drag, startPoint x: 1361, startPoint y: 92, endPoint x: 1356, endPoint y: 98, distance: 7.6
click at [1359, 94] on mat-drawer-content "**********" at bounding box center [762, 330] width 1236 height 660
click at [1349, 105] on span "button" at bounding box center [1321, 116] width 95 height 34
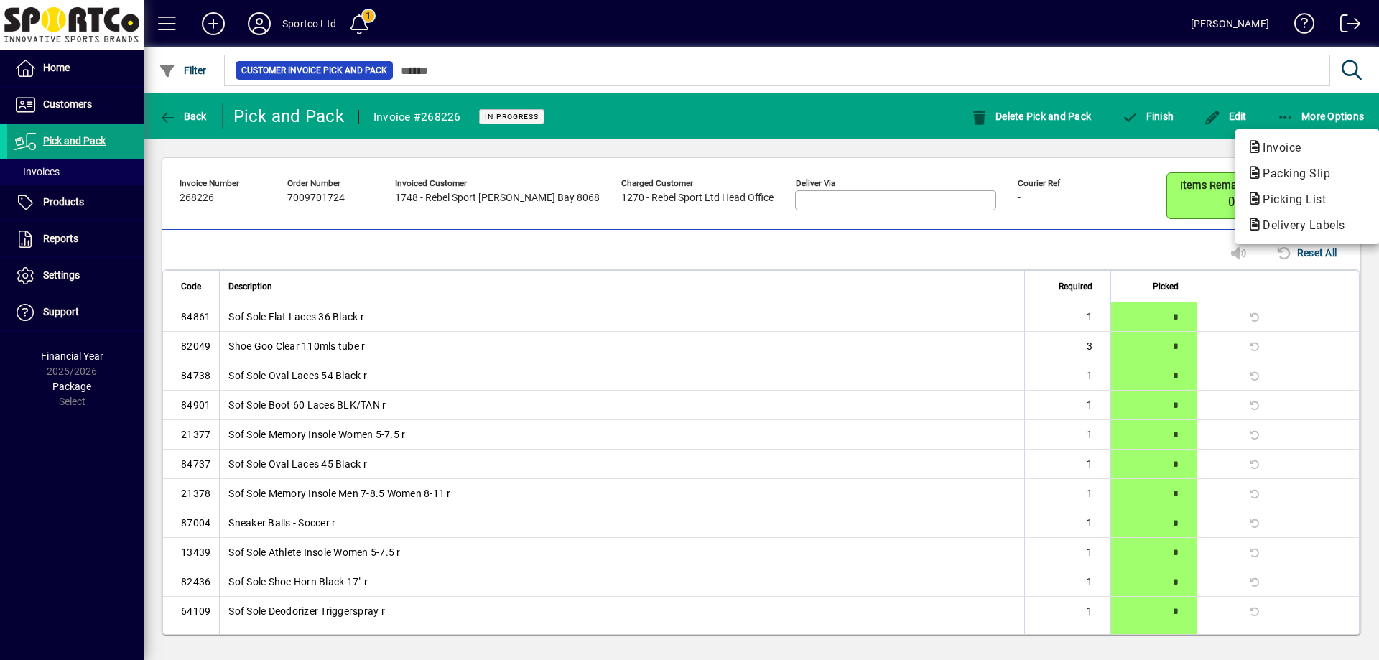
click at [815, 108] on div at bounding box center [689, 330] width 1379 height 660
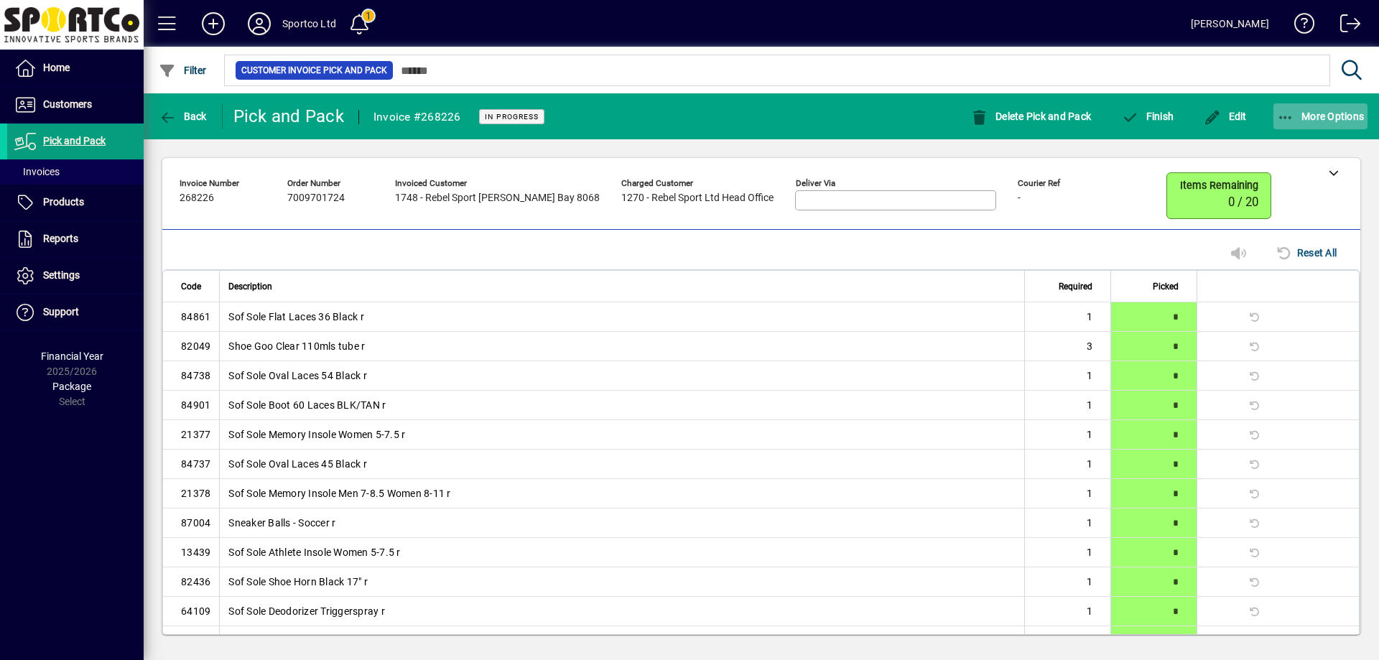
click at [1314, 116] on span "More Options" at bounding box center [1321, 116] width 88 height 11
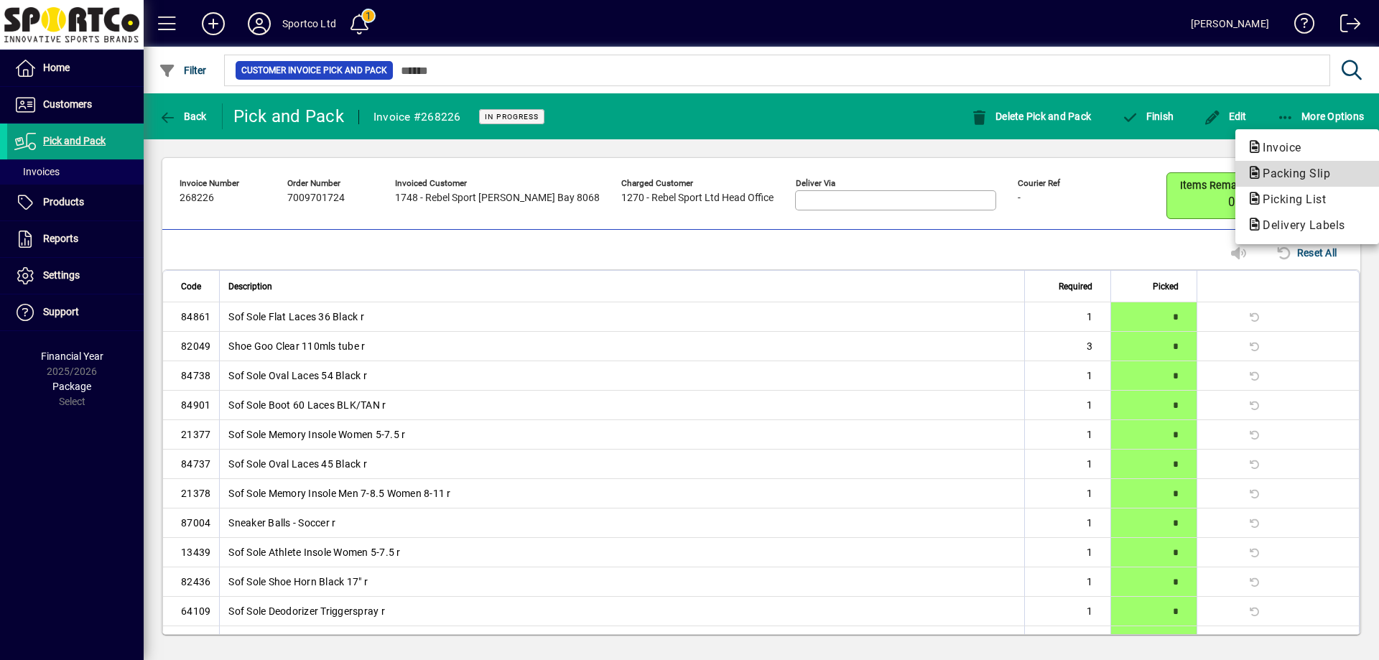
click at [1317, 167] on span "Packing Slip" at bounding box center [1292, 174] width 91 height 14
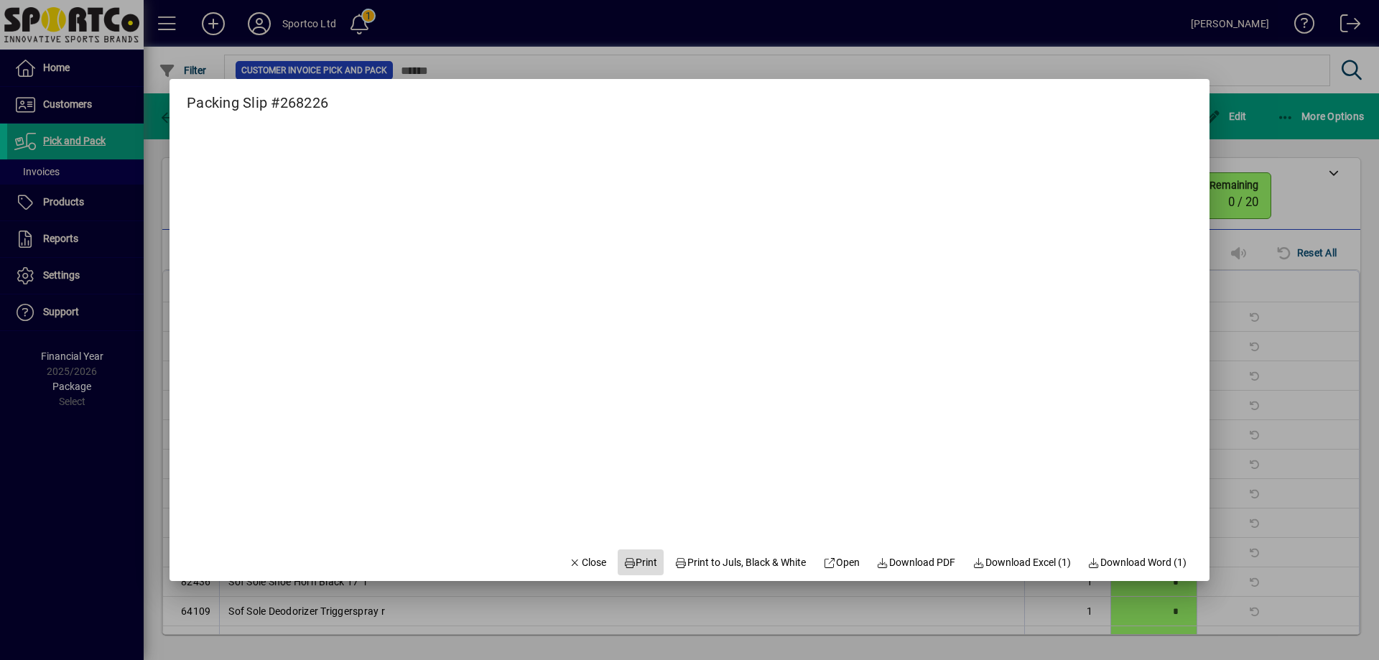
click at [624, 560] on icon at bounding box center [630, 563] width 13 height 10
click at [569, 560] on icon "button" at bounding box center [575, 563] width 13 height 10
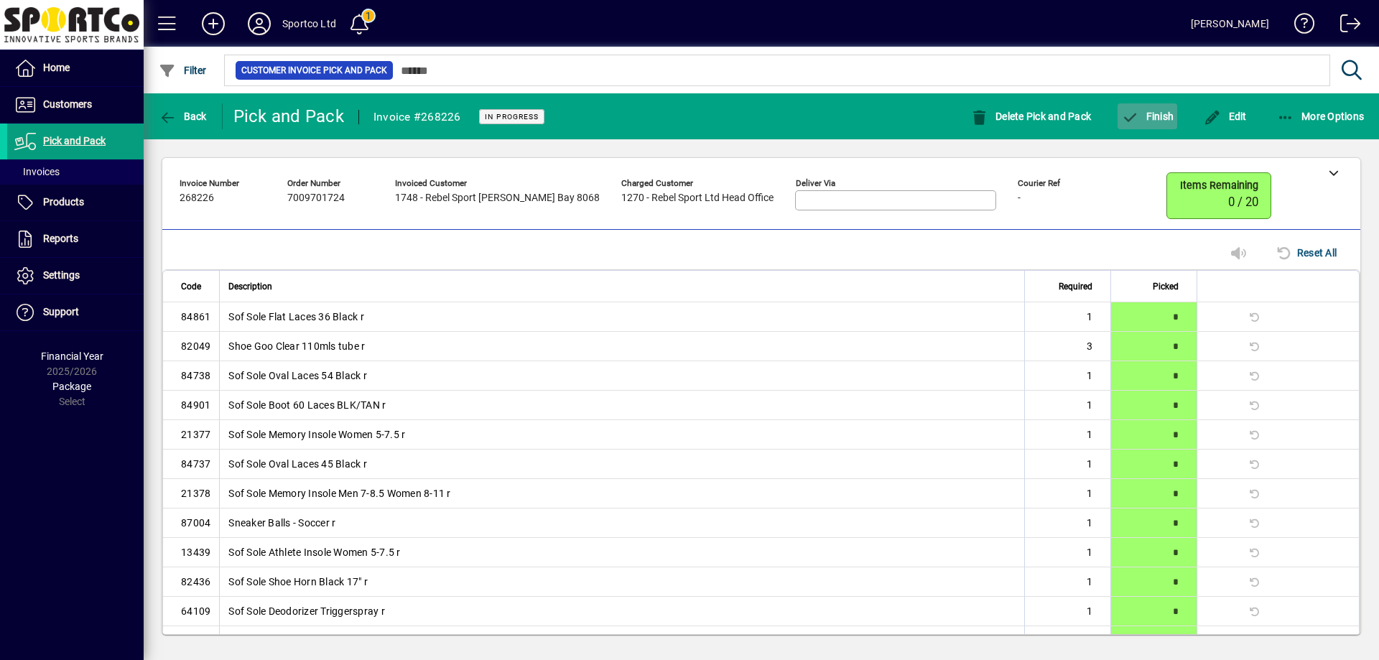
click at [1163, 131] on span "button" at bounding box center [1148, 116] width 60 height 34
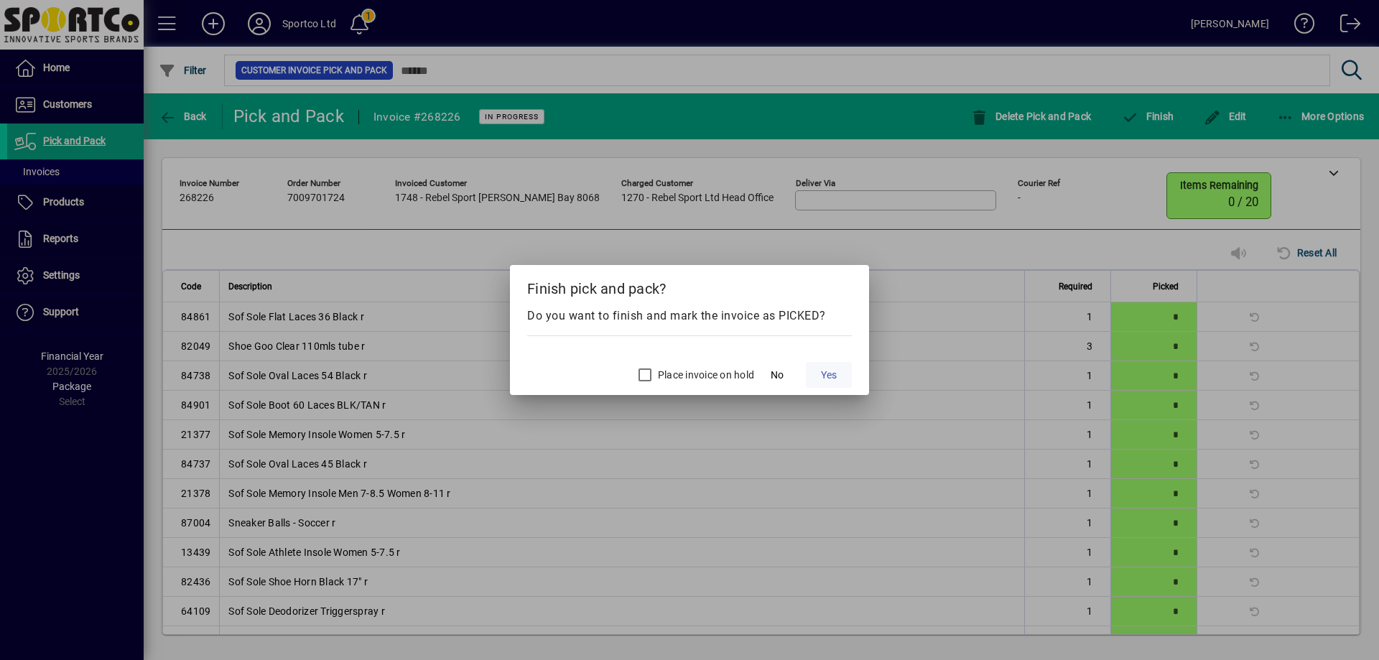
click at [832, 374] on span "Yes" at bounding box center [829, 375] width 16 height 15
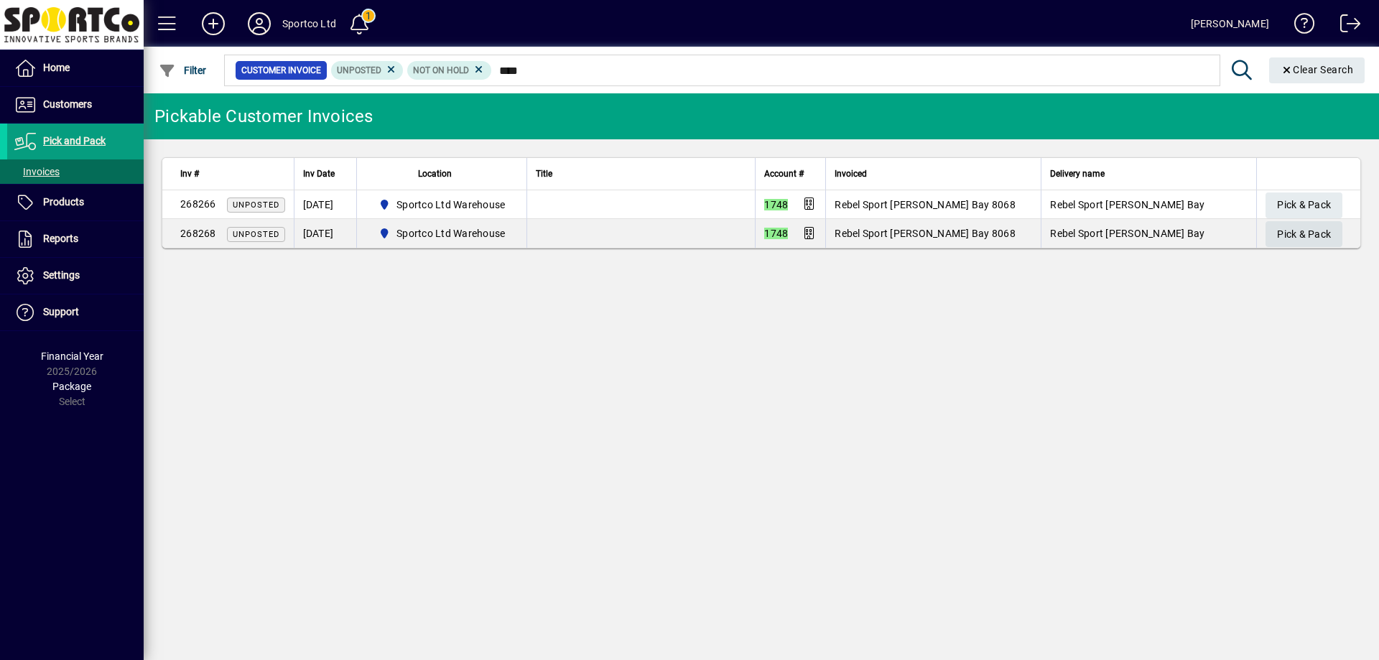
type input "****"
click at [1273, 240] on span "button" at bounding box center [1304, 234] width 77 height 34
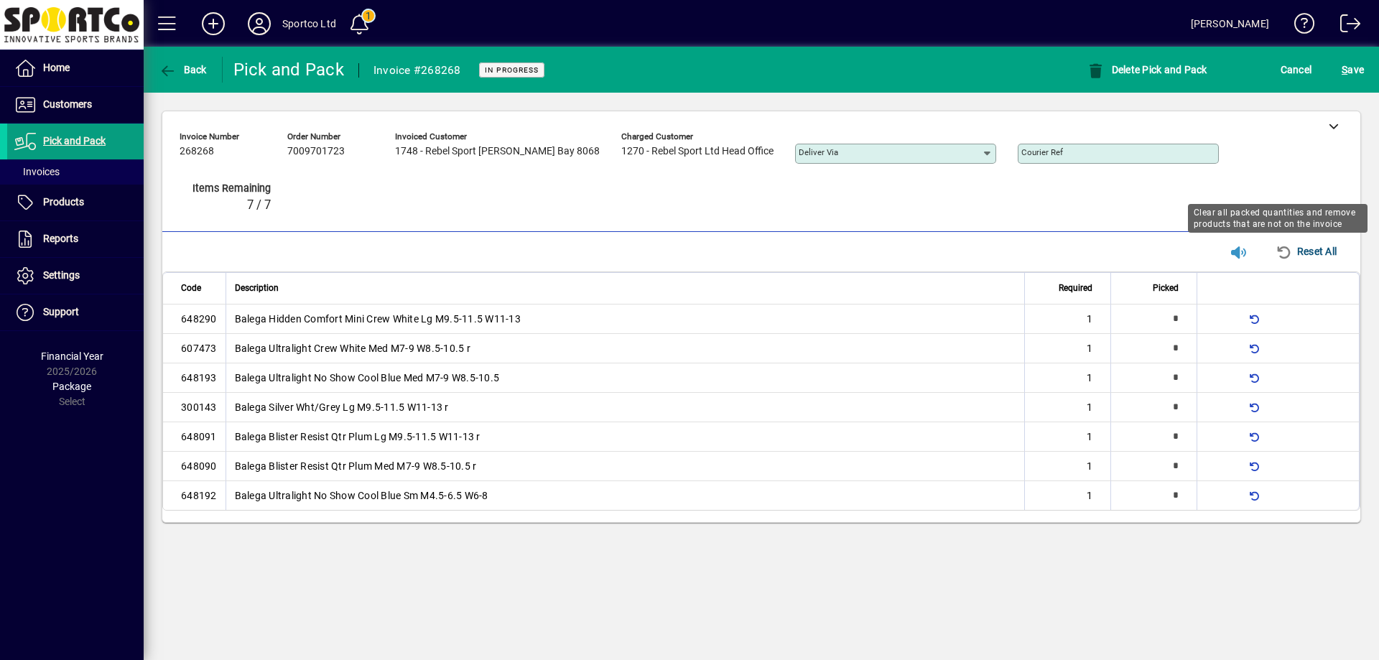
type input "*"
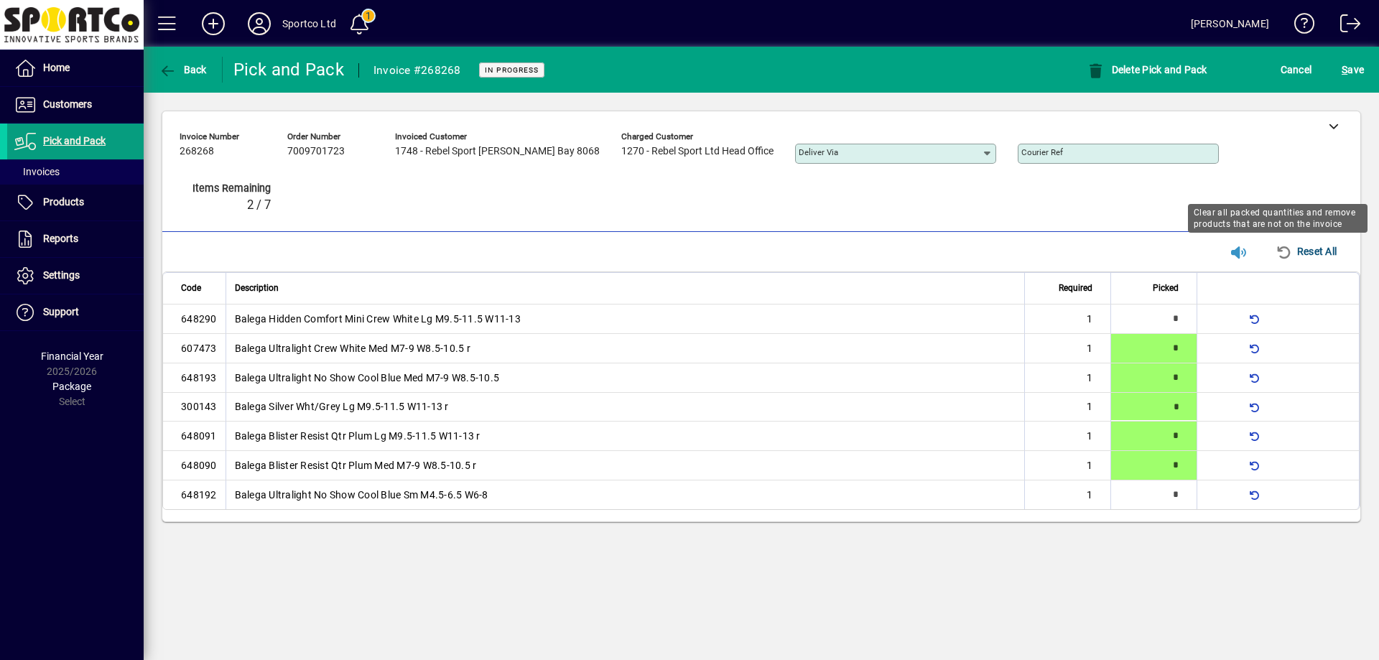
type input "*"
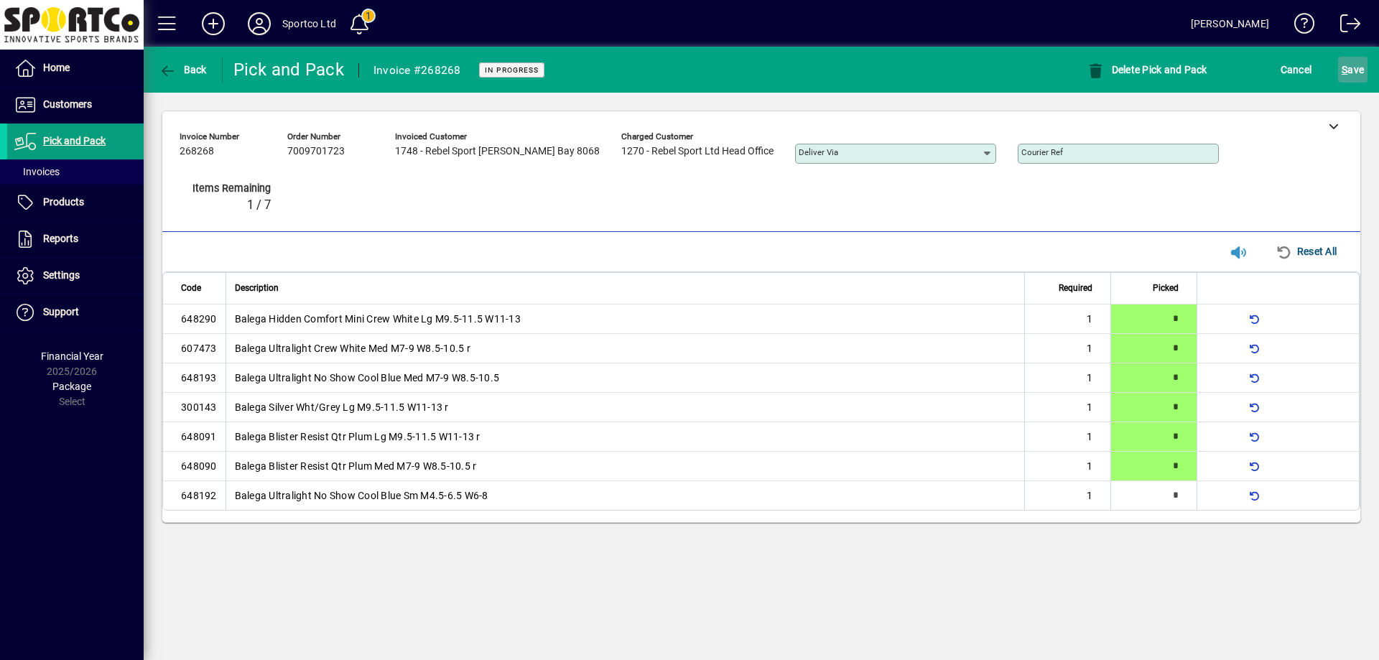
click at [1349, 83] on span "submit" at bounding box center [1352, 69] width 29 height 34
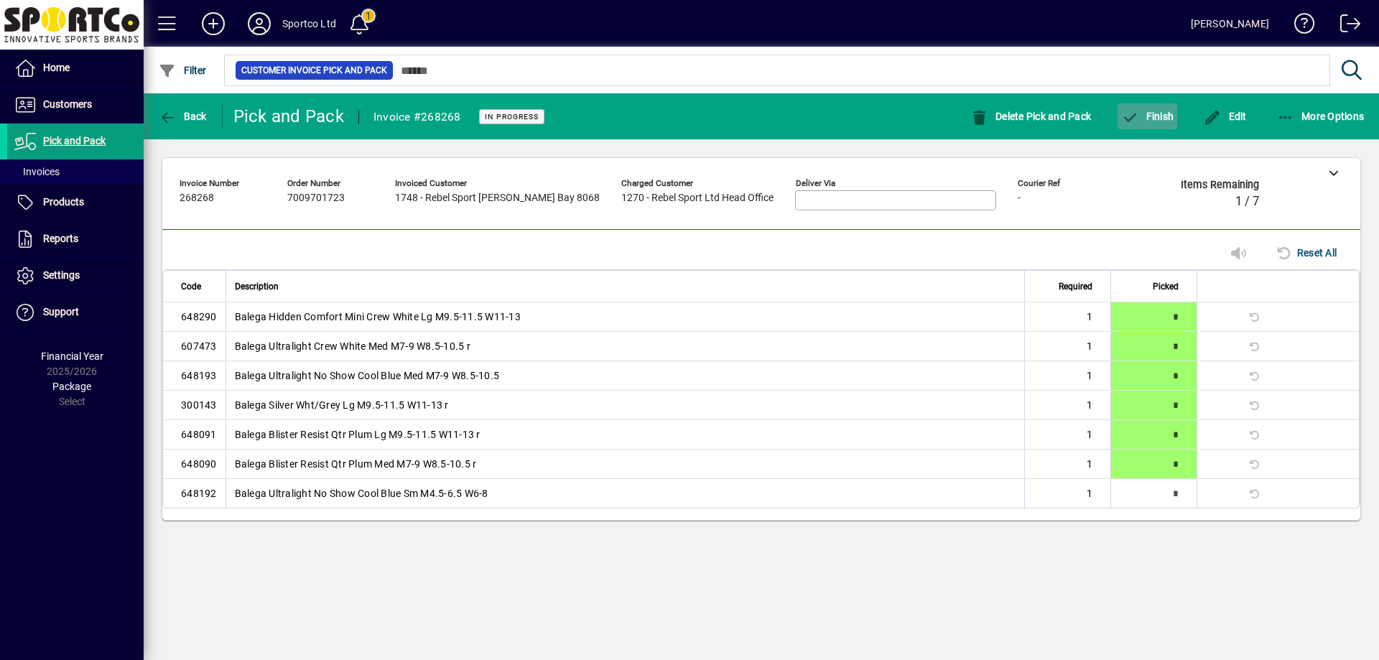
click at [1149, 118] on span "Finish" at bounding box center [1147, 116] width 52 height 11
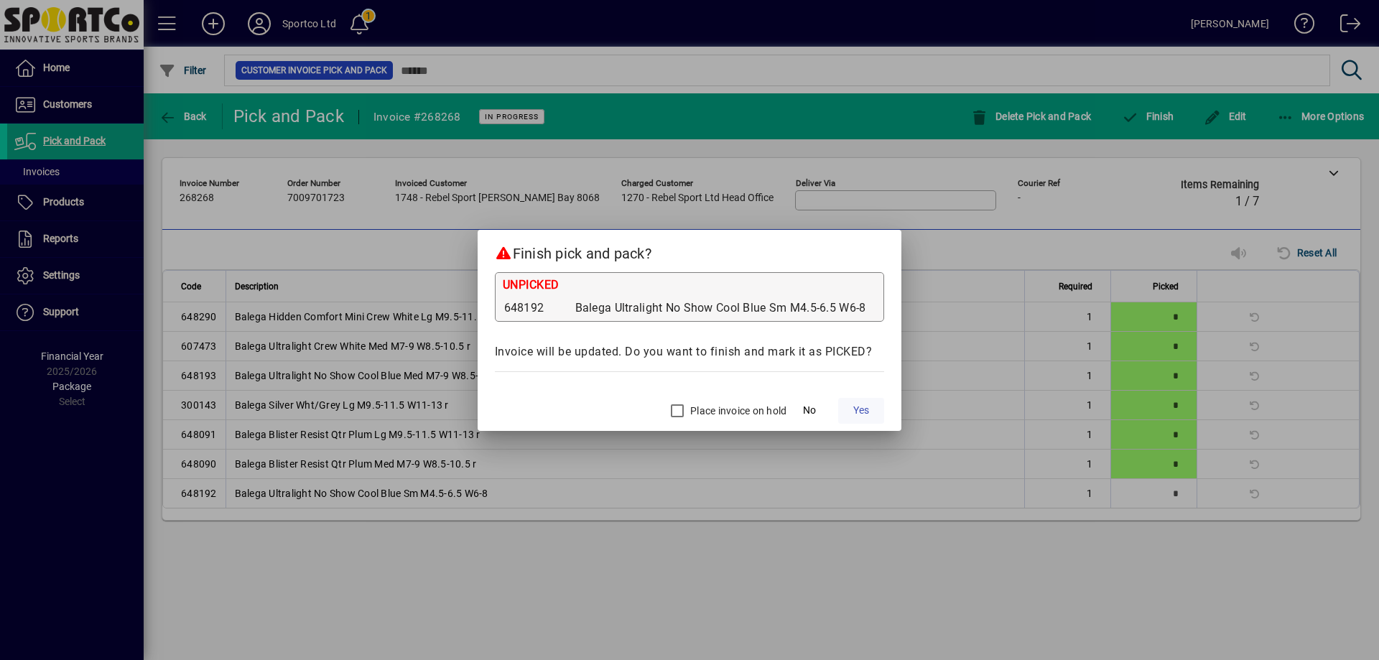
drag, startPoint x: 881, startPoint y: 417, endPoint x: 872, endPoint y: 414, distance: 9.1
click at [876, 416] on span at bounding box center [861, 411] width 46 height 34
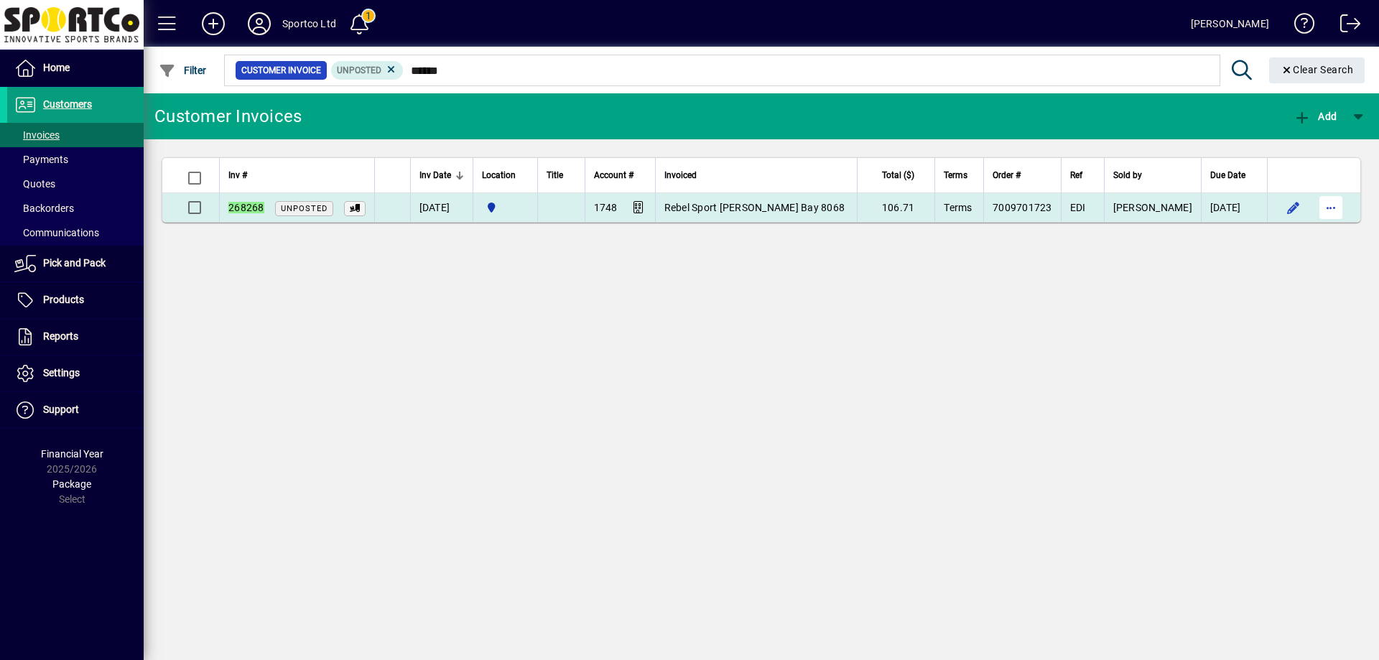
type input "******"
click at [1340, 208] on span "button" at bounding box center [1331, 207] width 34 height 34
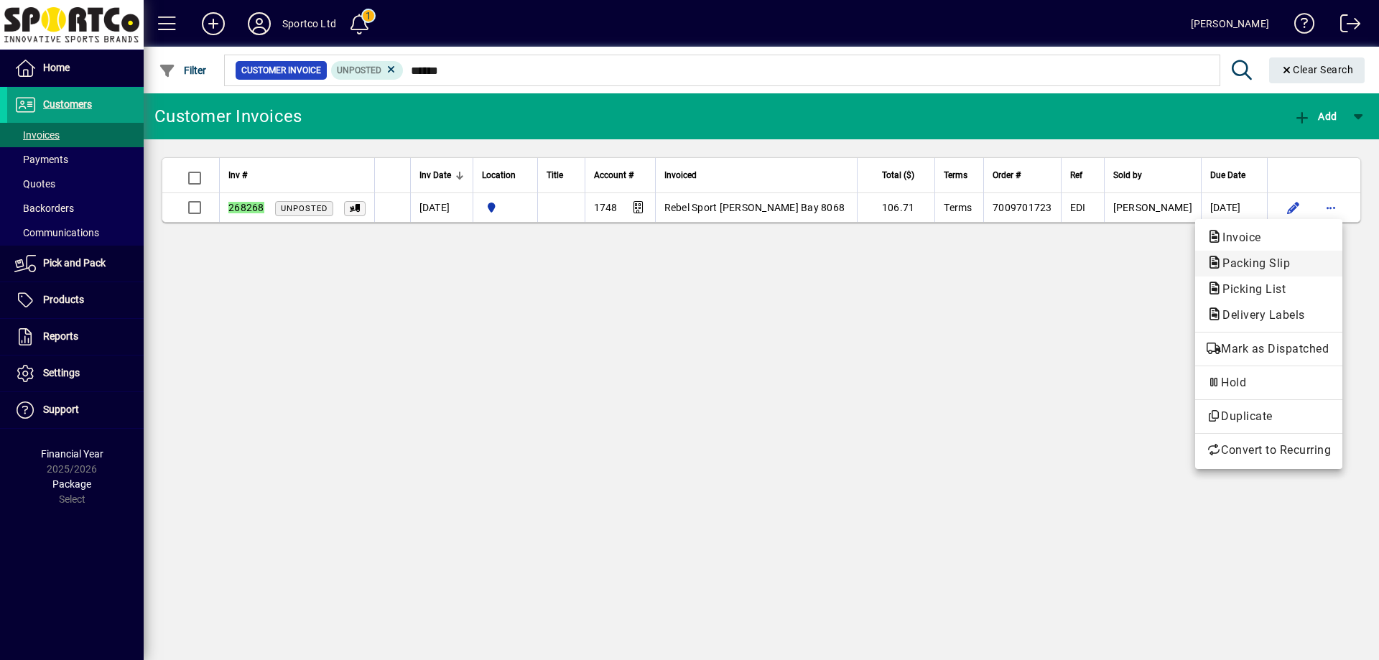
click at [1291, 259] on span "Packing Slip" at bounding box center [1252, 263] width 91 height 14
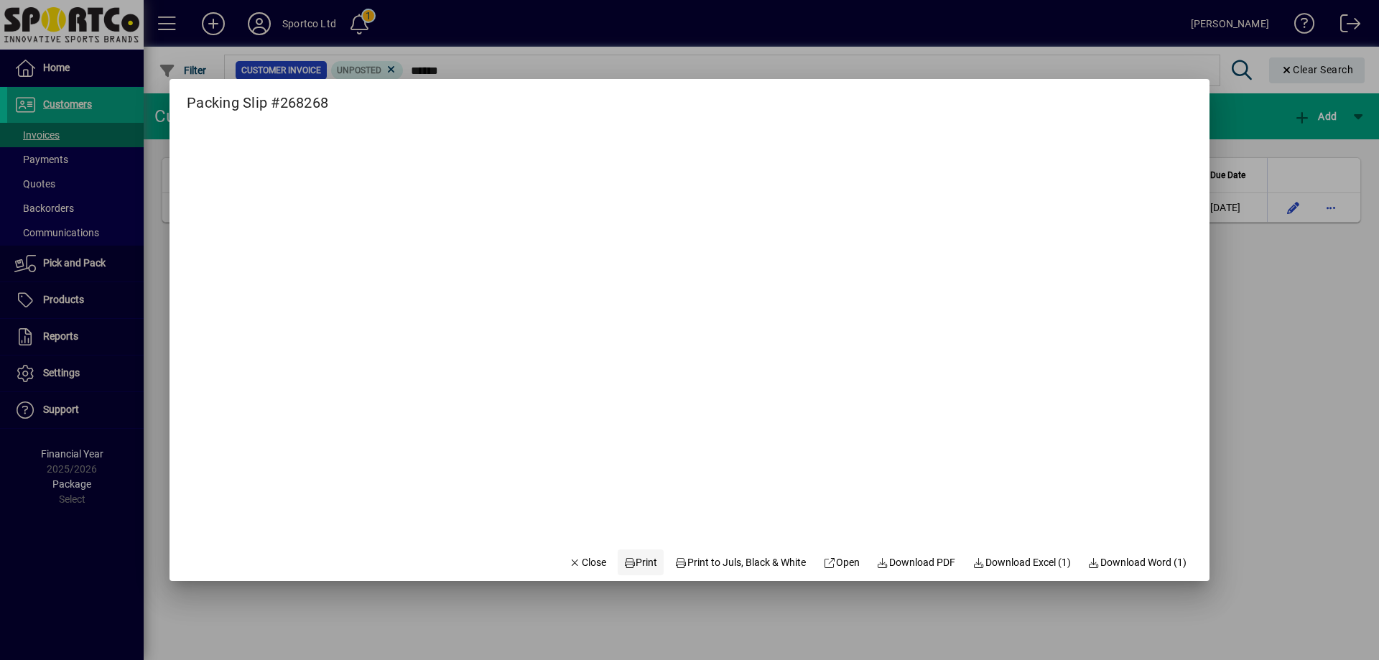
click at [640, 565] on span "Print" at bounding box center [641, 562] width 34 height 15
click at [582, 564] on span "Close" at bounding box center [587, 562] width 37 height 15
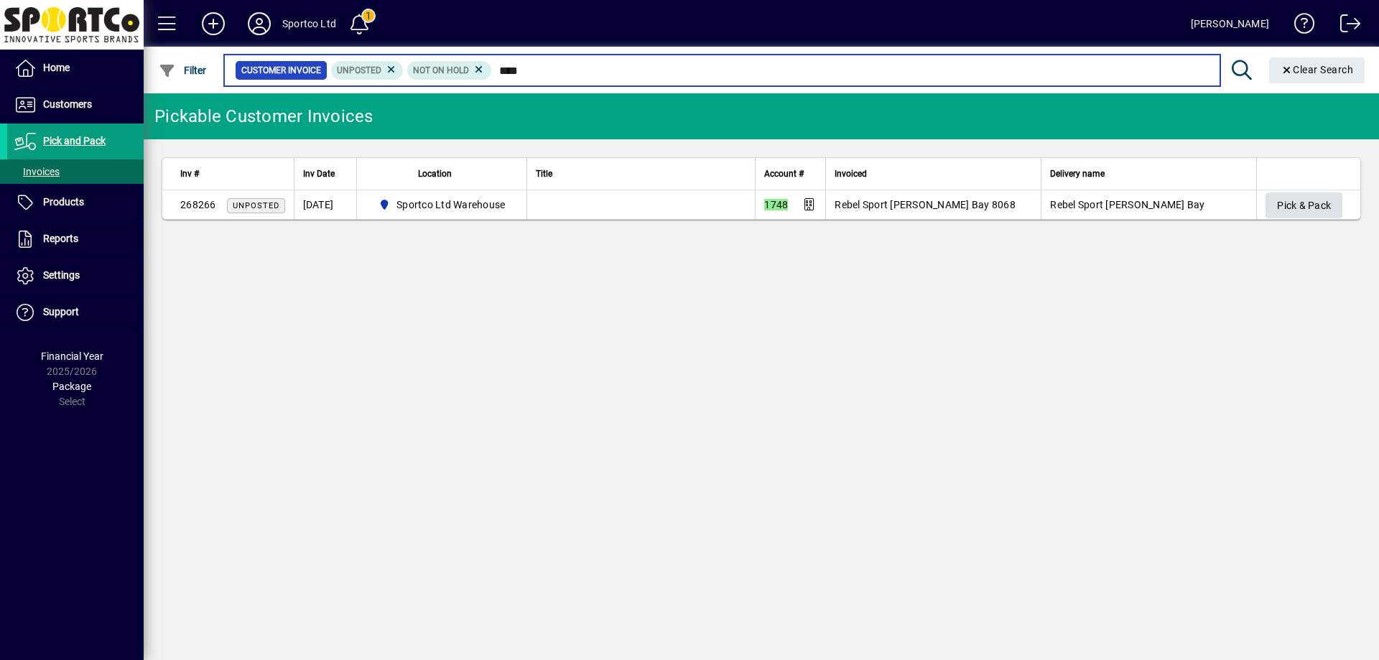
type input "****"
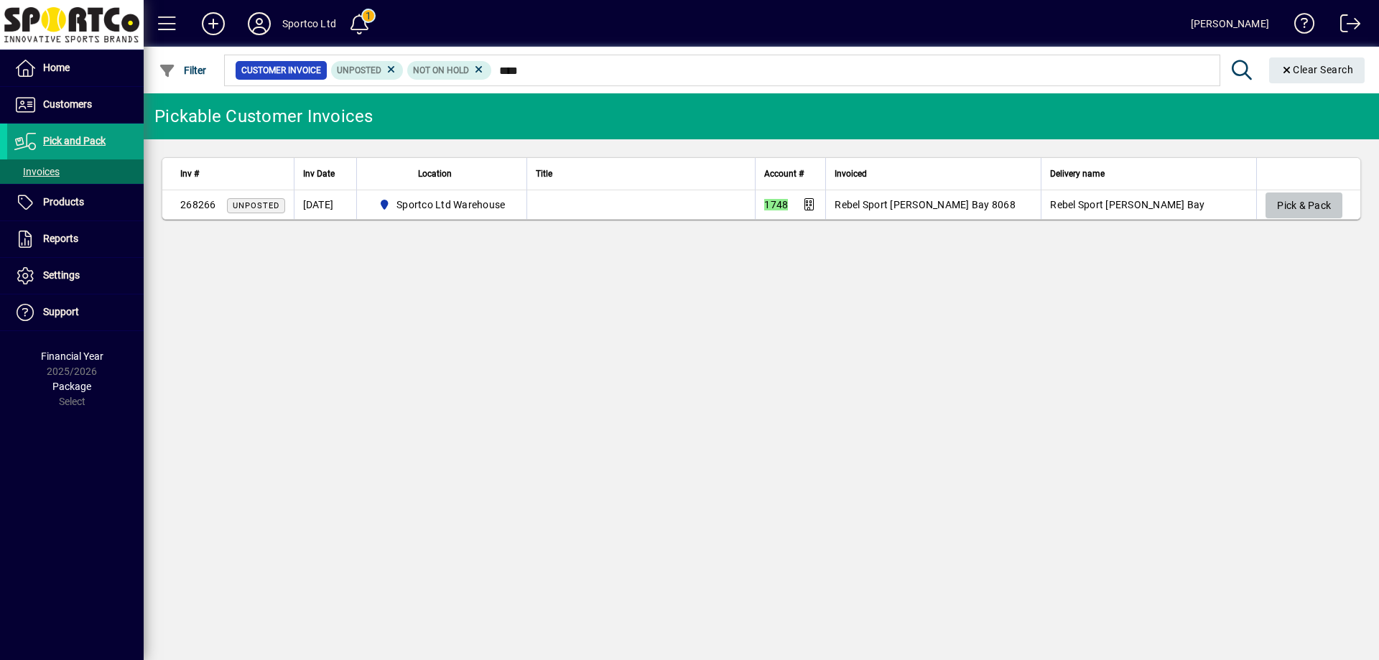
click at [1323, 205] on span "Pick & Pack" at bounding box center [1304, 206] width 54 height 24
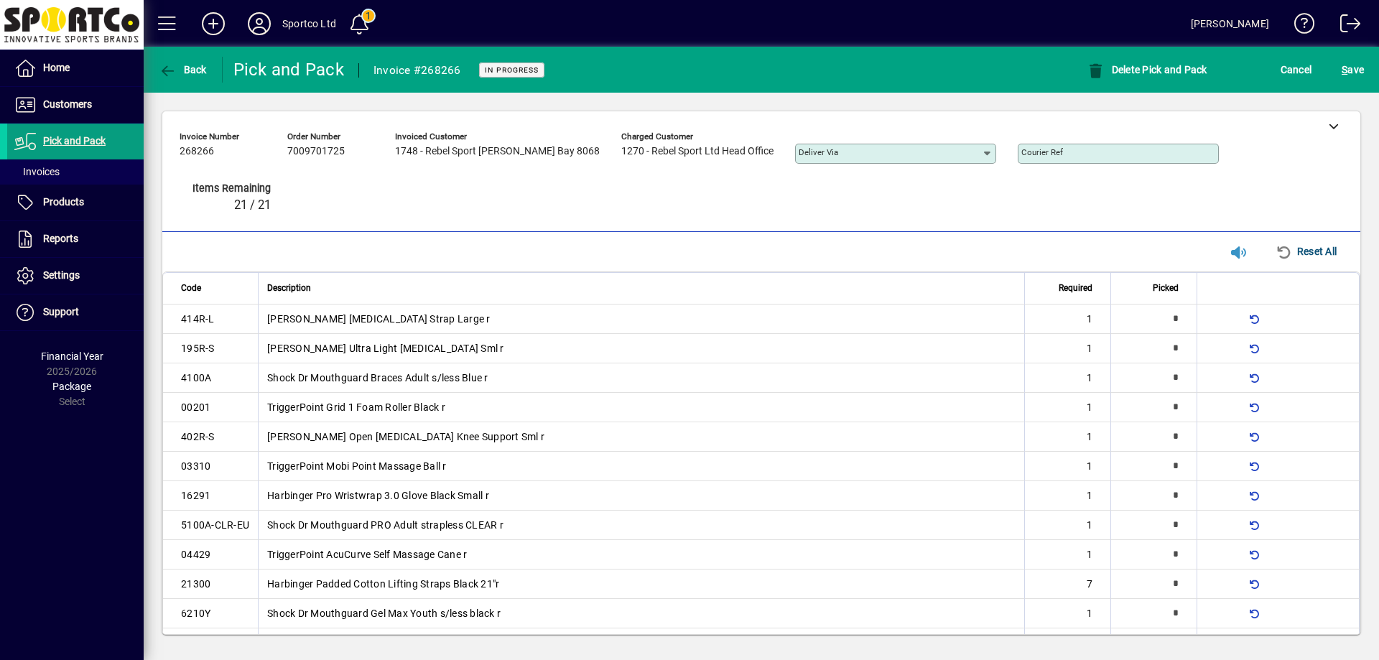
type input "*"
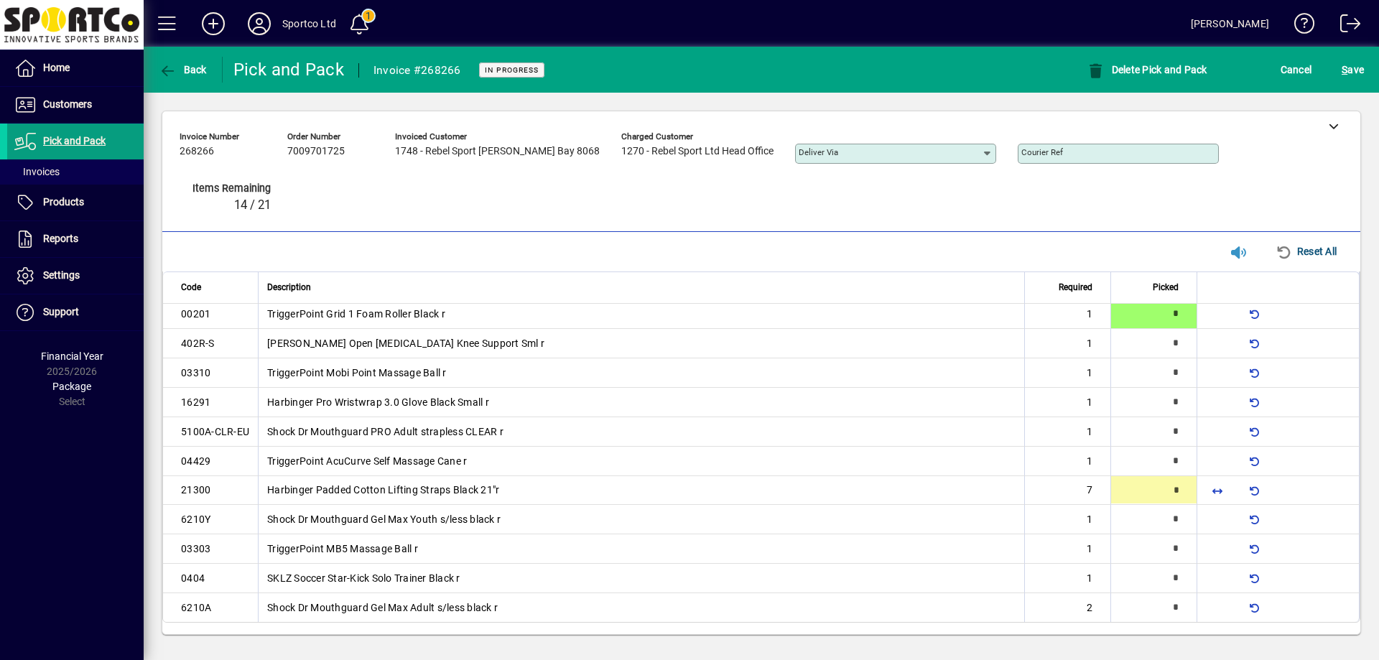
type input "*"
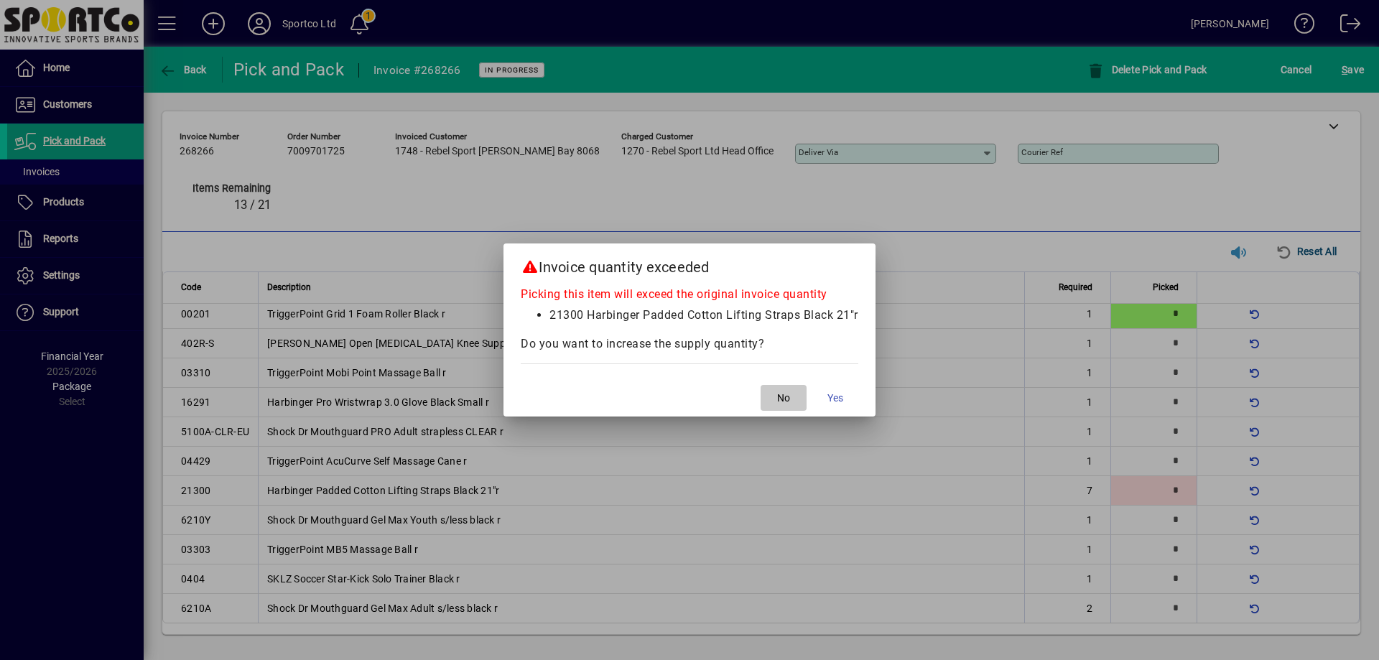
click at [774, 404] on span "button" at bounding box center [784, 398] width 46 height 34
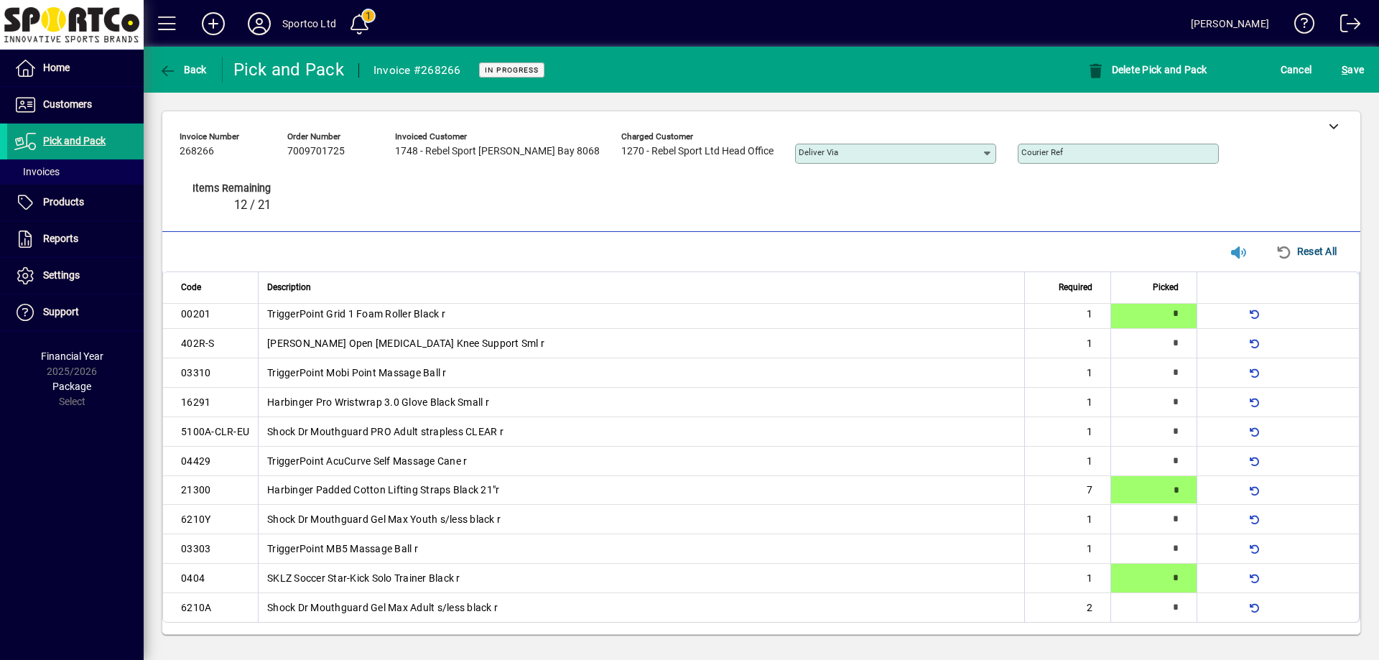
type input "*"
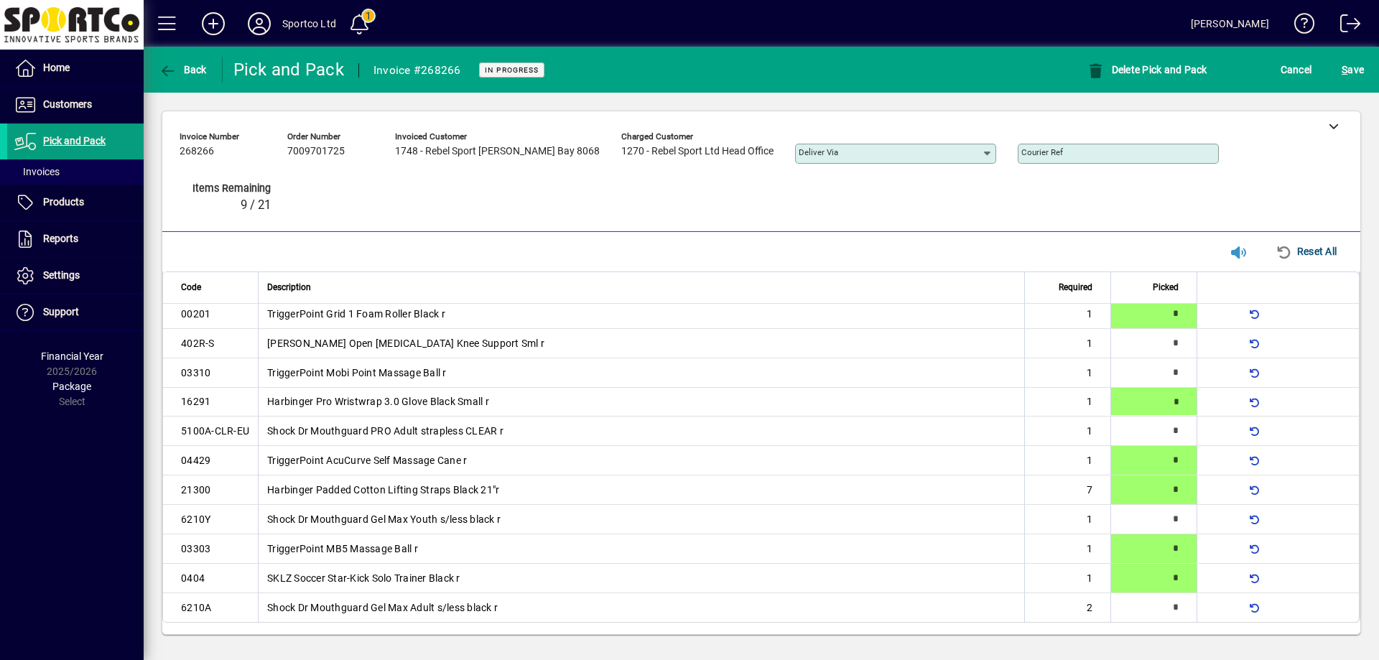
type input "*"
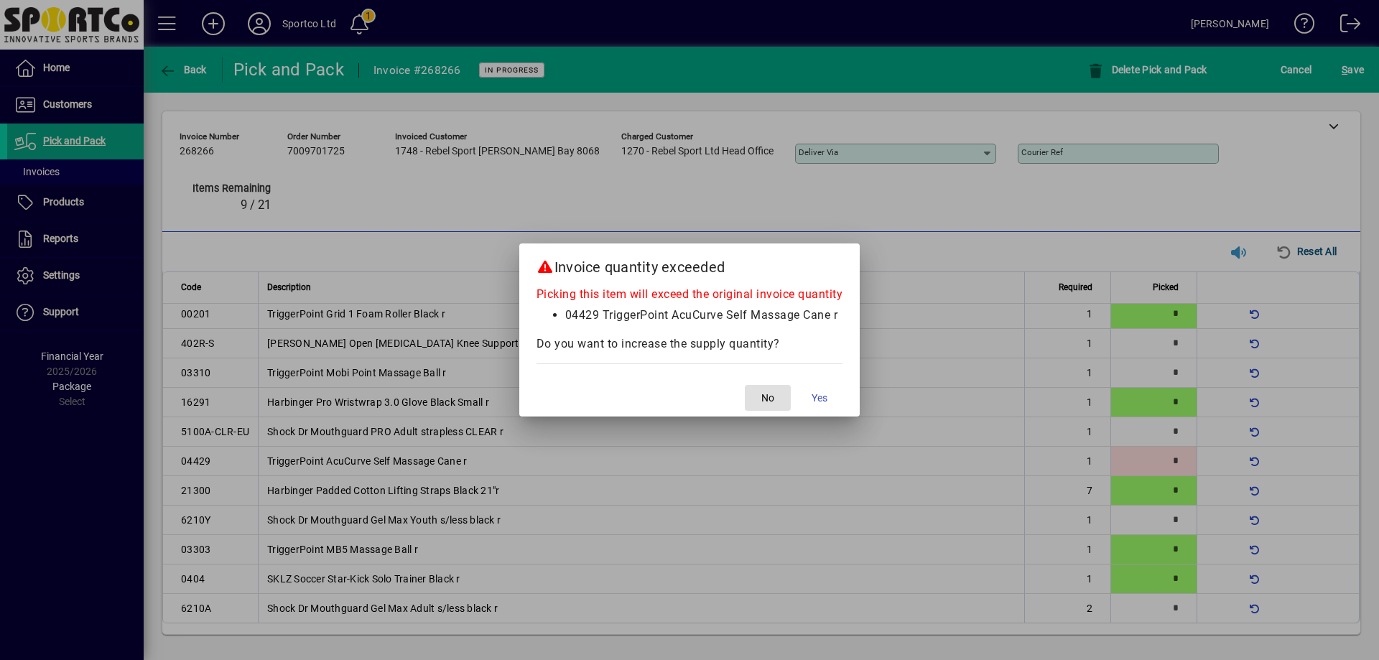
click at [774, 404] on span "No" at bounding box center [768, 398] width 13 height 15
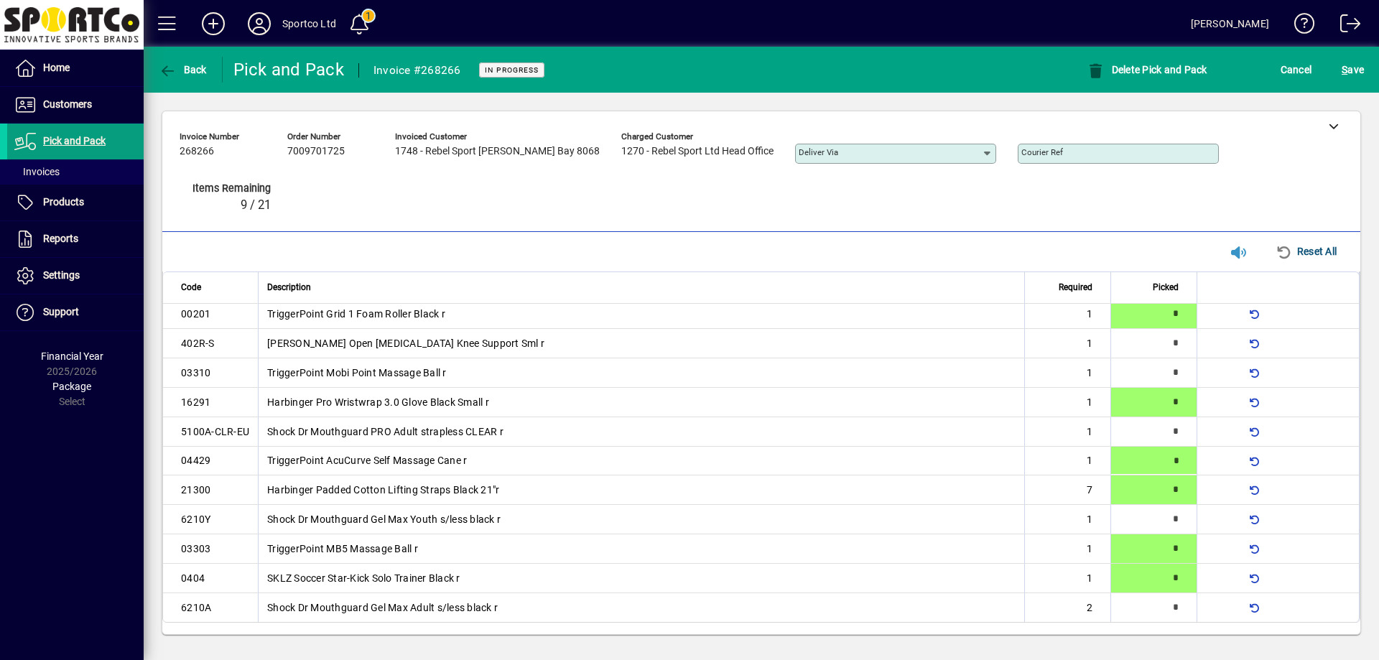
type input "*"
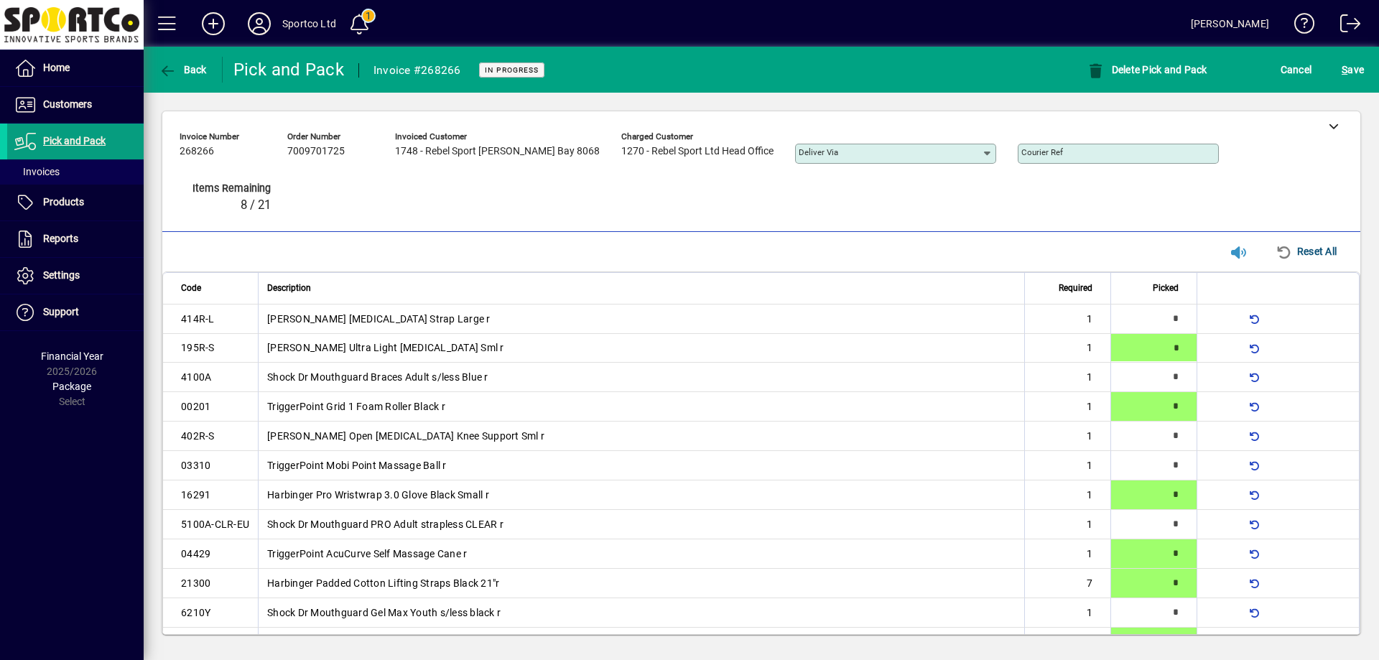
type input "*"
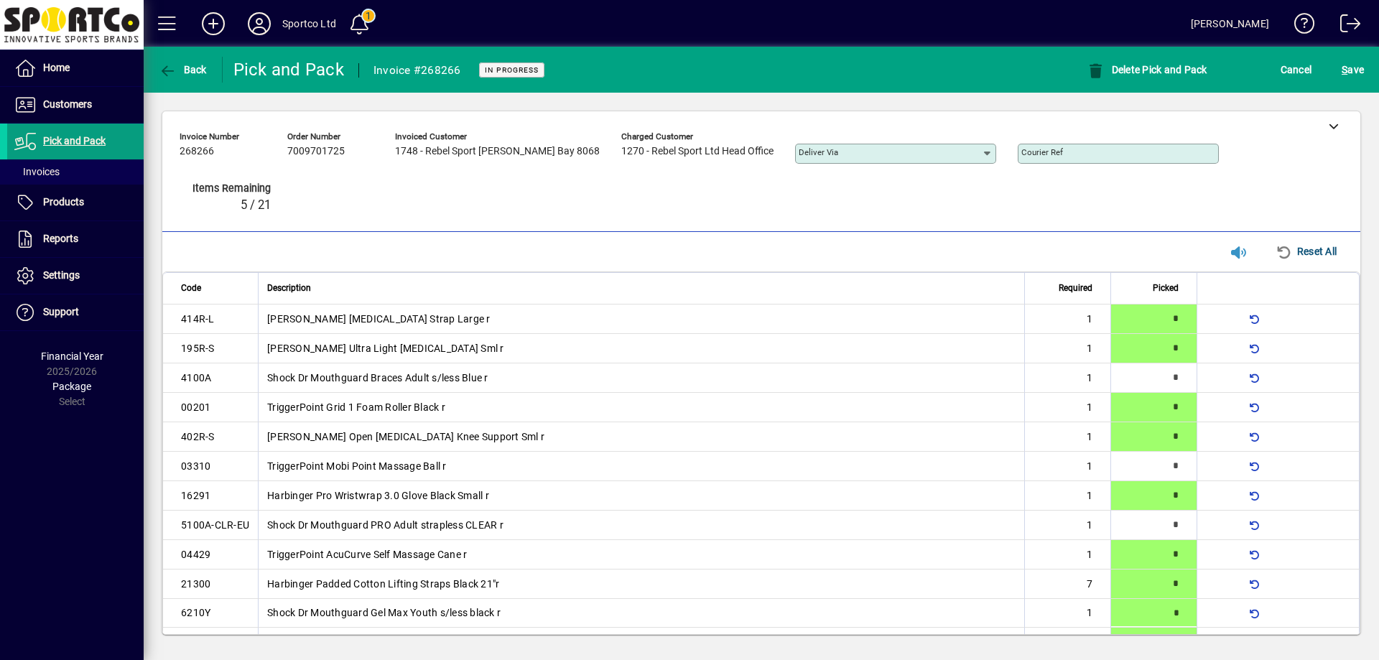
type input "*"
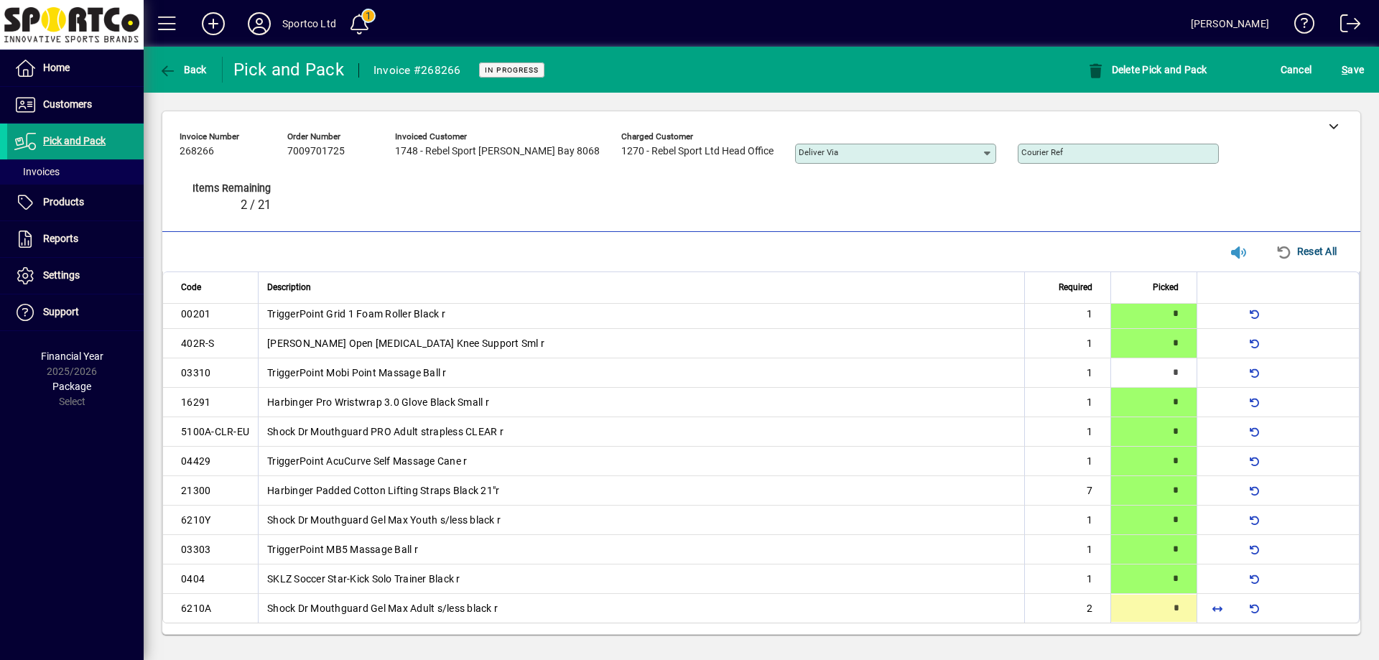
type input "*"
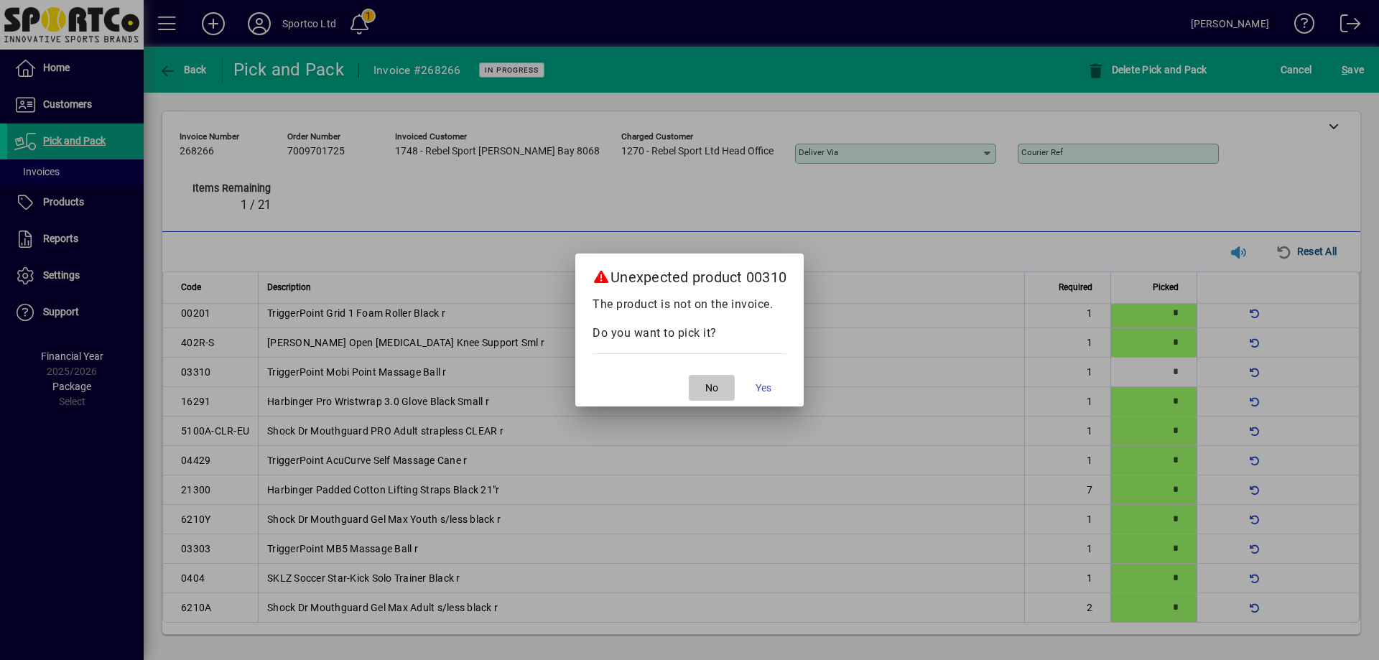
click at [703, 388] on span "button" at bounding box center [712, 388] width 46 height 34
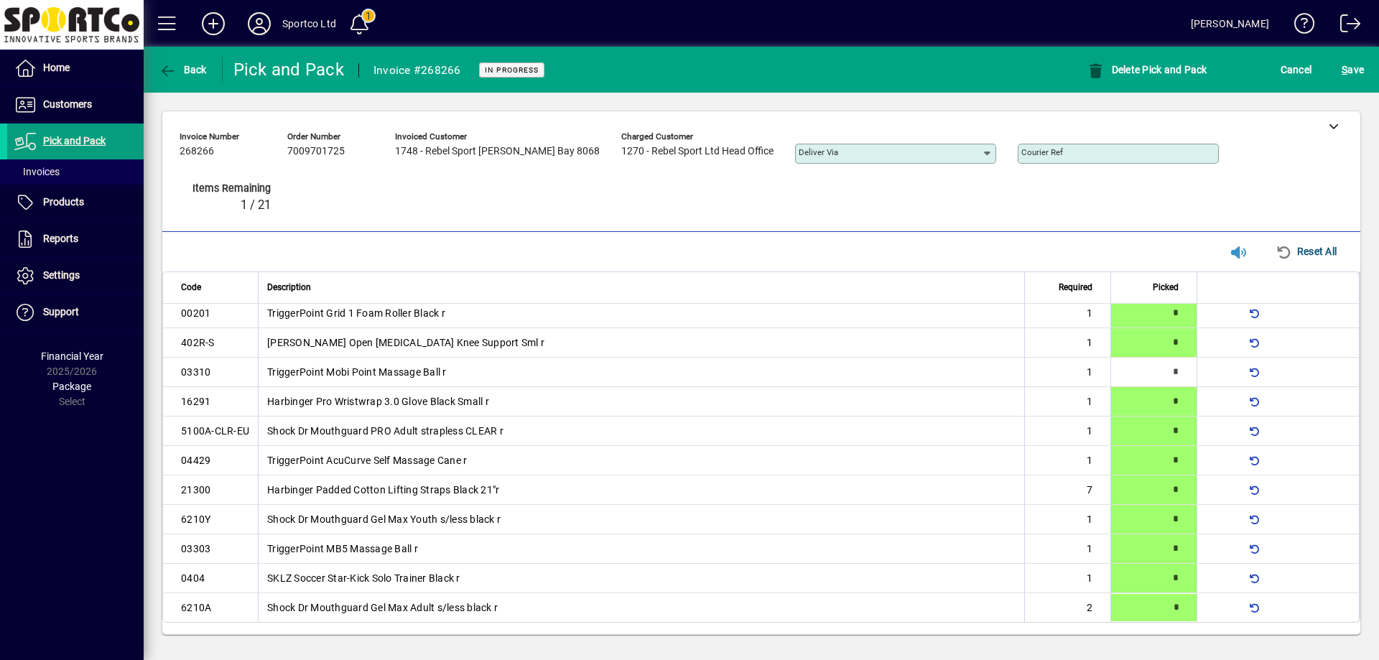
type input "*"
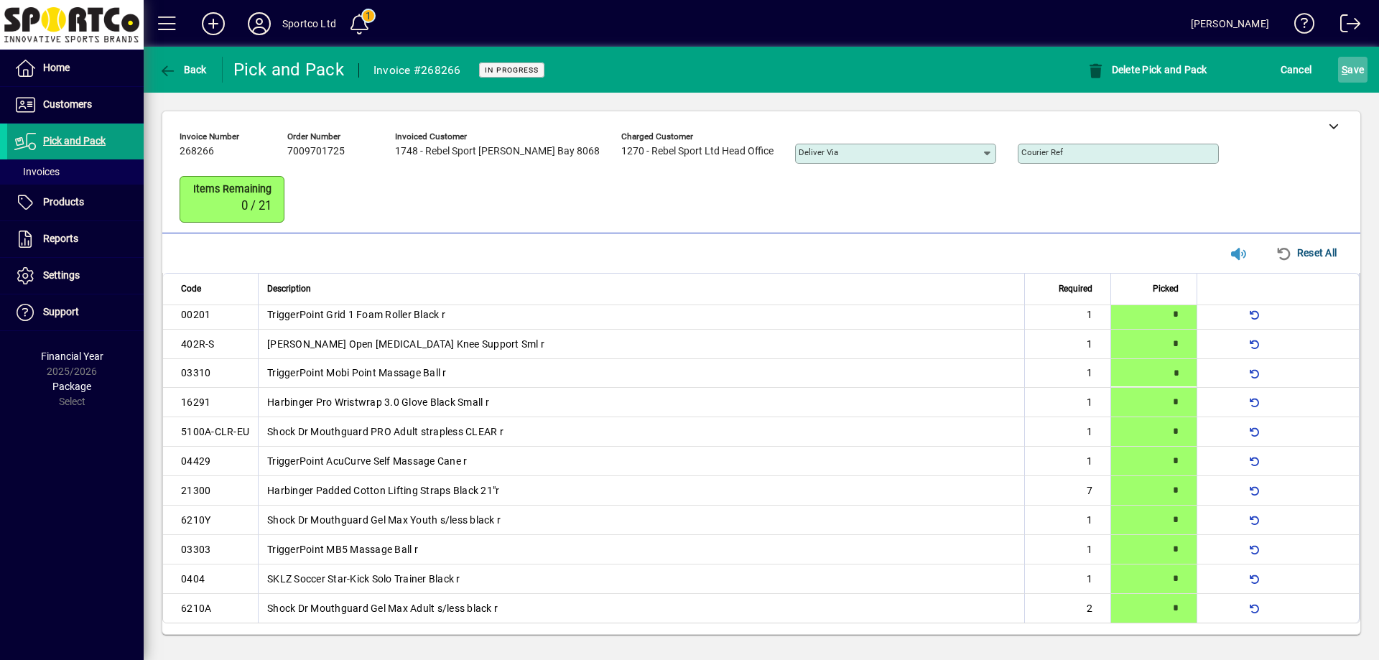
click at [1347, 64] on span "S" at bounding box center [1345, 69] width 6 height 11
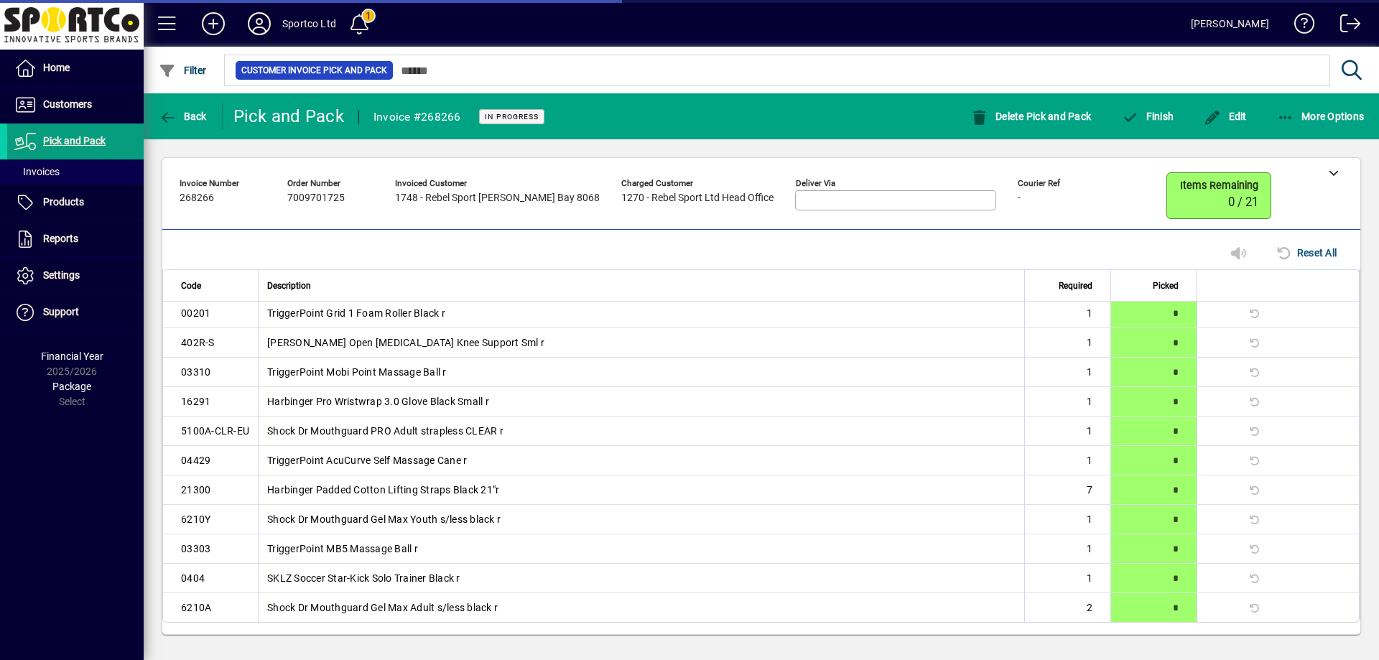
scroll to position [92, 0]
click at [1341, 112] on span "More Options" at bounding box center [1321, 116] width 88 height 11
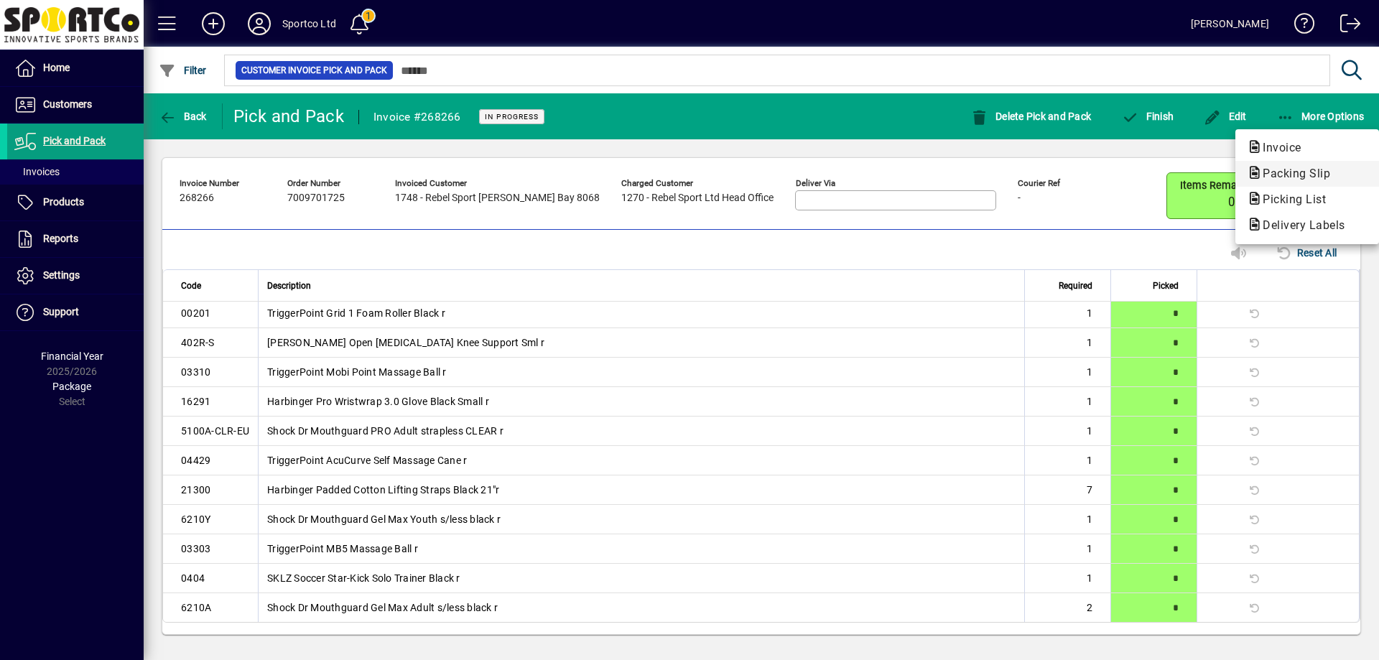
click at [1318, 172] on span "Packing Slip" at bounding box center [1292, 174] width 91 height 14
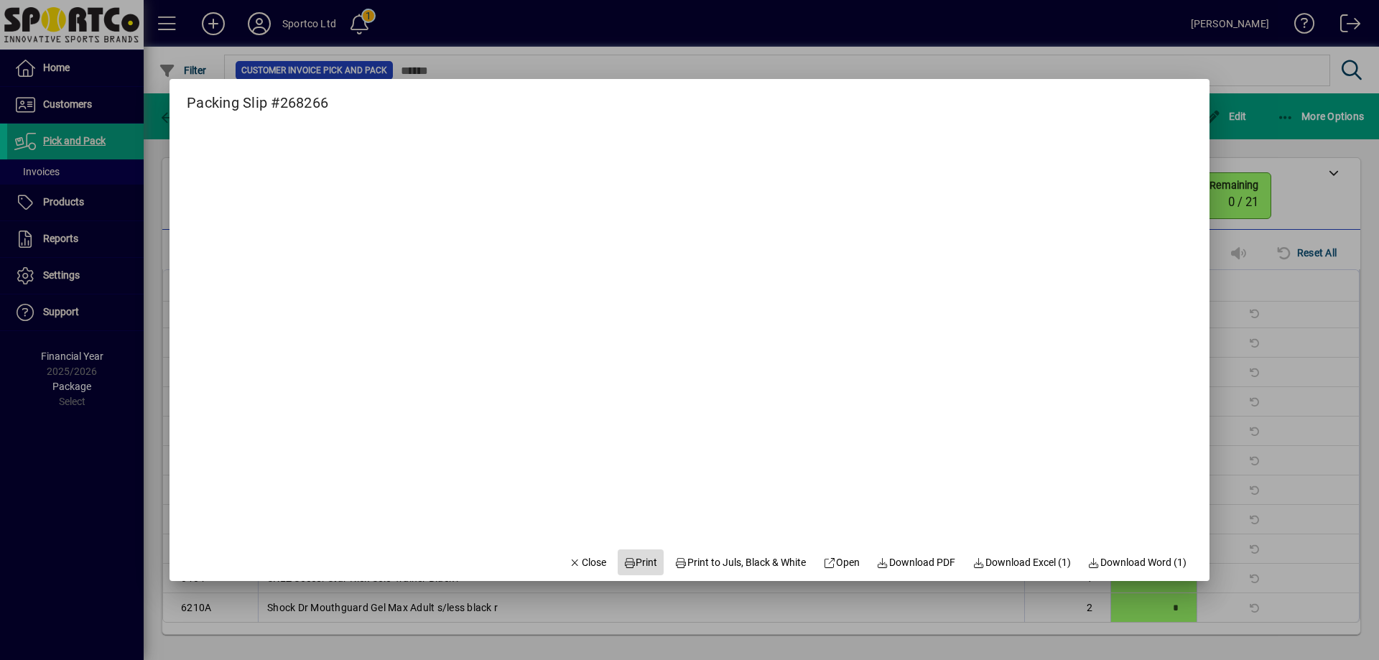
click at [631, 559] on span "Print" at bounding box center [641, 562] width 34 height 15
drag, startPoint x: 572, startPoint y: 564, endPoint x: 955, endPoint y: 221, distance: 513.9
click at [583, 552] on button "Close" at bounding box center [587, 563] width 49 height 26
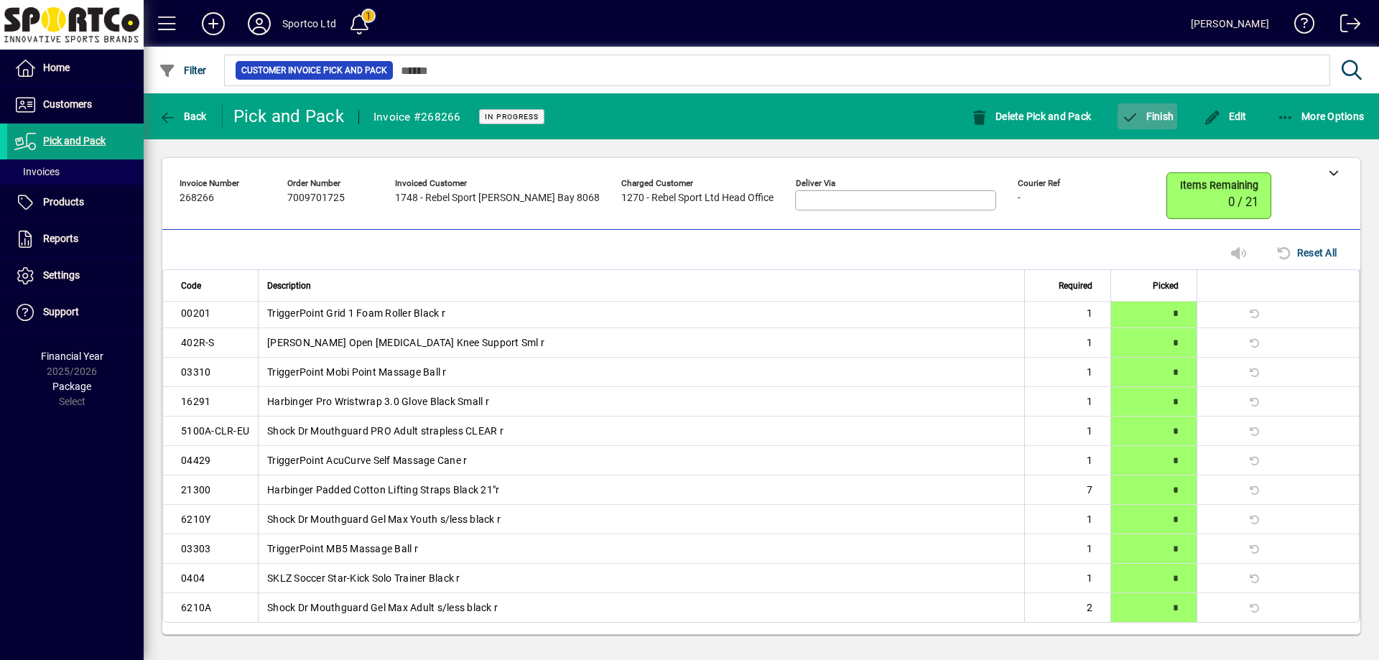
click at [1157, 114] on span "Finish" at bounding box center [1147, 116] width 52 height 11
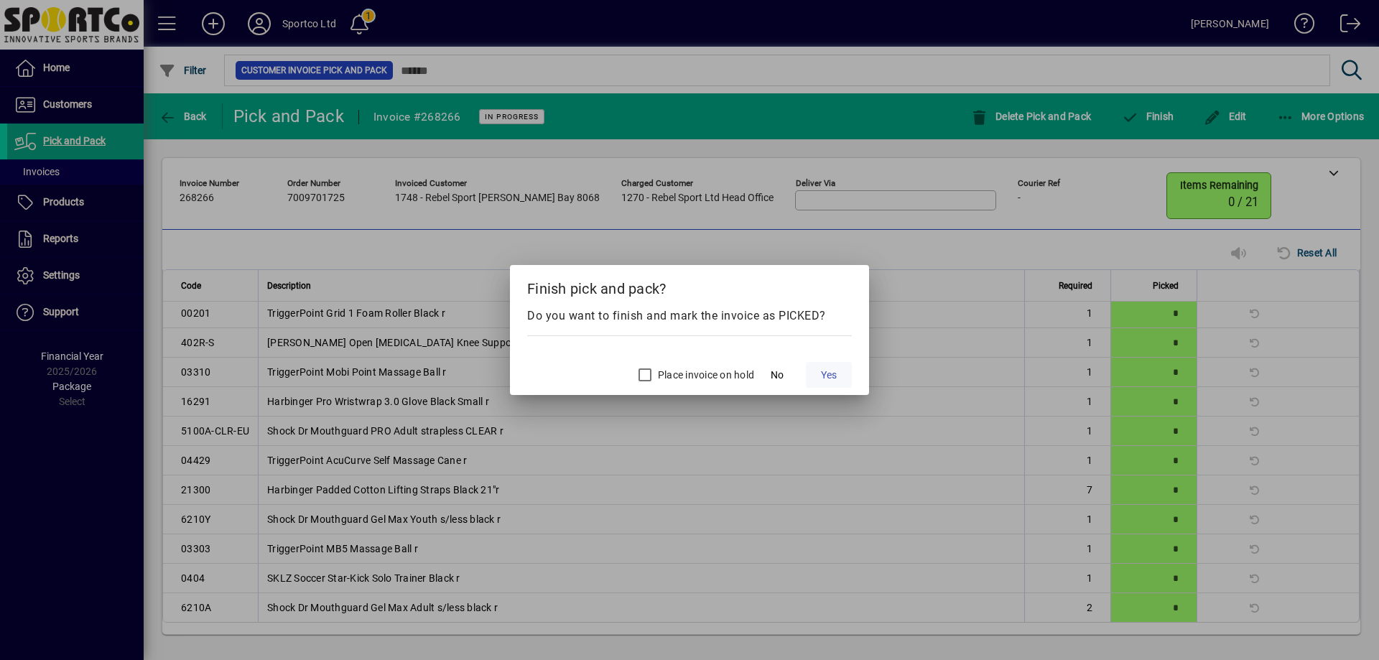
drag, startPoint x: 835, startPoint y: 382, endPoint x: 846, endPoint y: 377, distance: 11.9
click at [841, 381] on button "Yes" at bounding box center [829, 375] width 46 height 26
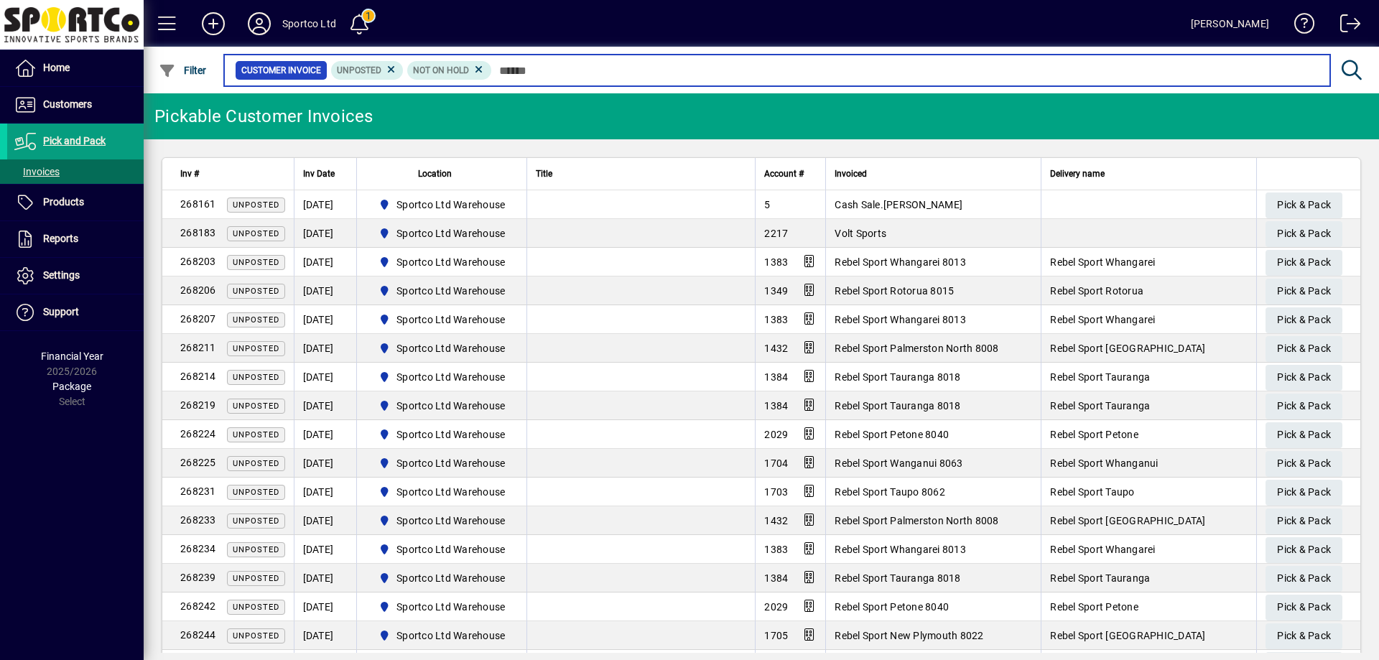
click at [772, 72] on input "text" at bounding box center [905, 70] width 827 height 20
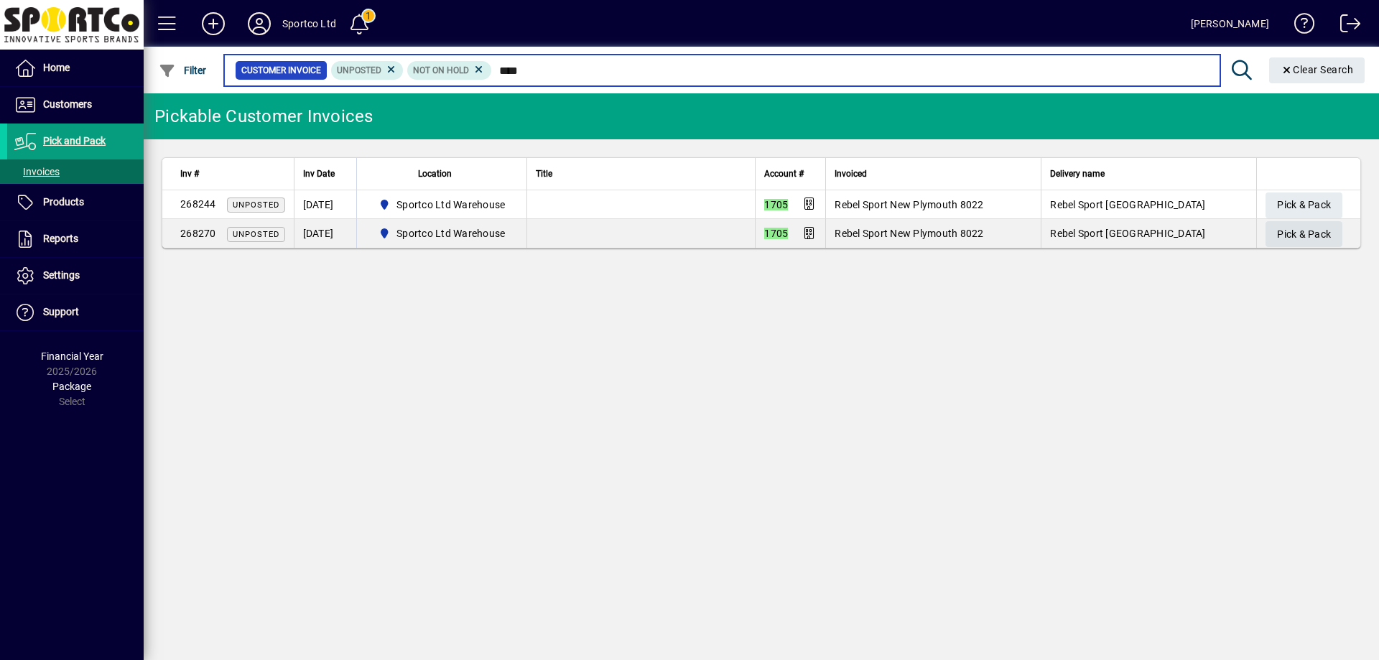
type input "****"
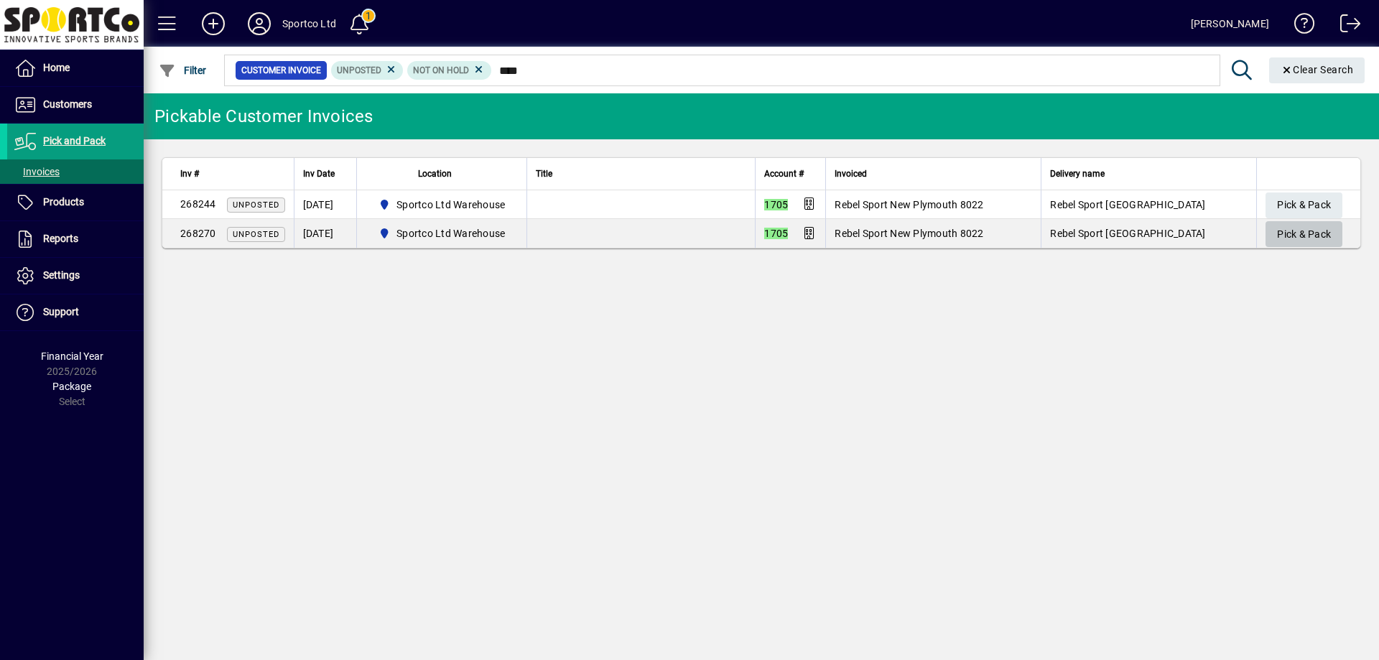
click at [1297, 237] on span "Pick & Pack" at bounding box center [1304, 235] width 54 height 24
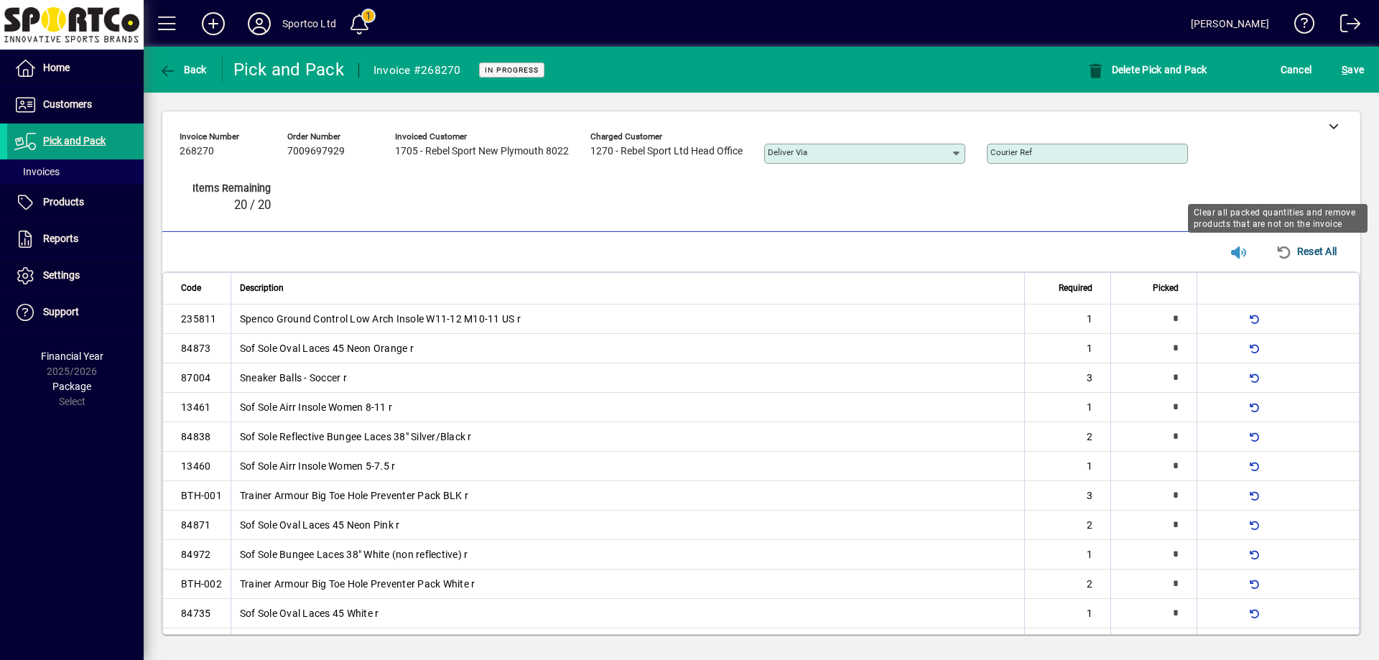
type input "*"
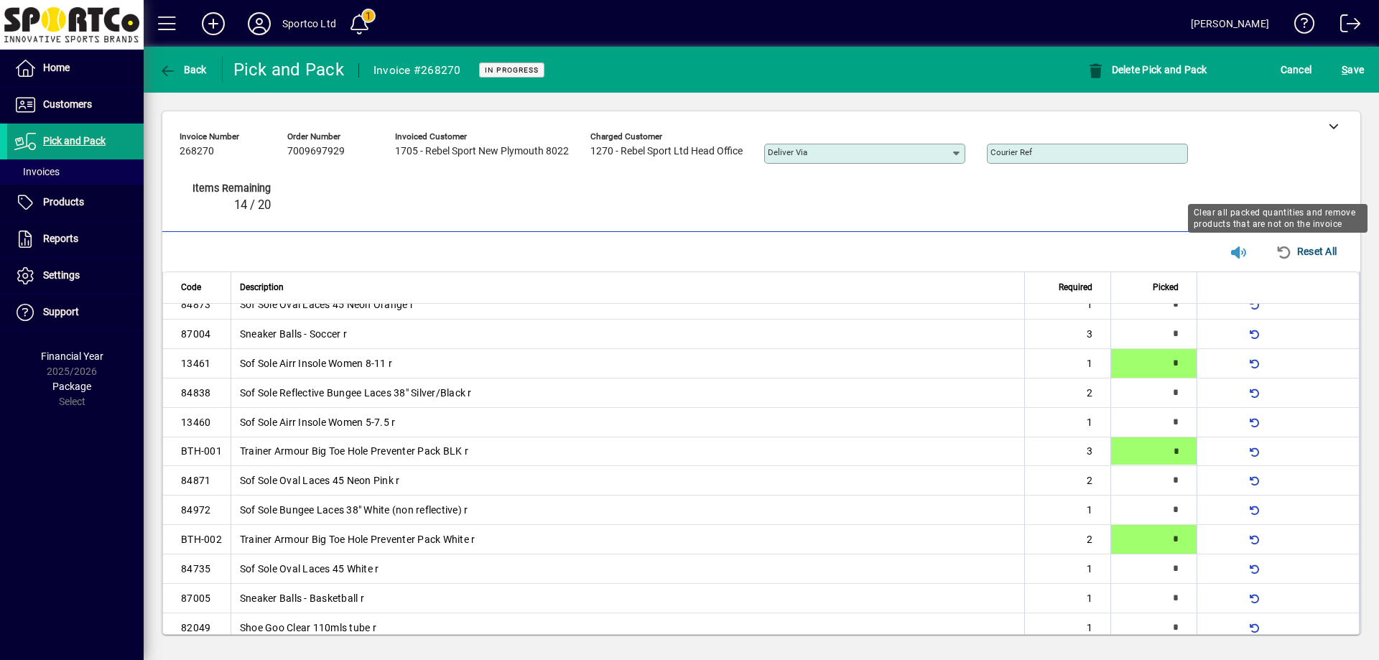
type input "*"
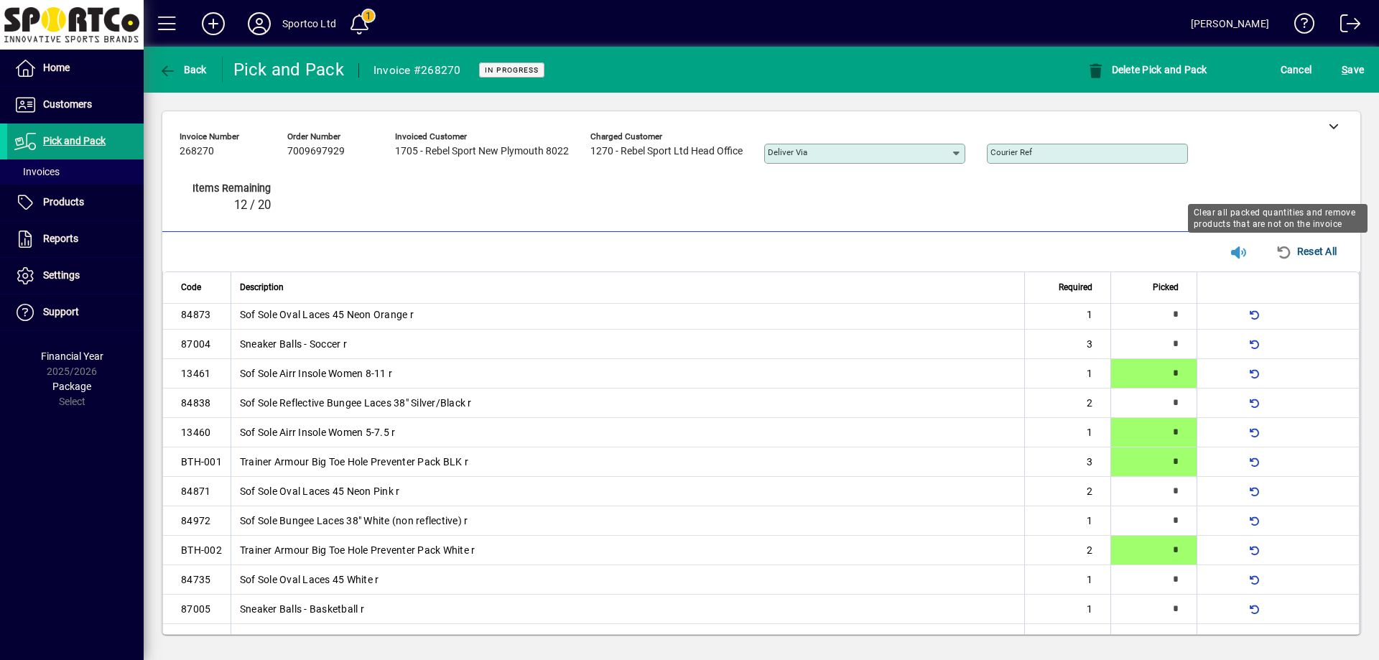
type input "*"
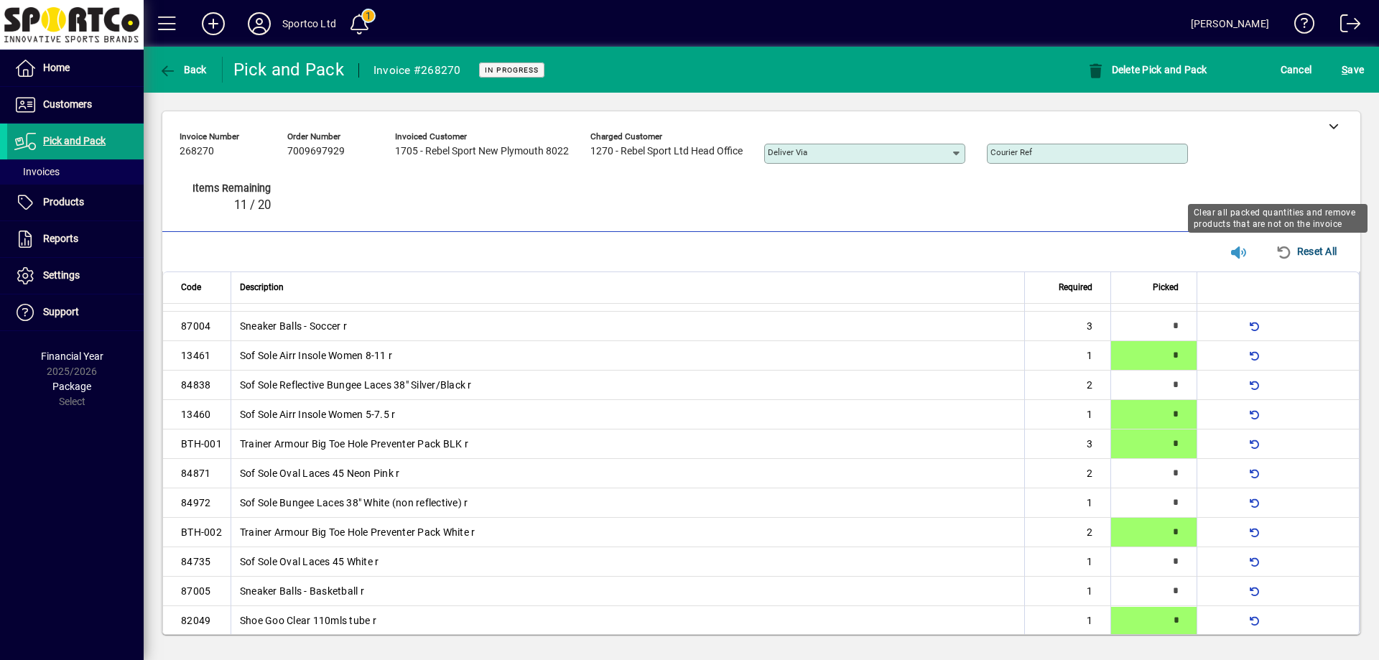
type input "*"
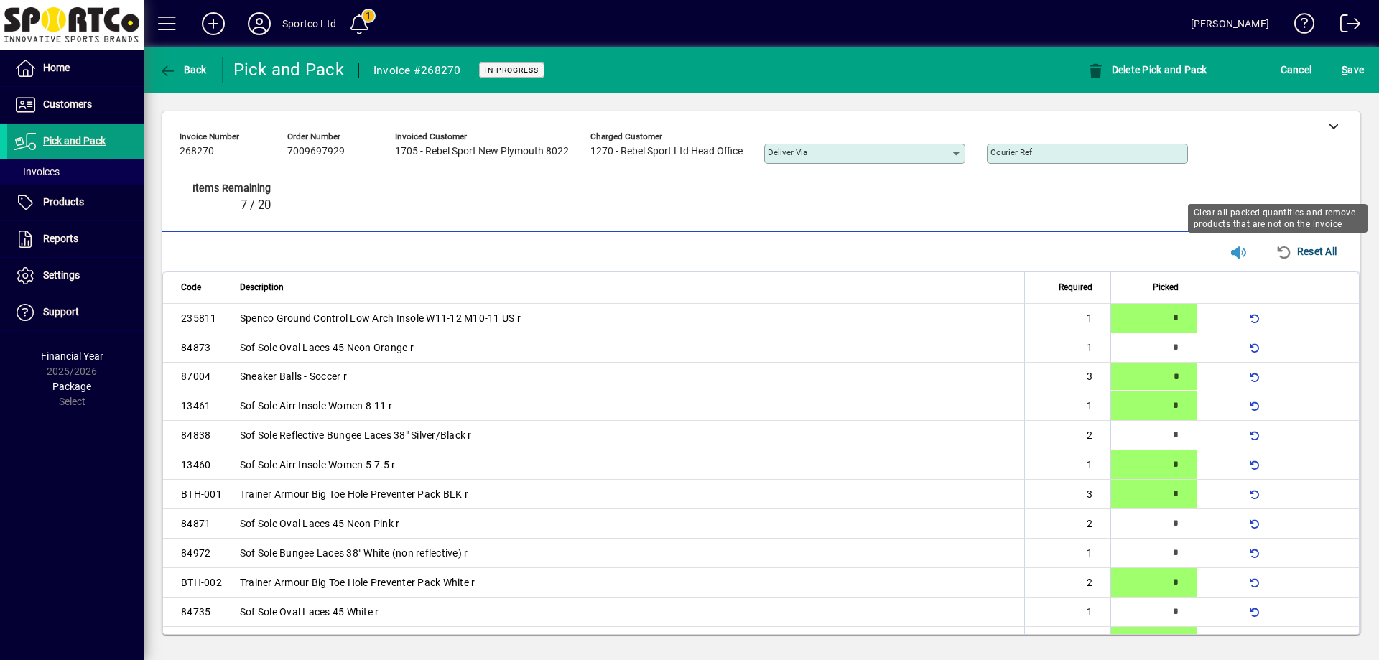
scroll to position [0, 0]
type input "*"
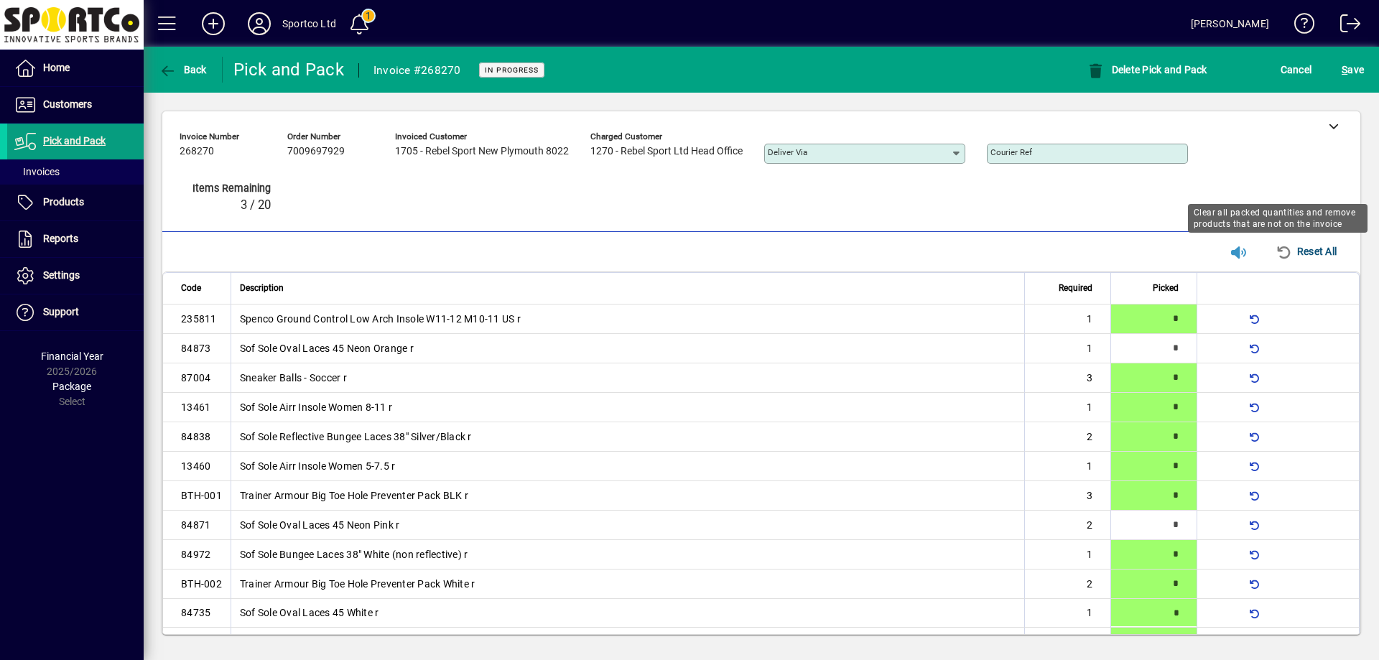
type input "*"
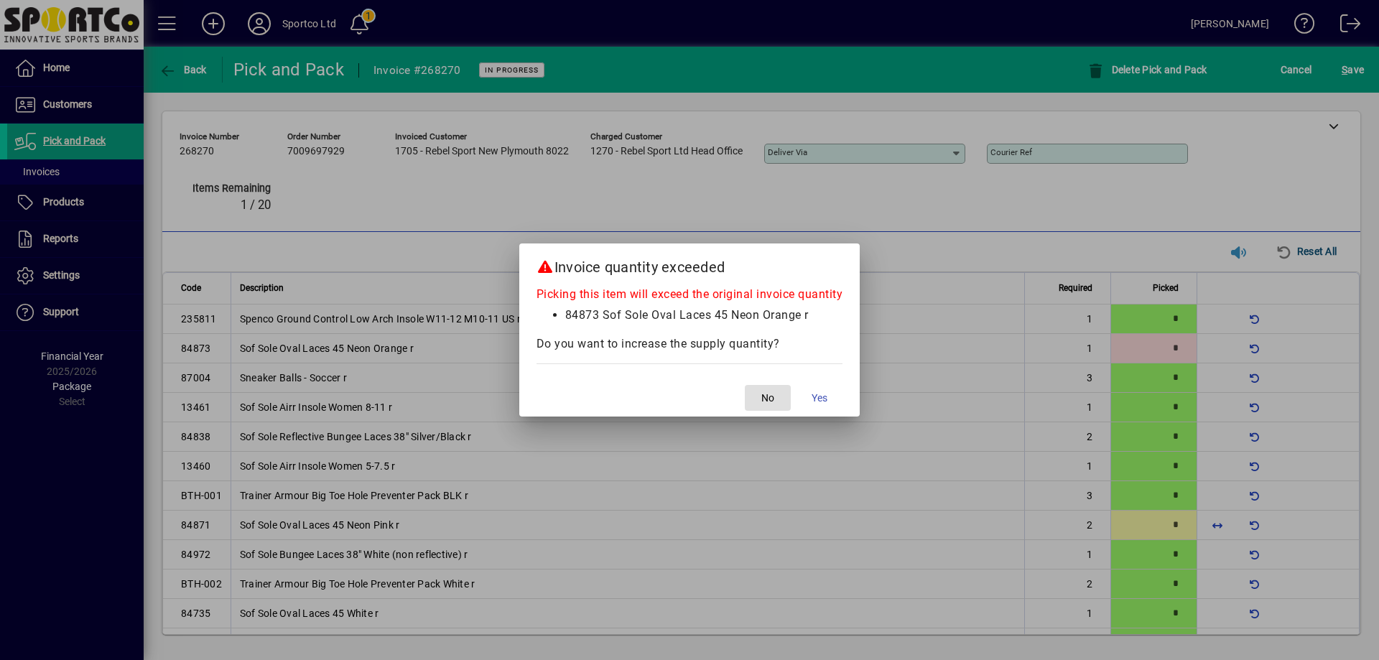
click at [768, 404] on span "No" at bounding box center [768, 398] width 13 height 15
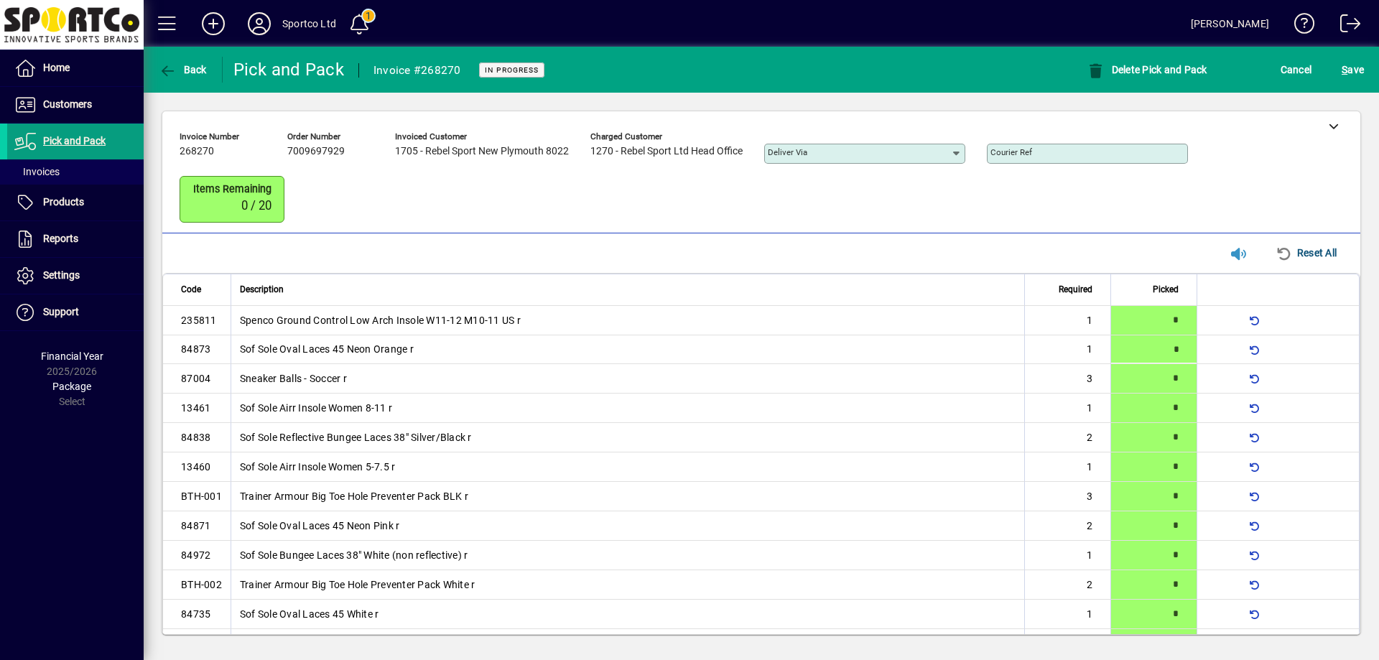
type input "*"
drag, startPoint x: 1379, startPoint y: 70, endPoint x: 1366, endPoint y: 61, distance: 16.0
click at [1375, 68] on div "S ave" at bounding box center [1353, 70] width 52 height 26
click at [1364, 59] on span "S ave" at bounding box center [1353, 69] width 22 height 23
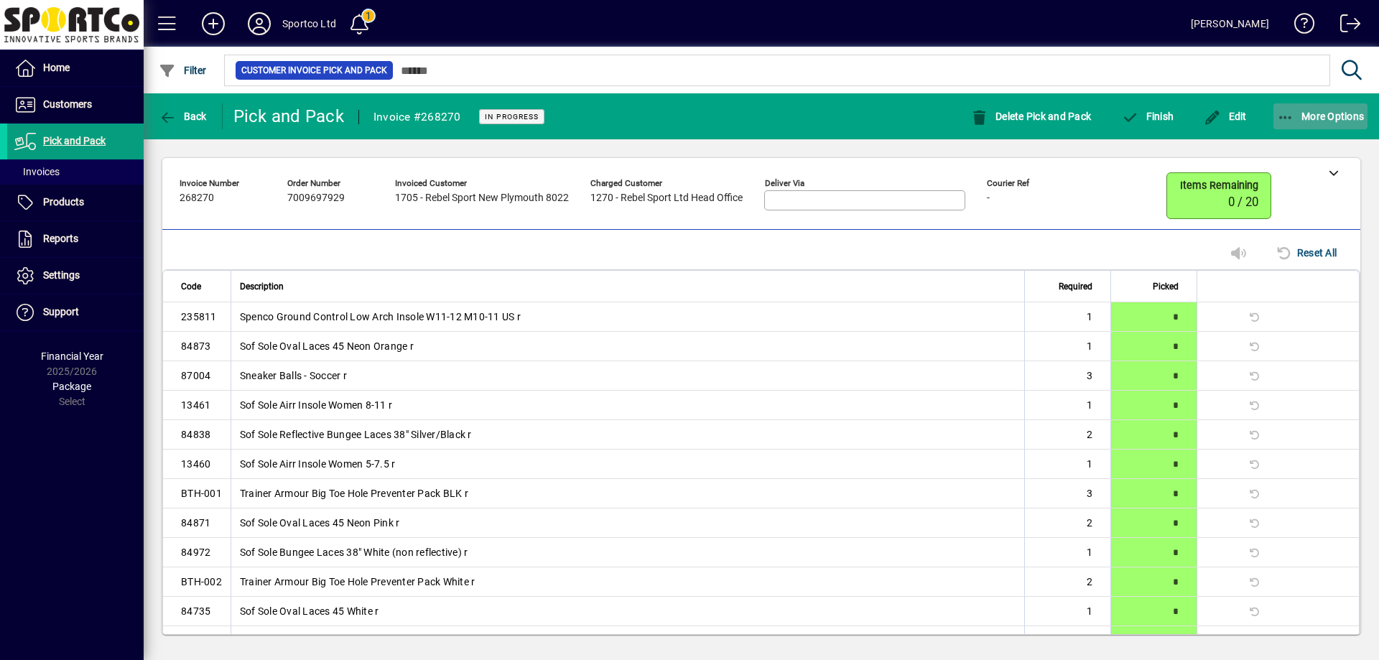
click at [1301, 111] on span "More Options" at bounding box center [1321, 116] width 88 height 11
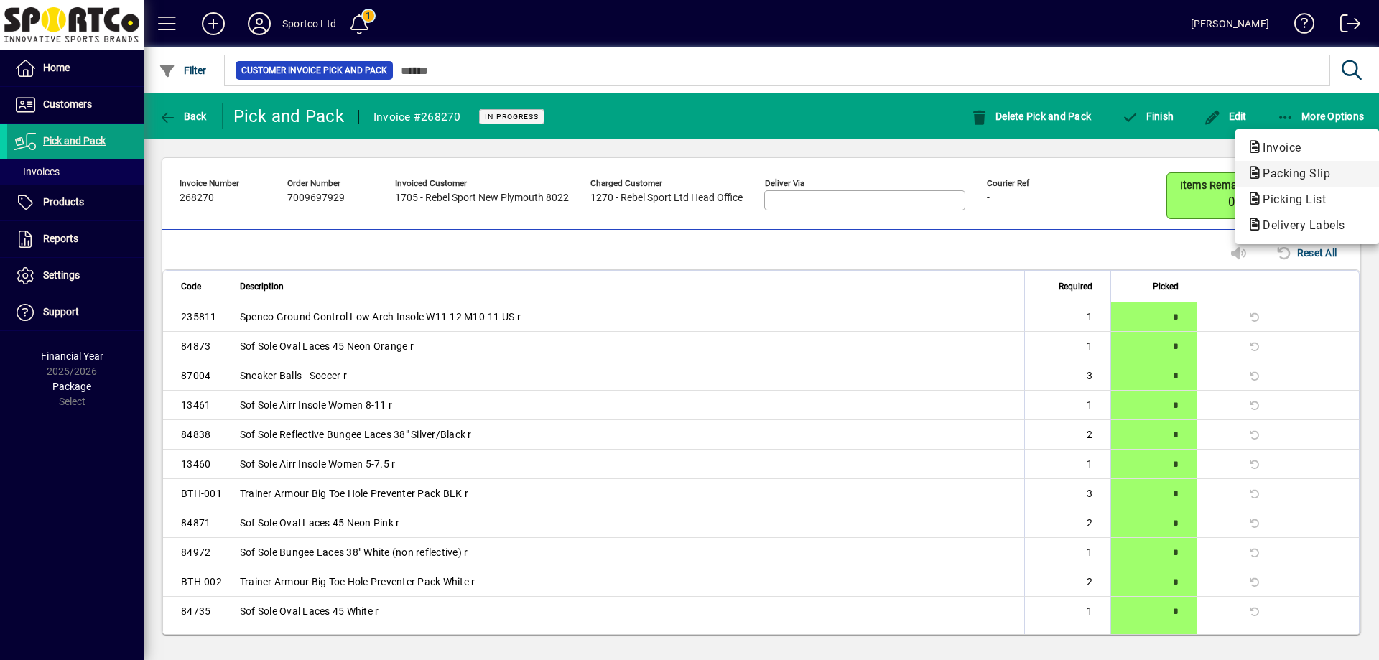
click at [1324, 171] on span "Packing Slip" at bounding box center [1292, 174] width 91 height 14
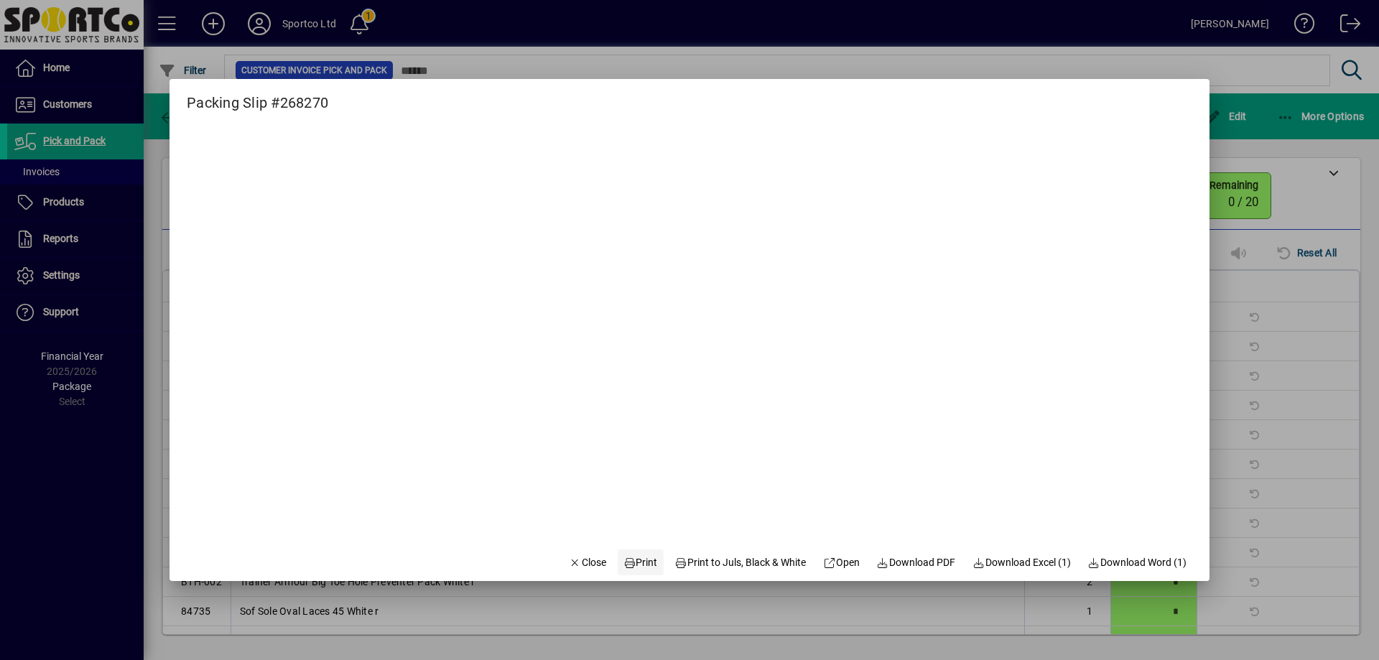
click at [641, 566] on span "Print" at bounding box center [641, 562] width 34 height 15
drag, startPoint x: 573, startPoint y: 559, endPoint x: 579, endPoint y: 519, distance: 40.6
click at [571, 555] on span "Close" at bounding box center [587, 562] width 37 height 15
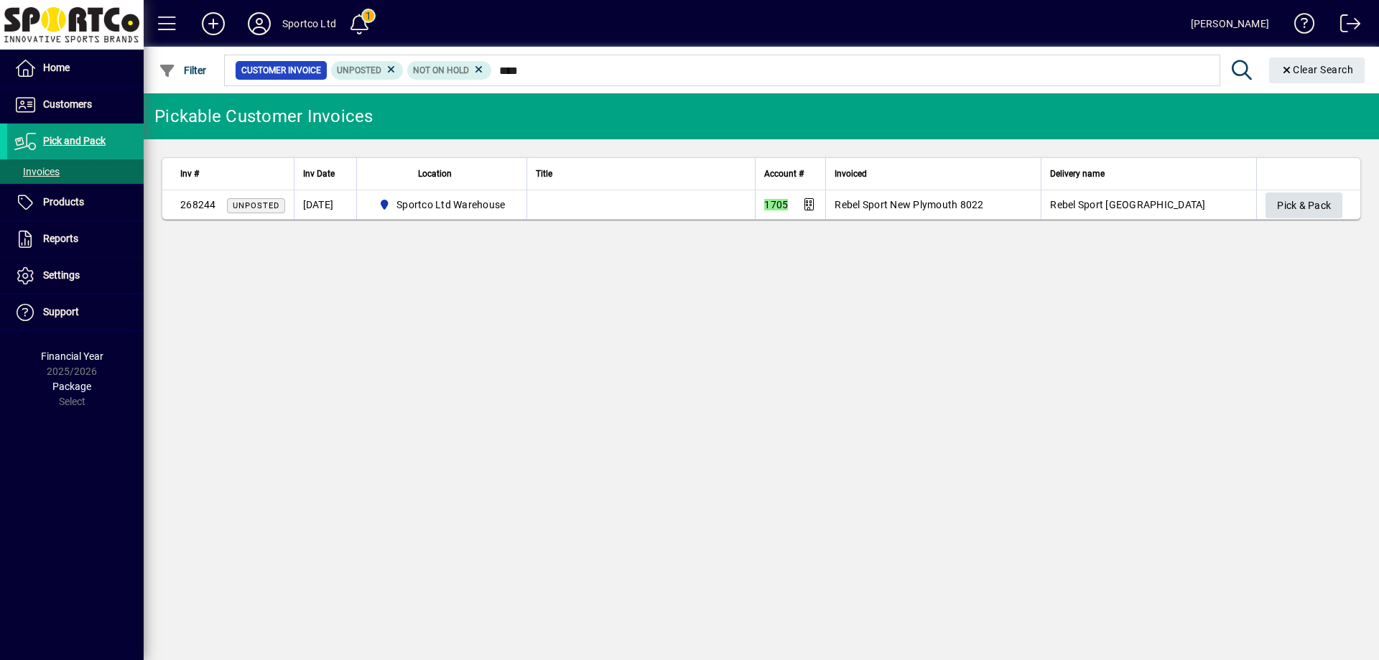
type input "****"
click at [1301, 194] on span "Pick & Pack" at bounding box center [1304, 206] width 54 height 24
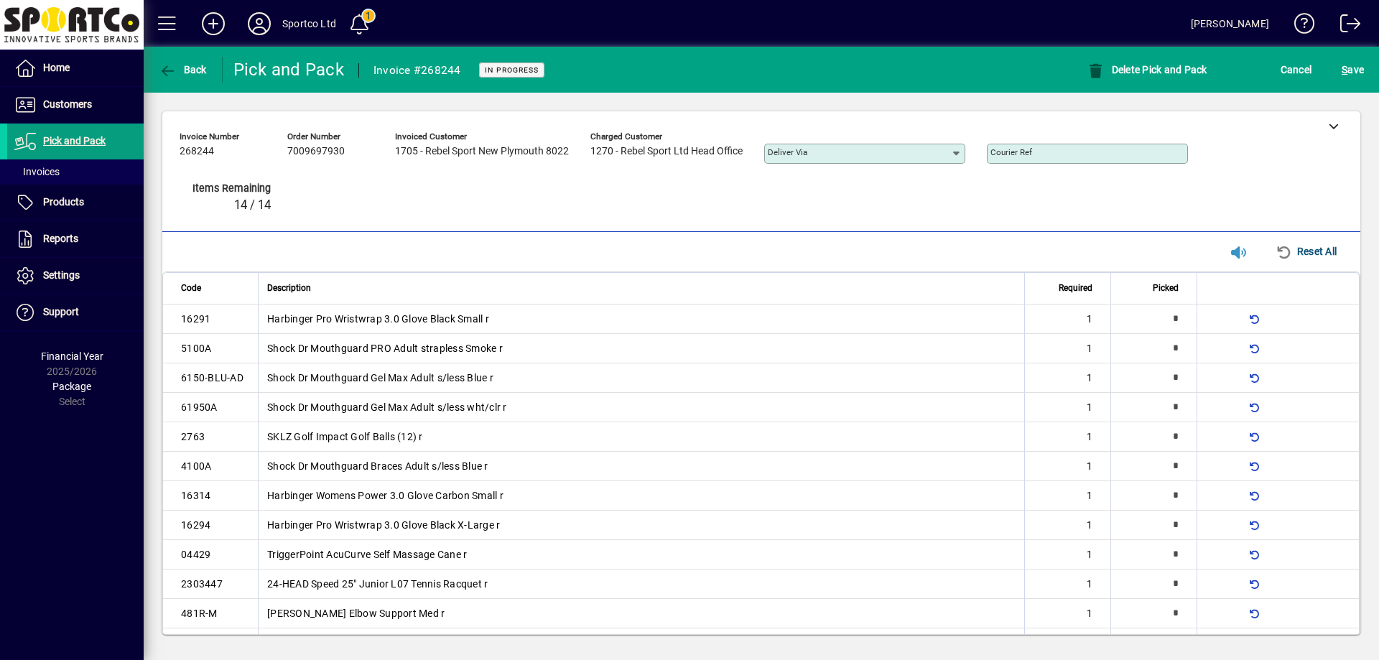
type input "*"
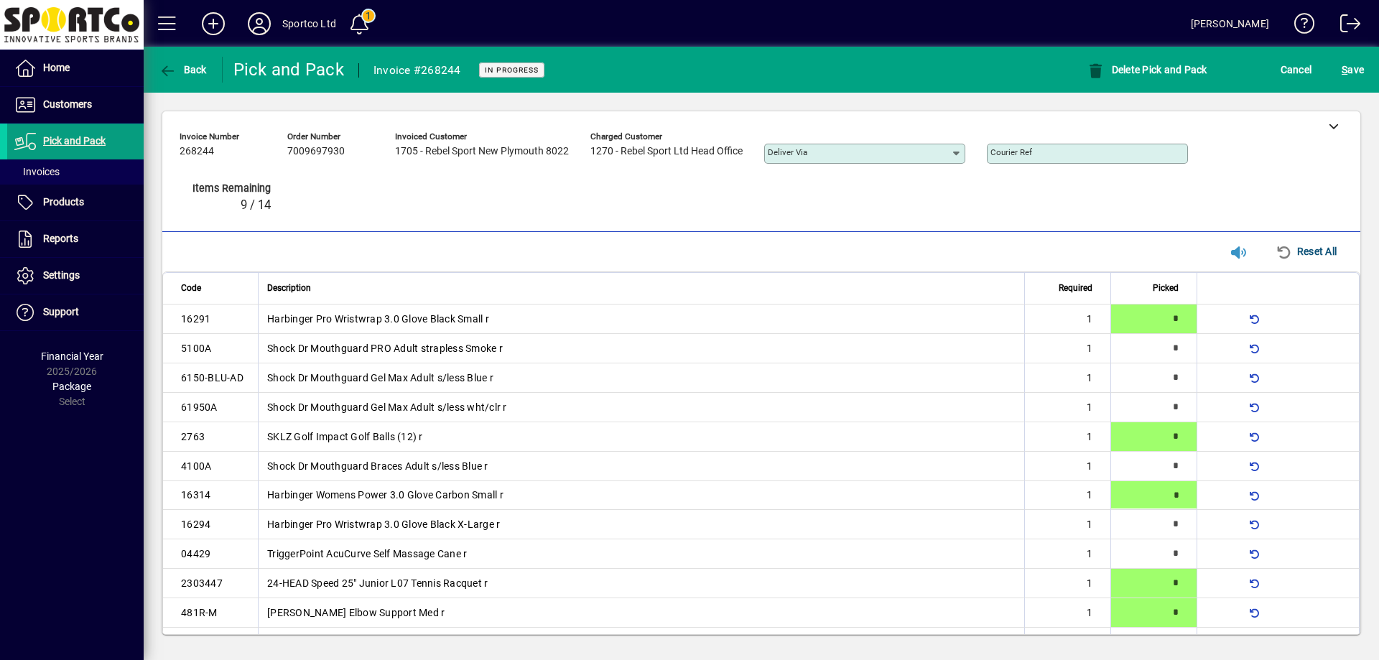
type input "*"
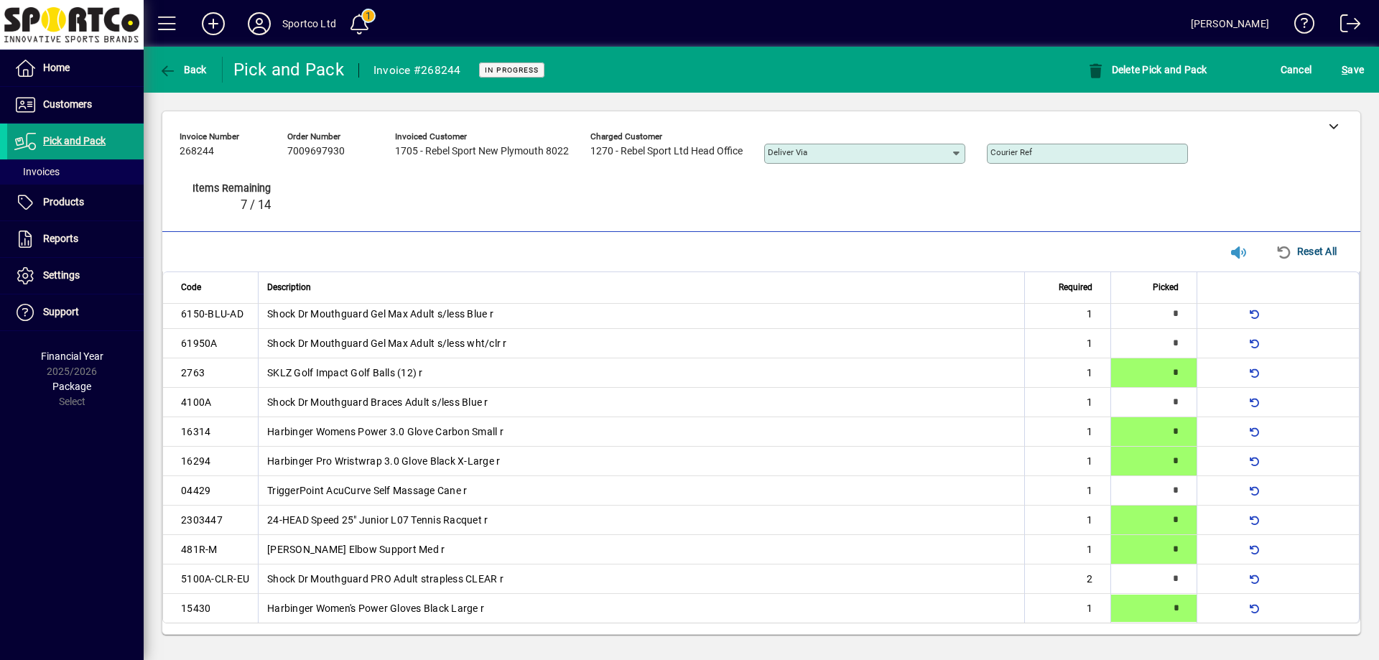
type input "*"
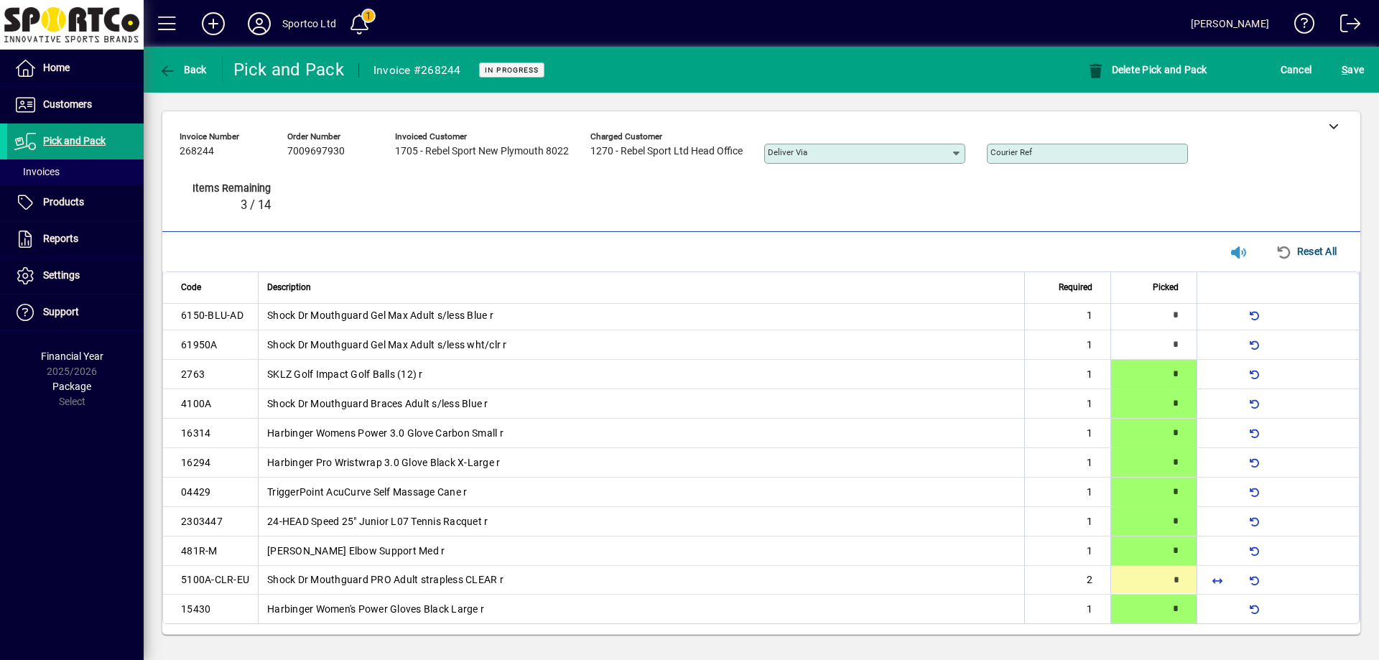
type input "*"
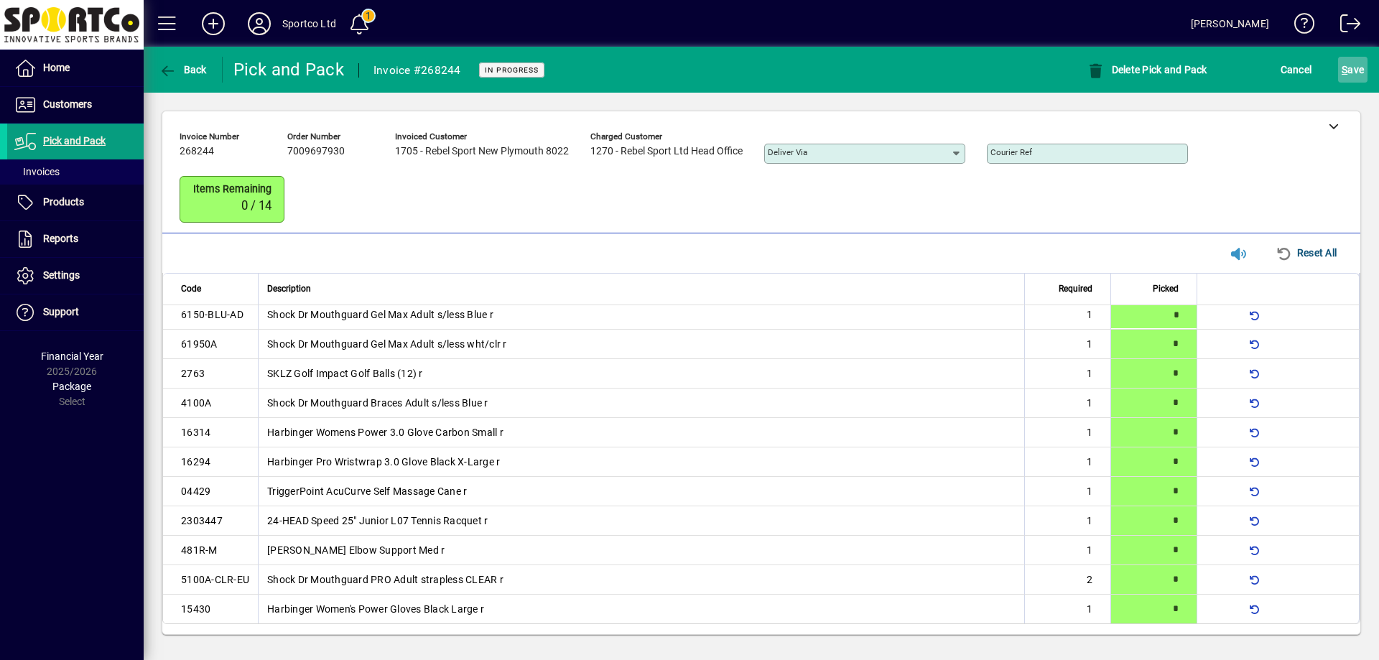
click at [1340, 70] on span "submit" at bounding box center [1352, 69] width 29 height 34
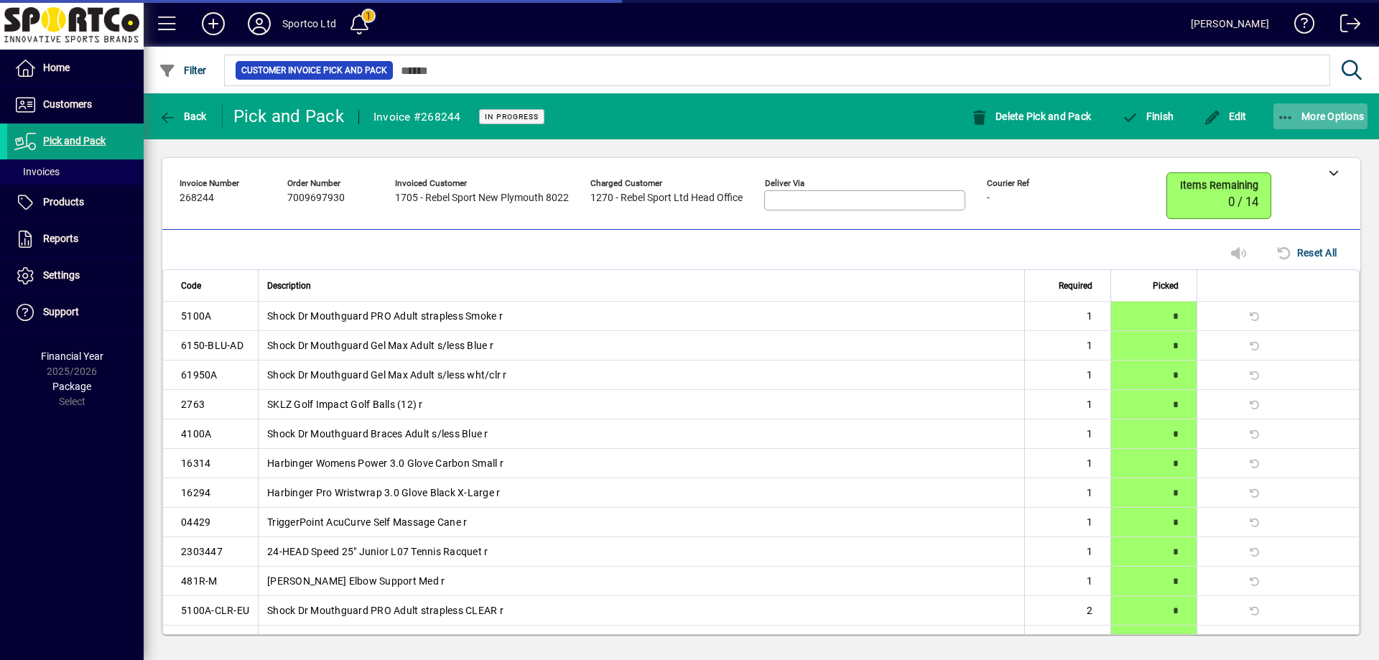
scroll to position [45, 0]
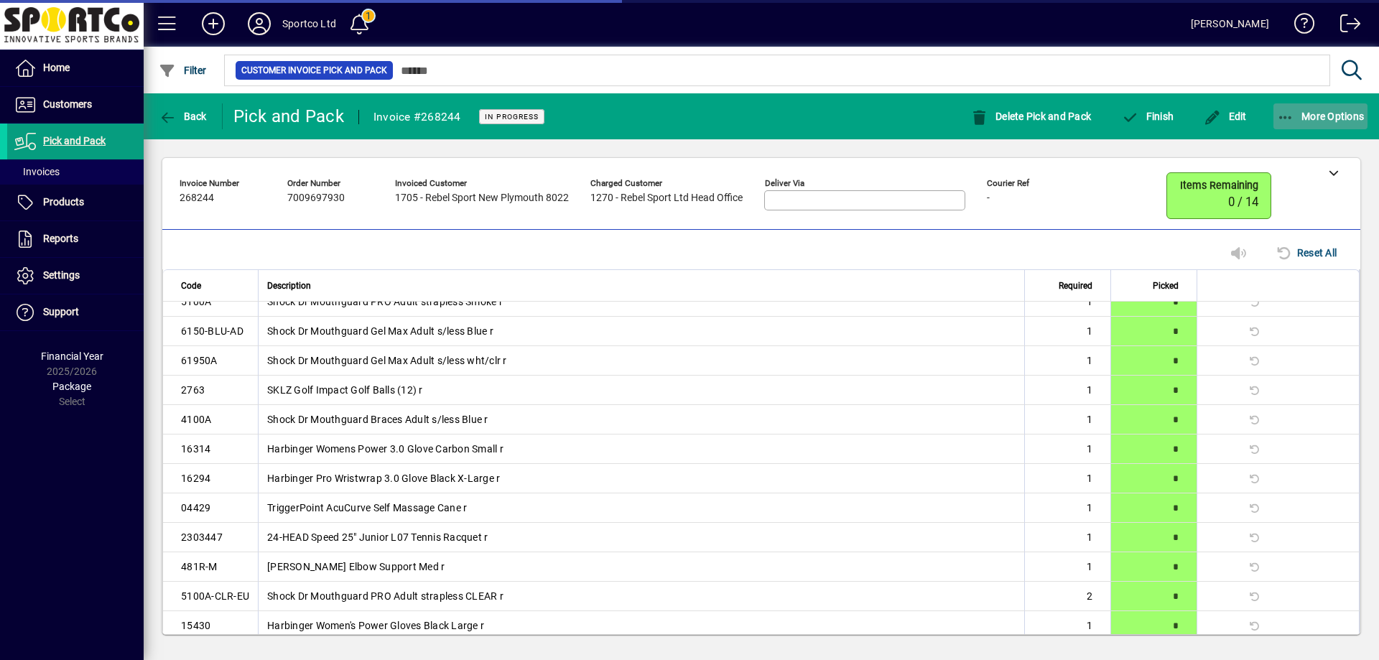
click at [1343, 113] on span "More Options" at bounding box center [1321, 116] width 88 height 11
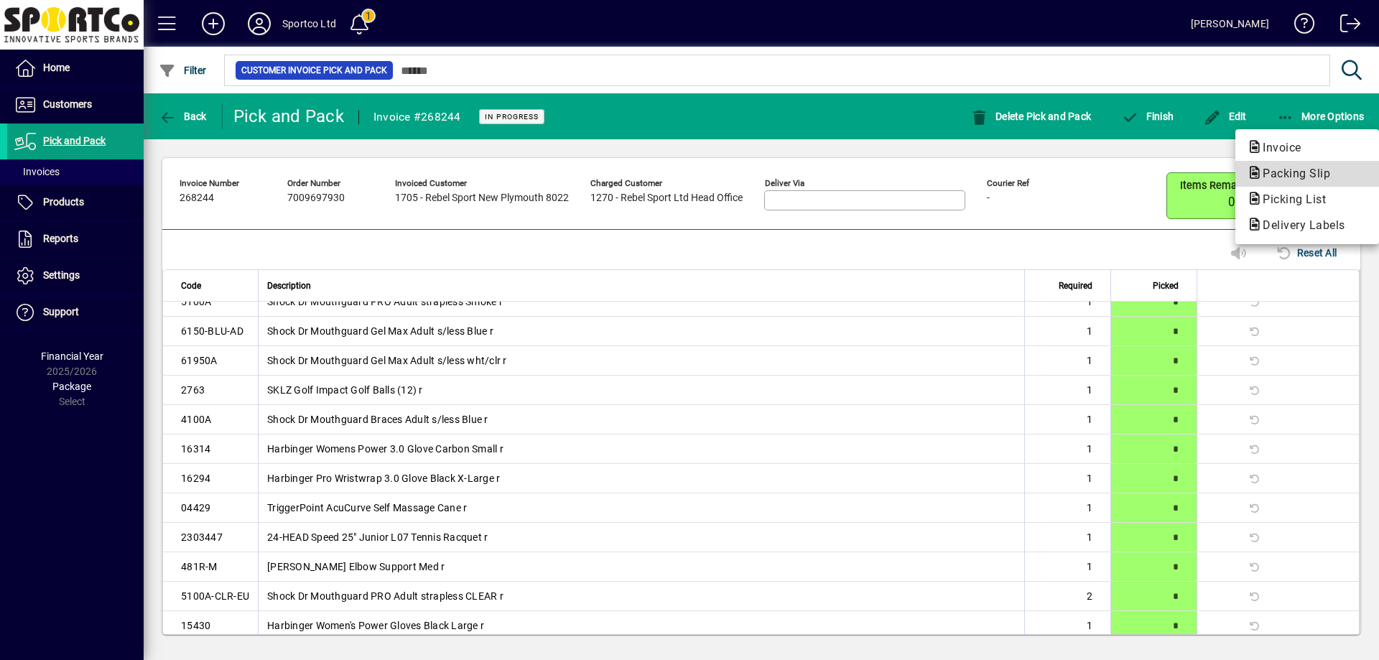
click at [1326, 164] on button "Packing Slip" at bounding box center [1308, 174] width 144 height 26
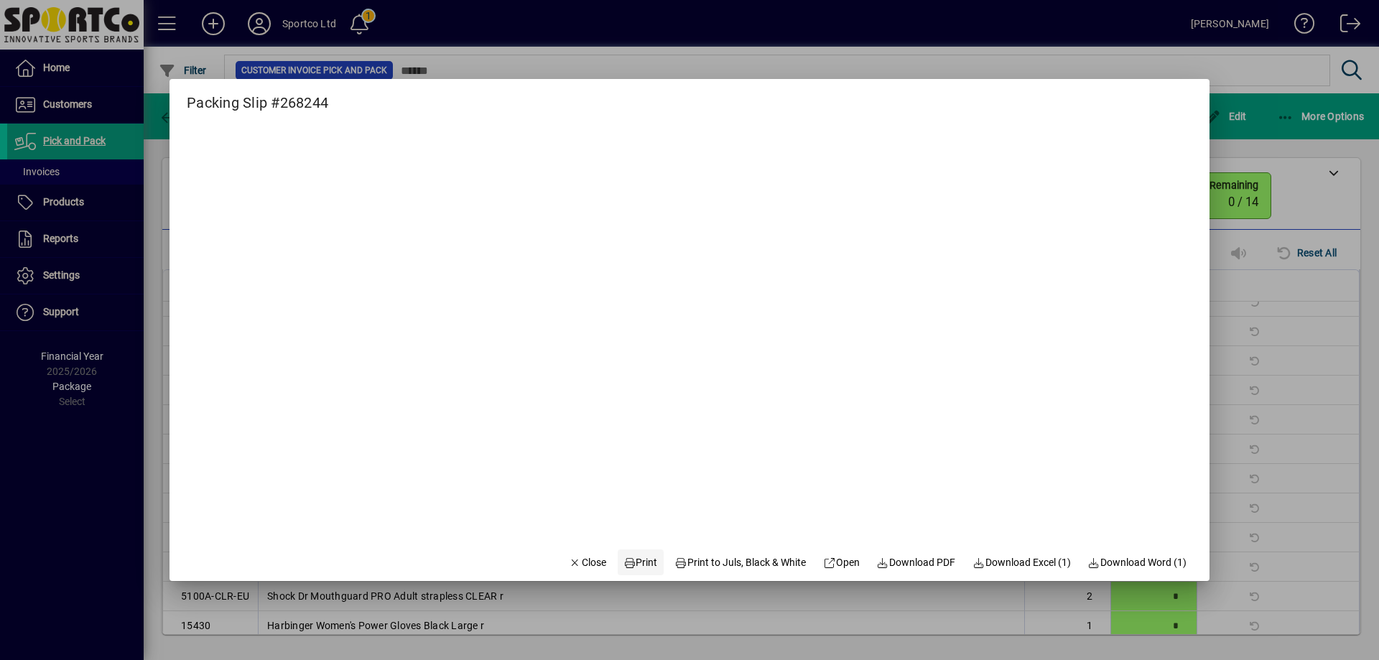
click at [634, 554] on span at bounding box center [641, 562] width 46 height 34
click at [583, 573] on span "button" at bounding box center [587, 562] width 49 height 34
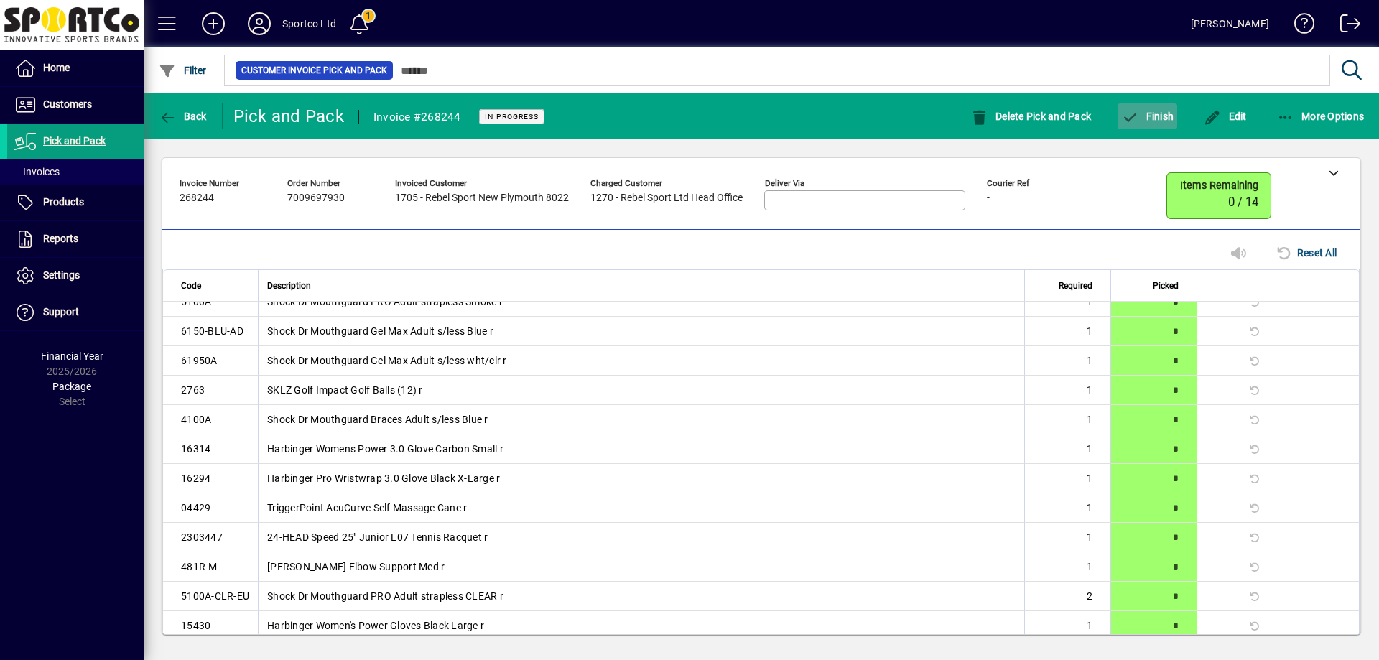
click at [1162, 126] on span "button" at bounding box center [1148, 116] width 60 height 34
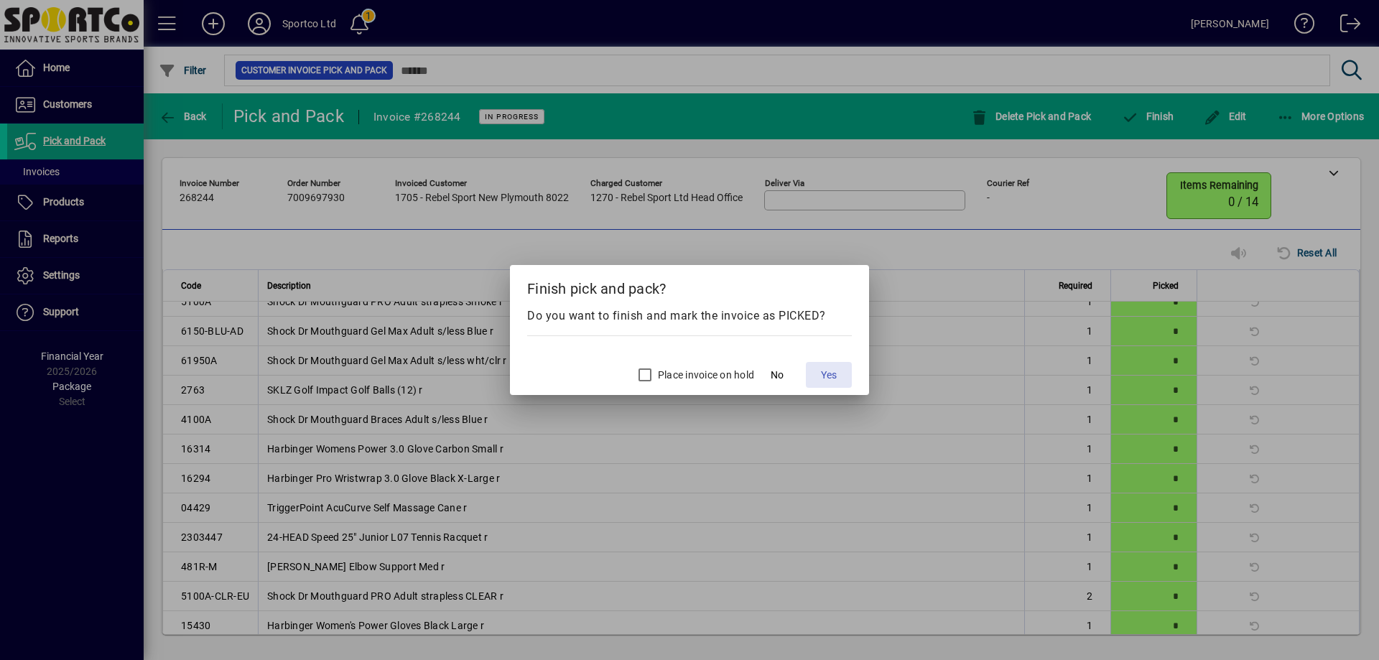
click at [832, 378] on span "Yes" at bounding box center [829, 375] width 16 height 15
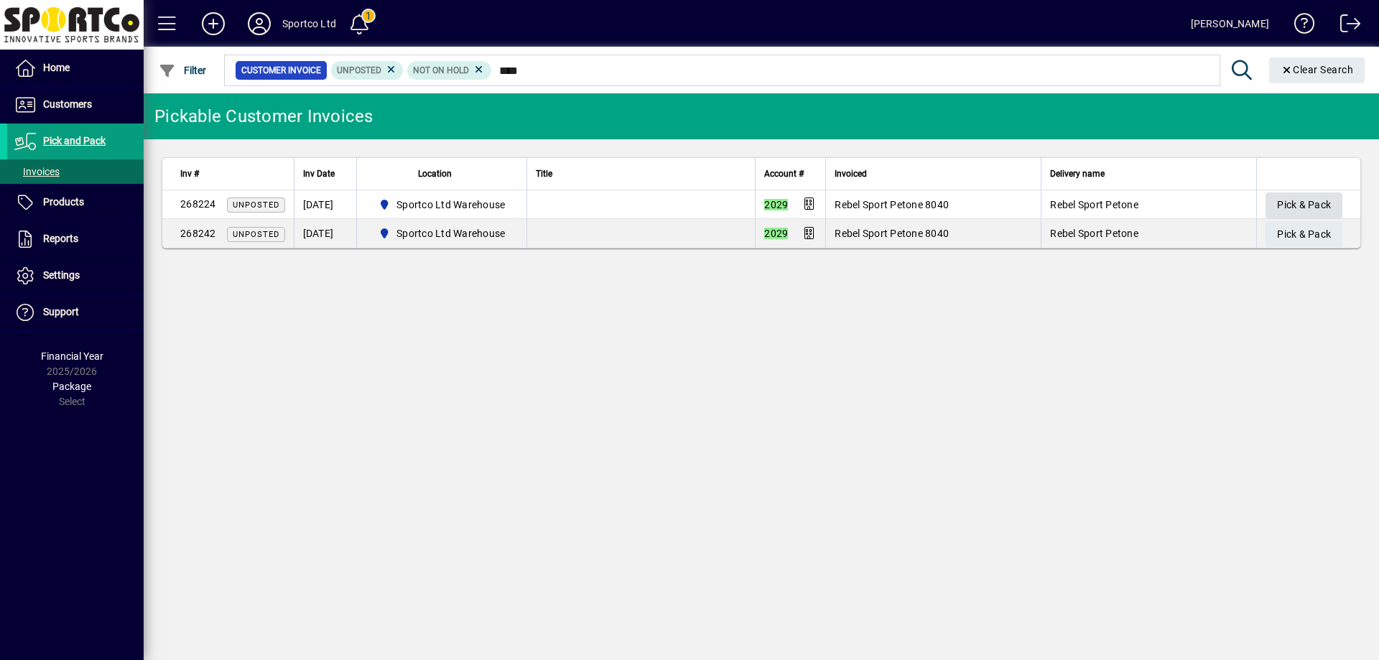
type input "****"
click at [1325, 205] on span "Pick & Pack" at bounding box center [1304, 205] width 54 height 24
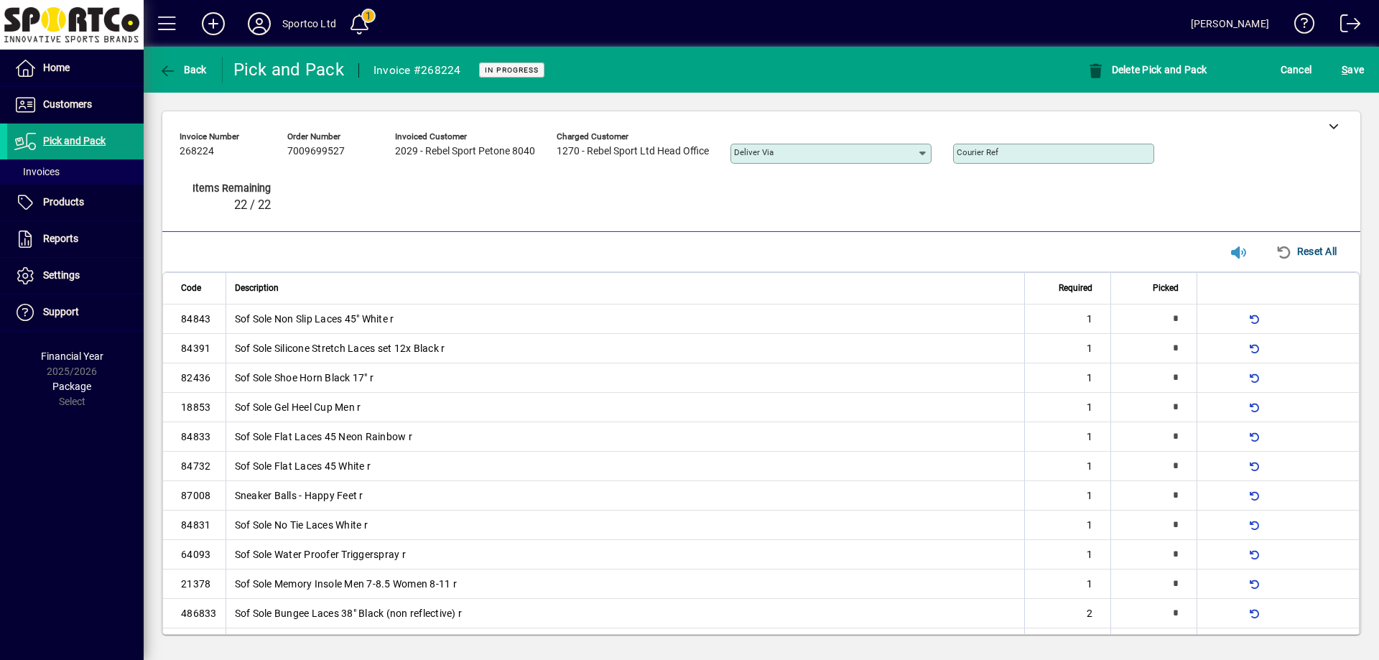
type input "*"
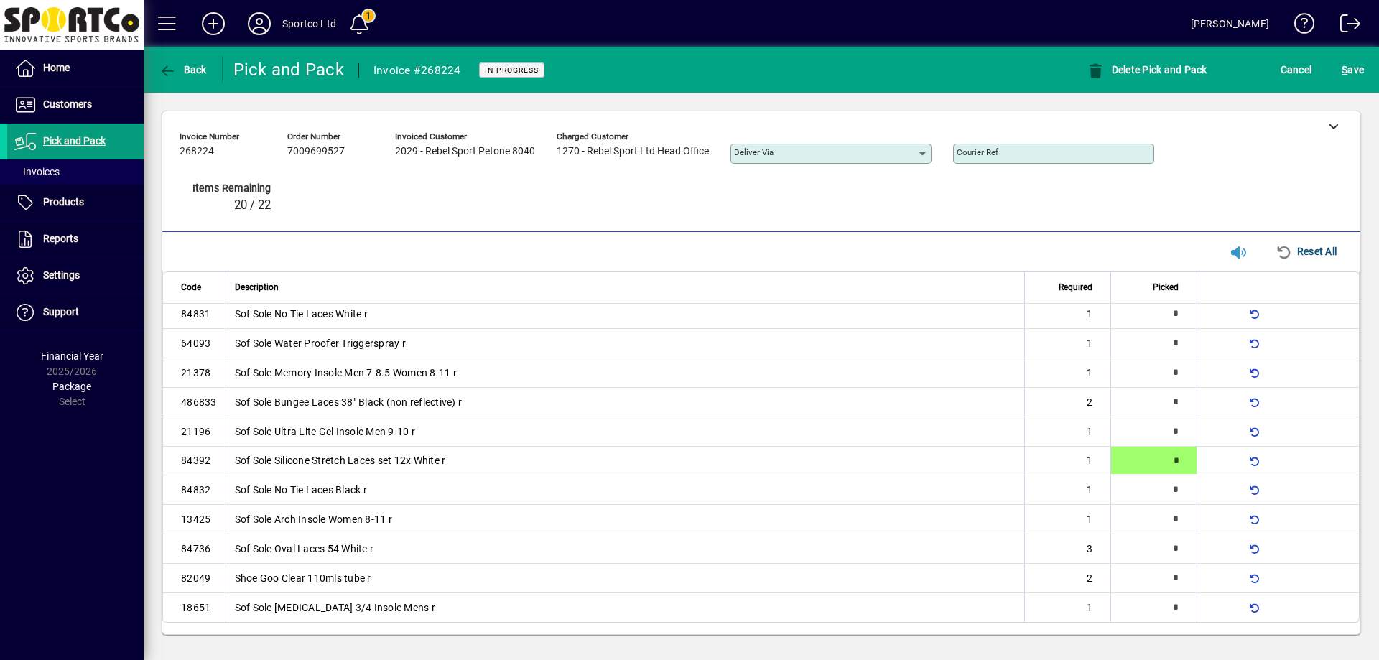
type input "*"
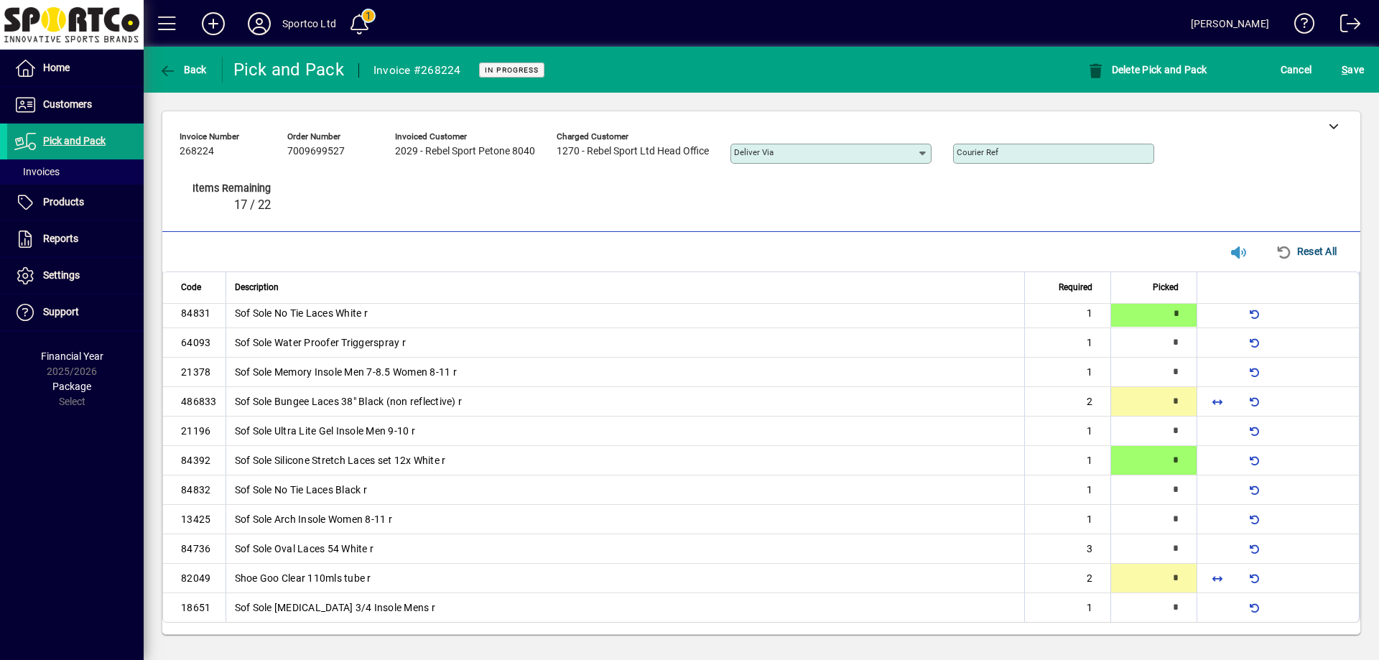
type input "*"
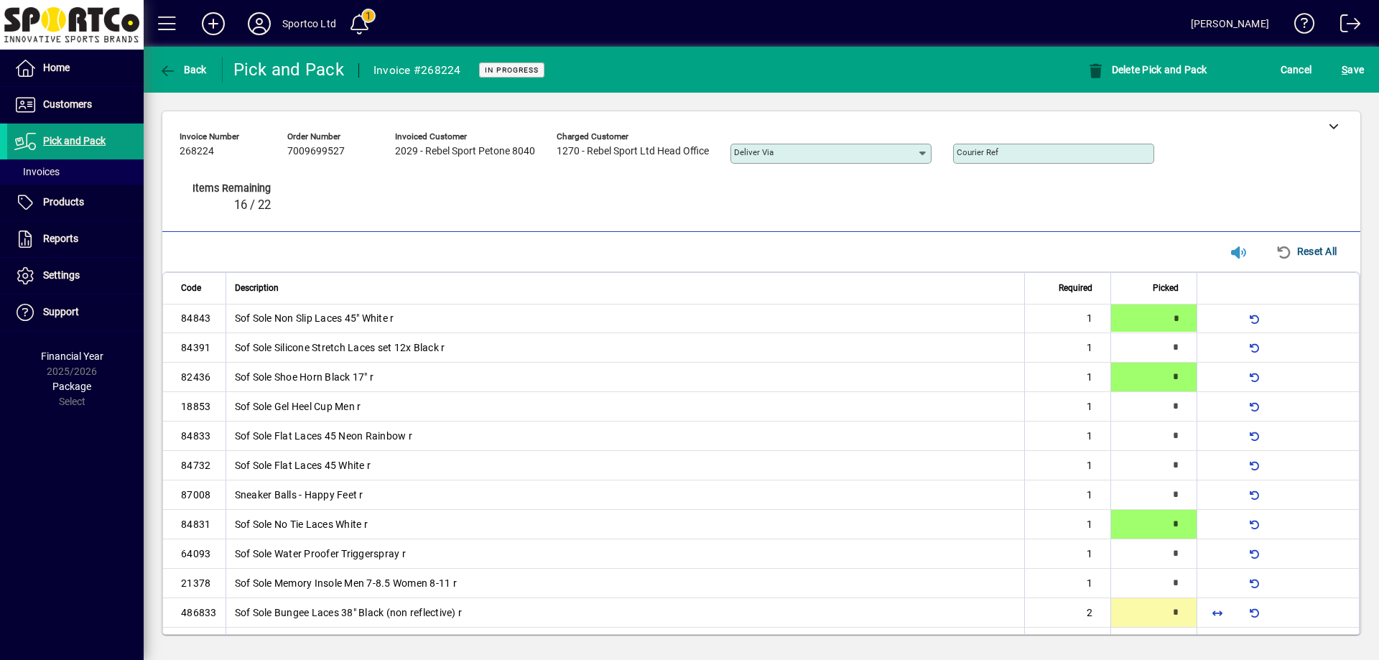
type input "*"
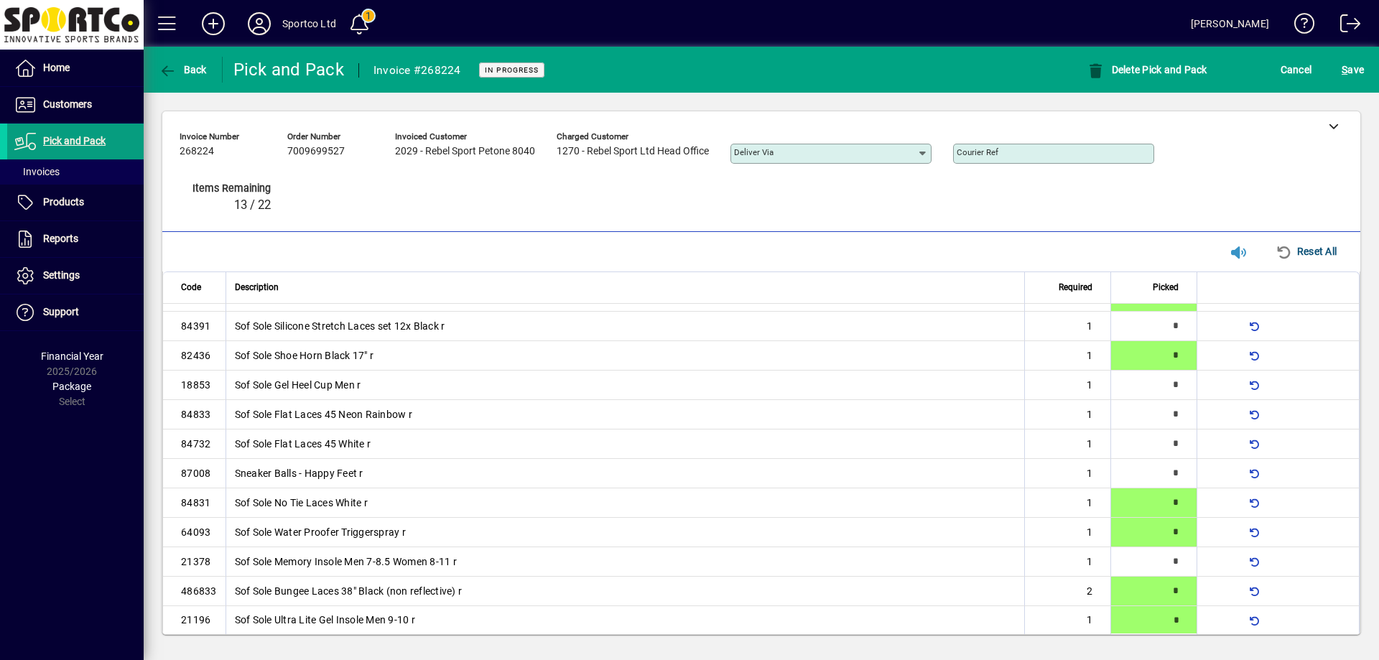
type input "*"
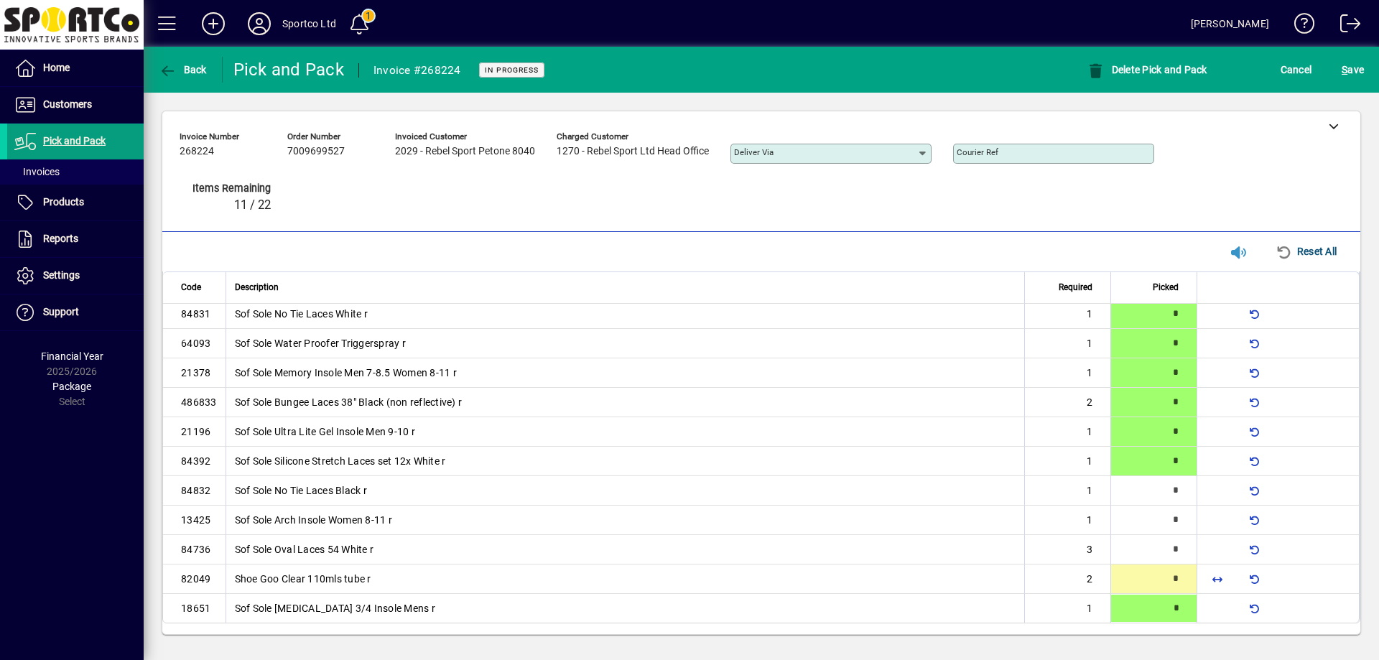
type input "*"
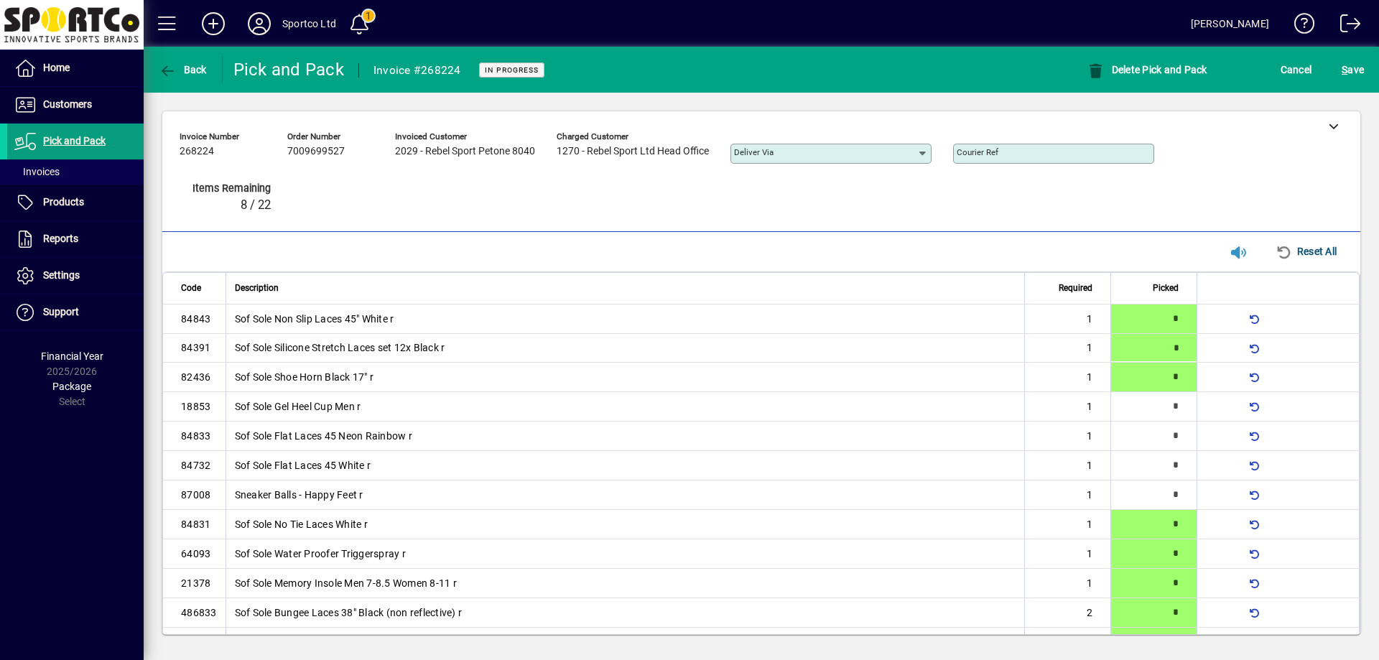
type input "*"
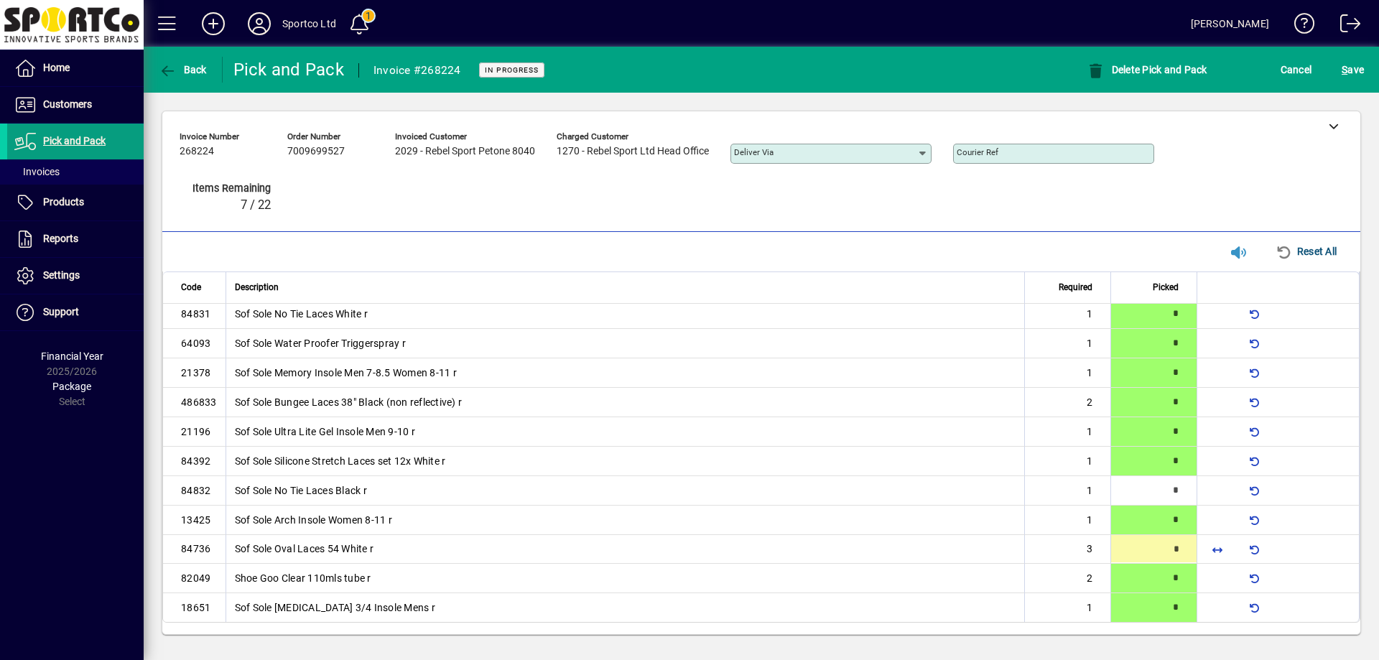
type input "*"
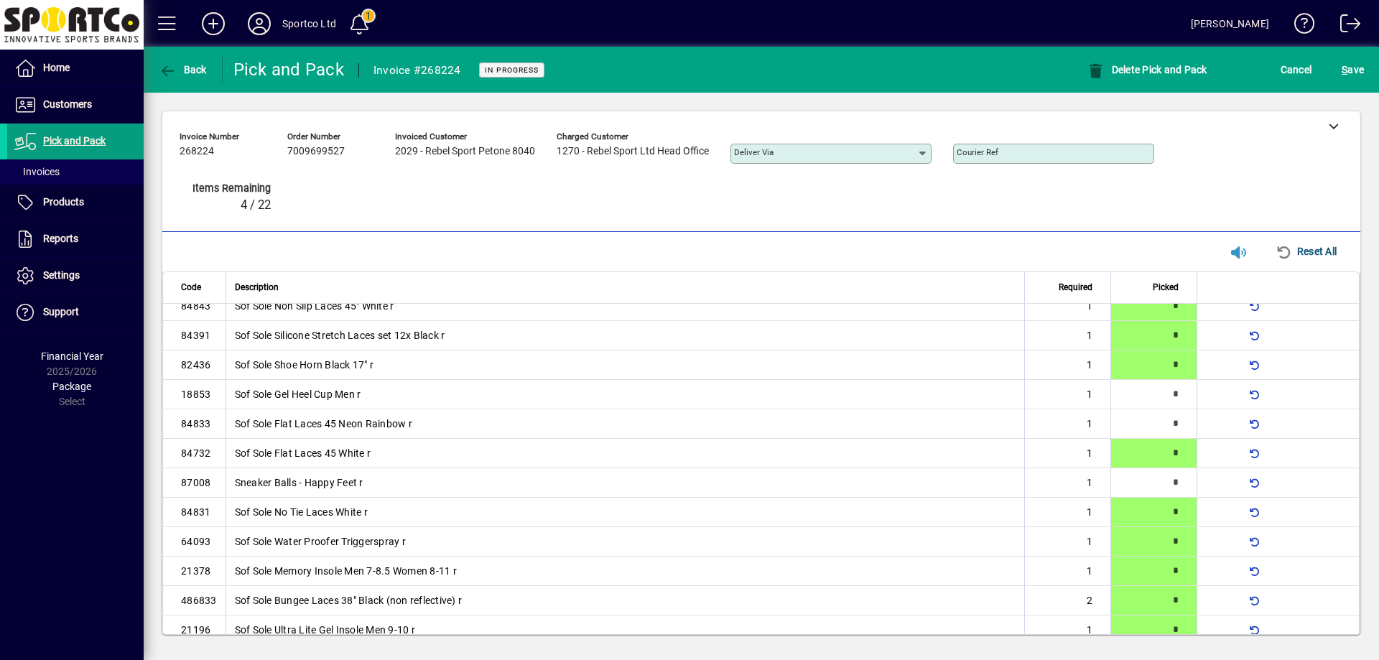
scroll to position [210, 0]
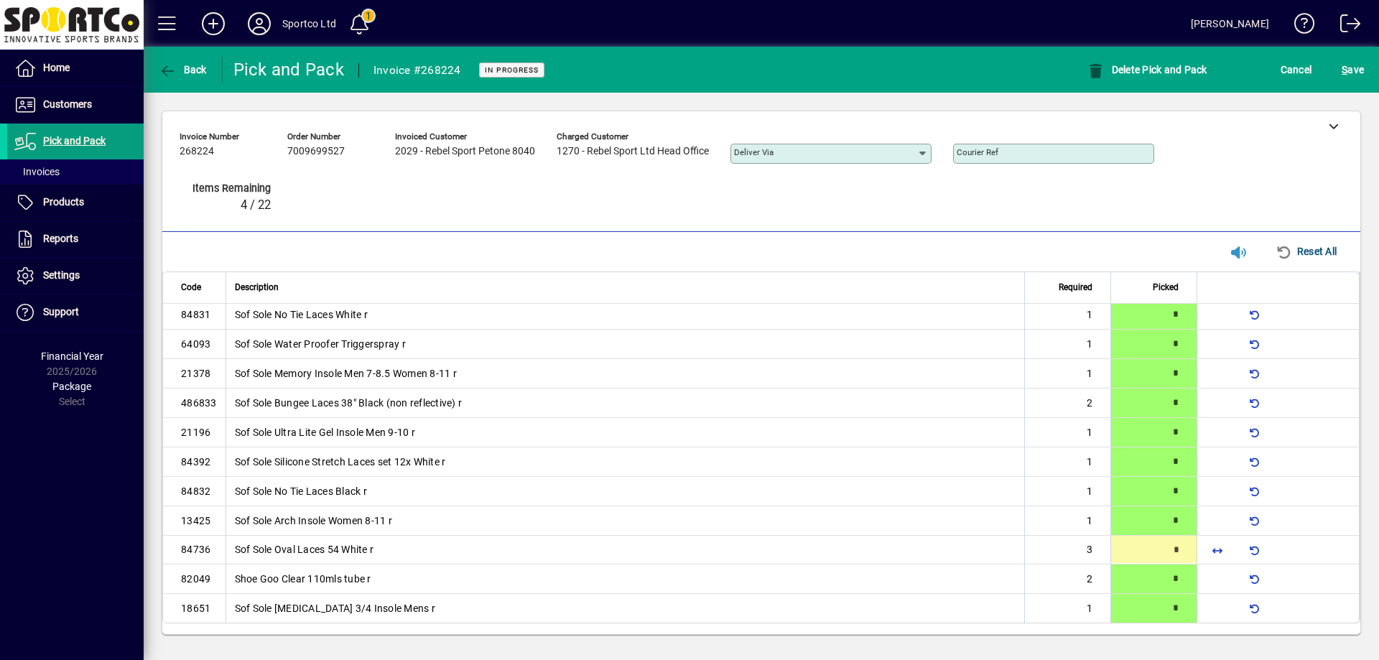
type input "*"
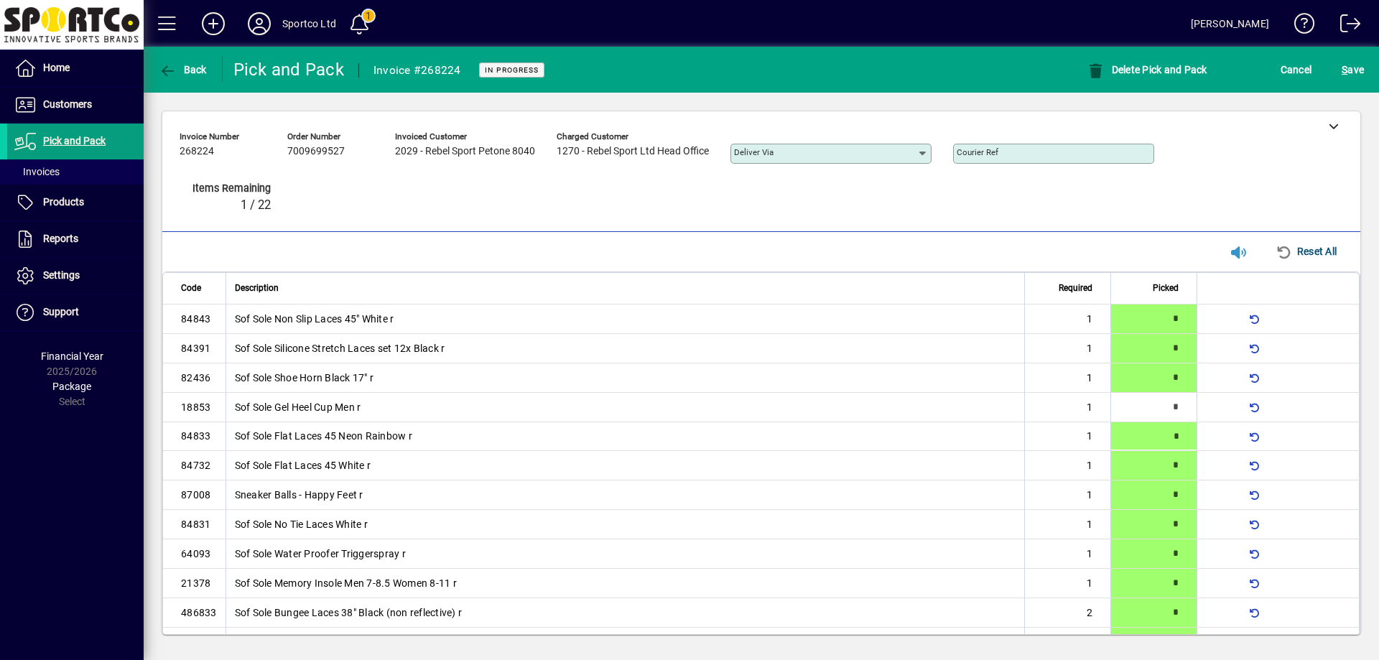
type input "*"
drag, startPoint x: 1355, startPoint y: 61, endPoint x: 1363, endPoint y: 110, distance: 49.5
click at [1355, 62] on span "S ave" at bounding box center [1353, 69] width 22 height 23
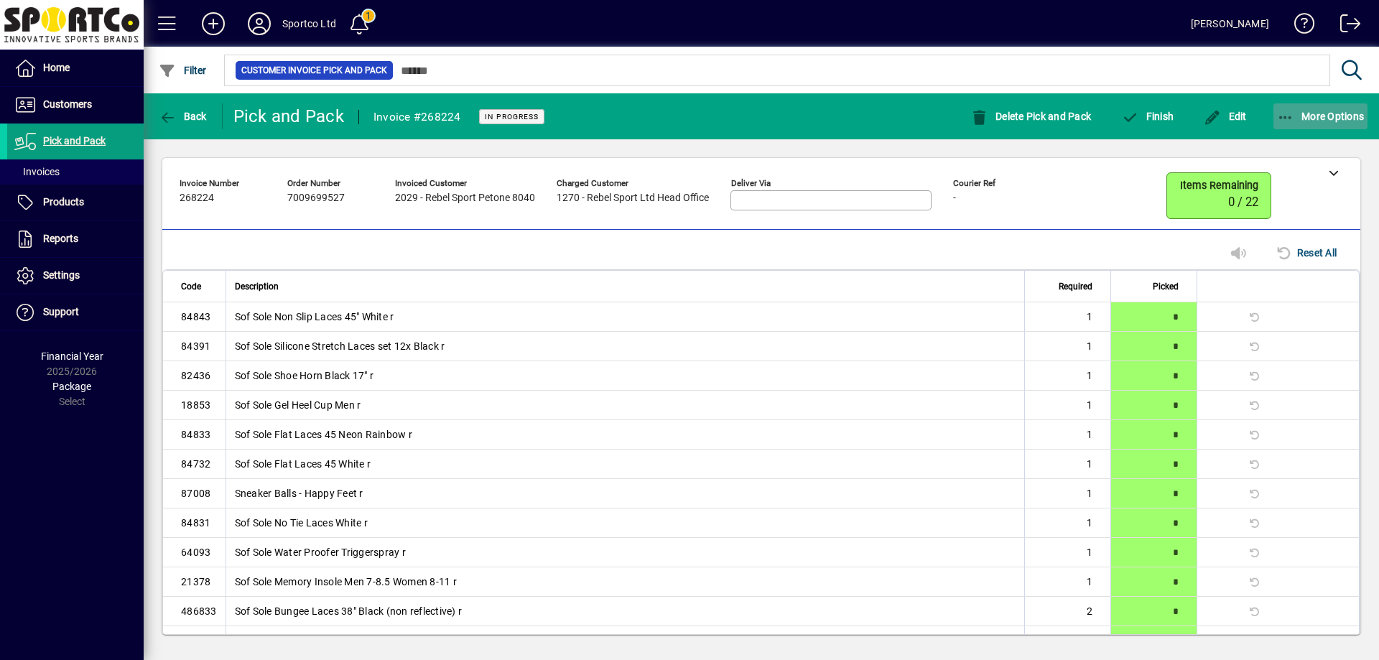
click at [1291, 115] on icon "button" at bounding box center [1286, 118] width 18 height 14
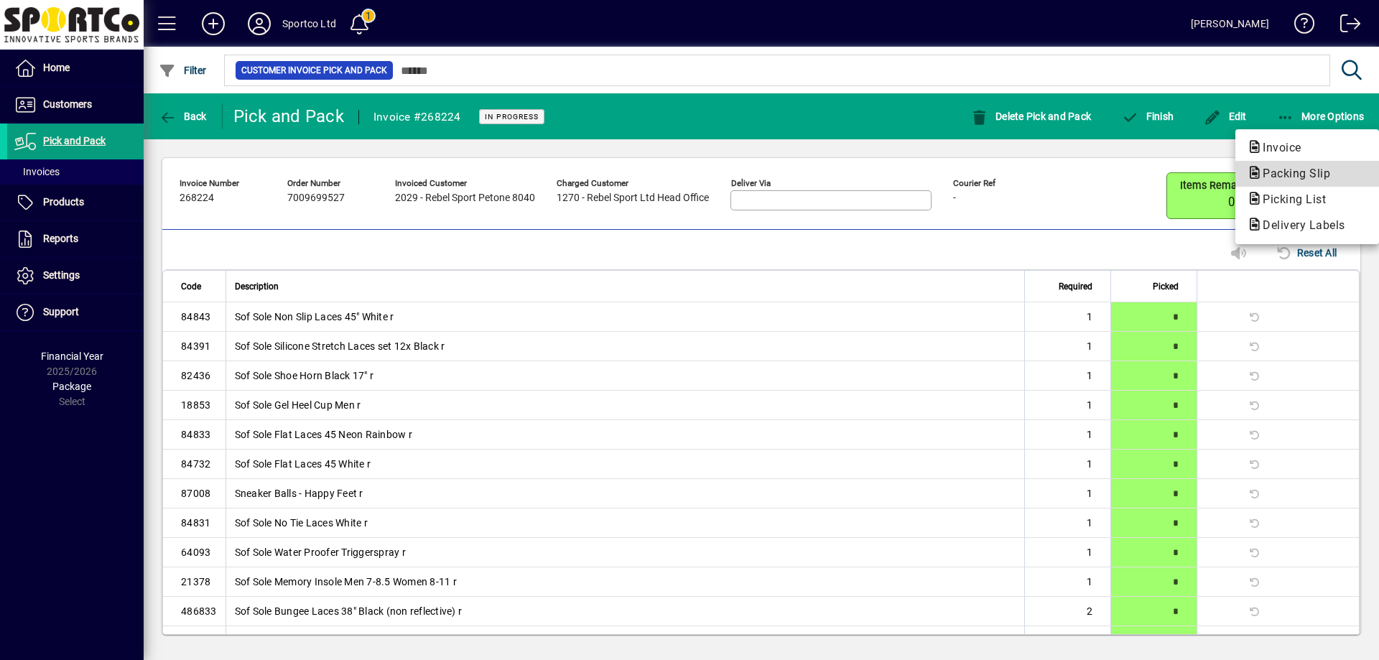
click at [1308, 170] on span "Packing Slip" at bounding box center [1292, 174] width 91 height 14
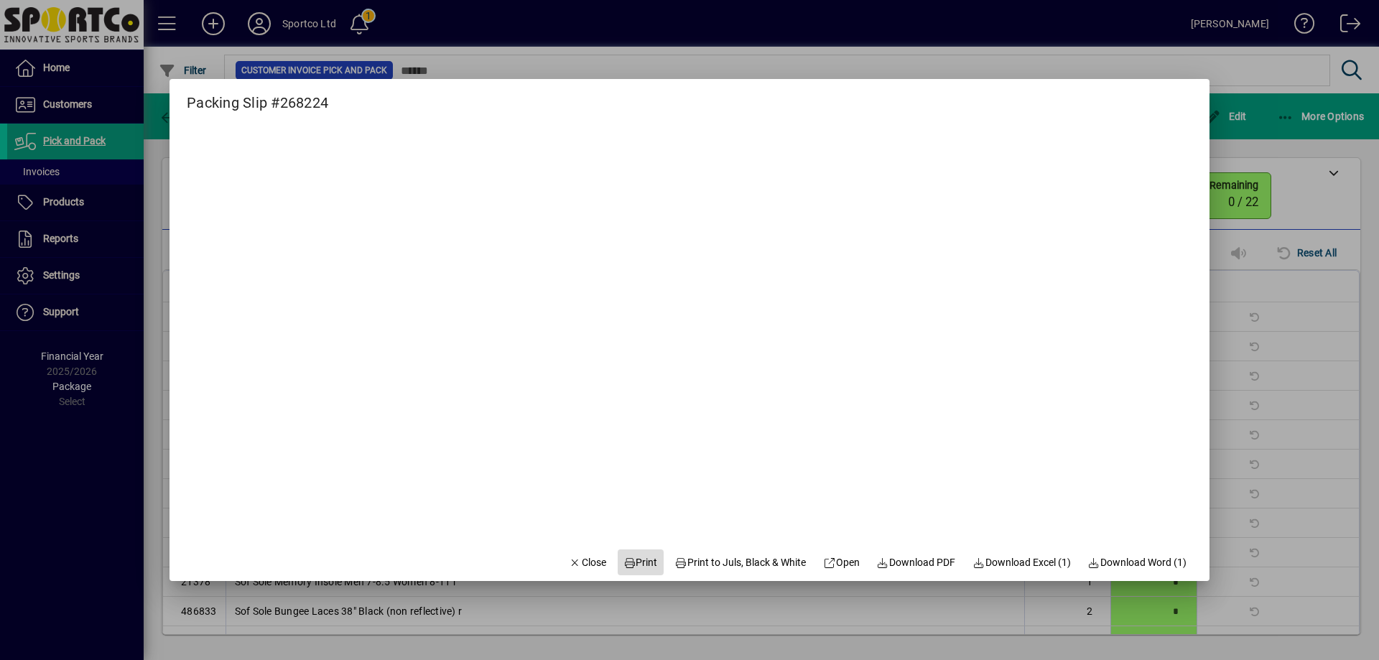
click at [626, 565] on span "Print" at bounding box center [641, 562] width 34 height 15
click at [573, 557] on span "Close" at bounding box center [587, 562] width 37 height 15
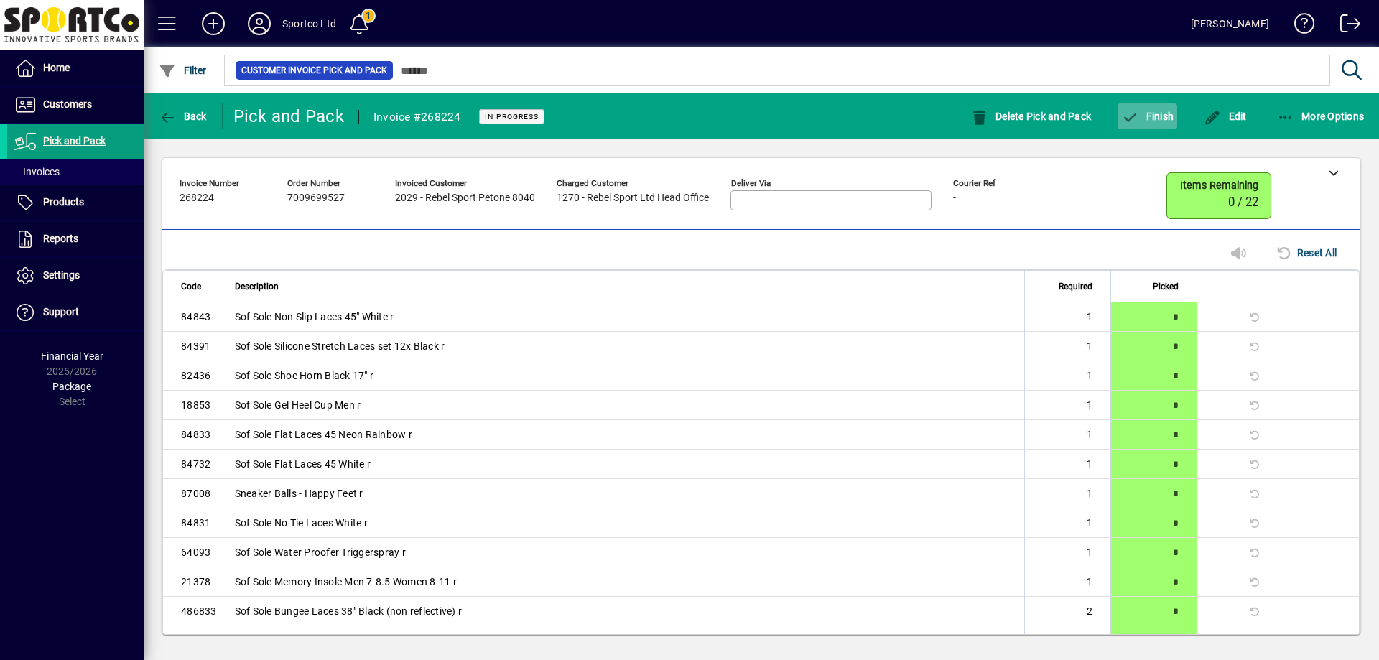
click at [1173, 117] on button "Finish" at bounding box center [1148, 116] width 60 height 26
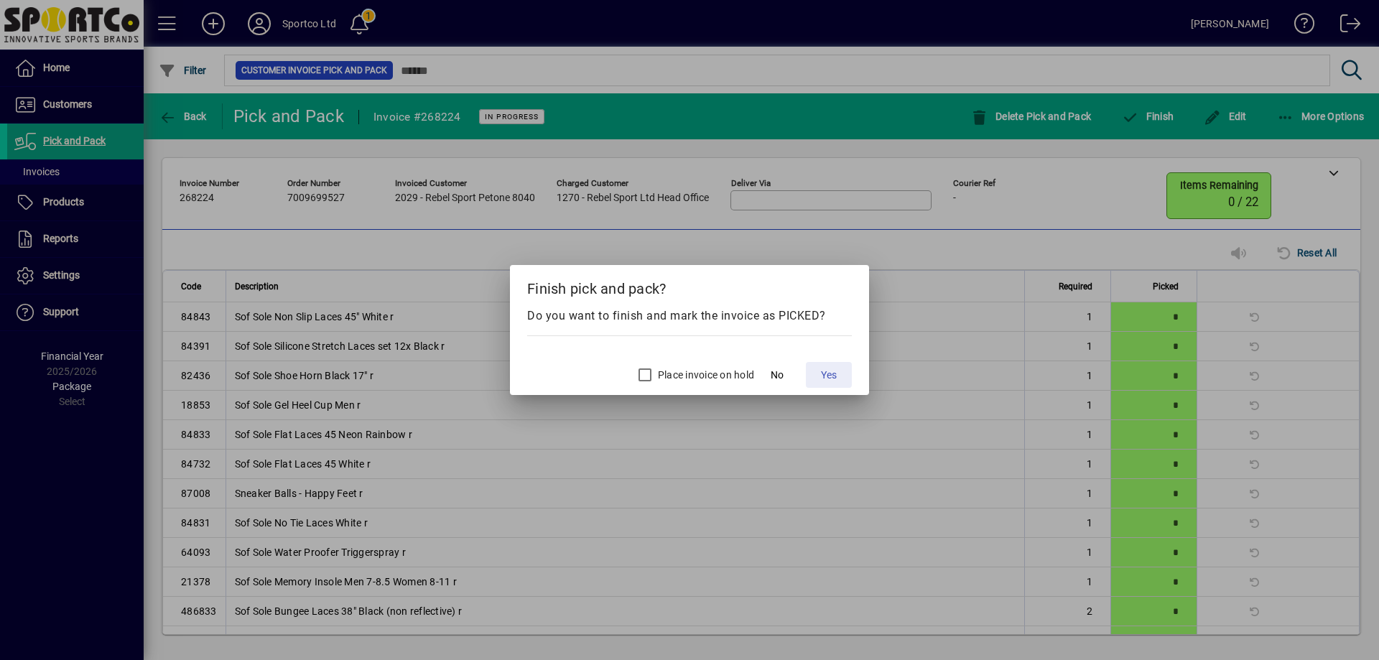
drag, startPoint x: 826, startPoint y: 369, endPoint x: 589, endPoint y: 52, distance: 395.1
click at [825, 369] on span "Yes" at bounding box center [829, 375] width 16 height 15
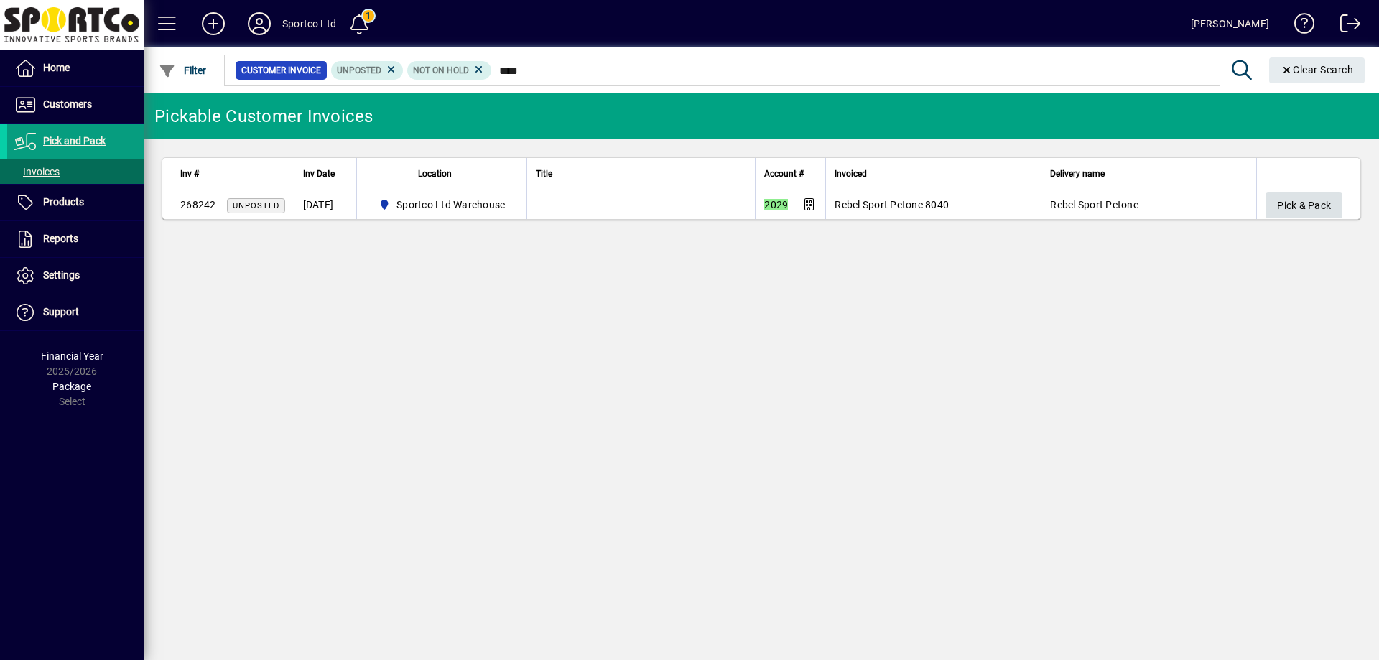
type input "****"
click at [1314, 207] on span "Pick & Pack" at bounding box center [1304, 206] width 54 height 24
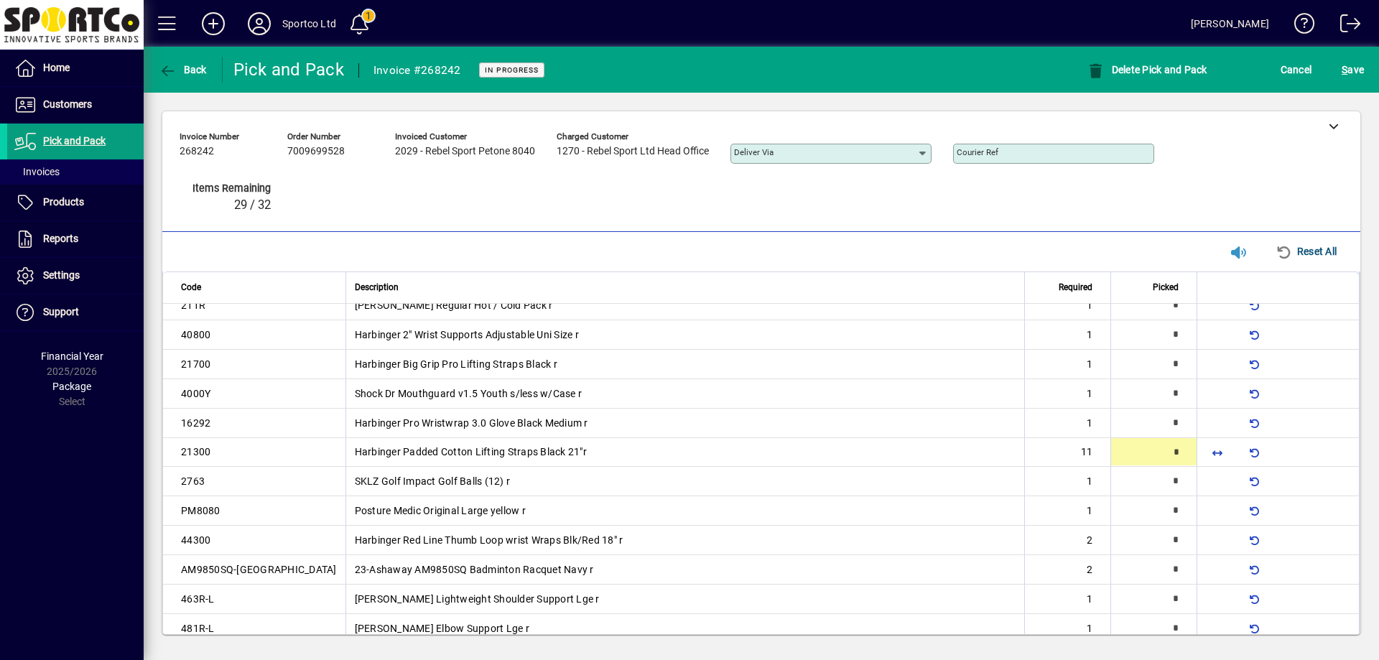
scroll to position [191, 0]
type input "**"
type input "*"
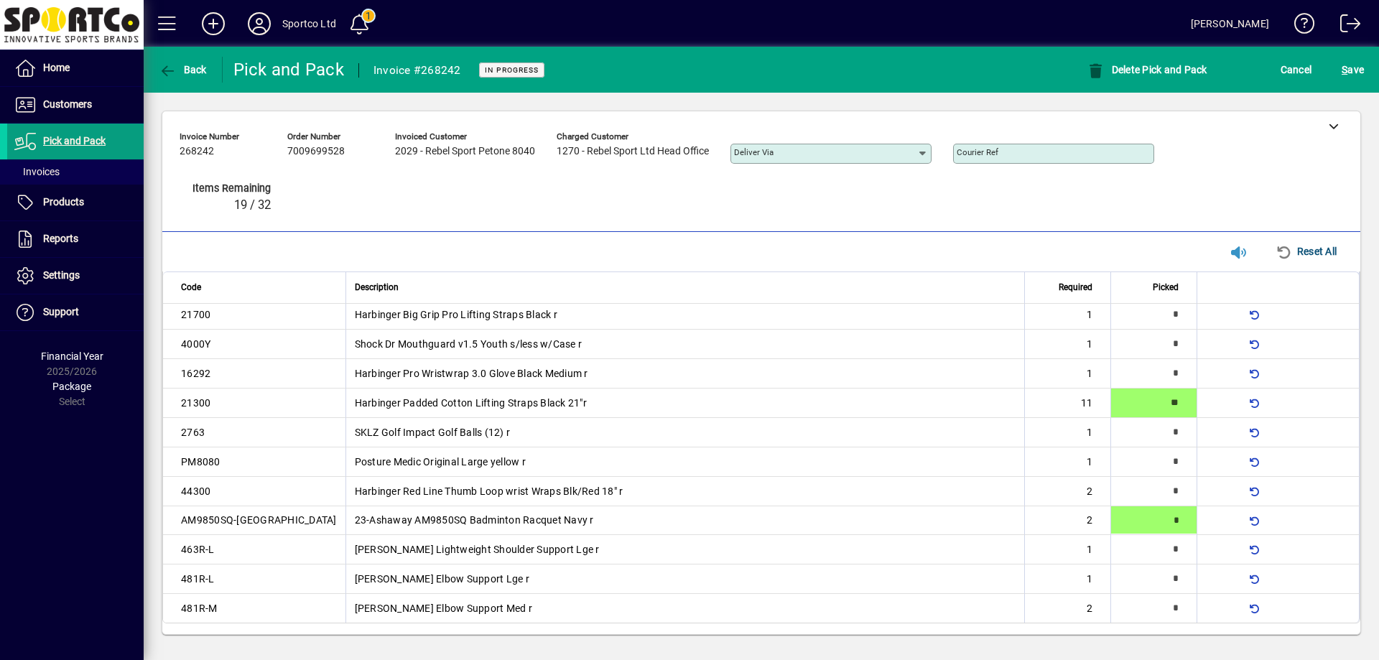
scroll to position [241, 0]
type input "*"
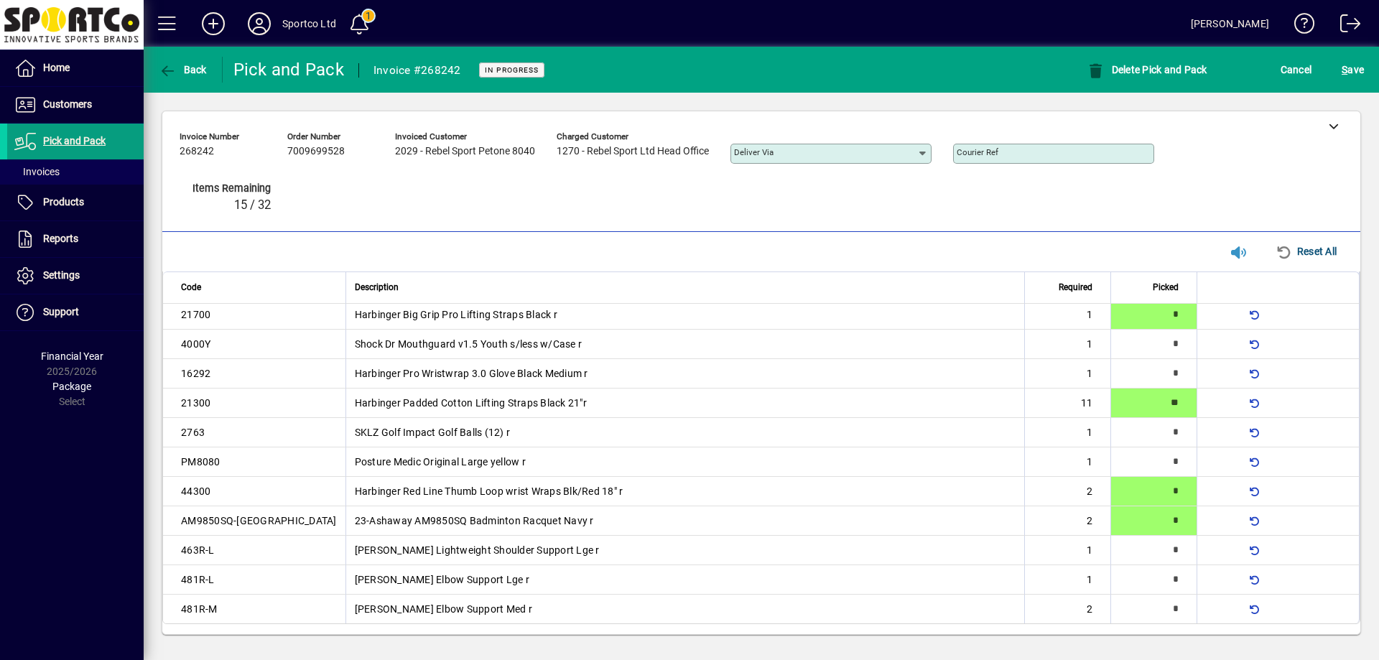
type input "*"
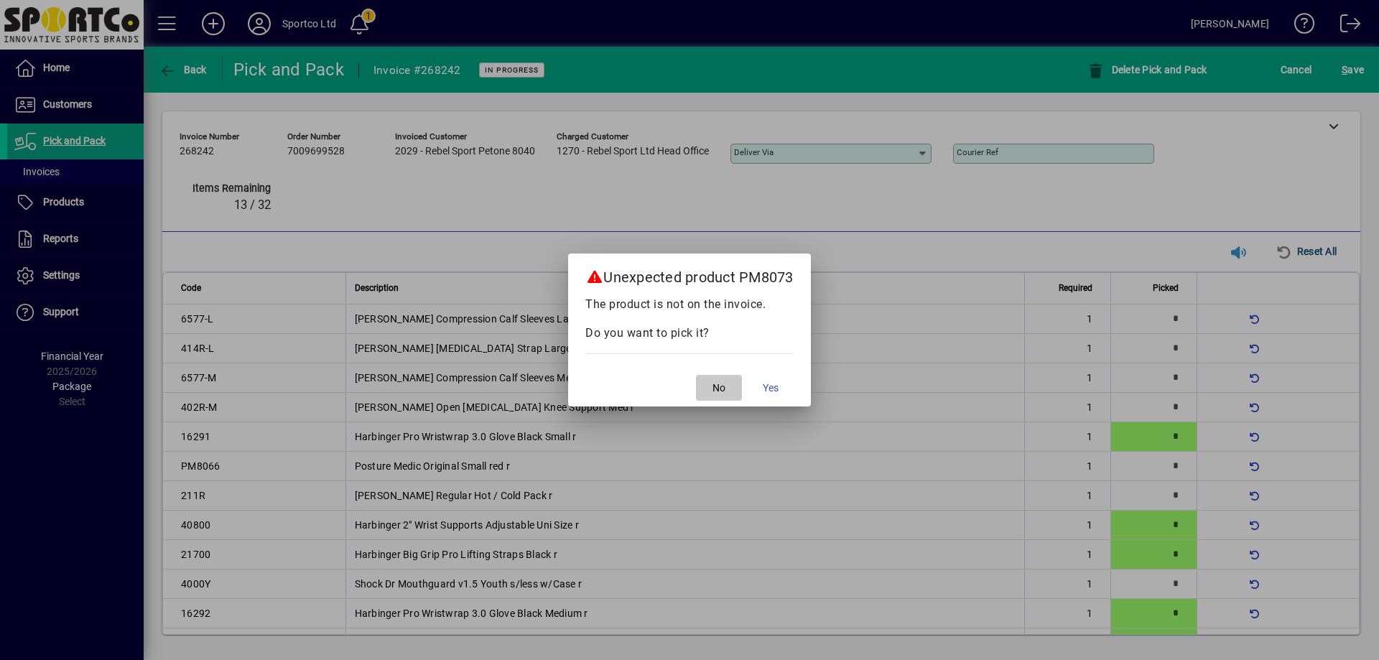
click at [713, 399] on span "button" at bounding box center [719, 388] width 46 height 34
drag, startPoint x: 713, startPoint y: 399, endPoint x: 726, endPoint y: 397, distance: 13.7
click at [726, 397] on span "button" at bounding box center [719, 388] width 46 height 34
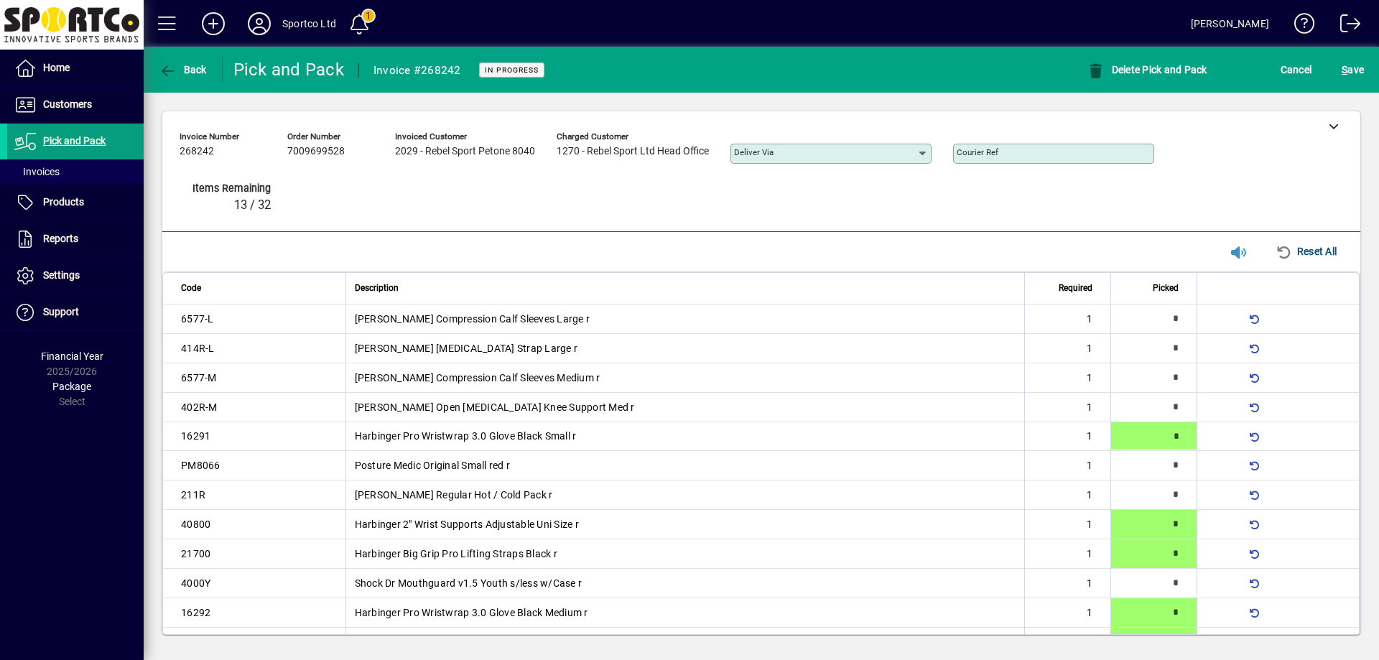
type input "*"
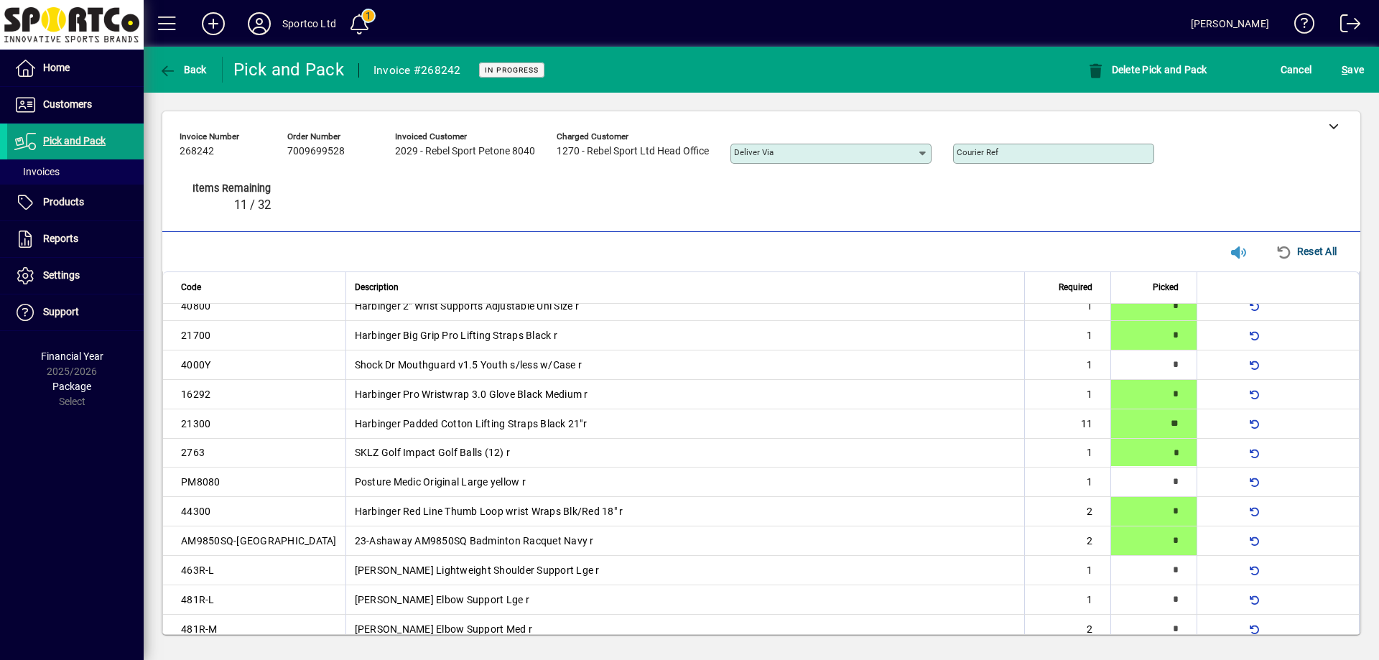
type input "*"
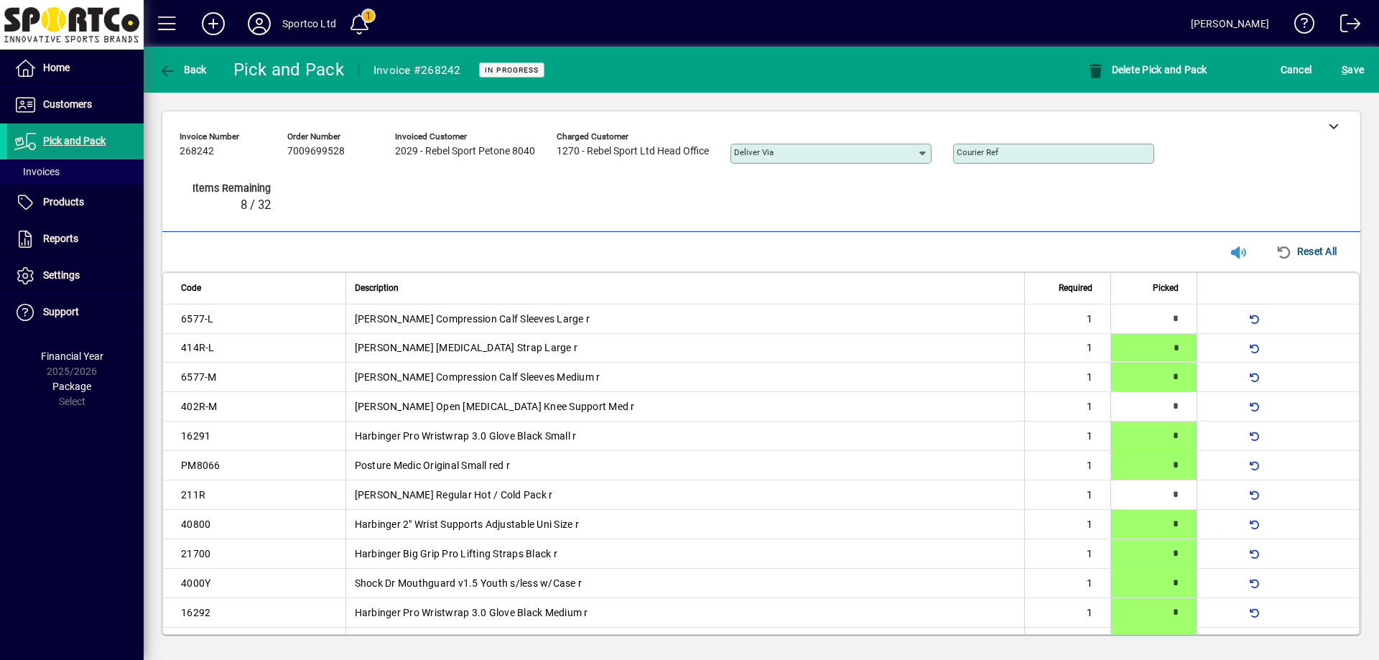
type input "*"
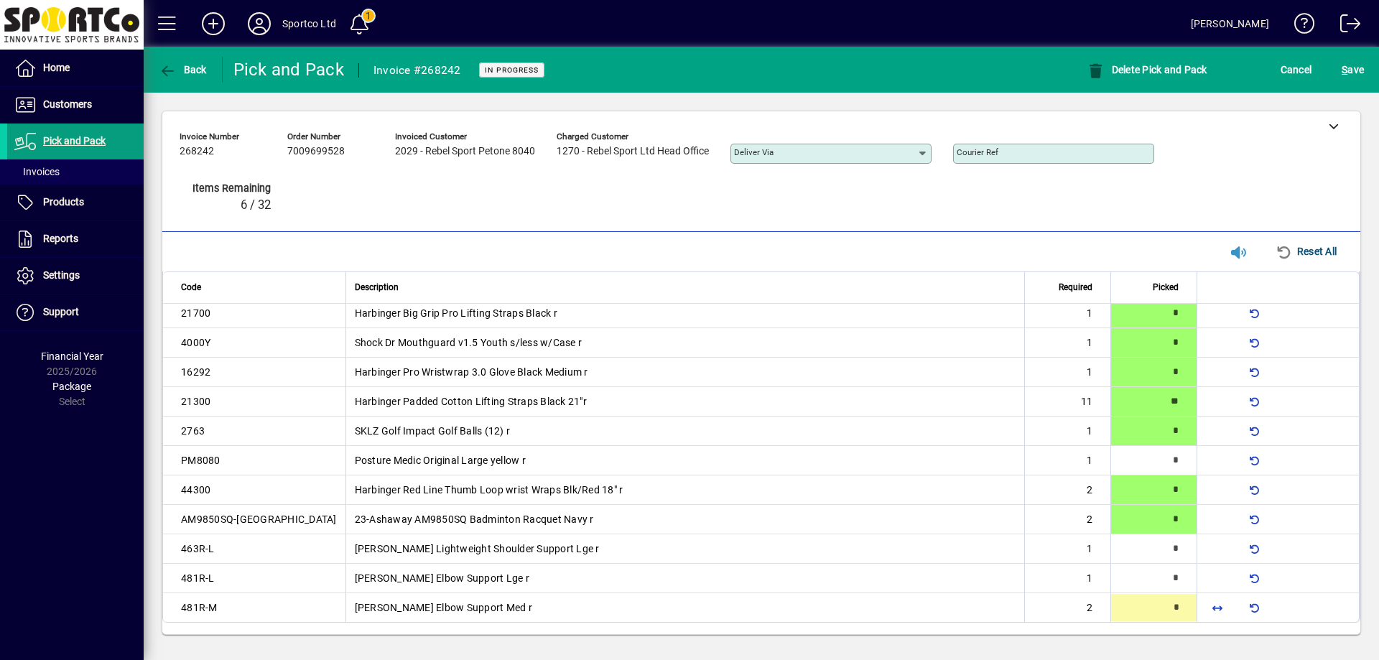
type input "*"
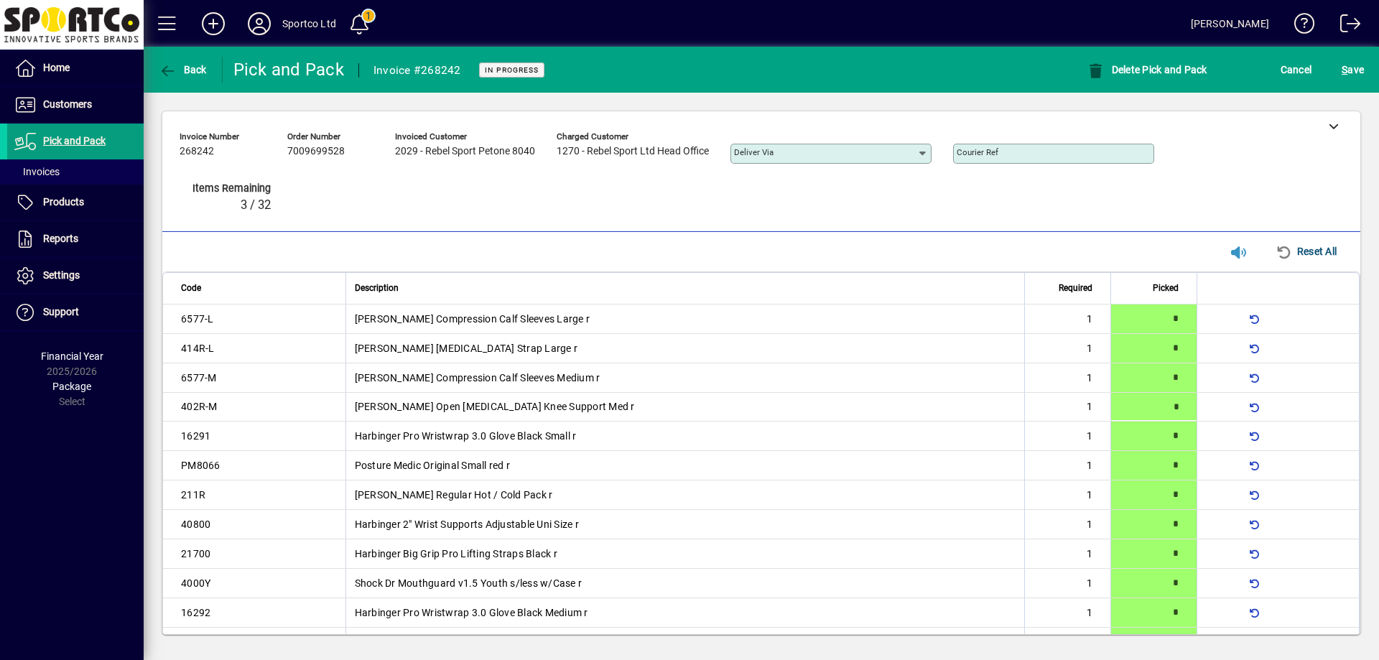
type input "*"
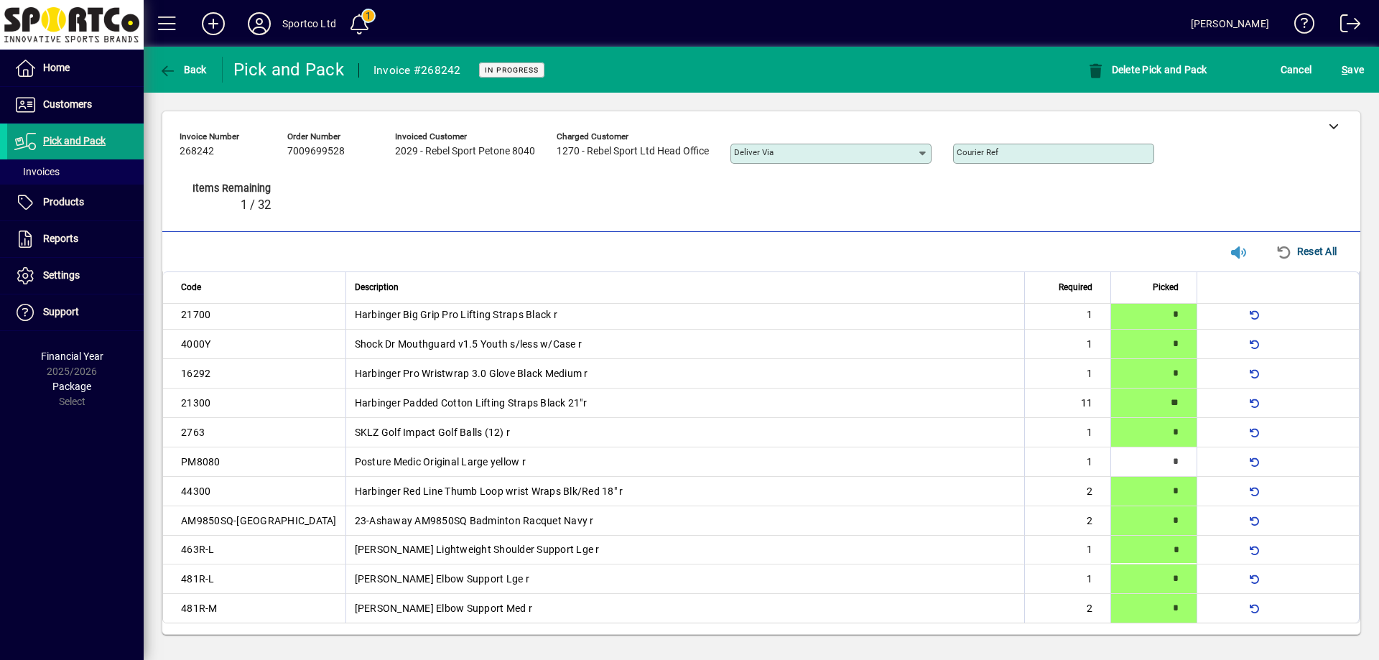
type input "*"
click at [1354, 73] on span "S ave" at bounding box center [1353, 69] width 22 height 23
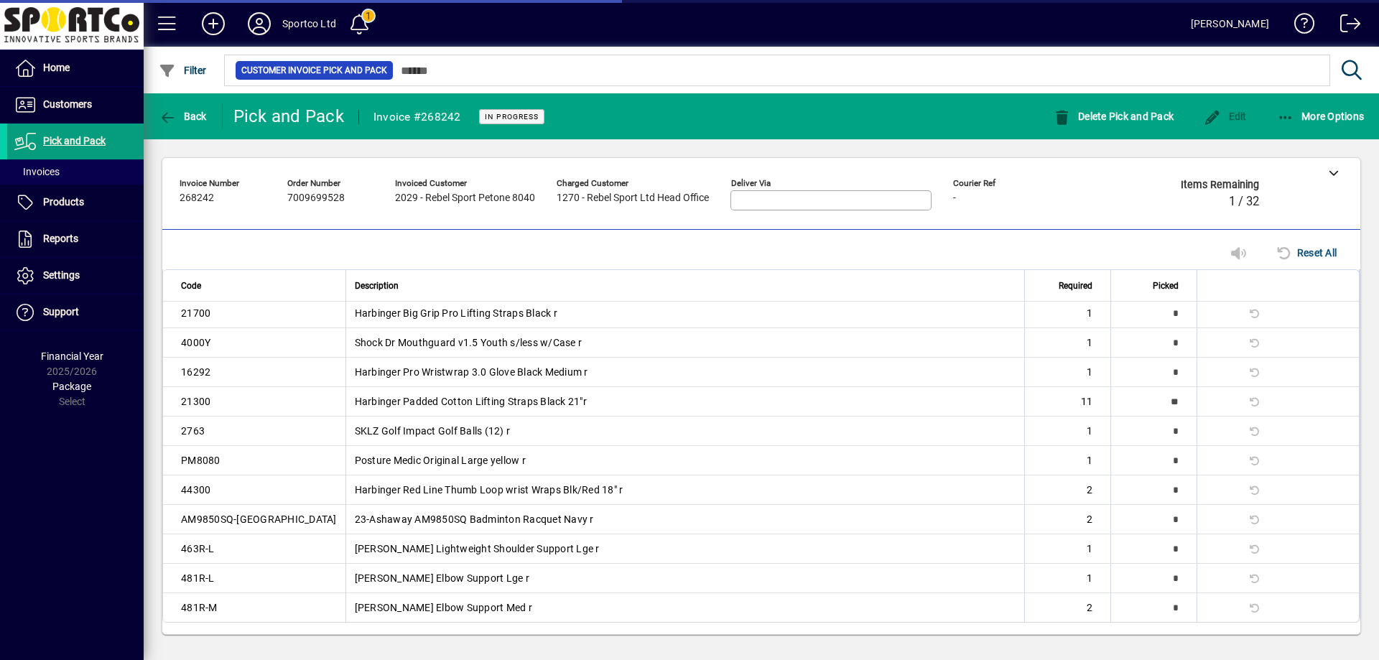
scroll to position [227, 0]
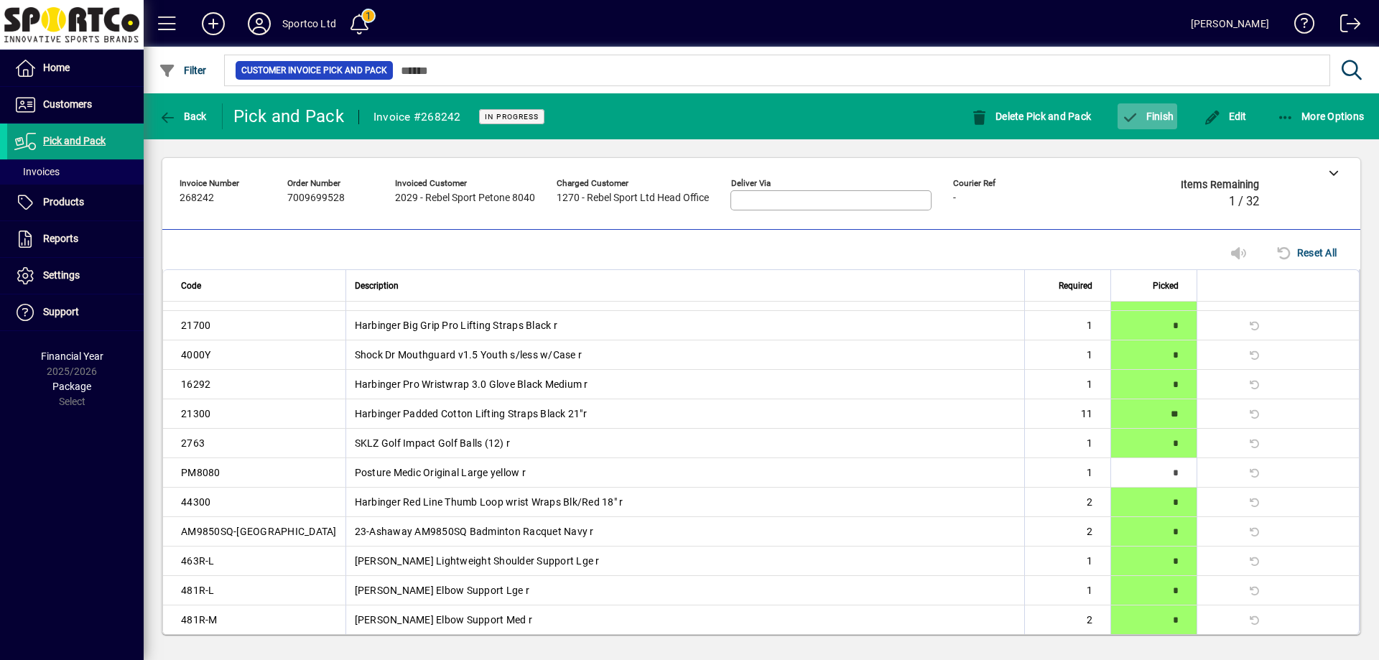
click at [1149, 119] on span "Finish" at bounding box center [1147, 116] width 52 height 11
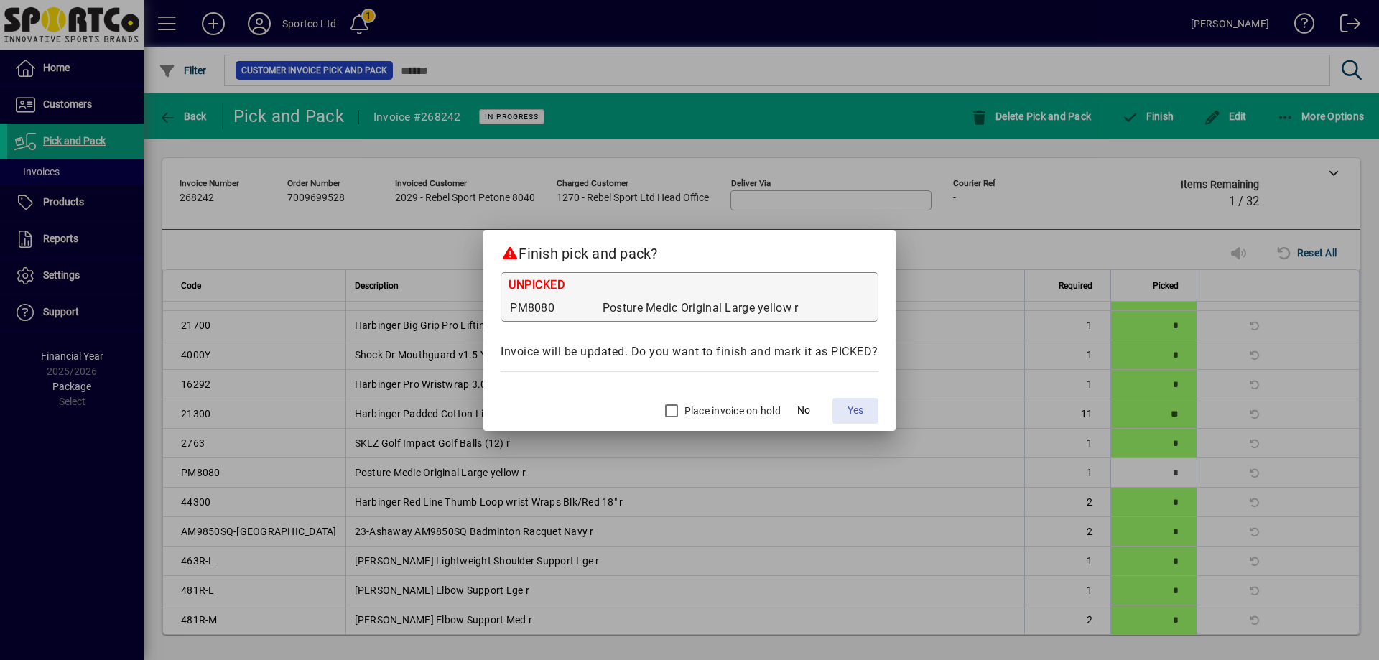
click at [853, 406] on span "Yes" at bounding box center [856, 410] width 16 height 15
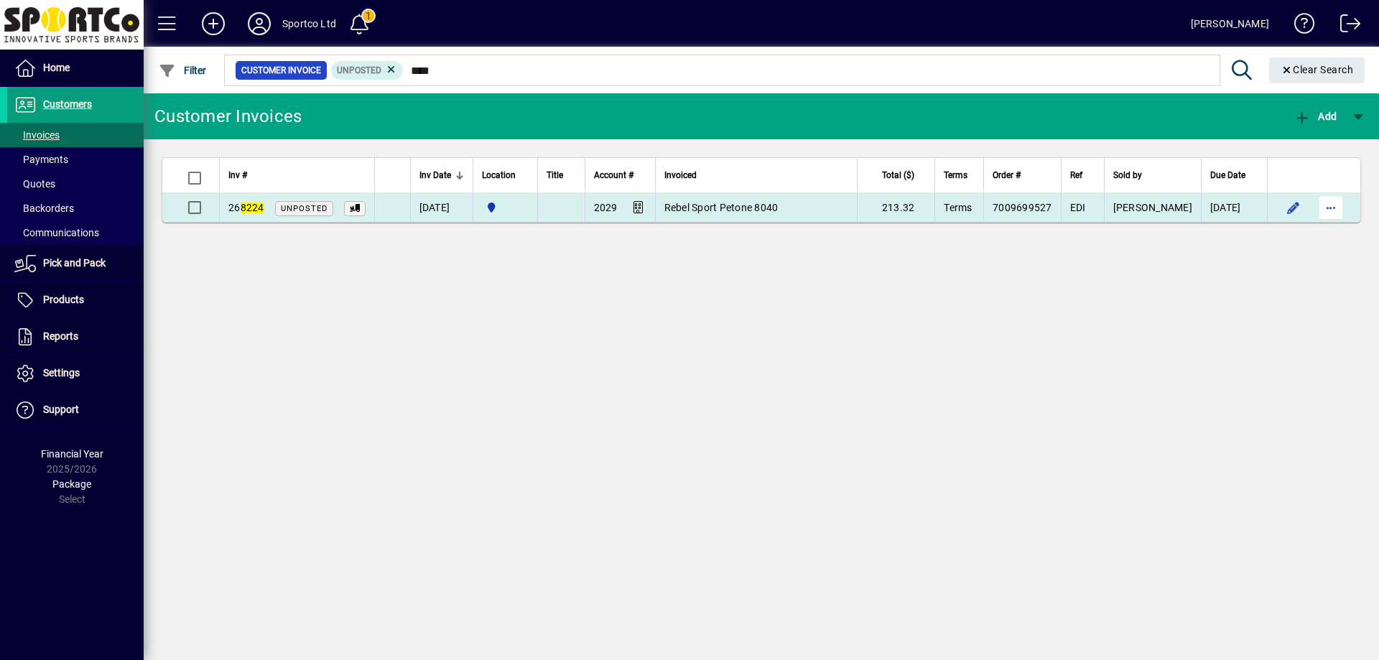
type input "****"
click at [1337, 218] on span "button" at bounding box center [1331, 207] width 34 height 34
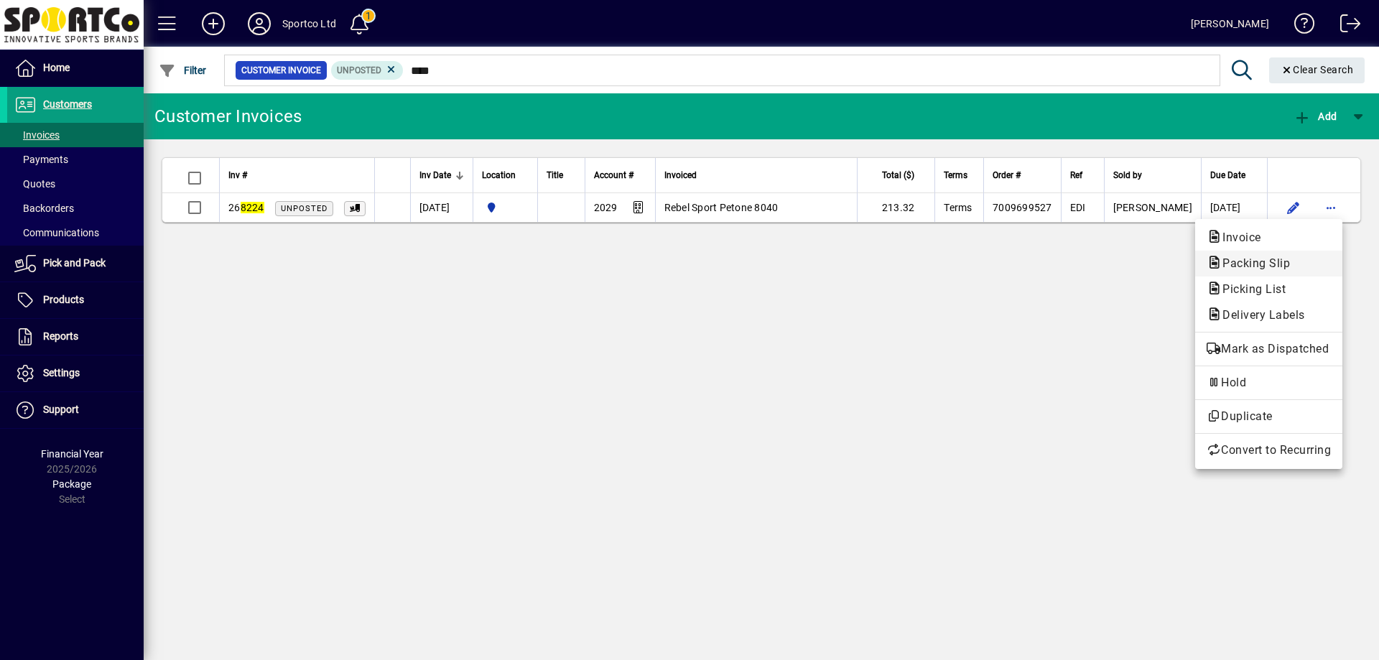
click at [1313, 263] on span "Packing Slip" at bounding box center [1269, 263] width 124 height 17
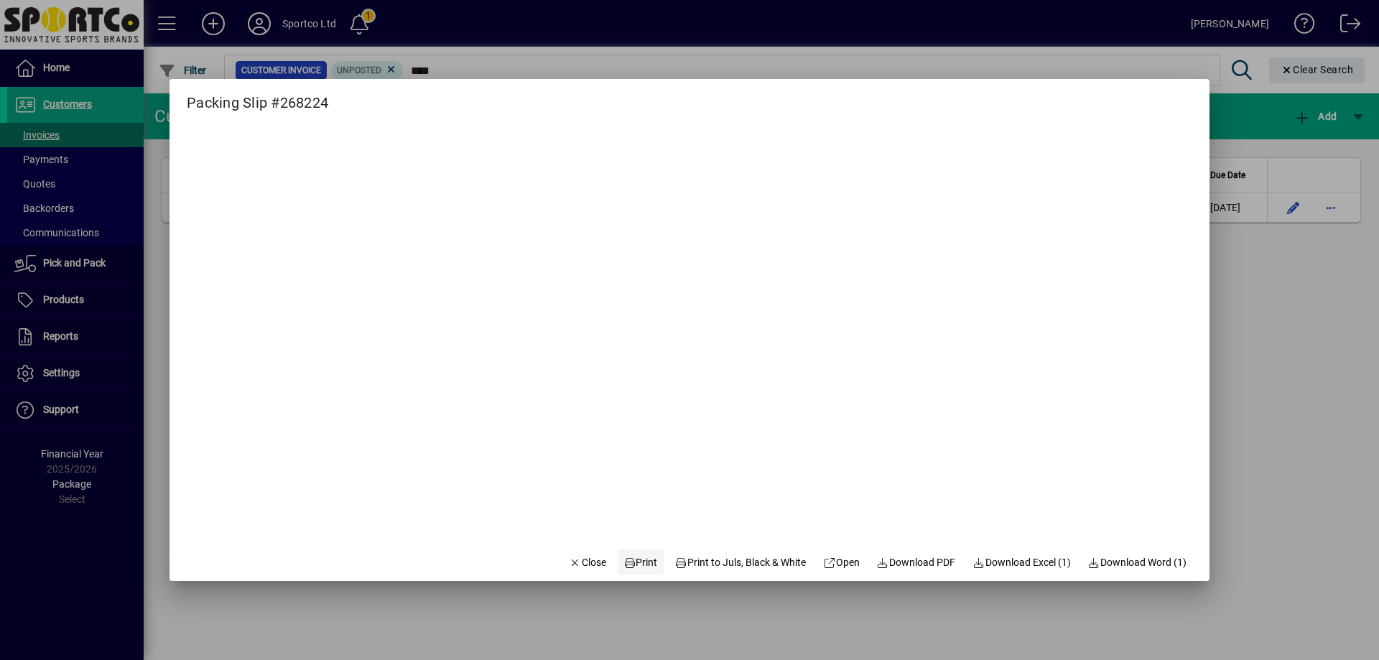
click at [624, 563] on span "Print" at bounding box center [641, 562] width 34 height 15
click at [569, 561] on icon "button" at bounding box center [575, 563] width 13 height 10
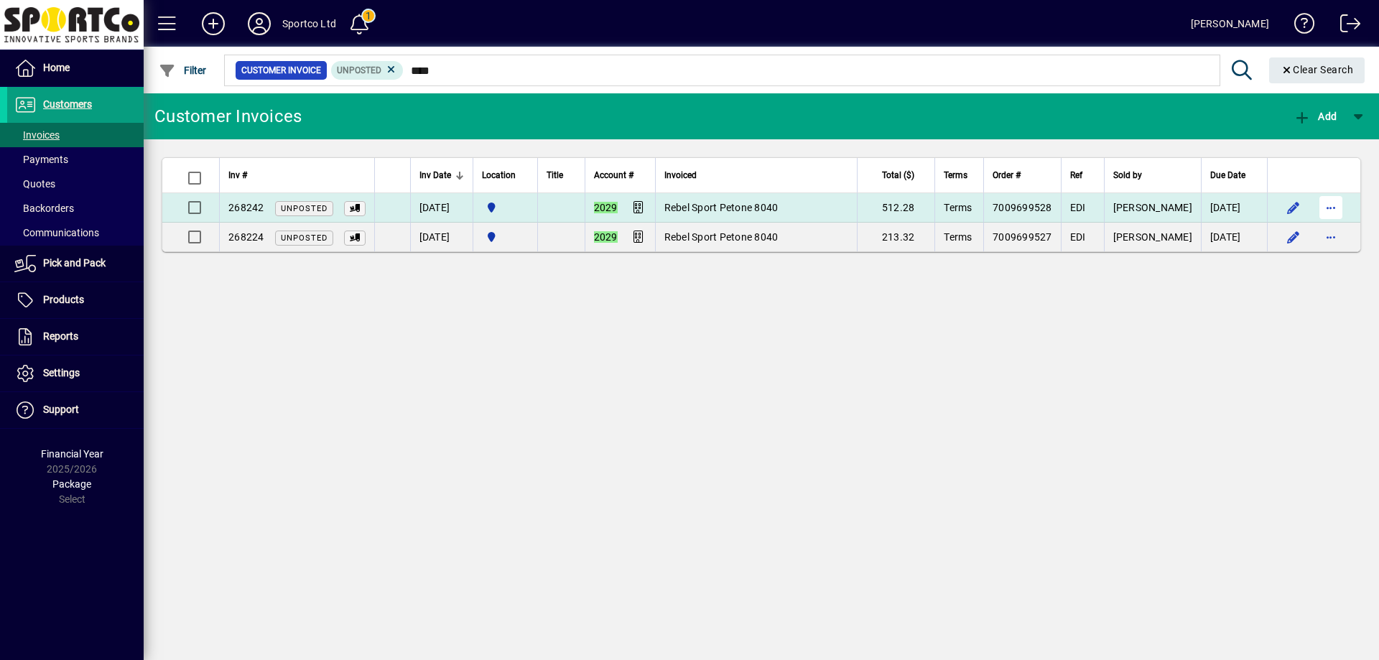
type input "****"
click at [1323, 201] on span "button" at bounding box center [1331, 207] width 34 height 34
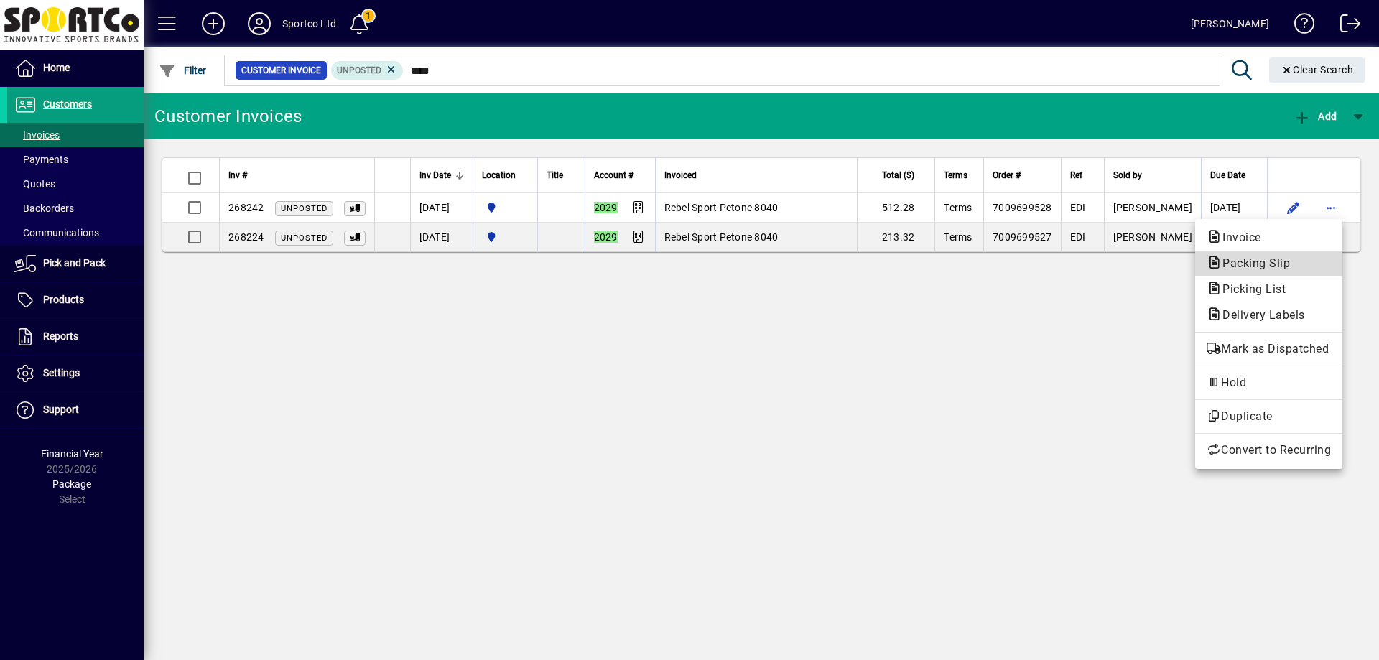
click at [1310, 265] on span "Packing Slip" at bounding box center [1269, 263] width 124 height 17
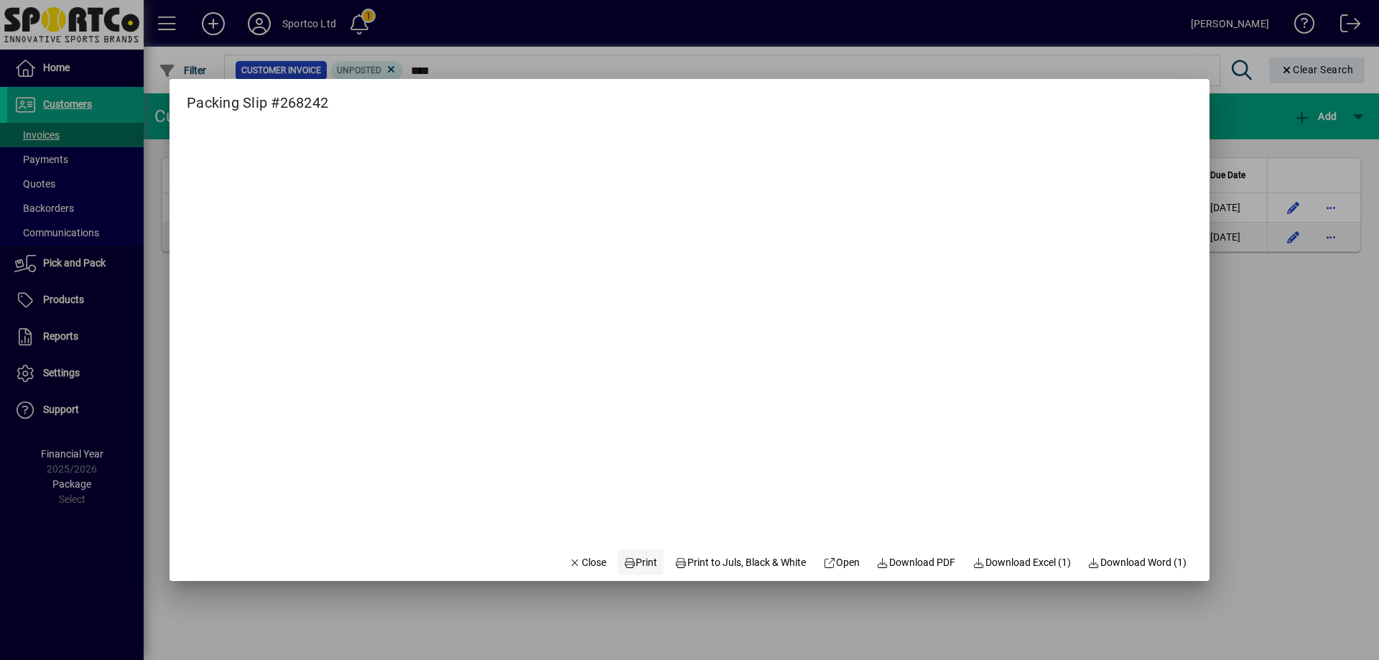
click at [631, 561] on span "Print" at bounding box center [641, 562] width 34 height 15
click at [569, 555] on span "Close" at bounding box center [587, 562] width 37 height 15
